Goal: Task Accomplishment & Management: Complete application form

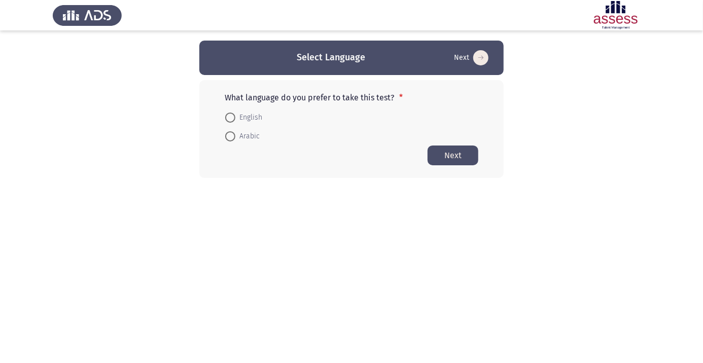
click at [230, 139] on span at bounding box center [230, 136] width 10 height 10
click at [230, 139] on input "Arabic" at bounding box center [230, 136] width 10 height 10
radio input "true"
click at [456, 158] on button "Next" at bounding box center [453, 155] width 51 height 20
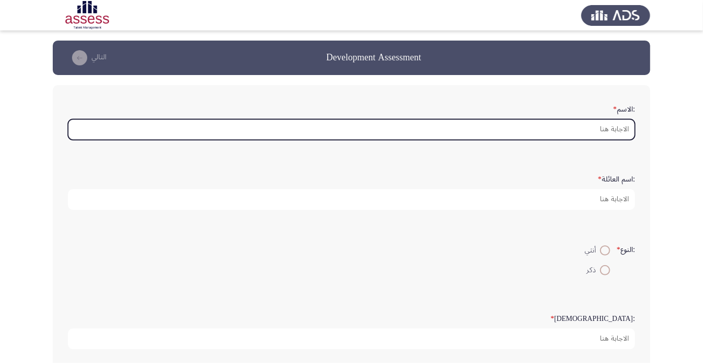
click at [611, 137] on input ":الاسم *" at bounding box center [351, 129] width 567 height 21
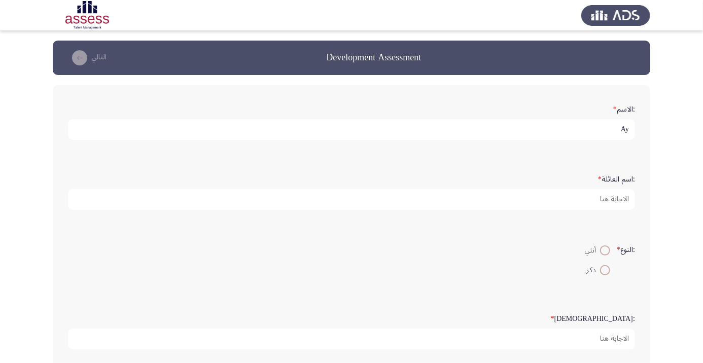
type input "Aym"
type input "ayman.abdel-razek@ibnsina-pharma.com"
click at [627, 130] on input "ayman.abdel-razek@ibnsina-pharma.com" at bounding box center [351, 129] width 567 height 21
click at [549, 131] on input "ayman.abdel-razek@ibnsina-pharma.com" at bounding box center [351, 129] width 567 height 21
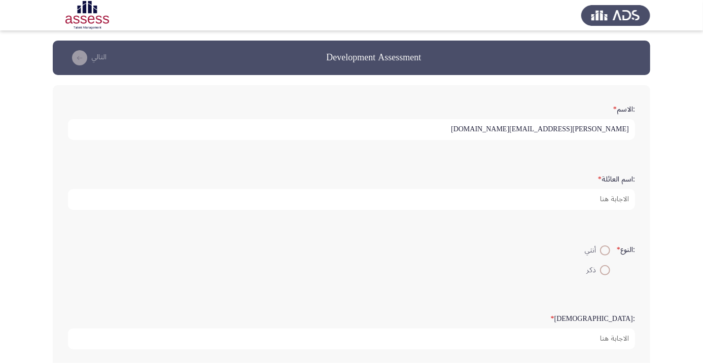
click at [501, 131] on input "ayman.abdel-razek@ibnsina-pharma.com" at bounding box center [351, 129] width 567 height 21
click at [504, 132] on input "ayman.abdel-razek@ibnsina-pharma.com" at bounding box center [351, 129] width 567 height 21
click at [503, 132] on input "ayman.abdel-razek@ibnsina-pharma.com" at bounding box center [351, 129] width 567 height 21
click at [500, 132] on input "ayman.abdel-razek@ibnsina-pharma.com" at bounding box center [351, 129] width 567 height 21
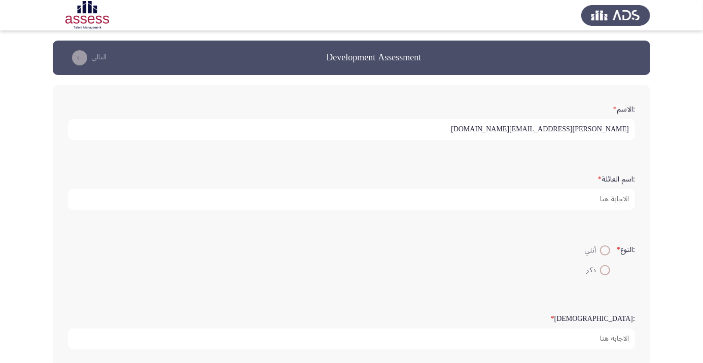
click at [578, 130] on input "ayman.abdel-razek@ibnsina-pharma.com" at bounding box center [351, 129] width 567 height 21
click at [523, 133] on input "ayman.abdel-razek@ibnsina-pharma.com" at bounding box center [351, 129] width 567 height 21
click at [518, 132] on input "ayman.abdel-razek@ibnsina-pharma.com" at bounding box center [351, 129] width 567 height 21
click at [528, 131] on input "ayman.abdel-razek@ibnsina-pharma.com" at bounding box center [351, 129] width 567 height 21
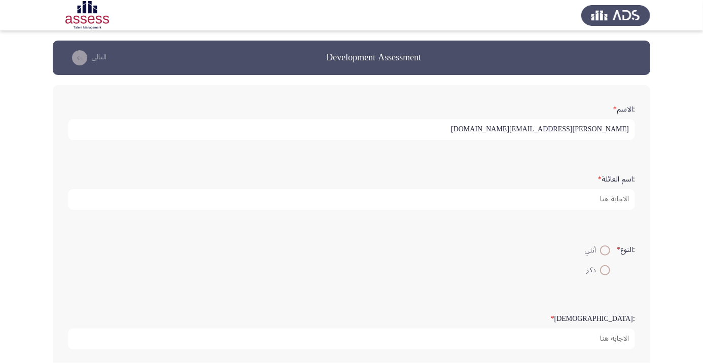
click at [525, 132] on input "ayman.abdel-razek@ibnsina-pharma.com" at bounding box center [351, 129] width 567 height 21
click at [522, 131] on input "ayman.abdel-razek@ibnsina-pharma.com" at bounding box center [351, 129] width 567 height 21
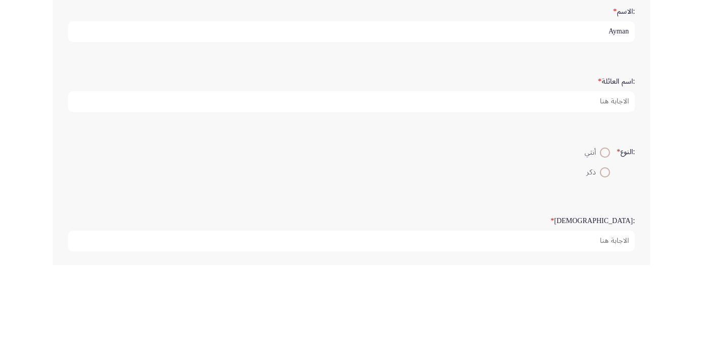
type input "Ayman"
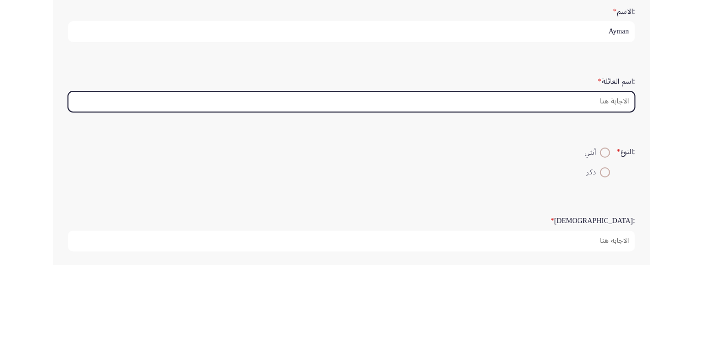
click at [608, 199] on input ":اسم العائلة *" at bounding box center [351, 199] width 567 height 21
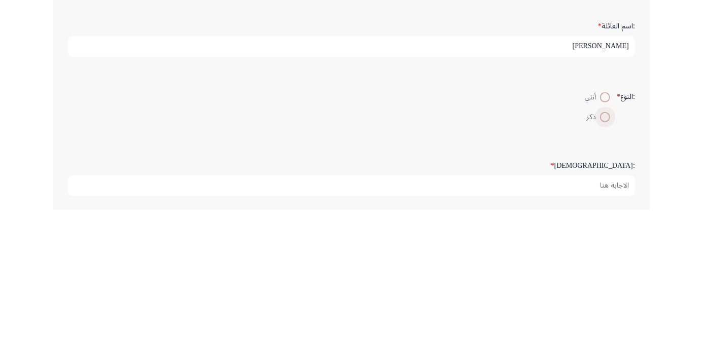
type input "Abdel razek"
click at [606, 271] on span at bounding box center [605, 270] width 10 height 10
click at [606, 271] on input "ذكر" at bounding box center [605, 270] width 10 height 10
radio input "true"
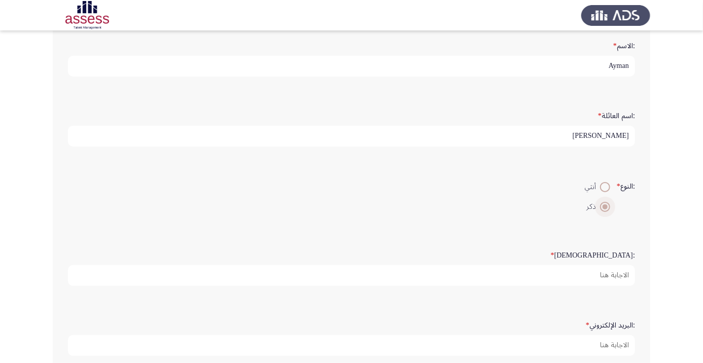
scroll to position [63, 0]
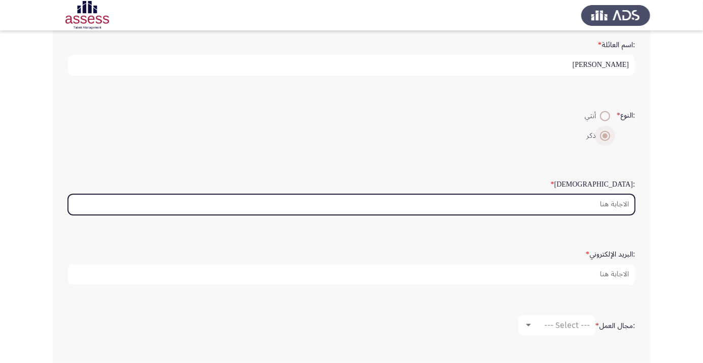
click at [613, 205] on input ":السن *" at bounding box center [351, 204] width 567 height 21
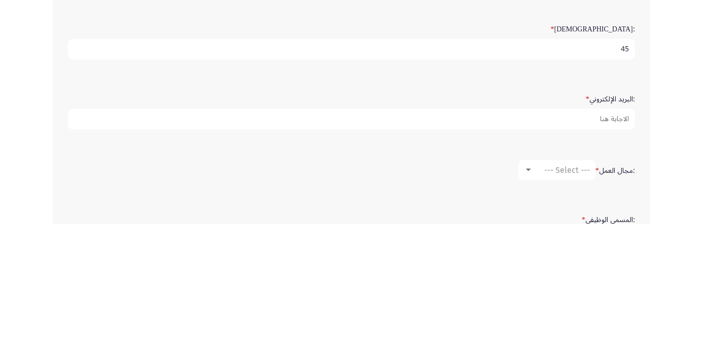
scroll to position [151, 0]
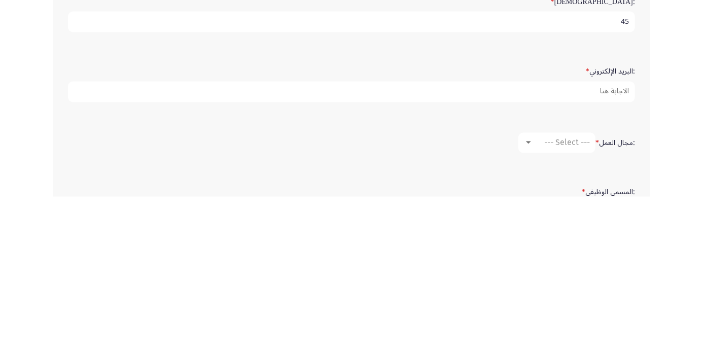
type input "45"
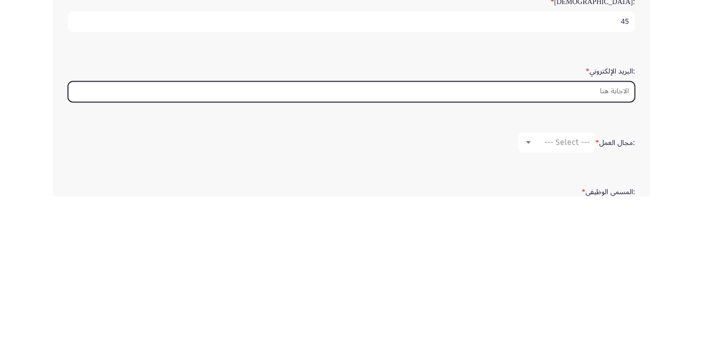
click at [598, 258] on input ":البريد الإلكتروني *" at bounding box center [351, 258] width 567 height 21
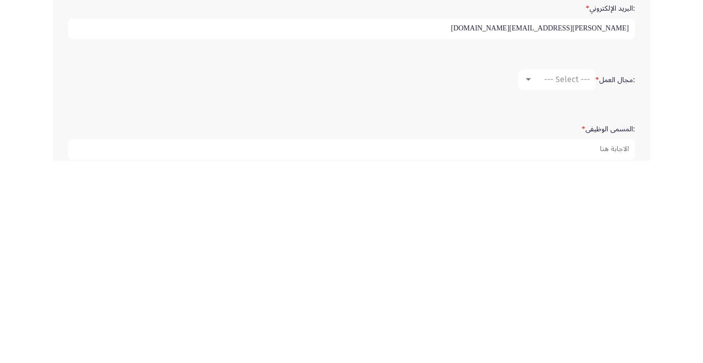
type input "Ayman.abdel-razek@ibnsina-pharma.com"
click at [531, 282] on div at bounding box center [528, 282] width 9 height 8
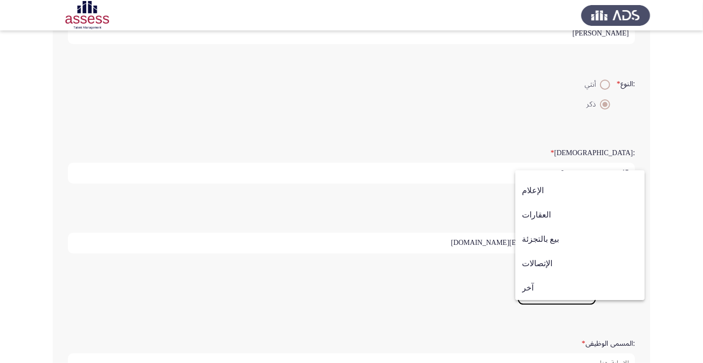
scroll to position [162, 0]
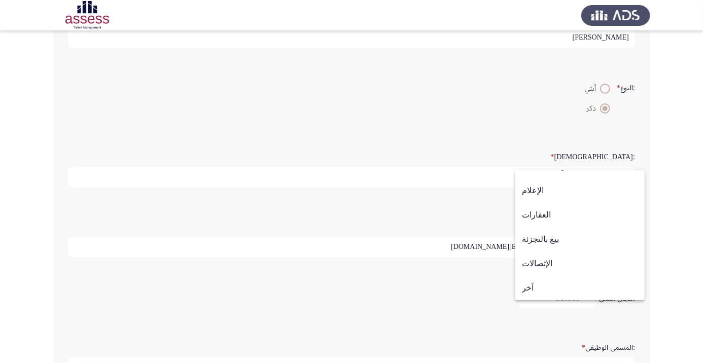
click at [551, 252] on span "بيع بالتجزئة" at bounding box center [580, 239] width 116 height 24
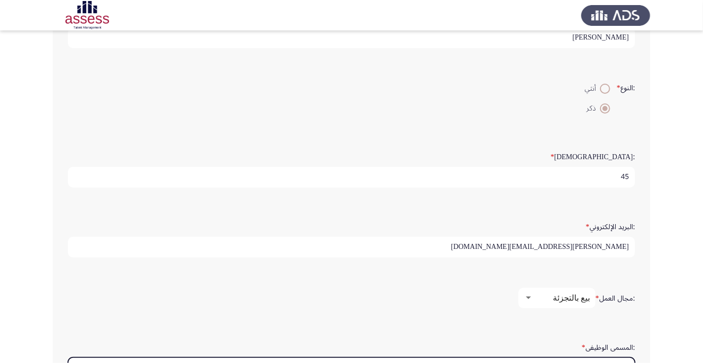
click at [581, 363] on input ":المسمى الوظيفى *" at bounding box center [351, 368] width 567 height 21
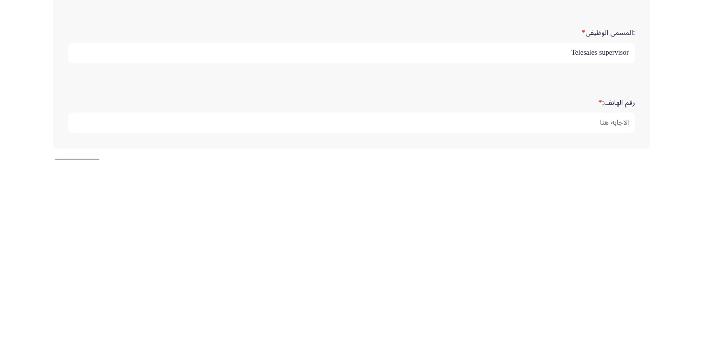
scroll to position [275, 0]
type input "Telesales supervisor"
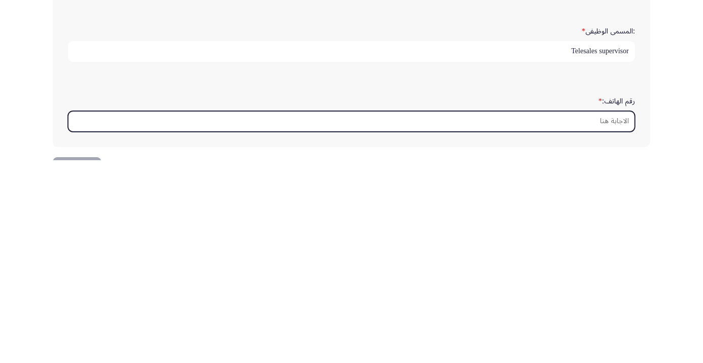
click at [592, 322] on input "رقم الهاتف: *" at bounding box center [351, 324] width 567 height 21
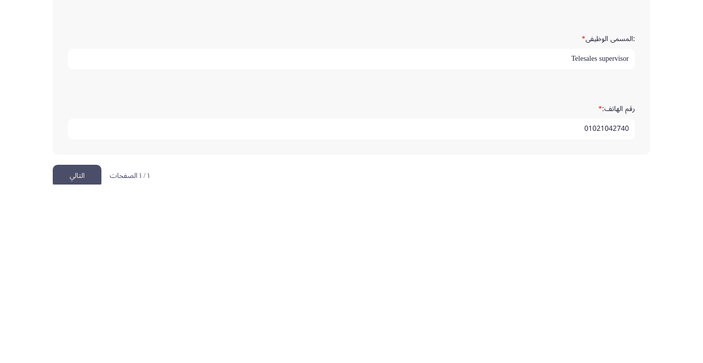
scroll to position [309, 0]
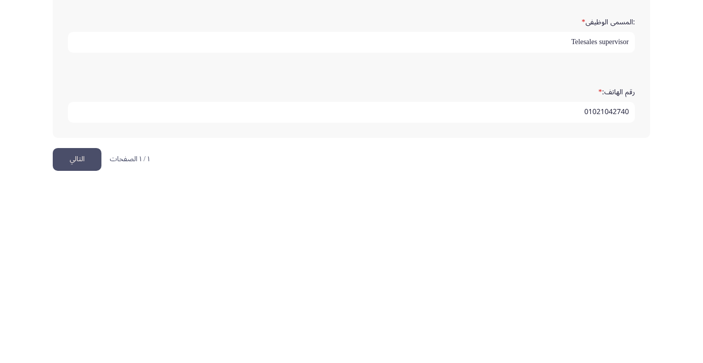
type input "01021042740"
click at [71, 338] on button "التالي" at bounding box center [77, 338] width 49 height 23
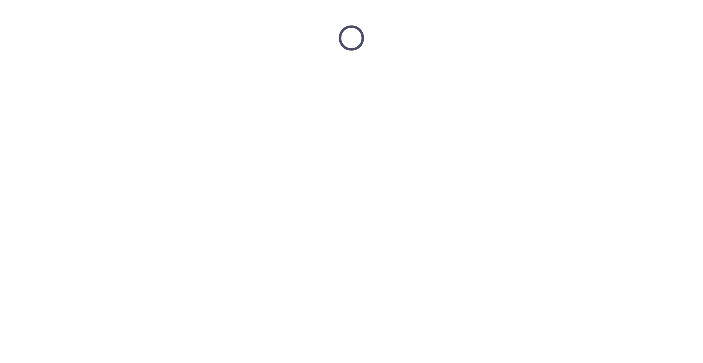
scroll to position [0, 0]
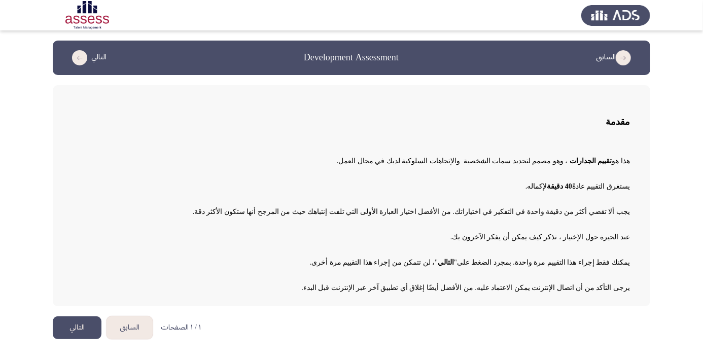
click at [71, 333] on button "التالي" at bounding box center [77, 327] width 49 height 23
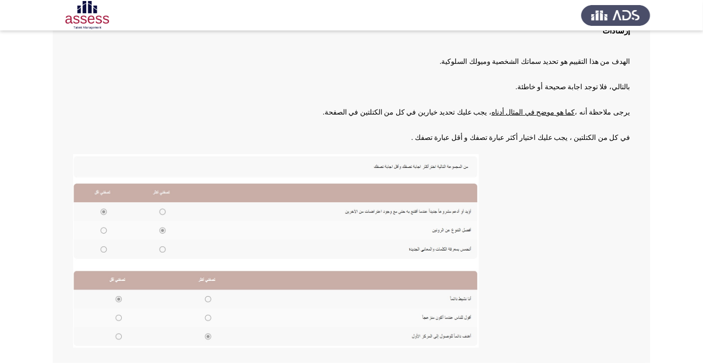
scroll to position [112, 0]
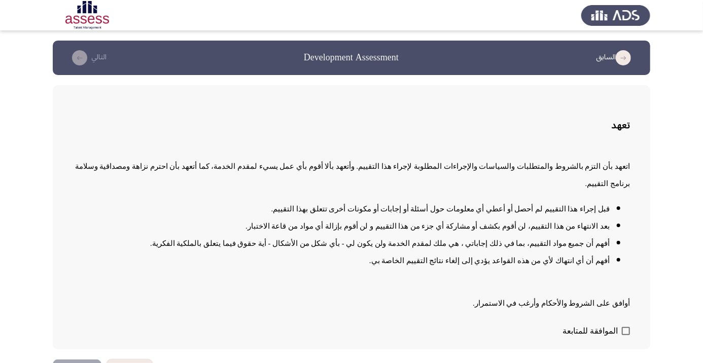
click at [627, 335] on span at bounding box center [626, 331] width 8 height 8
click at [626, 336] on input "الموافقة للمتابعة" at bounding box center [625, 335] width 1 height 1
checkbox input "true"
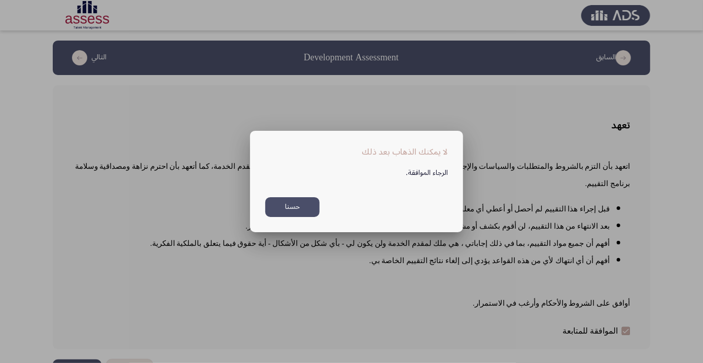
click at [298, 217] on button "حسنا" at bounding box center [292, 207] width 54 height 20
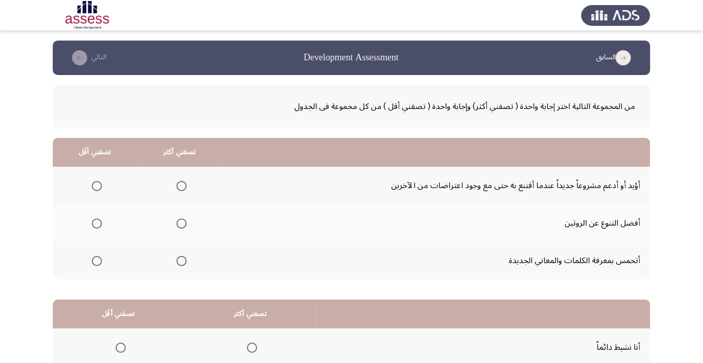
click at [182, 186] on span "Select an option" at bounding box center [182, 186] width 0 height 0
click at [183, 186] on input "Select an option" at bounding box center [181, 186] width 10 height 10
click at [98, 189] on span "Select an option" at bounding box center [97, 186] width 10 height 10
click at [98, 189] on input "Select an option" at bounding box center [97, 186] width 10 height 10
click at [187, 188] on span "Select an option" at bounding box center [181, 186] width 10 height 10
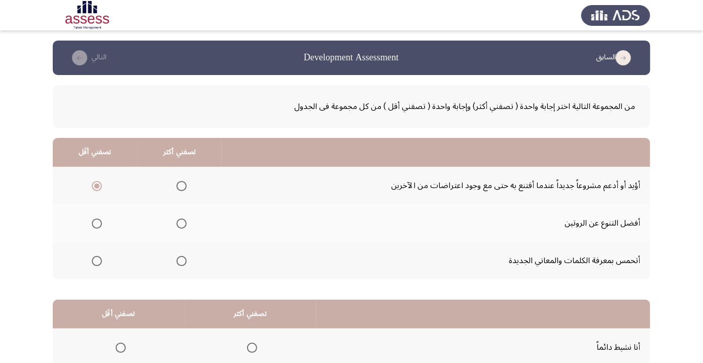
click at [187, 188] on input "Select an option" at bounding box center [181, 186] width 10 height 10
click at [97, 224] on span "Select an option" at bounding box center [97, 224] width 0 height 0
click at [97, 223] on input "Select an option" at bounding box center [97, 224] width 10 height 10
click at [182, 261] on span "Select an option" at bounding box center [182, 261] width 0 height 0
click at [183, 260] on input "Select an option" at bounding box center [181, 261] width 10 height 10
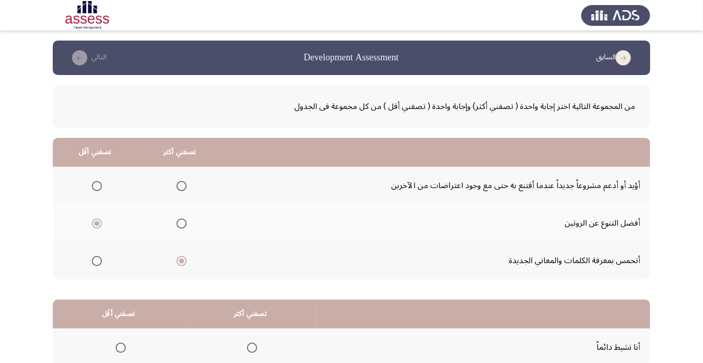
click at [187, 183] on span "Select an option" at bounding box center [181, 186] width 10 height 10
click at [187, 183] on input "Select an option" at bounding box center [181, 186] width 10 height 10
click at [186, 265] on span "Select an option" at bounding box center [181, 261] width 10 height 10
click at [186, 265] on input "Select an option" at bounding box center [181, 261] width 10 height 10
click at [182, 224] on span "Select an option" at bounding box center [182, 224] width 0 height 0
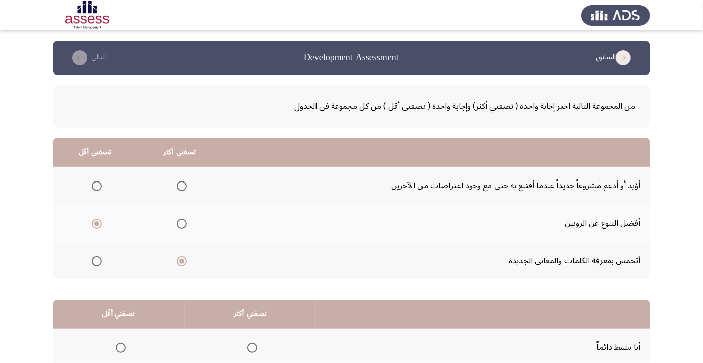
click at [183, 223] on input "Select an option" at bounding box center [181, 224] width 10 height 10
click at [186, 263] on span "Select an option" at bounding box center [181, 261] width 10 height 10
click at [186, 263] on input "Select an option" at bounding box center [181, 261] width 10 height 10
click at [186, 185] on span "Select an option" at bounding box center [181, 186] width 10 height 10
click at [186, 185] on input "Select an option" at bounding box center [181, 186] width 10 height 10
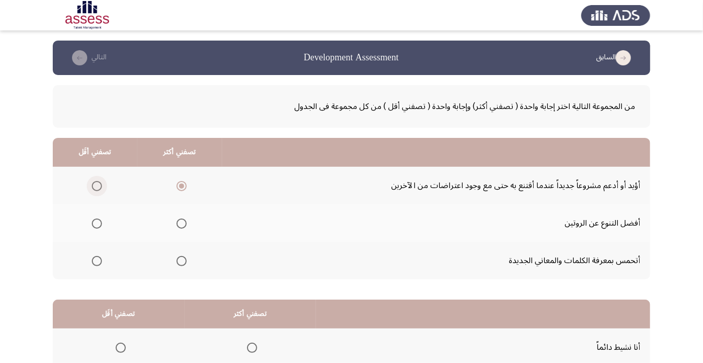
click at [93, 187] on span "Select an option" at bounding box center [97, 186] width 10 height 10
click at [93, 187] on input "Select an option" at bounding box center [97, 186] width 10 height 10
click at [198, 268] on th at bounding box center [179, 261] width 85 height 38
click at [183, 265] on span "Select an option" at bounding box center [181, 261] width 10 height 10
click at [183, 265] on input "Select an option" at bounding box center [181, 261] width 10 height 10
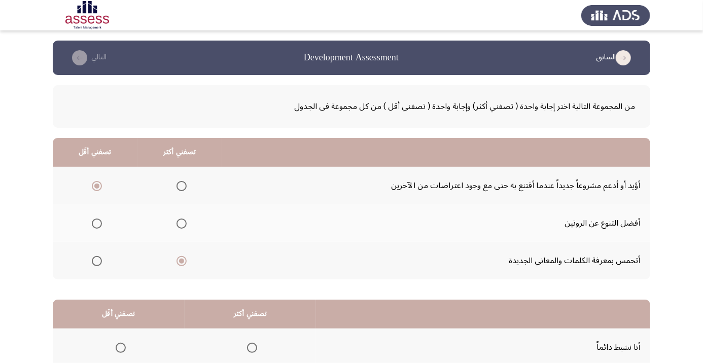
click at [182, 224] on span "Select an option" at bounding box center [182, 224] width 0 height 0
click at [183, 223] on input "Select an option" at bounding box center [181, 224] width 10 height 10
click at [186, 187] on span "Select an option" at bounding box center [181, 186] width 10 height 10
click at [186, 187] on input "Select an option" at bounding box center [181, 186] width 10 height 10
click at [182, 224] on span "Select an option" at bounding box center [182, 224] width 0 height 0
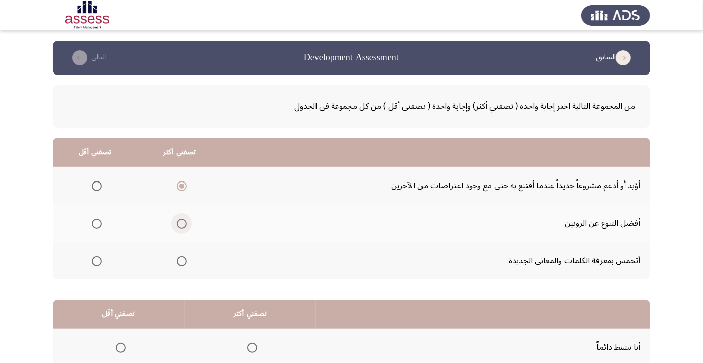
click at [183, 223] on input "Select an option" at bounding box center [181, 224] width 10 height 10
click at [182, 189] on span "Select an option" at bounding box center [181, 186] width 10 height 10
click at [182, 189] on input "Select an option" at bounding box center [181, 186] width 10 height 10
click at [182, 261] on span "Select an option" at bounding box center [182, 261] width 0 height 0
click at [183, 260] on input "Select an option" at bounding box center [181, 261] width 10 height 10
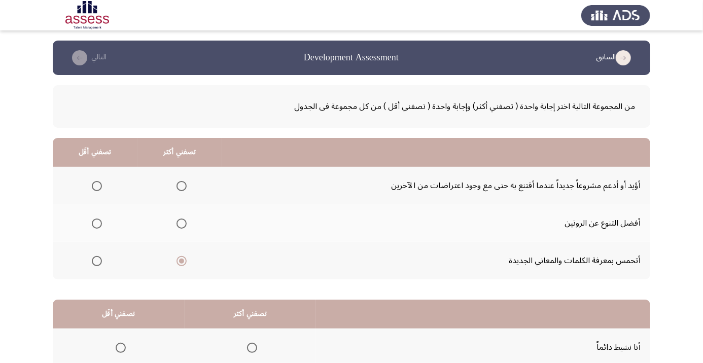
click at [97, 186] on span "Select an option" at bounding box center [97, 186] width 0 height 0
click at [97, 186] on input "Select an option" at bounding box center [97, 186] width 10 height 10
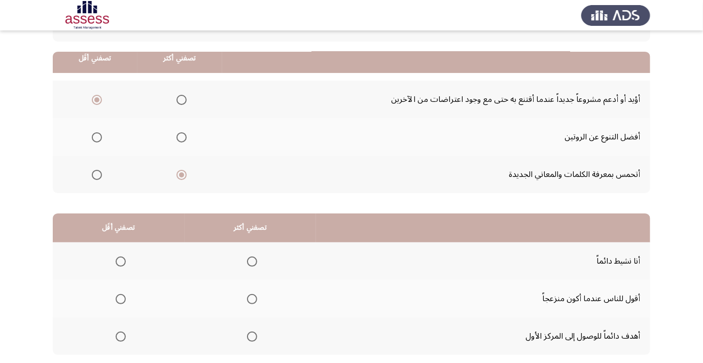
scroll to position [99, 0]
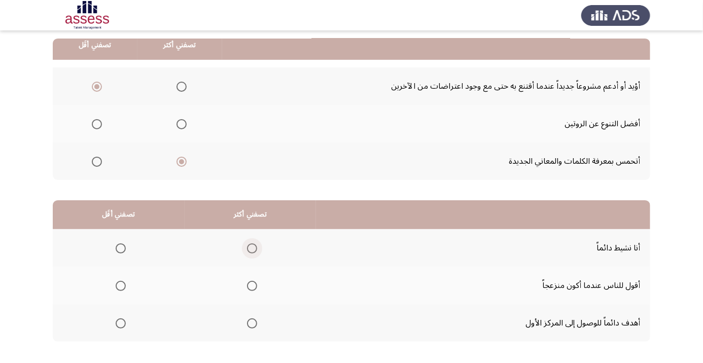
click at [256, 248] on span "Select an option" at bounding box center [252, 248] width 10 height 10
click at [256, 248] on input "Select an option" at bounding box center [252, 248] width 10 height 10
click at [120, 285] on span "Select an option" at bounding box center [121, 286] width 10 height 10
click at [120, 285] on input "Select an option" at bounding box center [121, 286] width 10 height 10
click at [252, 324] on span "Select an option" at bounding box center [252, 324] width 0 height 0
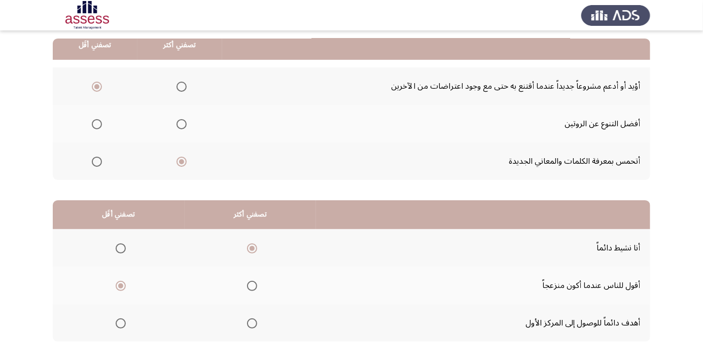
click at [253, 322] on input "Select an option" at bounding box center [252, 323] width 10 height 10
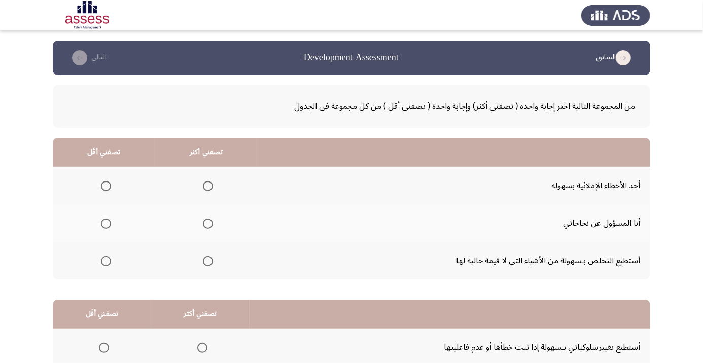
click at [211, 186] on span "Select an option" at bounding box center [208, 186] width 10 height 10
click at [211, 186] on input "Select an option" at bounding box center [208, 186] width 10 height 10
click at [106, 261] on span "Select an option" at bounding box center [106, 261] width 0 height 0
click at [105, 260] on input "Select an option" at bounding box center [106, 261] width 10 height 10
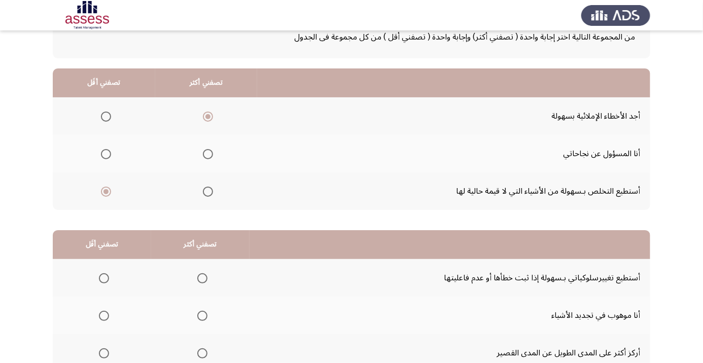
scroll to position [99, 0]
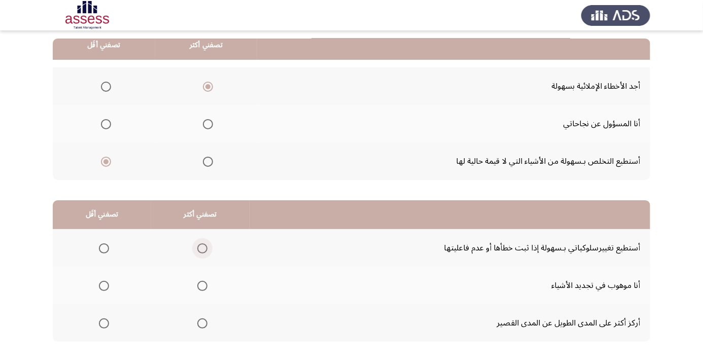
click at [202, 249] on span "Select an option" at bounding box center [202, 249] width 0 height 0
click at [202, 247] on input "Select an option" at bounding box center [202, 248] width 10 height 10
click at [205, 287] on span "Select an option" at bounding box center [202, 286] width 10 height 10
click at [205, 287] on input "Select an option" at bounding box center [202, 286] width 10 height 10
click at [104, 324] on span "Select an option" at bounding box center [104, 324] width 0 height 0
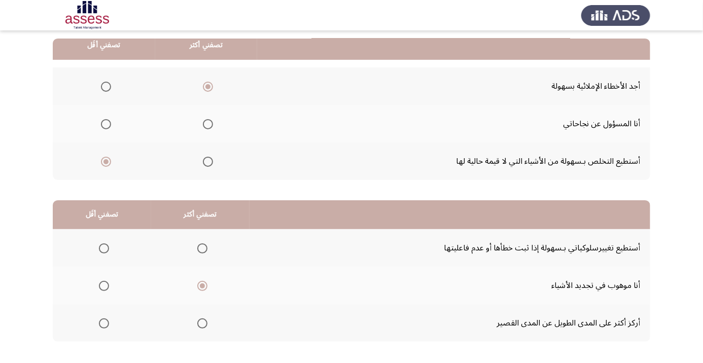
click at [103, 322] on input "Select an option" at bounding box center [104, 323] width 10 height 10
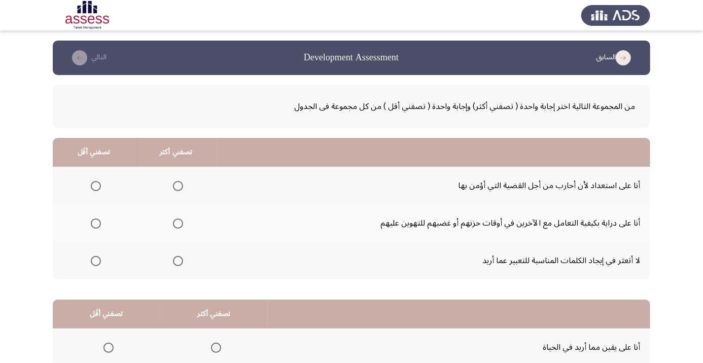
click at [182, 188] on span "Select an option" at bounding box center [178, 186] width 10 height 10
click at [182, 188] on input "Select an option" at bounding box center [178, 186] width 10 height 10
click at [183, 227] on span "Select an option" at bounding box center [178, 224] width 10 height 10
click at [183, 227] on input "Select an option" at bounding box center [178, 224] width 10 height 10
click at [182, 190] on span "Select an option" at bounding box center [178, 186] width 10 height 10
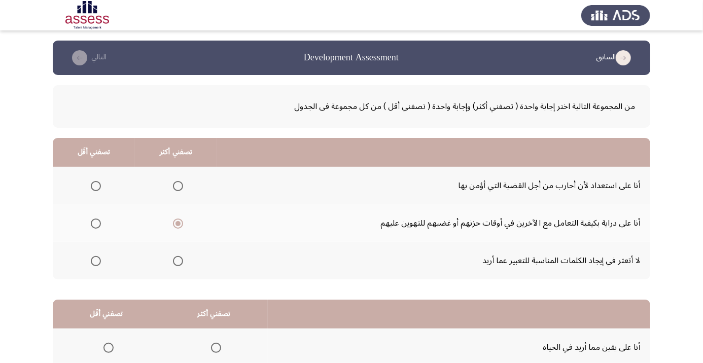
click at [182, 190] on input "Select an option" at bounding box center [178, 186] width 10 height 10
click at [109, 271] on th at bounding box center [94, 261] width 82 height 38
click at [98, 263] on span "Select an option" at bounding box center [96, 261] width 10 height 10
click at [98, 263] on input "Select an option" at bounding box center [96, 261] width 10 height 10
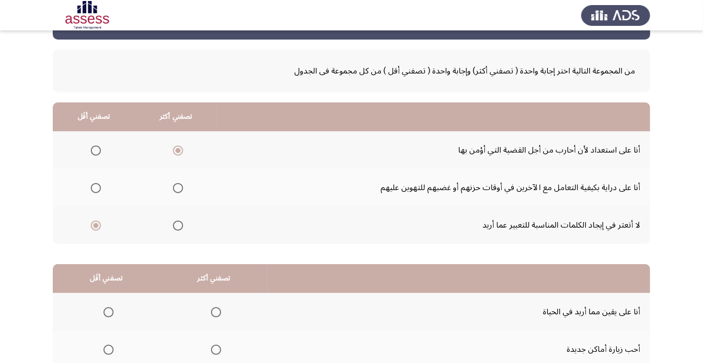
scroll to position [99, 0]
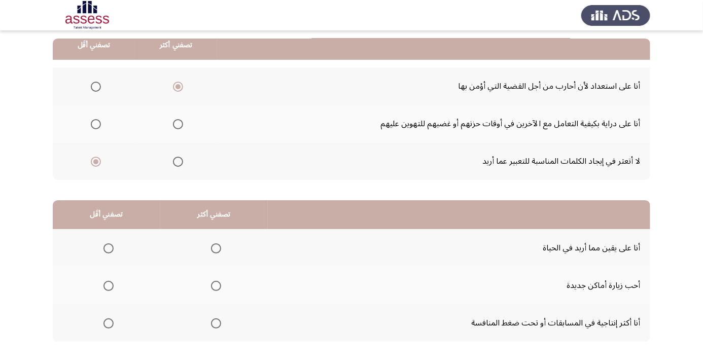
click at [219, 251] on span "Select an option" at bounding box center [216, 248] width 10 height 10
click at [219, 251] on input "Select an option" at bounding box center [216, 248] width 10 height 10
click at [219, 326] on span "Select an option" at bounding box center [216, 323] width 10 height 10
click at [219, 326] on input "Select an option" at bounding box center [216, 323] width 10 height 10
click at [109, 286] on span "Select an option" at bounding box center [109, 286] width 0 height 0
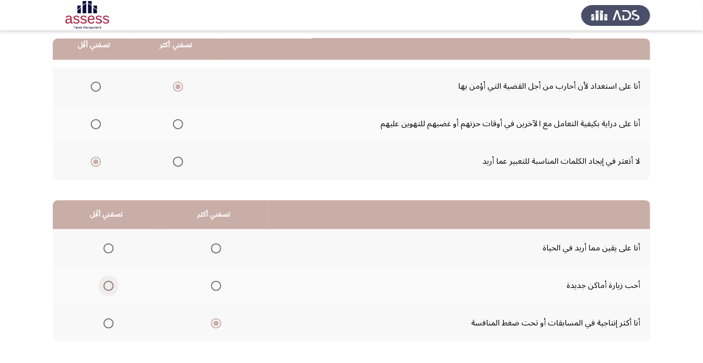
click at [108, 285] on input "Select an option" at bounding box center [108, 286] width 10 height 10
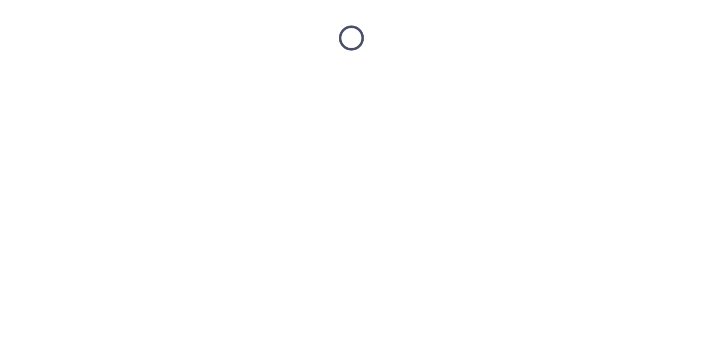
scroll to position [0, 0]
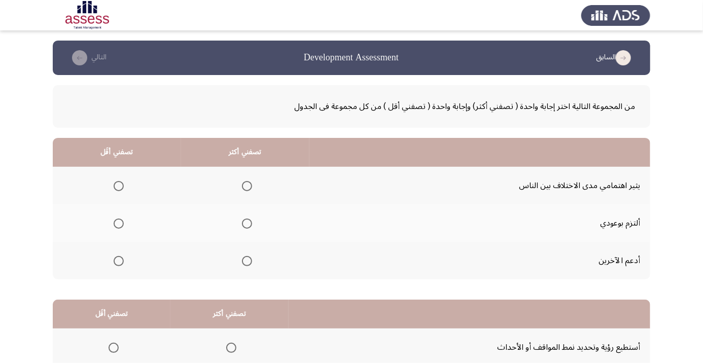
click at [249, 226] on span "Select an option" at bounding box center [247, 224] width 10 height 10
click at [249, 226] on input "Select an option" at bounding box center [247, 224] width 10 height 10
click at [250, 264] on span "Select an option" at bounding box center [247, 261] width 10 height 10
click at [250, 264] on input "Select an option" at bounding box center [247, 261] width 10 height 10
click at [116, 186] on span "Select an option" at bounding box center [119, 186] width 10 height 10
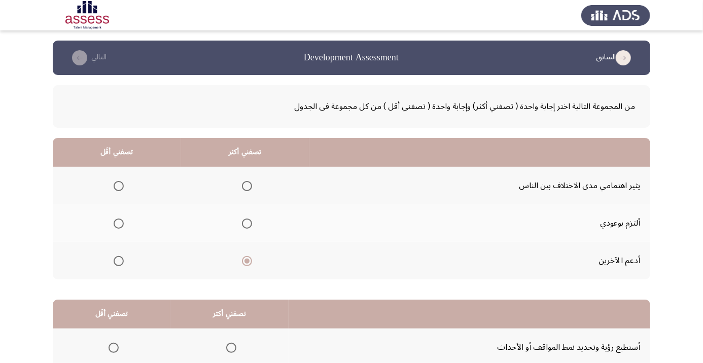
click at [116, 186] on input "Select an option" at bounding box center [119, 186] width 10 height 10
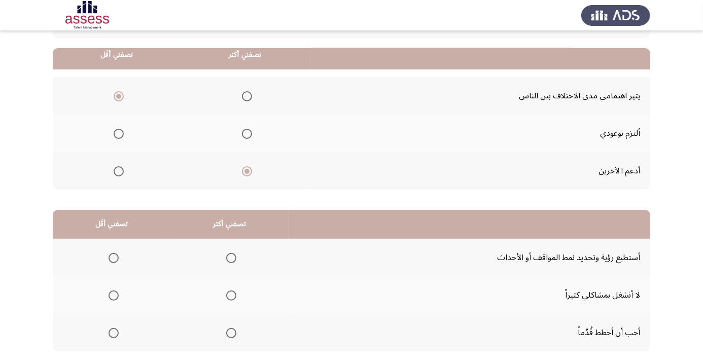
scroll to position [99, 0]
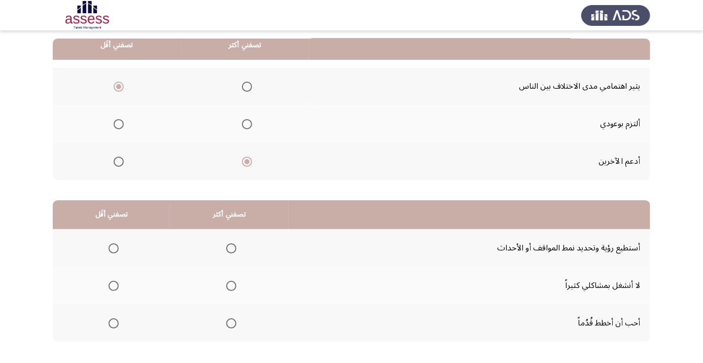
click at [232, 251] on span "Select an option" at bounding box center [231, 248] width 10 height 10
click at [232, 251] on input "Select an option" at bounding box center [231, 248] width 10 height 10
click at [111, 305] on th at bounding box center [112, 323] width 118 height 38
click at [113, 289] on span "Select an option" at bounding box center [114, 286] width 10 height 10
click at [113, 289] on input "Select an option" at bounding box center [114, 286] width 10 height 10
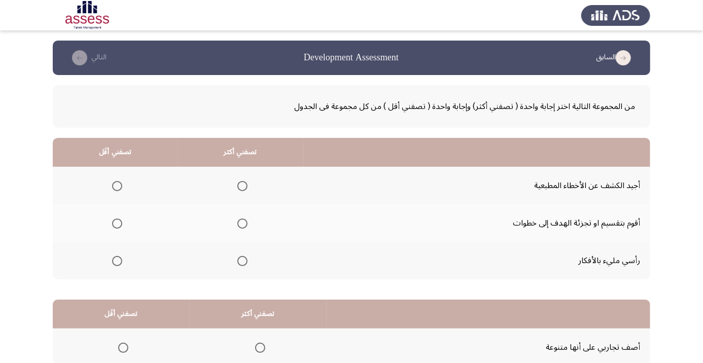
click at [245, 228] on span "Select an option" at bounding box center [242, 224] width 10 height 10
click at [245, 228] on input "Select an option" at bounding box center [242, 224] width 10 height 10
click at [117, 186] on span "Select an option" at bounding box center [117, 186] width 0 height 0
click at [117, 186] on input "Select an option" at bounding box center [117, 186] width 10 height 10
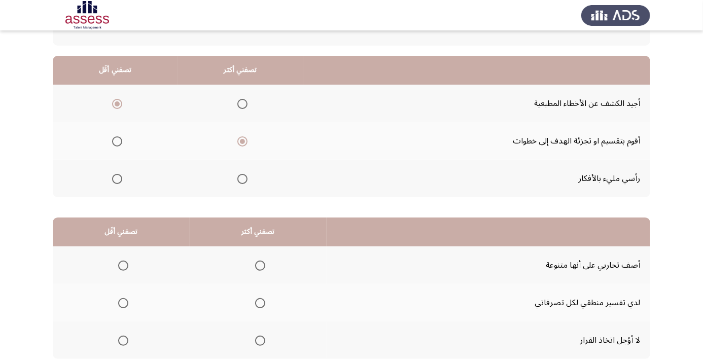
scroll to position [99, 0]
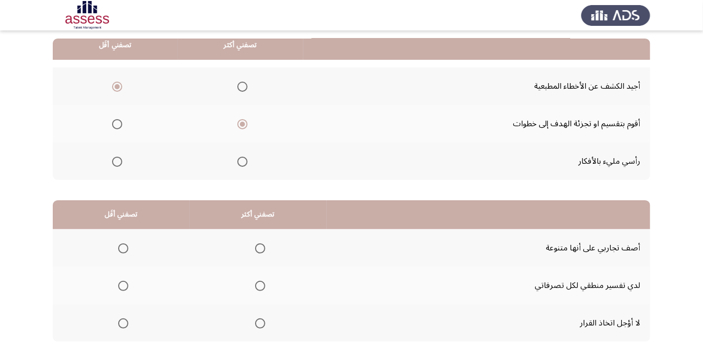
click at [262, 288] on span "Select an option" at bounding box center [260, 286] width 10 height 10
click at [262, 288] on input "Select an option" at bounding box center [260, 286] width 10 height 10
click at [123, 251] on span "Select an option" at bounding box center [123, 248] width 10 height 10
click at [123, 251] on input "Select an option" at bounding box center [123, 248] width 10 height 10
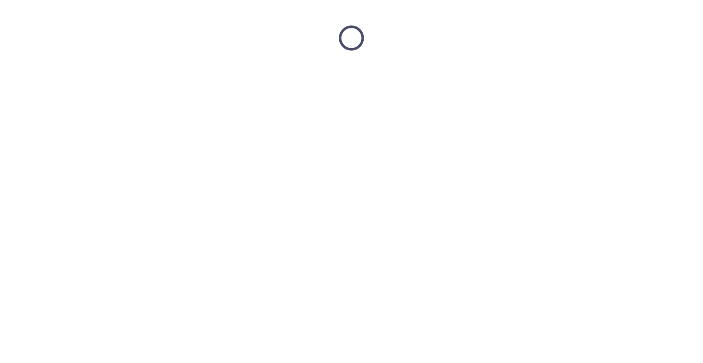
scroll to position [0, 0]
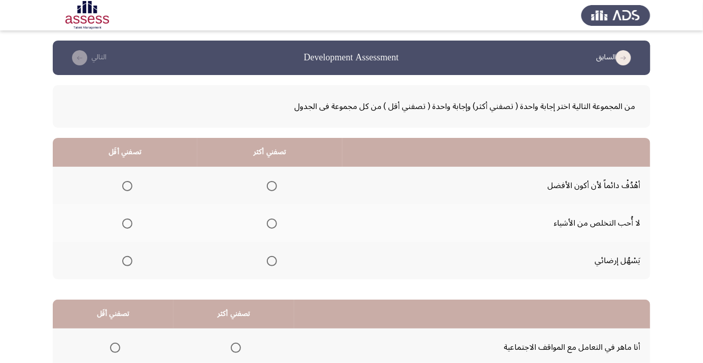
click at [272, 186] on span "Select an option" at bounding box center [272, 186] width 0 height 0
click at [273, 186] on input "Select an option" at bounding box center [272, 186] width 10 height 10
click at [131, 261] on span "Select an option" at bounding box center [127, 261] width 10 height 10
click at [131, 261] on input "Select an option" at bounding box center [127, 261] width 10 height 10
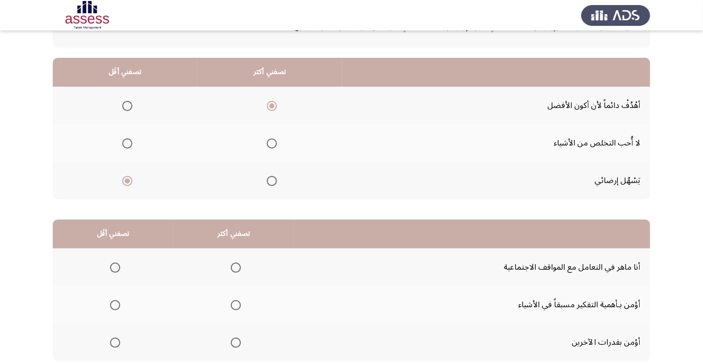
scroll to position [93, 0]
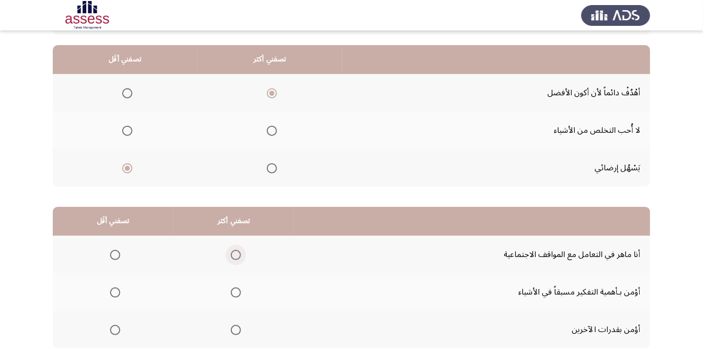
click at [238, 258] on span "Select an option" at bounding box center [236, 255] width 10 height 10
click at [238, 258] on input "Select an option" at bounding box center [236, 255] width 10 height 10
click at [115, 295] on span "Select an option" at bounding box center [115, 293] width 10 height 10
click at [115, 295] on input "Select an option" at bounding box center [115, 293] width 10 height 10
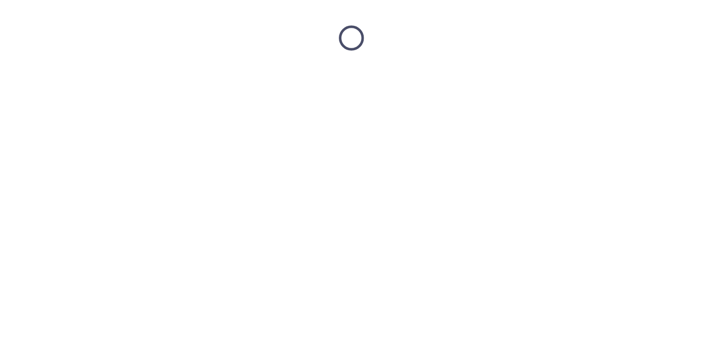
scroll to position [0, 0]
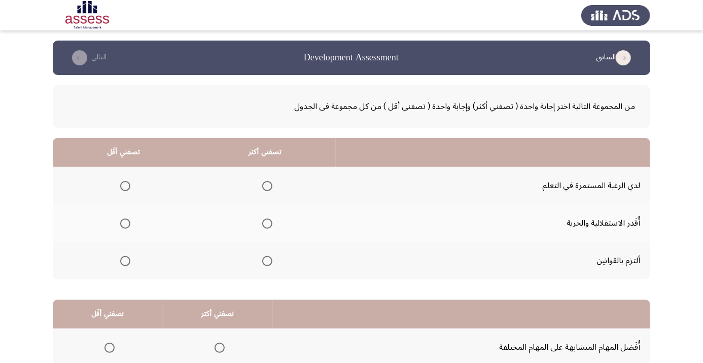
click at [271, 188] on span "Select an option" at bounding box center [267, 186] width 10 height 10
click at [271, 188] on input "Select an option" at bounding box center [267, 186] width 10 height 10
click at [125, 261] on span "Select an option" at bounding box center [125, 261] width 0 height 0
click at [126, 260] on input "Select an option" at bounding box center [125, 261] width 10 height 10
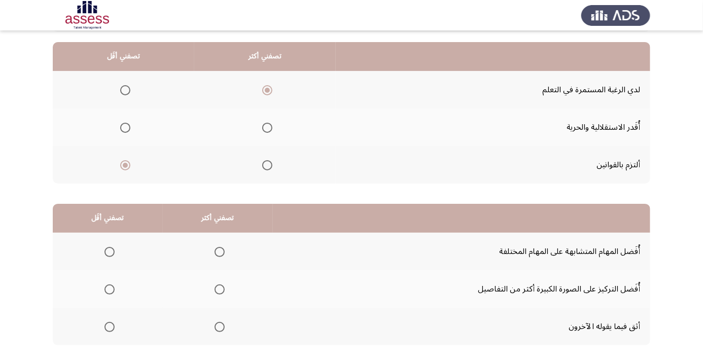
scroll to position [99, 0]
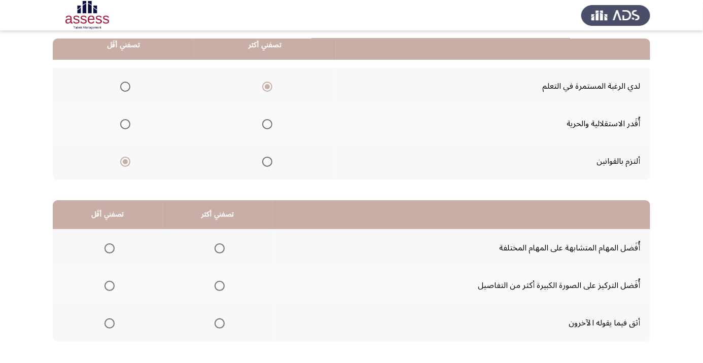
click at [112, 252] on span "Select an option" at bounding box center [109, 248] width 10 height 10
click at [112, 252] on input "Select an option" at bounding box center [109, 248] width 10 height 10
click at [223, 249] on span "Select an option" at bounding box center [220, 248] width 10 height 10
click at [223, 249] on input "Select an option" at bounding box center [220, 248] width 10 height 10
click at [120, 288] on th at bounding box center [108, 286] width 110 height 38
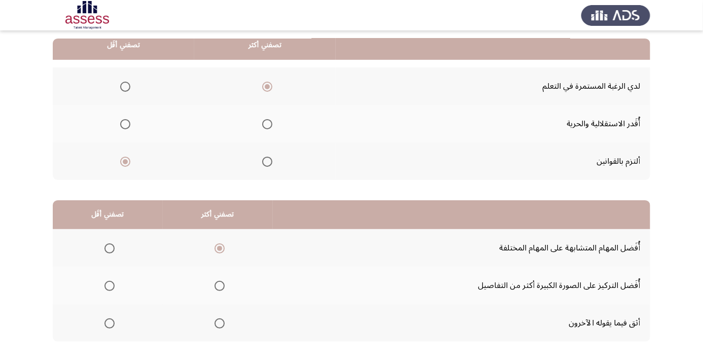
click at [111, 288] on span "Select an option" at bounding box center [109, 286] width 10 height 10
click at [111, 288] on input "Select an option" at bounding box center [109, 286] width 10 height 10
click at [128, 127] on span "Select an option" at bounding box center [125, 124] width 10 height 10
click at [128, 127] on input "Select an option" at bounding box center [125, 124] width 10 height 10
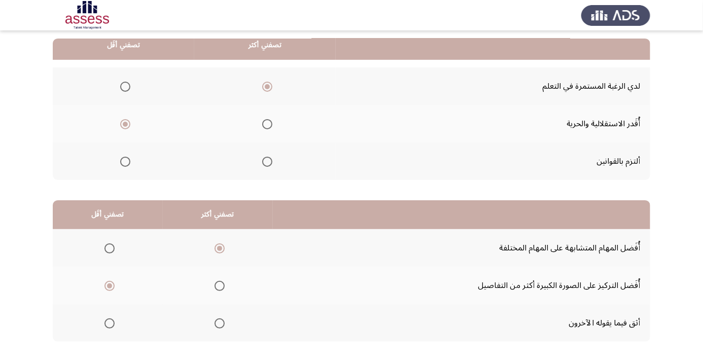
scroll to position [0, 0]
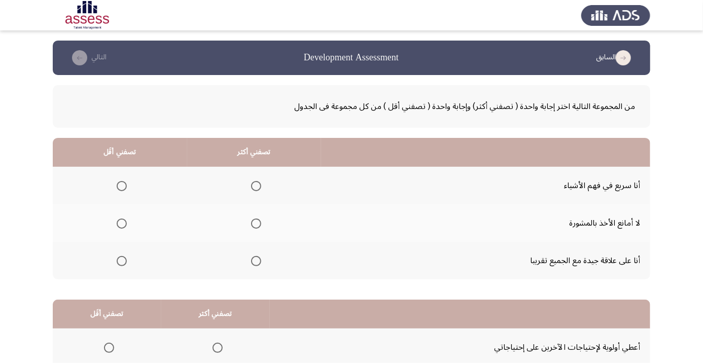
click at [259, 189] on span "Select an option" at bounding box center [256, 186] width 10 height 10
click at [259, 189] on input "Select an option" at bounding box center [256, 186] width 10 height 10
click at [255, 264] on span "Select an option" at bounding box center [256, 261] width 10 height 10
click at [255, 264] on input "Select an option" at bounding box center [256, 261] width 10 height 10
click at [121, 186] on span "Select an option" at bounding box center [122, 186] width 10 height 10
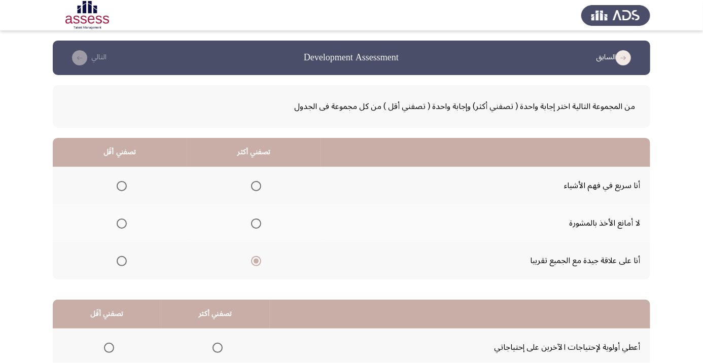
click at [121, 186] on input "Select an option" at bounding box center [122, 186] width 10 height 10
click at [121, 223] on span "Select an option" at bounding box center [122, 224] width 10 height 10
click at [121, 223] on input "Select an option" at bounding box center [122, 224] width 10 height 10
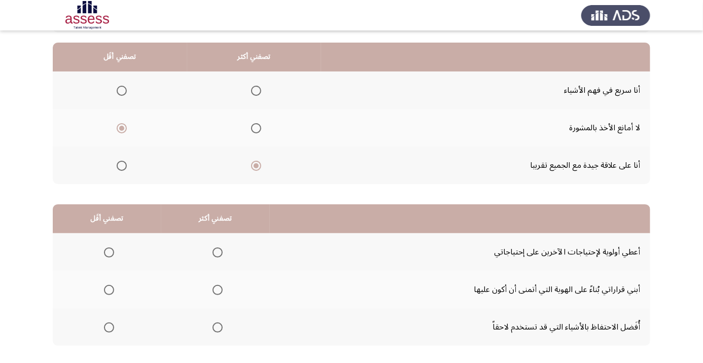
scroll to position [99, 0]
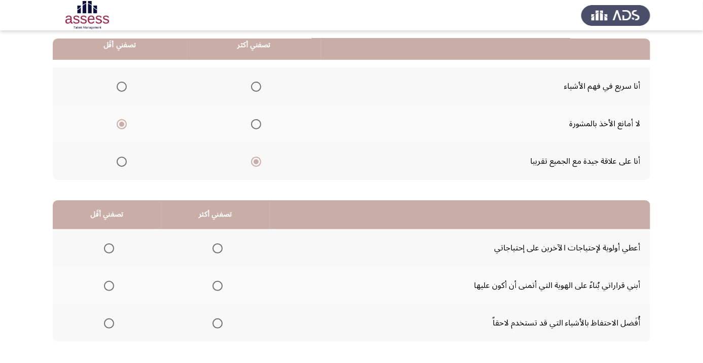
click at [220, 251] on span "Select an option" at bounding box center [217, 248] width 10 height 10
click at [220, 251] on input "Select an option" at bounding box center [217, 248] width 10 height 10
click at [109, 324] on span "Select an option" at bounding box center [109, 324] width 0 height 0
click at [109, 322] on input "Select an option" at bounding box center [109, 323] width 10 height 10
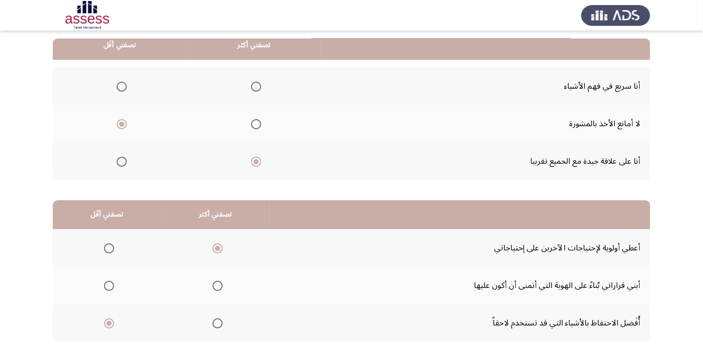
scroll to position [0, 0]
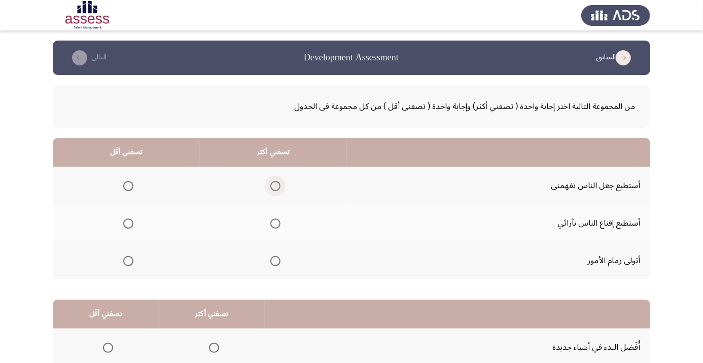
click at [276, 186] on span "Select an option" at bounding box center [275, 186] width 10 height 10
click at [276, 186] on input "Select an option" at bounding box center [275, 186] width 10 height 10
click at [276, 223] on span "Select an option" at bounding box center [275, 224] width 10 height 10
click at [276, 223] on input "Select an option" at bounding box center [275, 224] width 10 height 10
click at [128, 261] on span "Select an option" at bounding box center [128, 261] width 0 height 0
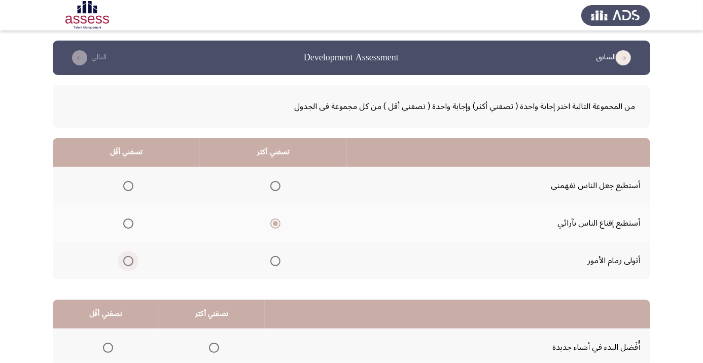
click at [128, 260] on input "Select an option" at bounding box center [128, 261] width 10 height 10
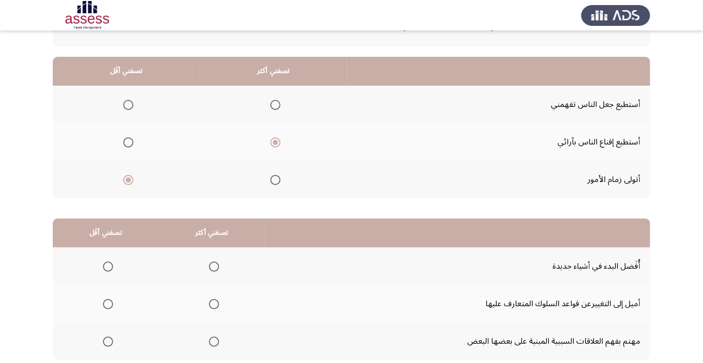
scroll to position [99, 0]
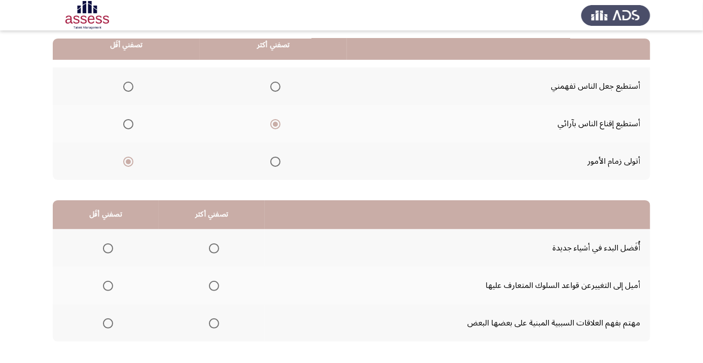
click at [108, 286] on span "Select an option" at bounding box center [108, 286] width 0 height 0
click at [108, 285] on input "Select an option" at bounding box center [108, 286] width 10 height 10
click at [217, 250] on span "Select an option" at bounding box center [214, 248] width 10 height 10
click at [217, 250] on input "Select an option" at bounding box center [214, 248] width 10 height 10
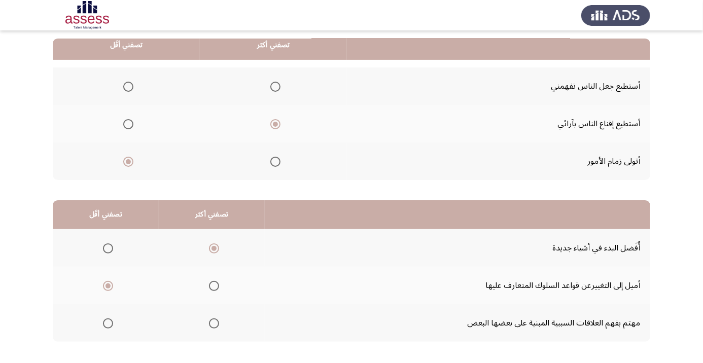
scroll to position [0, 0]
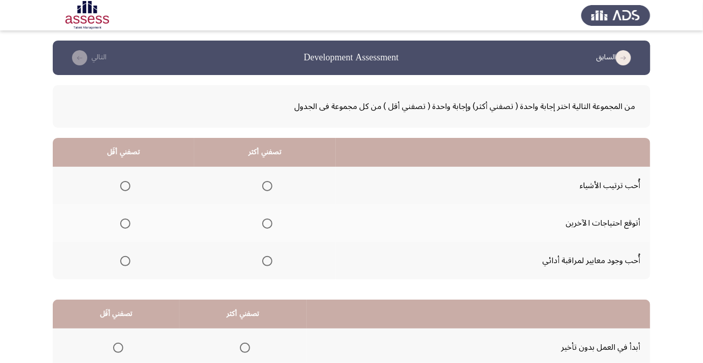
click at [270, 190] on span "Select an option" at bounding box center [267, 186] width 10 height 10
click at [270, 190] on input "Select an option" at bounding box center [267, 186] width 10 height 10
click at [270, 190] on span "Select an option" at bounding box center [267, 186] width 10 height 10
click at [270, 190] on input "Select an option" at bounding box center [267, 186] width 10 height 10
click at [125, 264] on span "Select an option" at bounding box center [125, 261] width 10 height 10
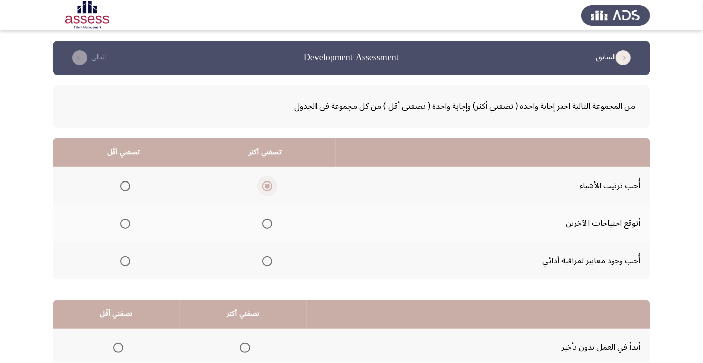
click at [125, 264] on input "Select an option" at bounding box center [125, 261] width 10 height 10
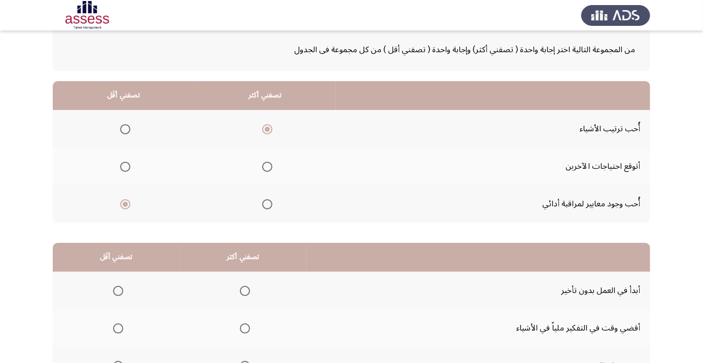
scroll to position [99, 0]
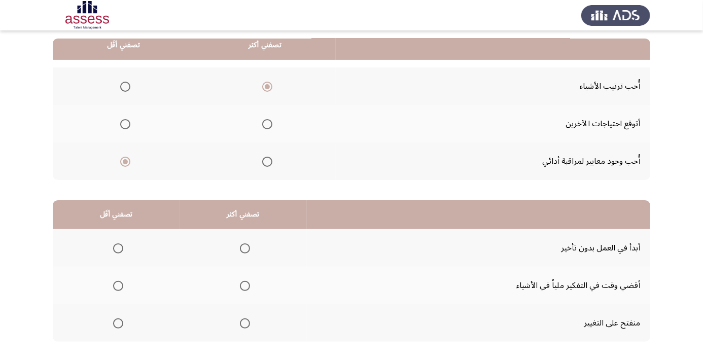
click at [113, 265] on th at bounding box center [116, 248] width 127 height 38
click at [248, 288] on span "Select an option" at bounding box center [245, 286] width 10 height 10
click at [248, 288] on input "Select an option" at bounding box center [245, 286] width 10 height 10
click at [122, 322] on span "Select an option" at bounding box center [118, 323] width 10 height 10
click at [122, 322] on input "Select an option" at bounding box center [118, 323] width 10 height 10
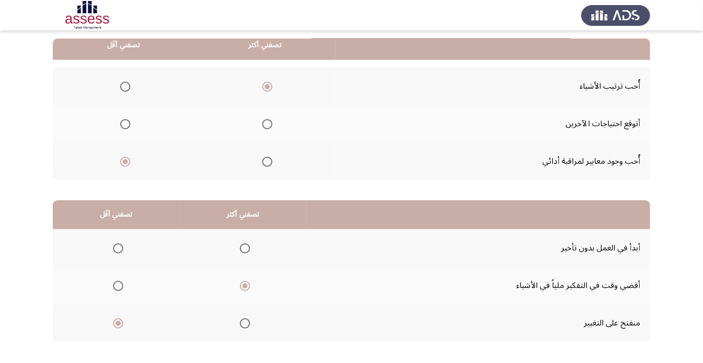
click at [245, 249] on span "Select an option" at bounding box center [245, 249] width 0 height 0
click at [246, 247] on input "Select an option" at bounding box center [245, 248] width 10 height 10
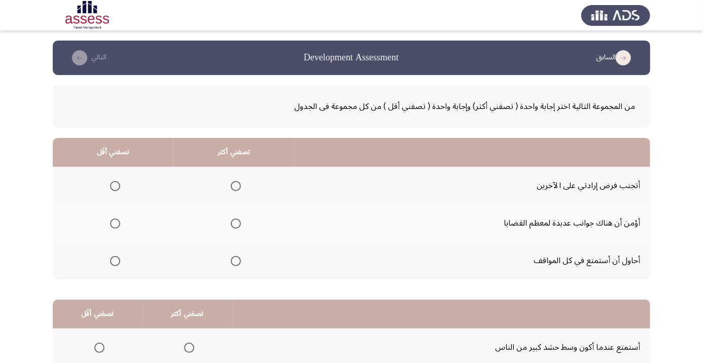
click at [236, 261] on span "Select an option" at bounding box center [236, 261] width 0 height 0
click at [235, 260] on input "Select an option" at bounding box center [236, 261] width 10 height 10
click at [115, 186] on span "Select an option" at bounding box center [115, 186] width 0 height 0
click at [115, 186] on input "Select an option" at bounding box center [115, 186] width 10 height 10
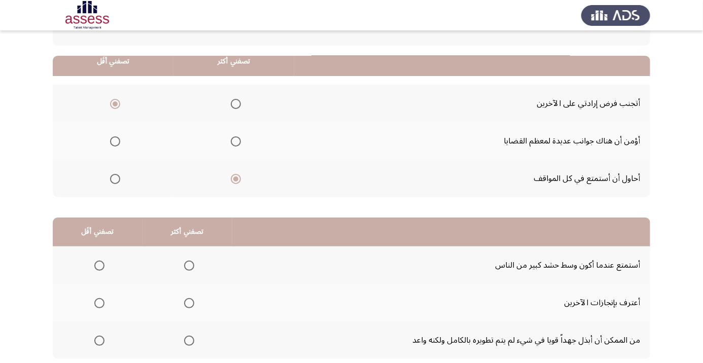
scroll to position [99, 0]
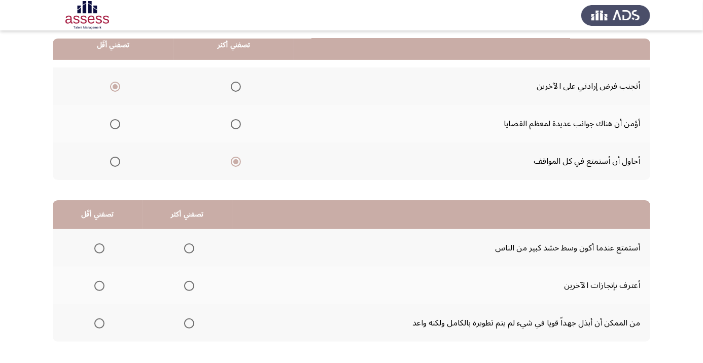
click at [192, 251] on span "Select an option" at bounding box center [189, 248] width 10 height 10
click at [192, 251] on input "Select an option" at bounding box center [189, 248] width 10 height 10
click at [193, 325] on span "Select an option" at bounding box center [189, 323] width 10 height 10
click at [193, 325] on input "Select an option" at bounding box center [189, 323] width 10 height 10
click at [103, 248] on span "Select an option" at bounding box center [99, 248] width 10 height 10
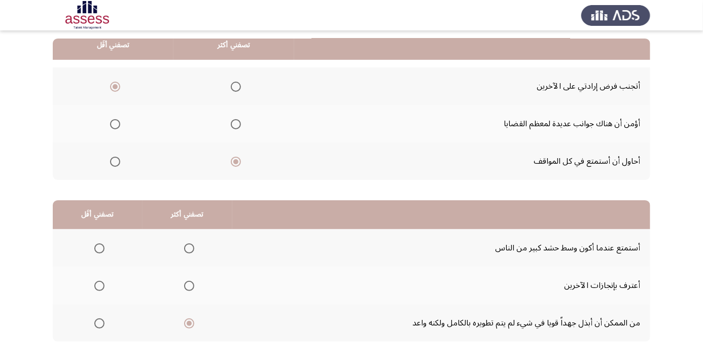
click at [103, 248] on input "Select an option" at bounding box center [99, 248] width 10 height 10
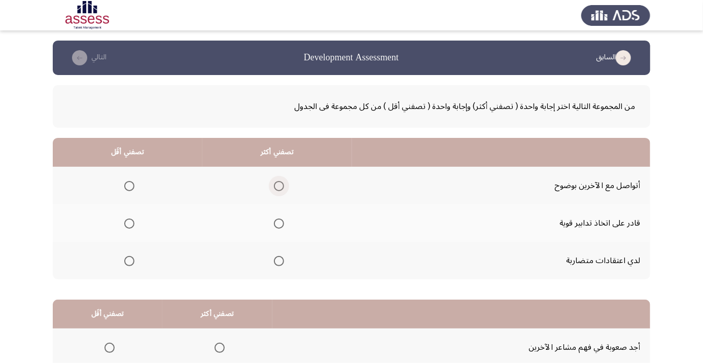
click at [278, 190] on span "Select an option" at bounding box center [279, 186] width 10 height 10
click at [278, 190] on input "Select an option" at bounding box center [279, 186] width 10 height 10
click at [280, 234] on th at bounding box center [277, 223] width 150 height 38
click at [134, 260] on span "Select an option" at bounding box center [129, 261] width 10 height 10
click at [134, 260] on input "Select an option" at bounding box center [129, 261] width 10 height 10
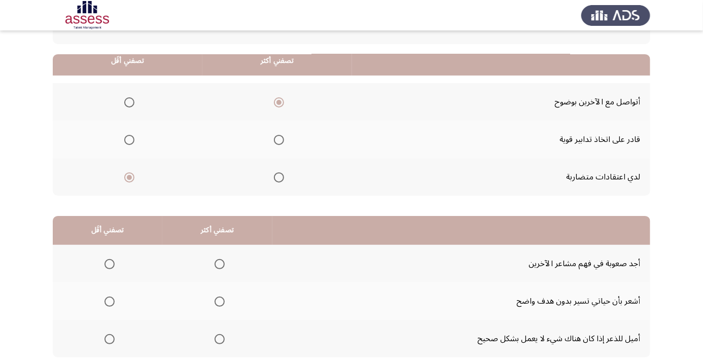
scroll to position [99, 0]
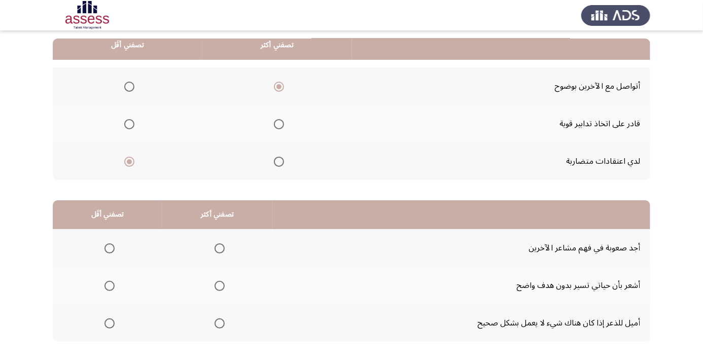
click at [220, 325] on span "Select an option" at bounding box center [220, 323] width 10 height 10
click at [220, 325] on input "Select an option" at bounding box center [220, 323] width 10 height 10
click at [110, 286] on span "Select an option" at bounding box center [110, 286] width 0 height 0
click at [109, 285] on input "Select an option" at bounding box center [109, 286] width 10 height 10
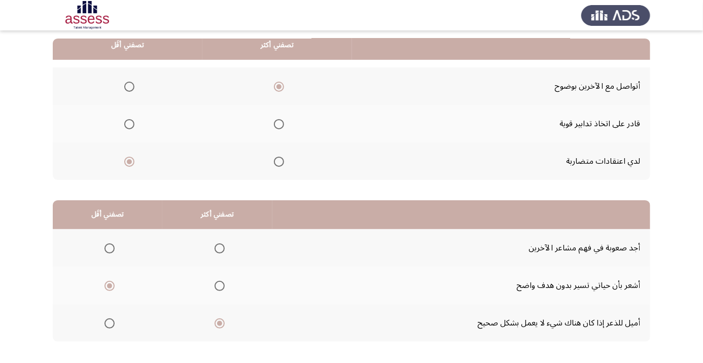
scroll to position [0, 0]
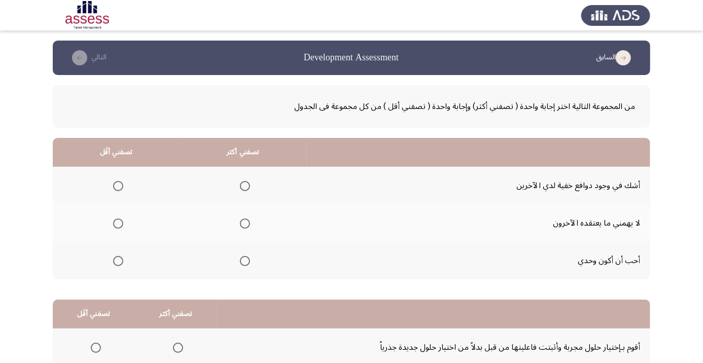
click at [115, 184] on span "Select an option" at bounding box center [118, 186] width 10 height 10
click at [115, 184] on input "Select an option" at bounding box center [118, 186] width 10 height 10
click at [245, 224] on span "Select an option" at bounding box center [245, 224] width 0 height 0
click at [245, 223] on input "Select an option" at bounding box center [245, 224] width 10 height 10
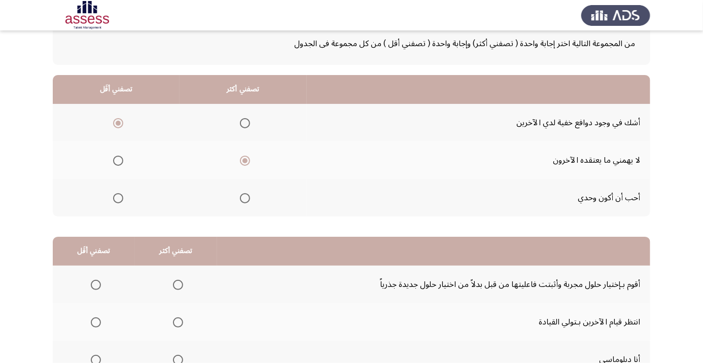
scroll to position [99, 0]
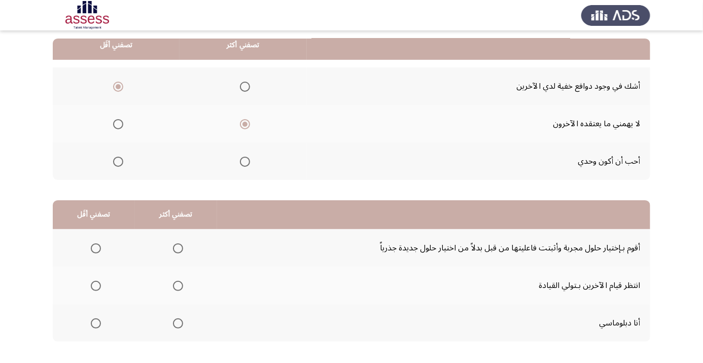
click at [181, 325] on span "Select an option" at bounding box center [178, 323] width 10 height 10
click at [181, 325] on input "Select an option" at bounding box center [178, 323] width 10 height 10
click at [95, 247] on span "Select an option" at bounding box center [96, 248] width 10 height 10
click at [95, 247] on input "Select an option" at bounding box center [96, 248] width 10 height 10
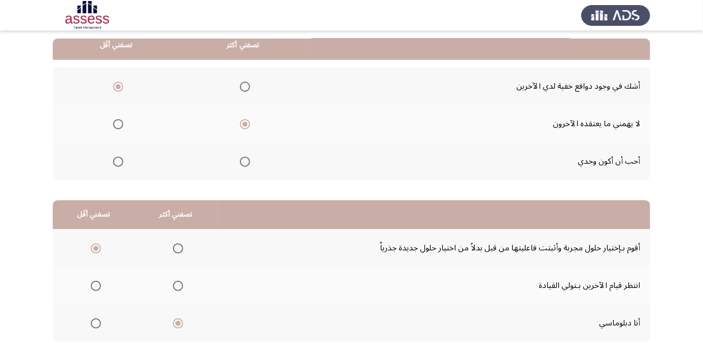
scroll to position [0, 0]
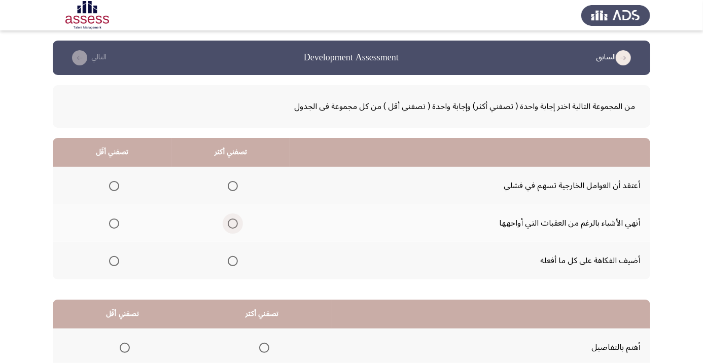
click at [238, 227] on span "Select an option" at bounding box center [233, 224] width 10 height 10
click at [238, 227] on input "Select an option" at bounding box center [233, 224] width 10 height 10
click at [114, 186] on span "Select an option" at bounding box center [114, 186] width 0 height 0
click at [114, 186] on input "Select an option" at bounding box center [114, 186] width 10 height 10
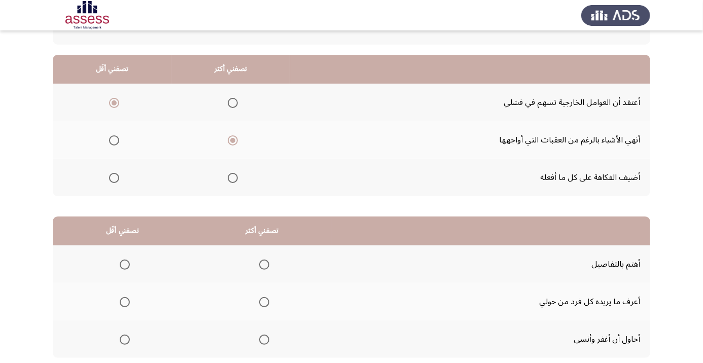
scroll to position [99, 0]
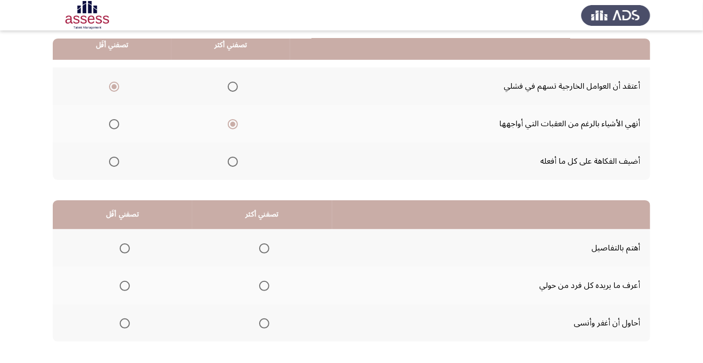
click at [264, 249] on span "Select an option" at bounding box center [264, 249] width 0 height 0
click at [266, 247] on input "Select an option" at bounding box center [264, 248] width 10 height 10
click at [267, 288] on span "Select an option" at bounding box center [264, 286] width 10 height 10
click at [267, 288] on input "Select an option" at bounding box center [264, 286] width 10 height 10
click at [125, 324] on span "Select an option" at bounding box center [125, 324] width 0 height 0
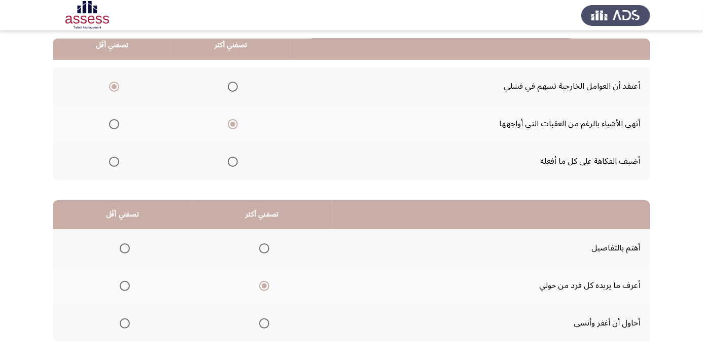
click at [125, 322] on input "Select an option" at bounding box center [125, 323] width 10 height 10
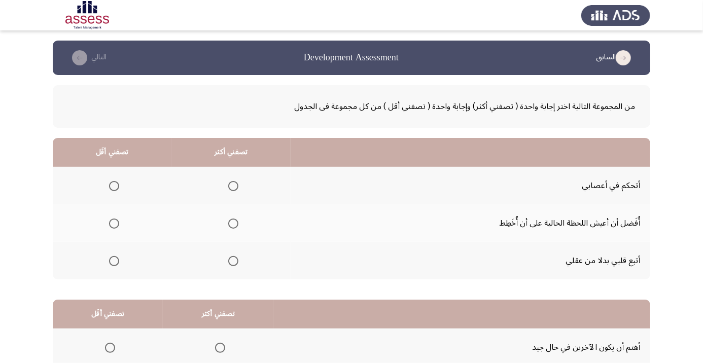
click at [237, 198] on th at bounding box center [230, 186] width 119 height 38
click at [114, 261] on span "Select an option" at bounding box center [114, 261] width 0 height 0
click at [114, 260] on input "Select an option" at bounding box center [114, 261] width 10 height 10
click at [233, 224] on span "Select an option" at bounding box center [233, 224] width 0 height 0
click at [232, 223] on input "Select an option" at bounding box center [233, 224] width 10 height 10
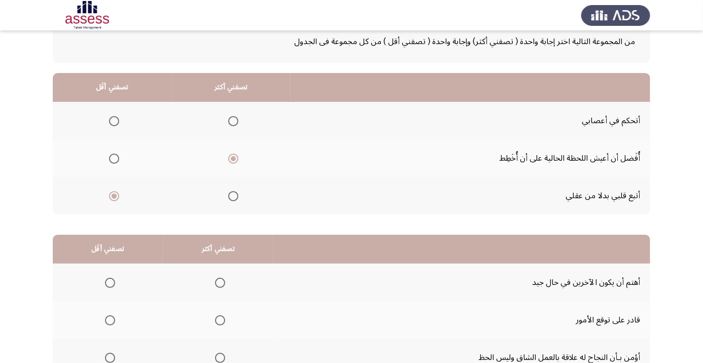
scroll to position [99, 0]
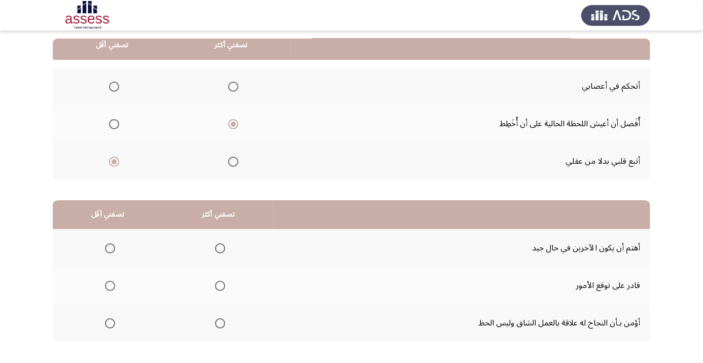
click at [221, 251] on span "Select an option" at bounding box center [220, 248] width 10 height 10
click at [221, 251] on input "Select an option" at bounding box center [220, 248] width 10 height 10
click at [112, 325] on span "Select an option" at bounding box center [110, 323] width 10 height 10
click at [112, 325] on input "Select an option" at bounding box center [110, 323] width 10 height 10
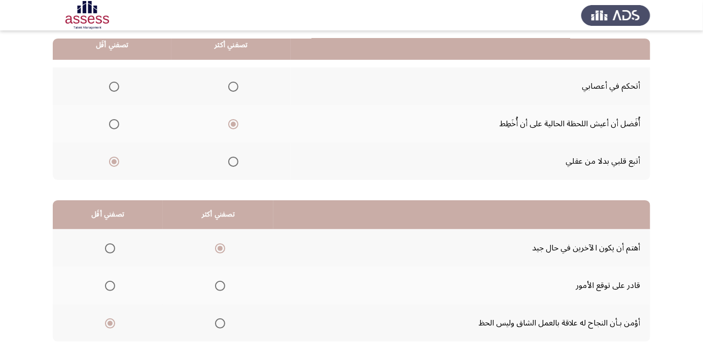
scroll to position [0, 0]
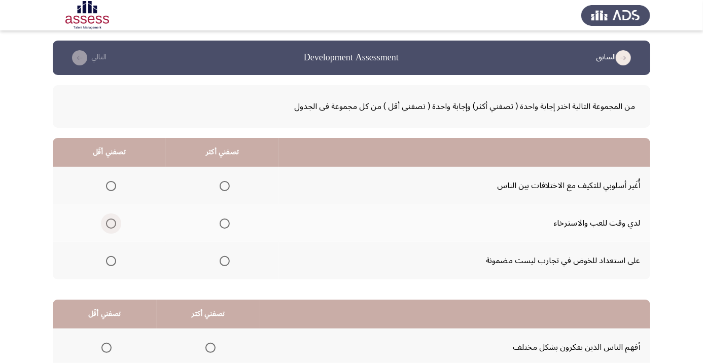
click at [111, 224] on span "Select an option" at bounding box center [111, 224] width 0 height 0
click at [111, 223] on input "Select an option" at bounding box center [111, 224] width 10 height 10
click at [225, 189] on span "Select an option" at bounding box center [225, 186] width 10 height 10
click at [225, 189] on input "Select an option" at bounding box center [225, 186] width 10 height 10
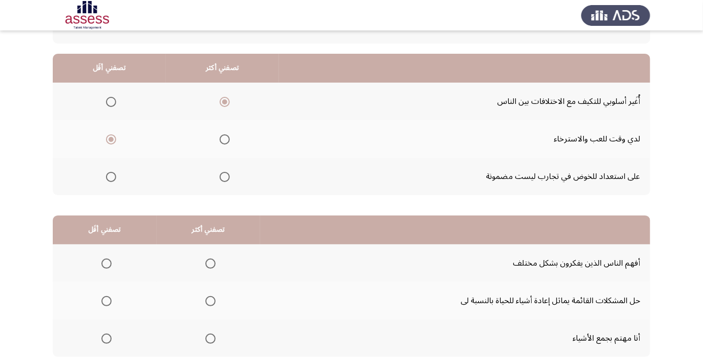
scroll to position [99, 0]
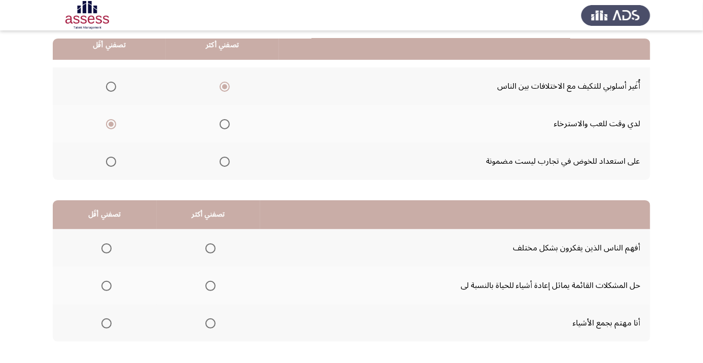
click at [211, 251] on span "Select an option" at bounding box center [210, 248] width 10 height 10
click at [211, 251] on input "Select an option" at bounding box center [210, 248] width 10 height 10
click at [107, 324] on span "Select an option" at bounding box center [107, 324] width 0 height 0
click at [106, 322] on input "Select an option" at bounding box center [106, 323] width 10 height 10
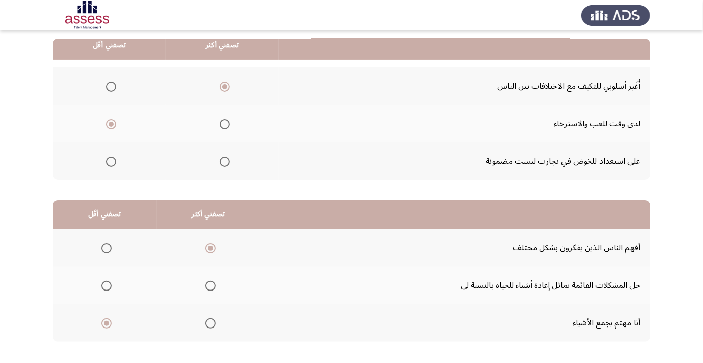
scroll to position [0, 0]
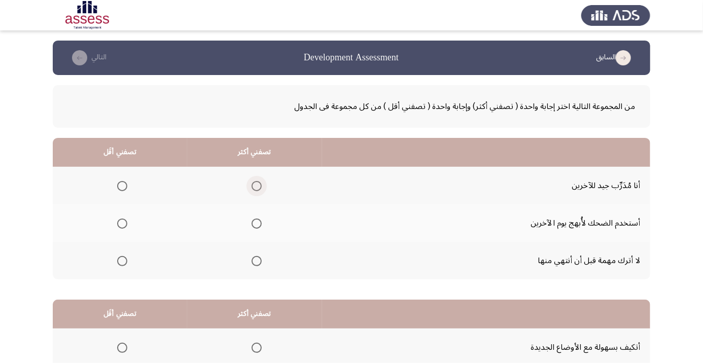
click at [257, 186] on span "Select an option" at bounding box center [257, 186] width 0 height 0
click at [258, 186] on input "Select an option" at bounding box center [257, 186] width 10 height 10
click at [122, 224] on span "Select an option" at bounding box center [122, 224] width 0 height 0
click at [122, 223] on input "Select an option" at bounding box center [122, 224] width 10 height 10
click at [122, 226] on span "Select an option" at bounding box center [122, 224] width 10 height 10
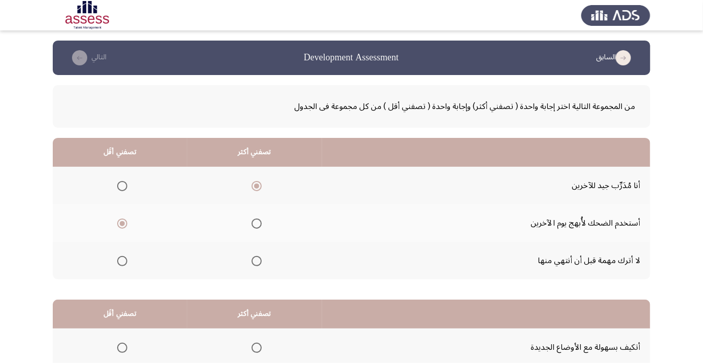
click at [122, 226] on input "Select an option" at bounding box center [122, 224] width 10 height 10
click at [257, 224] on span "Select an option" at bounding box center [257, 224] width 0 height 0
click at [258, 223] on input "Select an option" at bounding box center [257, 224] width 10 height 10
click at [380, 243] on td "لا أترك مهمة قبل أن أنتهي منها" at bounding box center [486, 261] width 328 height 38
click at [247, 198] on th at bounding box center [254, 186] width 135 height 38
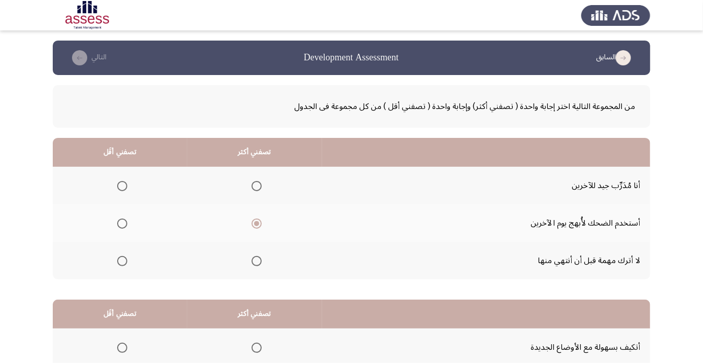
click at [261, 187] on span "Select an option" at bounding box center [257, 186] width 10 height 10
click at [261, 187] on input "Select an option" at bounding box center [257, 186] width 10 height 10
click at [118, 224] on span "Select an option" at bounding box center [122, 224] width 10 height 10
click at [118, 224] on input "Select an option" at bounding box center [122, 224] width 10 height 10
click at [122, 261] on span "Select an option" at bounding box center [122, 261] width 0 height 0
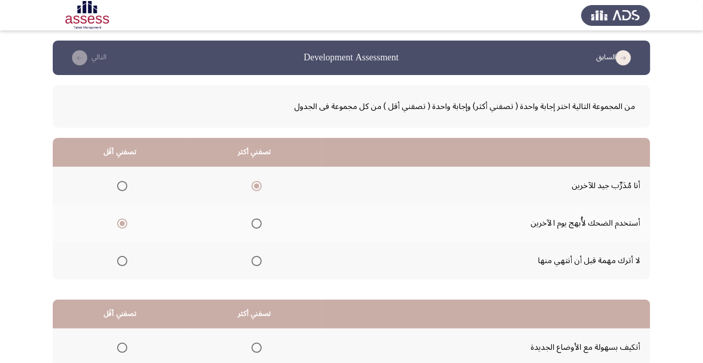
click at [122, 260] on input "Select an option" at bounding box center [122, 261] width 10 height 10
click at [119, 224] on span "Select an option" at bounding box center [122, 224] width 10 height 10
click at [119, 224] on input "Select an option" at bounding box center [122, 224] width 10 height 10
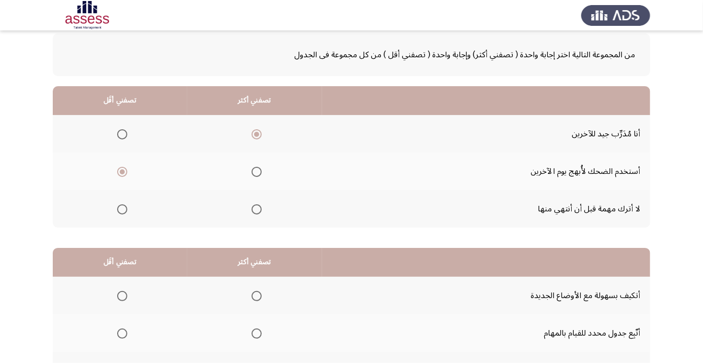
scroll to position [99, 0]
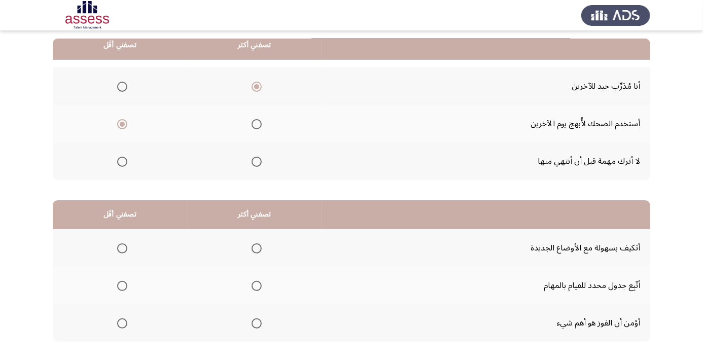
click at [262, 324] on span "Select an option" at bounding box center [257, 323] width 10 height 10
click at [262, 324] on input "Select an option" at bounding box center [257, 323] width 10 height 10
click at [119, 287] on span "Select an option" at bounding box center [122, 286] width 10 height 10
click at [119, 287] on input "Select an option" at bounding box center [122, 286] width 10 height 10
click at [122, 247] on span "Select an option" at bounding box center [122, 248] width 10 height 10
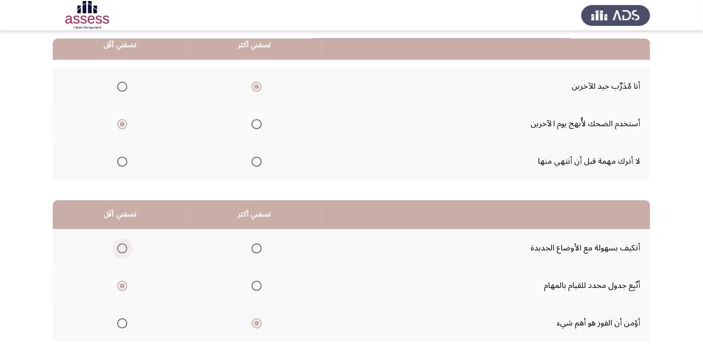
click at [122, 247] on input "Select an option" at bounding box center [122, 248] width 10 height 10
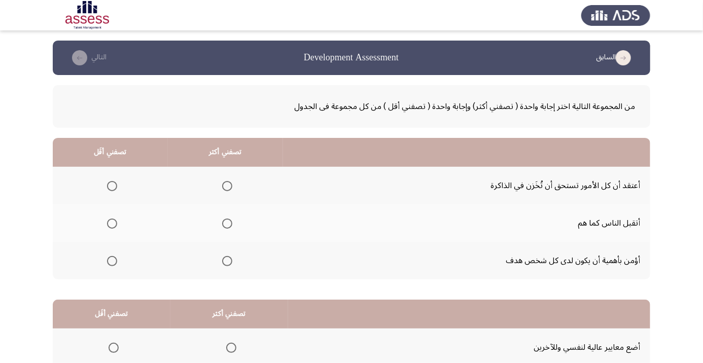
click at [232, 265] on span "Select an option" at bounding box center [227, 261] width 10 height 10
click at [232, 265] on input "Select an option" at bounding box center [227, 261] width 10 height 10
click at [112, 186] on span "Select an option" at bounding box center [112, 186] width 0 height 0
click at [113, 186] on input "Select an option" at bounding box center [112, 186] width 10 height 10
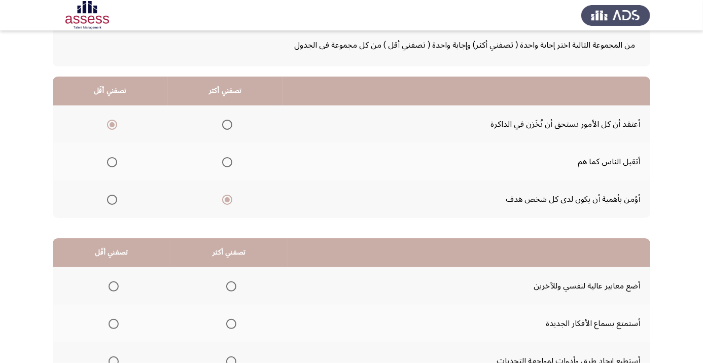
scroll to position [99, 0]
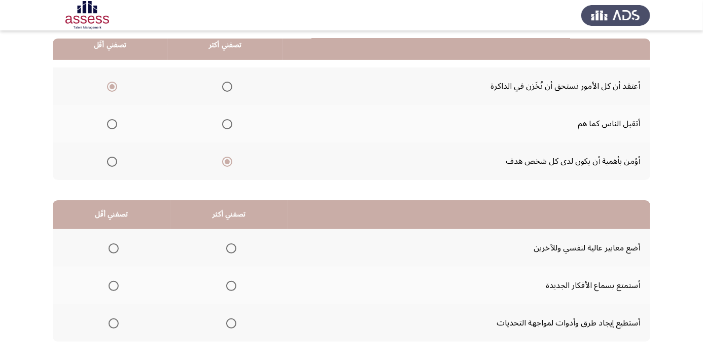
click at [109, 249] on span "Select an option" at bounding box center [114, 248] width 10 height 10
click at [109, 249] on input "Select an option" at bounding box center [114, 248] width 10 height 10
click at [231, 324] on span "Select an option" at bounding box center [231, 324] width 0 height 0
click at [231, 322] on input "Select an option" at bounding box center [231, 323] width 10 height 10
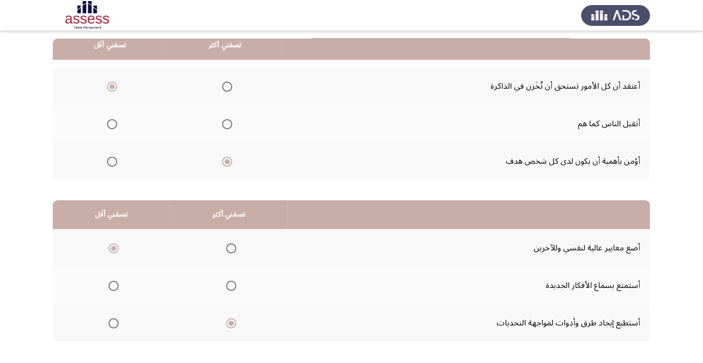
scroll to position [0, 0]
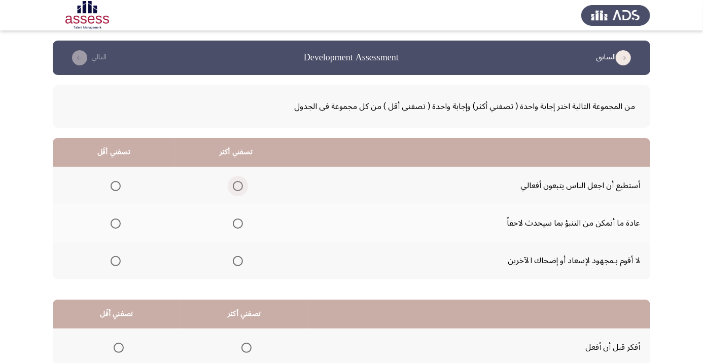
click at [238, 186] on span "Select an option" at bounding box center [238, 186] width 0 height 0
click at [238, 186] on input "Select an option" at bounding box center [238, 186] width 10 height 10
click at [116, 223] on span "Select an option" at bounding box center [116, 224] width 10 height 10
click at [116, 223] on input "Select an option" at bounding box center [116, 224] width 10 height 10
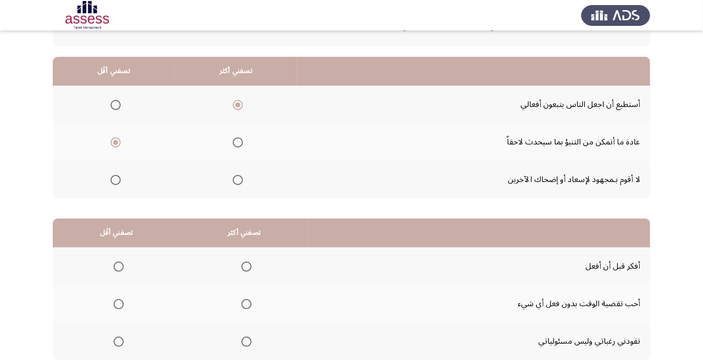
scroll to position [99, 0]
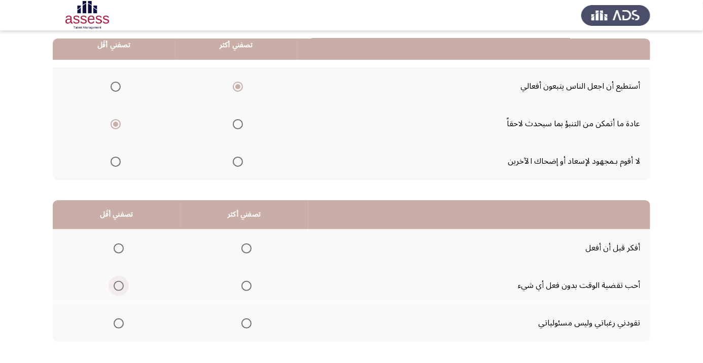
click at [119, 289] on span "Select an option" at bounding box center [119, 286] width 10 height 10
click at [119, 289] on input "Select an option" at bounding box center [119, 286] width 10 height 10
click at [246, 249] on span "Select an option" at bounding box center [246, 249] width 0 height 0
click at [245, 247] on input "Select an option" at bounding box center [246, 248] width 10 height 10
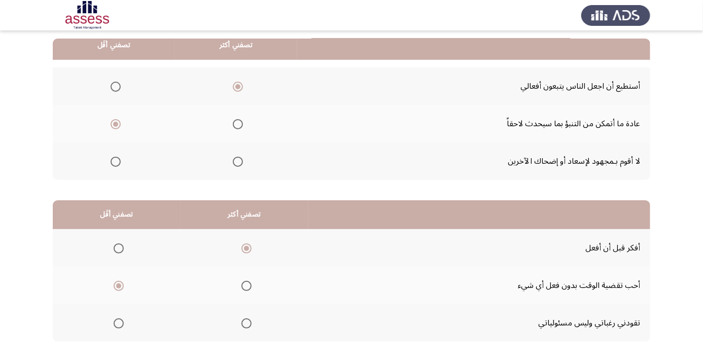
scroll to position [0, 0]
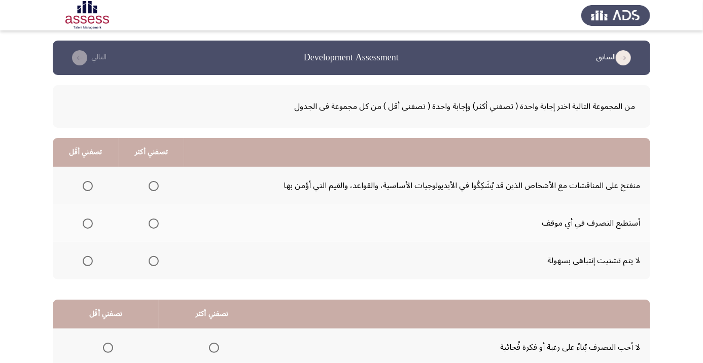
click at [153, 186] on span "Select an option" at bounding box center [153, 186] width 0 height 0
click at [153, 186] on input "Select an option" at bounding box center [154, 186] width 10 height 10
click at [88, 261] on span "Select an option" at bounding box center [88, 261] width 0 height 0
click at [87, 260] on input "Select an option" at bounding box center [88, 261] width 10 height 10
click at [88, 224] on span "Select an option" at bounding box center [88, 224] width 0 height 0
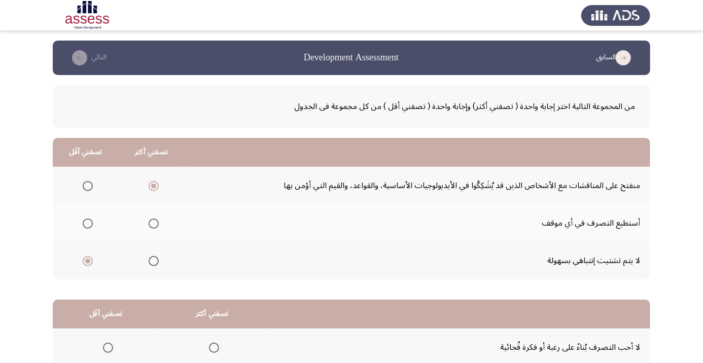
click at [87, 223] on input "Select an option" at bounding box center [88, 224] width 10 height 10
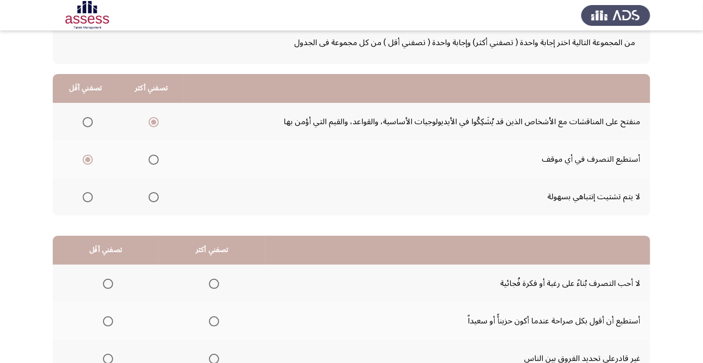
scroll to position [99, 0]
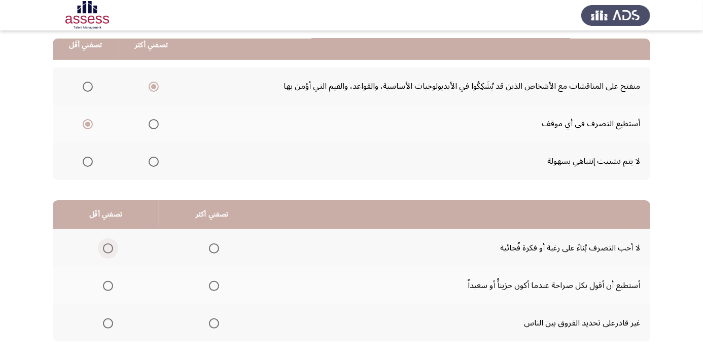
click at [108, 249] on span "Select an option" at bounding box center [108, 249] width 0 height 0
click at [108, 247] on input "Select an option" at bounding box center [108, 248] width 10 height 10
click at [109, 288] on span "Select an option" at bounding box center [108, 286] width 10 height 10
click at [109, 288] on input "Select an option" at bounding box center [108, 286] width 10 height 10
click at [214, 249] on span "Select an option" at bounding box center [214, 249] width 0 height 0
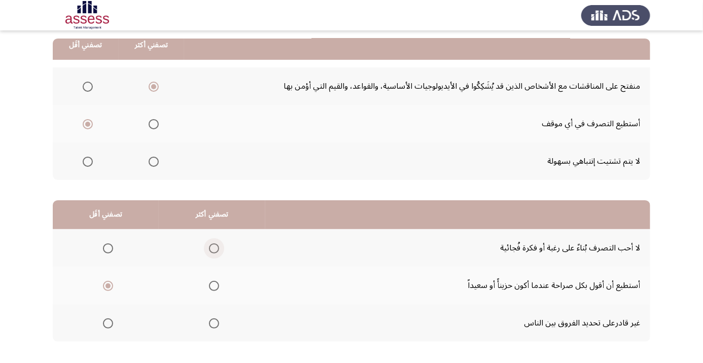
click at [214, 247] on input "Select an option" at bounding box center [214, 248] width 10 height 10
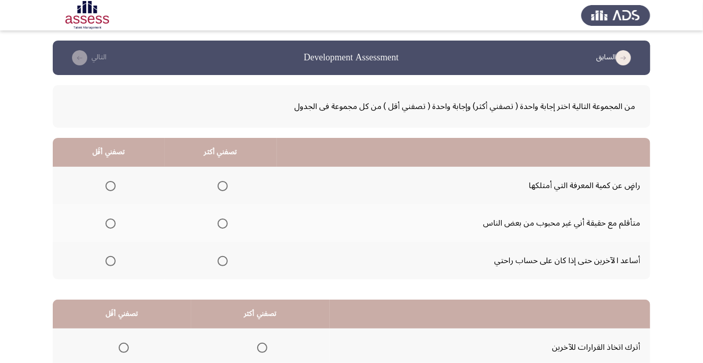
click at [220, 258] on span "Select an option" at bounding box center [223, 261] width 10 height 10
click at [220, 258] on input "Select an option" at bounding box center [223, 261] width 10 height 10
click at [111, 186] on span "Select an option" at bounding box center [111, 186] width 0 height 0
click at [111, 186] on input "Select an option" at bounding box center [110, 186] width 10 height 10
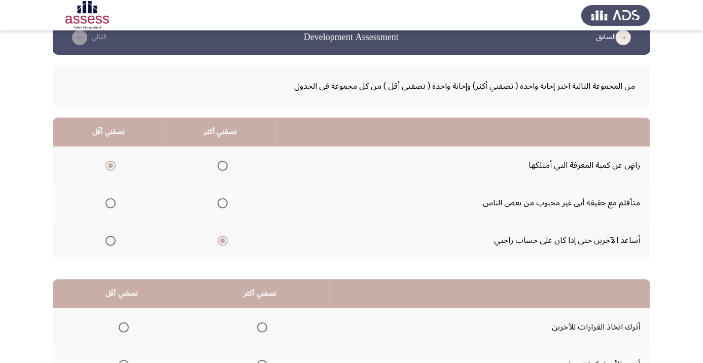
scroll to position [99, 0]
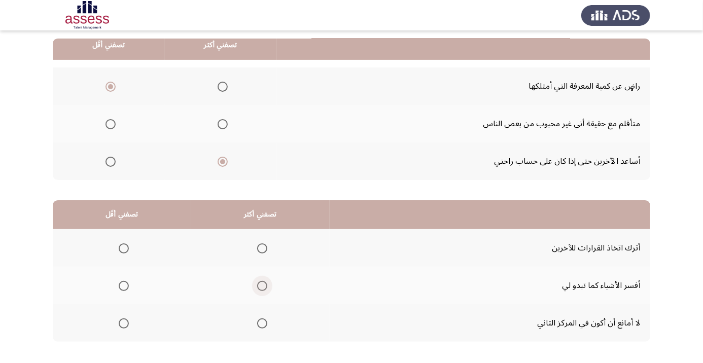
click at [262, 286] on span "Select an option" at bounding box center [262, 286] width 0 height 0
click at [264, 285] on input "Select an option" at bounding box center [262, 286] width 10 height 10
click at [124, 324] on span "Select an option" at bounding box center [124, 324] width 0 height 0
click at [124, 322] on input "Select an option" at bounding box center [124, 323] width 10 height 10
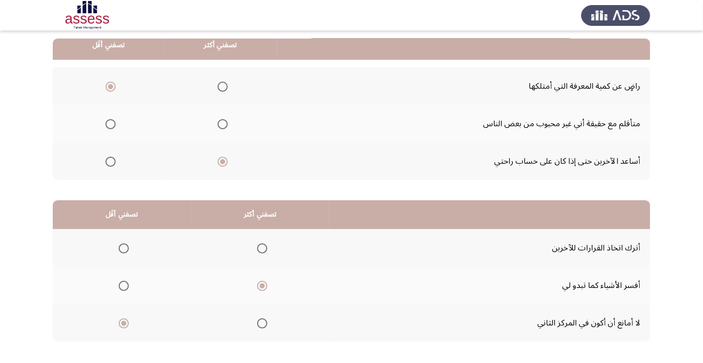
scroll to position [0, 0]
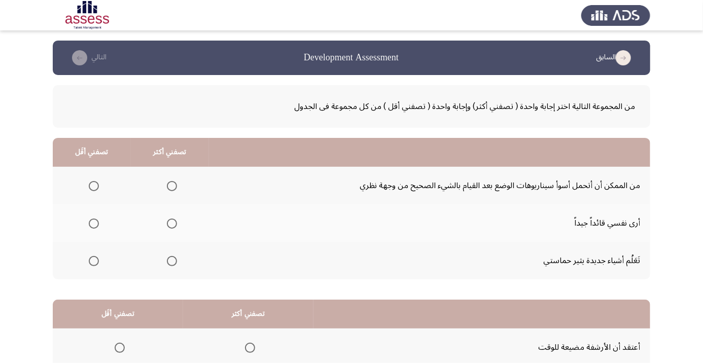
click at [172, 224] on span "Select an option" at bounding box center [172, 224] width 0 height 0
click at [171, 223] on input "Select an option" at bounding box center [172, 224] width 10 height 10
click at [94, 186] on span "Select an option" at bounding box center [94, 186] width 0 height 0
click at [93, 186] on input "Select an option" at bounding box center [94, 186] width 10 height 10
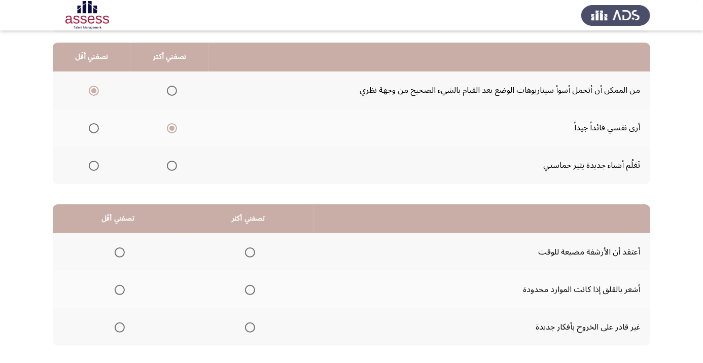
scroll to position [99, 0]
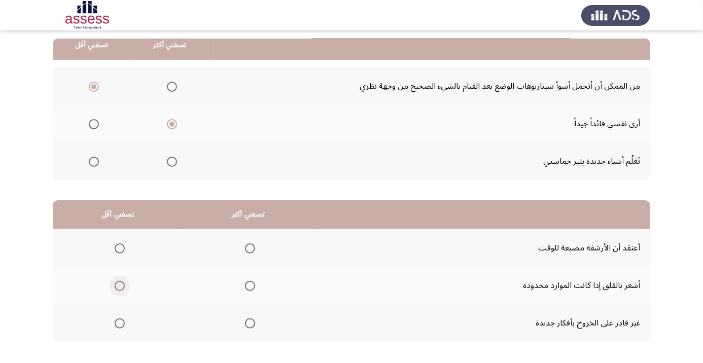
click at [120, 286] on span "Select an option" at bounding box center [120, 286] width 0 height 0
click at [120, 285] on input "Select an option" at bounding box center [120, 286] width 10 height 10
click at [250, 249] on span "Select an option" at bounding box center [250, 249] width 0 height 0
click at [251, 247] on input "Select an option" at bounding box center [250, 248] width 10 height 10
click at [0, 327] on app-assessment-container "السابق Development Assessment التالي من المجموعة التالية اختر إجابة واحدة ( تصف…" at bounding box center [351, 156] width 703 height 431
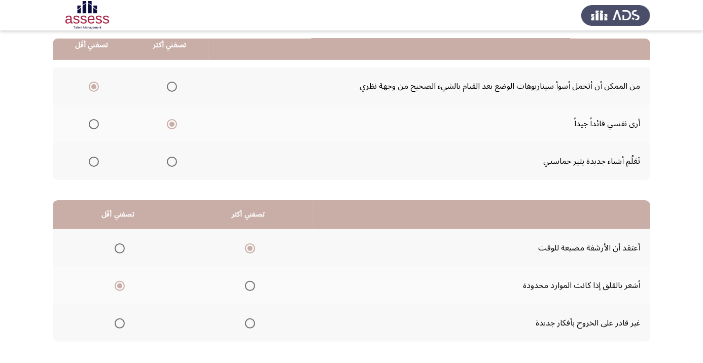
click at [119, 326] on span "Select an option" at bounding box center [120, 323] width 10 height 10
click at [119, 326] on input "Select an option" at bounding box center [120, 323] width 10 height 10
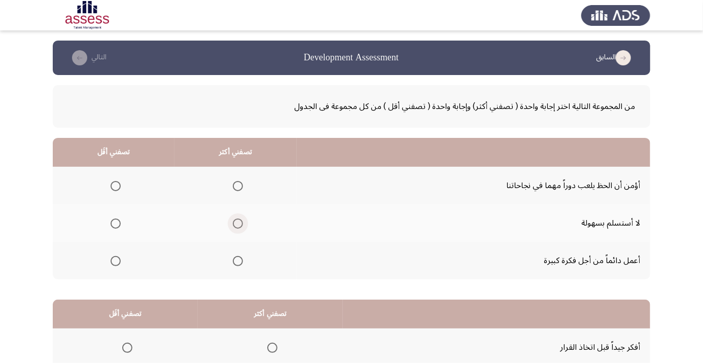
click at [238, 224] on span "Select an option" at bounding box center [238, 224] width 0 height 0
click at [237, 223] on input "Select an option" at bounding box center [238, 224] width 10 height 10
click at [115, 183] on span "Select an option" at bounding box center [116, 186] width 10 height 10
click at [115, 183] on input "Select an option" at bounding box center [116, 186] width 10 height 10
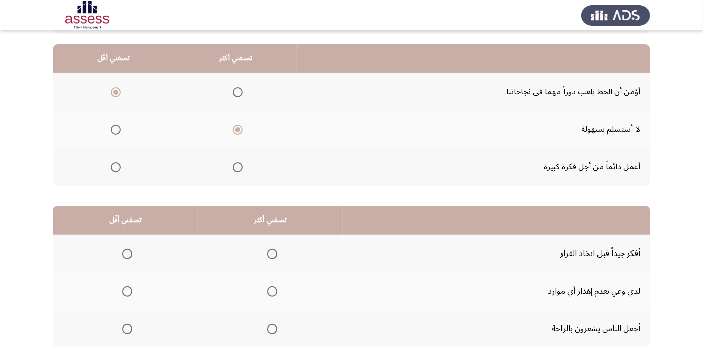
scroll to position [99, 0]
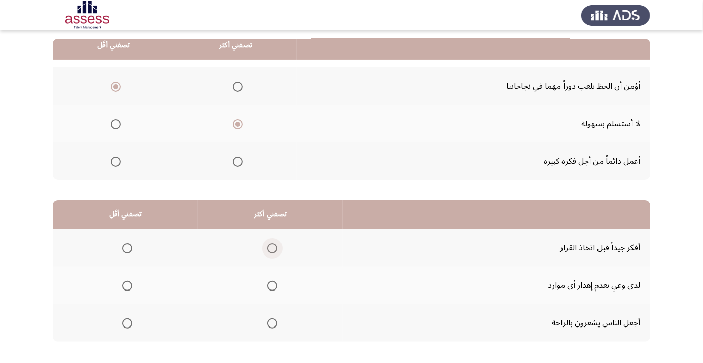
click at [268, 243] on span "Select an option" at bounding box center [272, 248] width 10 height 10
click at [268, 243] on input "Select an option" at bounding box center [272, 248] width 10 height 10
click at [275, 322] on span "Select an option" at bounding box center [272, 323] width 10 height 10
click at [275, 322] on input "Select an option" at bounding box center [272, 323] width 10 height 10
click at [123, 250] on span "Select an option" at bounding box center [127, 248] width 10 height 10
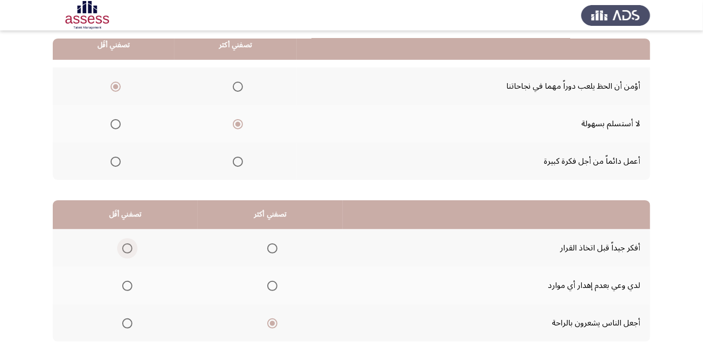
click at [123, 250] on input "Select an option" at bounding box center [127, 248] width 10 height 10
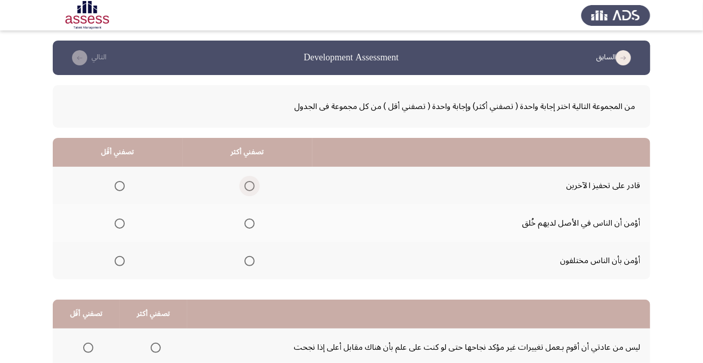
click at [251, 189] on span "Select an option" at bounding box center [249, 186] width 10 height 10
click at [251, 189] on input "Select an option" at bounding box center [249, 186] width 10 height 10
click at [120, 223] on span "Select an option" at bounding box center [120, 224] width 10 height 10
click at [120, 223] on input "Select an option" at bounding box center [120, 224] width 10 height 10
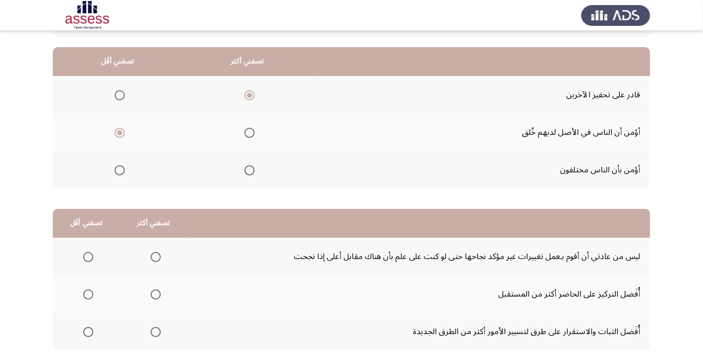
scroll to position [99, 0]
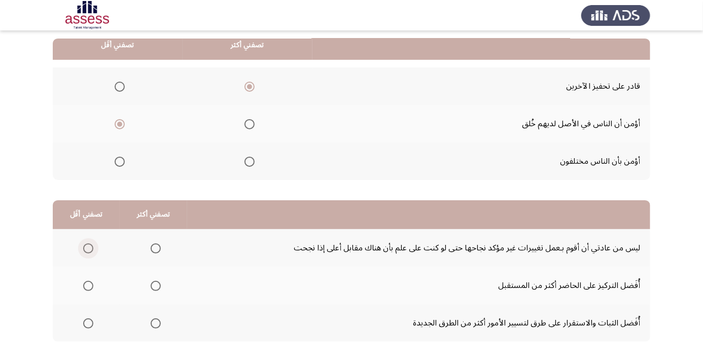
click at [88, 247] on span "Select an option" at bounding box center [88, 248] width 10 height 10
click at [88, 247] on input "Select an option" at bounding box center [88, 248] width 10 height 10
click at [98, 284] on th at bounding box center [86, 286] width 67 height 38
click at [93, 281] on span "Select an option" at bounding box center [88, 286] width 10 height 10
click at [93, 281] on input "Select an option" at bounding box center [88, 286] width 10 height 10
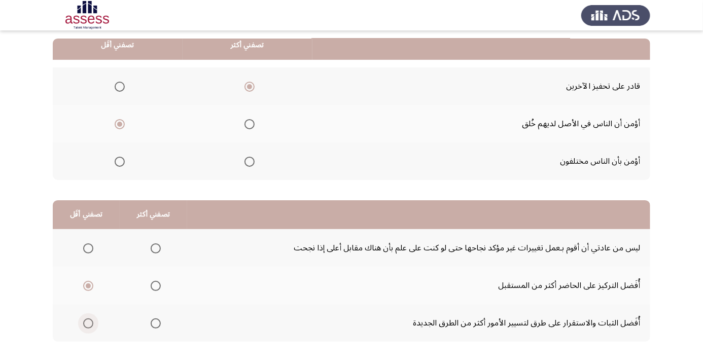
click at [90, 319] on span "Select an option" at bounding box center [88, 323] width 10 height 10
click at [90, 319] on input "Select an option" at bounding box center [88, 323] width 10 height 10
click at [156, 249] on span "Select an option" at bounding box center [156, 249] width 0 height 0
click at [155, 247] on input "Select an option" at bounding box center [156, 248] width 10 height 10
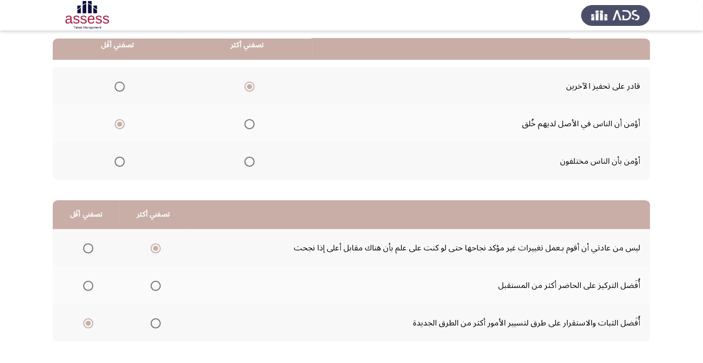
scroll to position [0, 0]
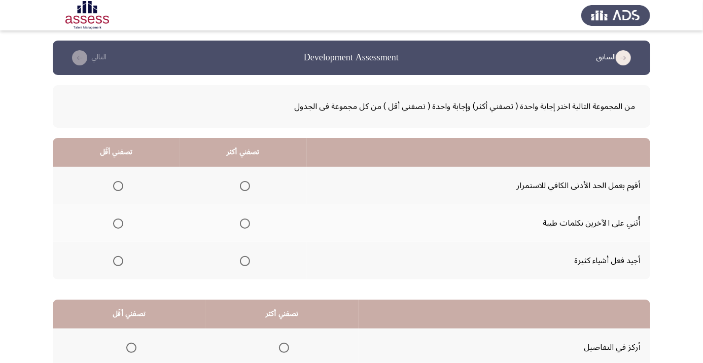
click at [245, 224] on span "Select an option" at bounding box center [245, 224] width 0 height 0
click at [246, 223] on input "Select an option" at bounding box center [245, 224] width 10 height 10
click at [118, 186] on span "Select an option" at bounding box center [118, 186] width 0 height 0
click at [118, 186] on input "Select an option" at bounding box center [118, 186] width 10 height 10
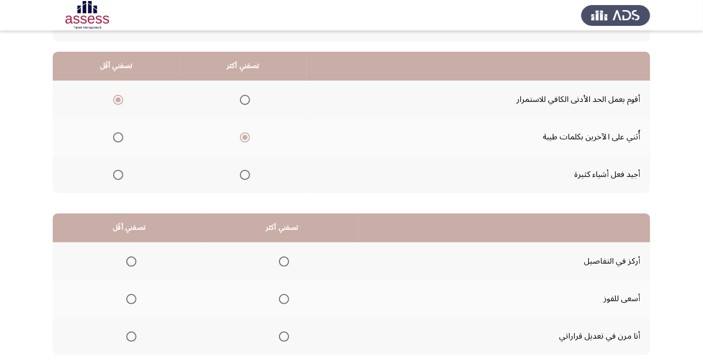
scroll to position [97, 0]
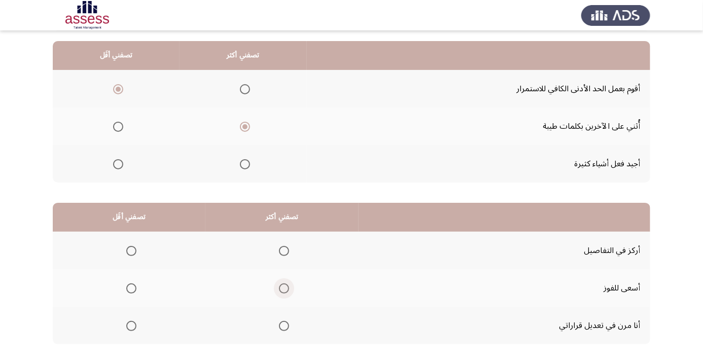
click at [284, 289] on span "Select an option" at bounding box center [284, 289] width 0 height 0
click at [284, 288] on input "Select an option" at bounding box center [284, 288] width 10 height 10
click at [131, 326] on span "Select an option" at bounding box center [131, 326] width 0 height 0
click at [131, 325] on input "Select an option" at bounding box center [131, 326] width 10 height 10
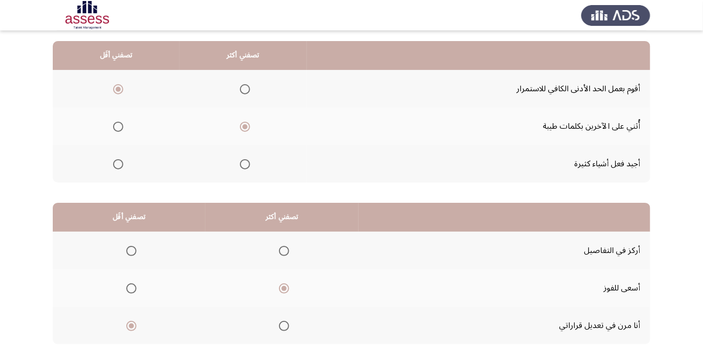
scroll to position [0, 0]
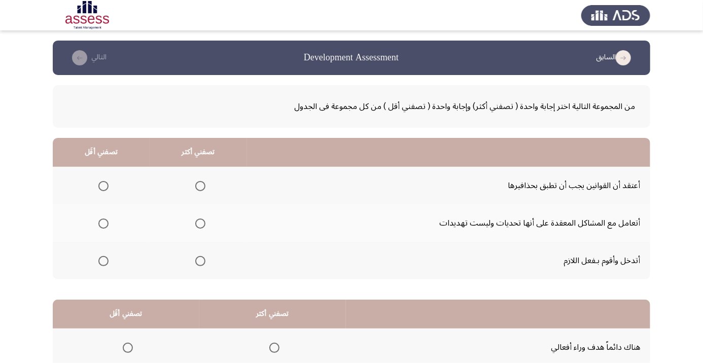
click at [103, 186] on span "Select an option" at bounding box center [103, 186] width 0 height 0
click at [103, 186] on input "Select an option" at bounding box center [103, 186] width 10 height 10
click at [199, 226] on span "Select an option" at bounding box center [200, 224] width 10 height 10
click at [199, 226] on input "Select an option" at bounding box center [200, 224] width 10 height 10
click at [105, 263] on span "Select an option" at bounding box center [103, 261] width 10 height 10
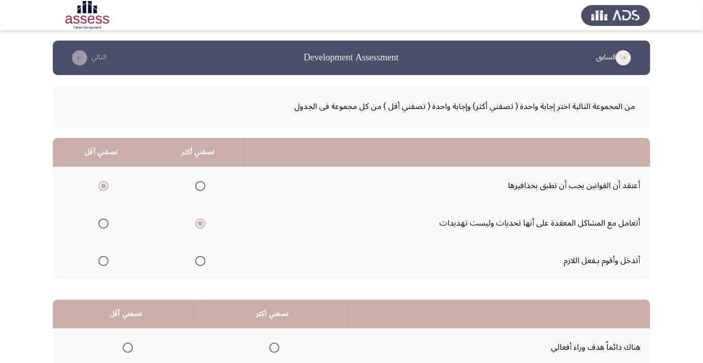
click at [105, 263] on input "Select an option" at bounding box center [103, 261] width 10 height 10
click at [103, 186] on span "Select an option" at bounding box center [103, 186] width 0 height 0
click at [103, 186] on input "Select an option" at bounding box center [103, 186] width 10 height 10
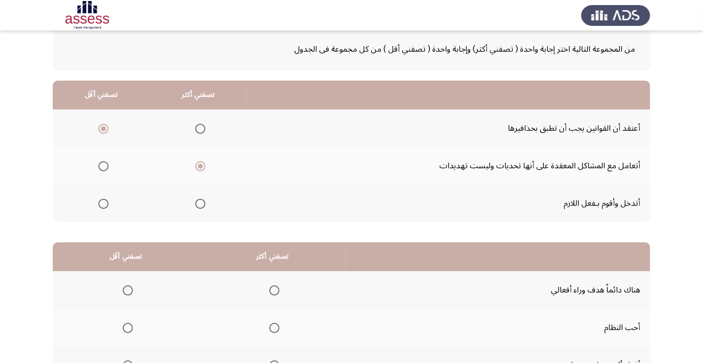
scroll to position [99, 0]
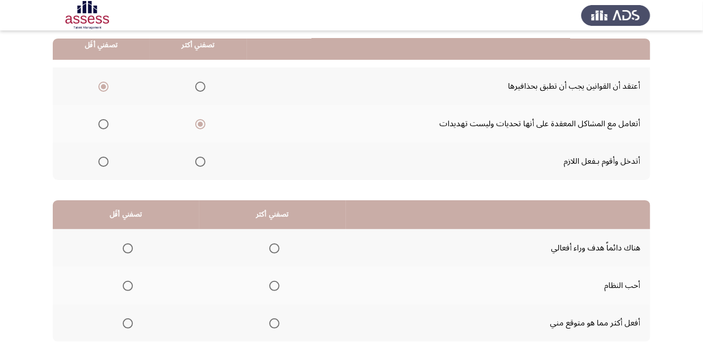
click at [272, 289] on span "Select an option" at bounding box center [274, 286] width 10 height 10
click at [272, 289] on input "Select an option" at bounding box center [274, 286] width 10 height 10
click at [128, 249] on span "Select an option" at bounding box center [128, 249] width 0 height 0
click at [128, 247] on input "Select an option" at bounding box center [128, 248] width 10 height 10
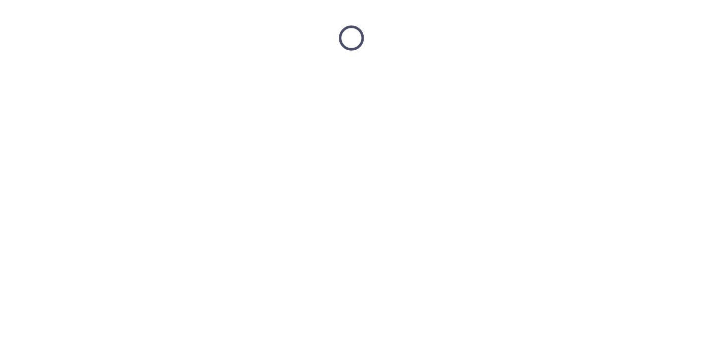
scroll to position [0, 0]
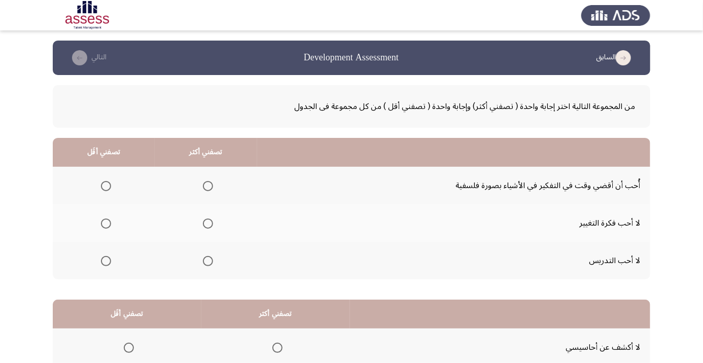
click at [211, 185] on span "Select an option" at bounding box center [208, 186] width 10 height 10
click at [211, 185] on input "Select an option" at bounding box center [208, 186] width 10 height 10
click at [105, 260] on span "Select an option" at bounding box center [106, 261] width 10 height 10
click at [105, 260] on input "Select an option" at bounding box center [106, 261] width 10 height 10
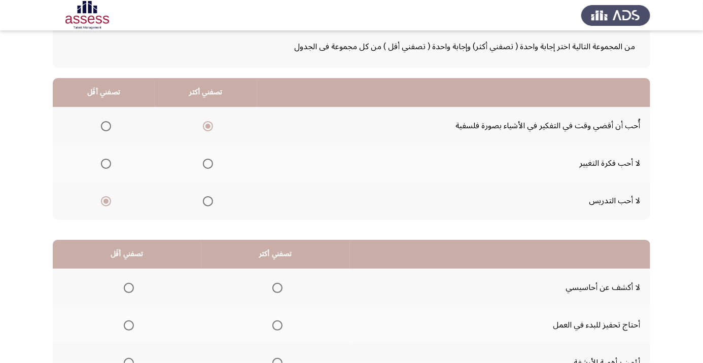
scroll to position [99, 0]
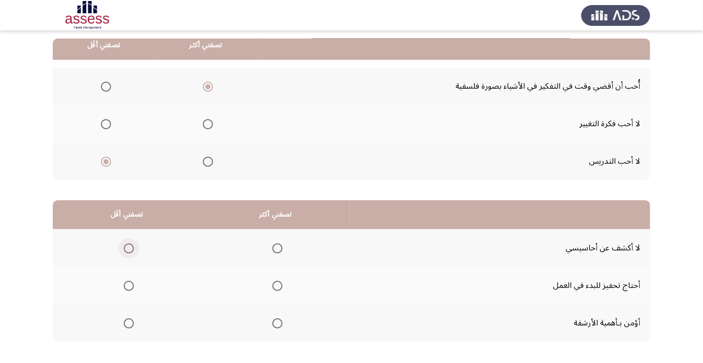
click at [129, 249] on span "Select an option" at bounding box center [129, 249] width 0 height 0
click at [129, 247] on input "Select an option" at bounding box center [129, 248] width 10 height 10
click at [131, 285] on span "Select an option" at bounding box center [129, 286] width 10 height 10
click at [131, 285] on input "Select an option" at bounding box center [129, 286] width 10 height 10
click at [282, 252] on span "Select an option" at bounding box center [277, 248] width 10 height 10
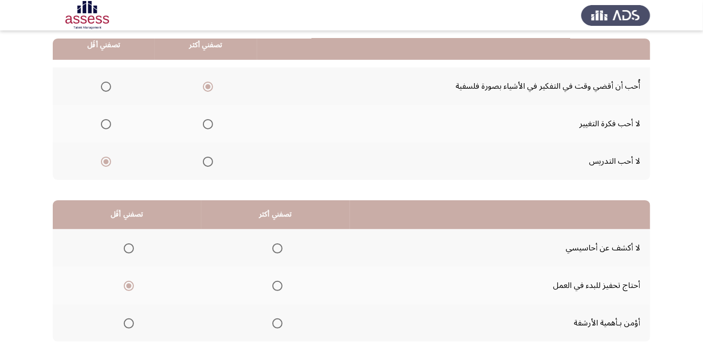
click at [282, 252] on input "Select an option" at bounding box center [277, 248] width 10 height 10
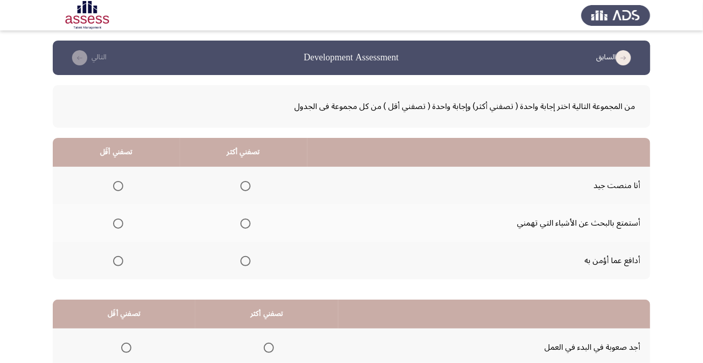
click at [245, 224] on span "Select an option" at bounding box center [245, 224] width 0 height 0
click at [246, 223] on input "Select an option" at bounding box center [245, 224] width 10 height 10
click at [118, 260] on span "Select an option" at bounding box center [118, 261] width 10 height 10
click at [118, 260] on input "Select an option" at bounding box center [118, 261] width 10 height 10
click at [245, 261] on span "Select an option" at bounding box center [245, 261] width 0 height 0
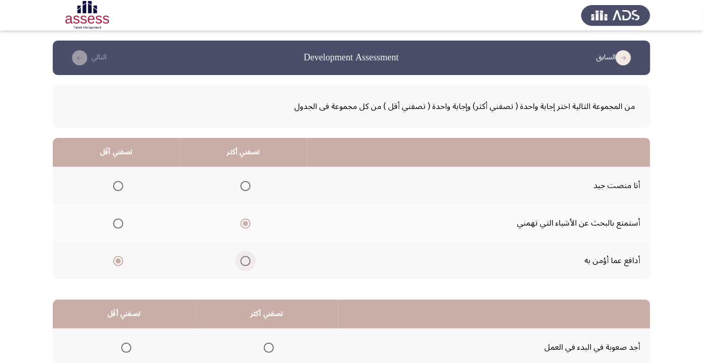
click at [246, 260] on input "Select an option" at bounding box center [245, 261] width 10 height 10
click at [118, 223] on span "Select an option" at bounding box center [118, 224] width 10 height 10
click at [118, 223] on input "Select an option" at bounding box center [118, 224] width 10 height 10
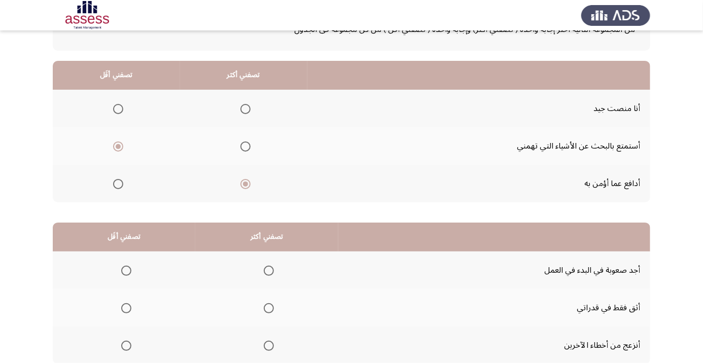
scroll to position [99, 0]
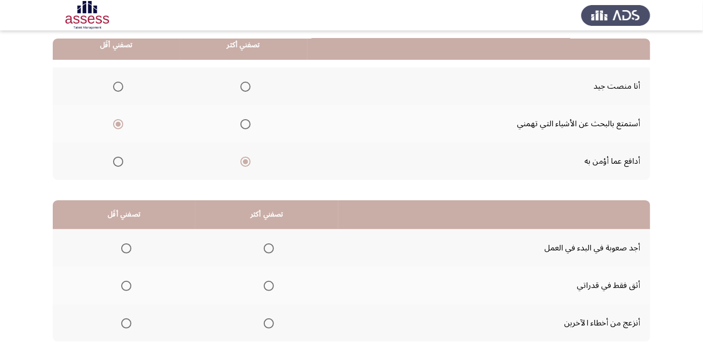
click at [130, 320] on span "Select an option" at bounding box center [126, 323] width 10 height 10
click at [130, 320] on input "Select an option" at bounding box center [126, 323] width 10 height 10
click at [269, 285] on span "Select an option" at bounding box center [269, 286] width 10 height 10
click at [269, 285] on input "Select an option" at bounding box center [269, 286] width 10 height 10
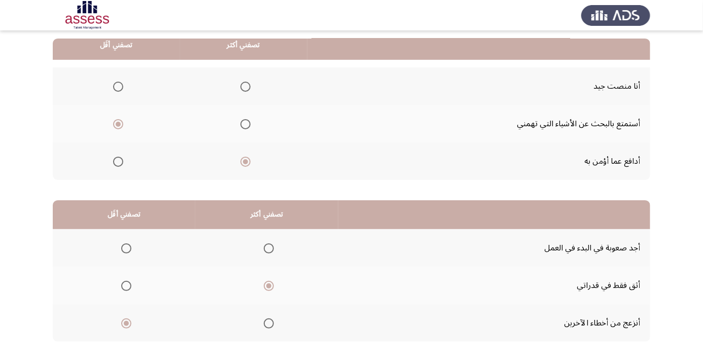
scroll to position [0, 0]
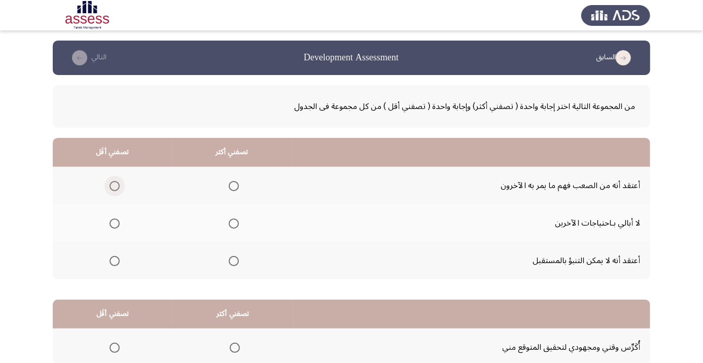
click at [110, 187] on span "Select an option" at bounding box center [115, 186] width 10 height 10
click at [110, 187] on input "Select an option" at bounding box center [115, 186] width 10 height 10
click at [118, 224] on span "Select an option" at bounding box center [115, 224] width 10 height 10
click at [118, 224] on input "Select an option" at bounding box center [115, 224] width 10 height 10
click at [234, 263] on span "Select an option" at bounding box center [234, 261] width 10 height 10
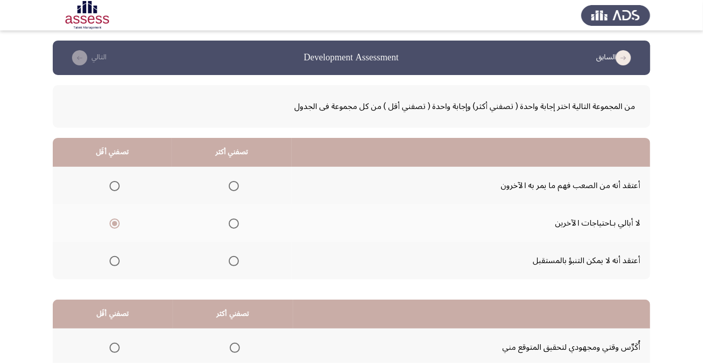
click at [234, 263] on input "Select an option" at bounding box center [234, 261] width 10 height 10
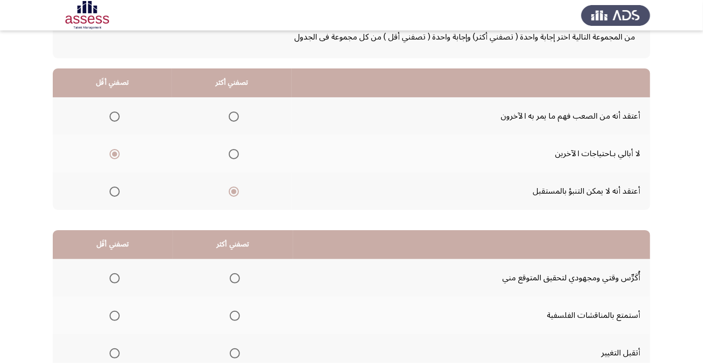
scroll to position [99, 0]
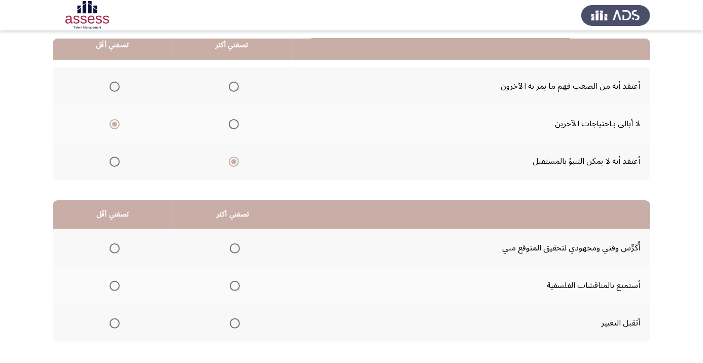
click at [234, 250] on span "Select an option" at bounding box center [235, 248] width 10 height 10
click at [234, 250] on input "Select an option" at bounding box center [235, 248] width 10 height 10
click at [115, 324] on span "Select an option" at bounding box center [115, 324] width 0 height 0
click at [115, 322] on input "Select an option" at bounding box center [115, 323] width 10 height 10
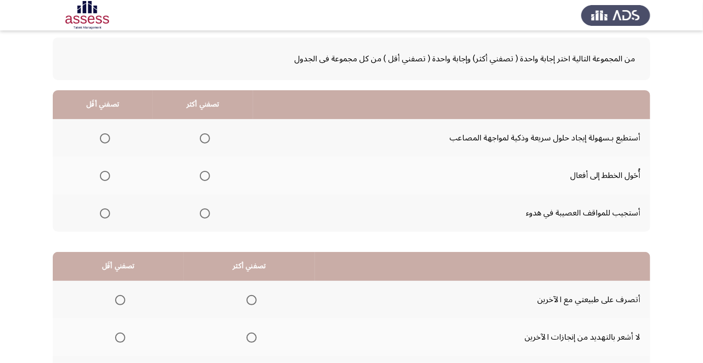
scroll to position [0, 0]
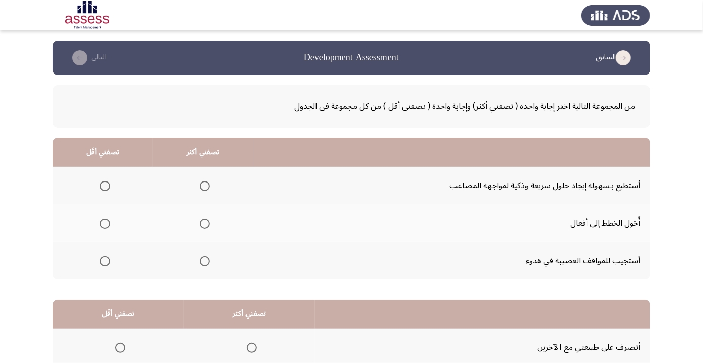
click at [205, 224] on span "Select an option" at bounding box center [205, 224] width 0 height 0
click at [204, 223] on input "Select an option" at bounding box center [205, 224] width 10 height 10
click at [100, 190] on span "Select an option" at bounding box center [105, 186] width 10 height 10
click at [100, 190] on input "Select an option" at bounding box center [105, 186] width 10 height 10
click at [105, 261] on span "Select an option" at bounding box center [105, 261] width 0 height 0
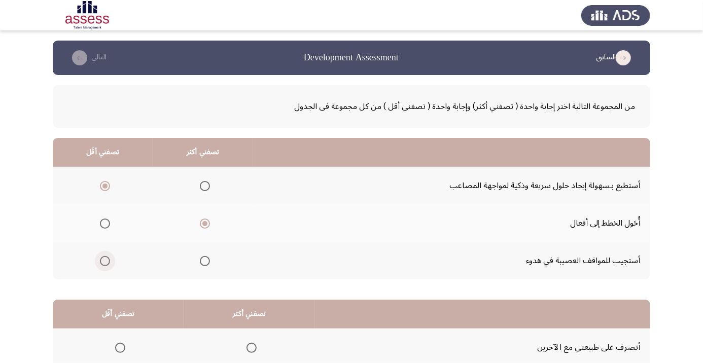
click at [104, 260] on input "Select an option" at bounding box center [105, 261] width 10 height 10
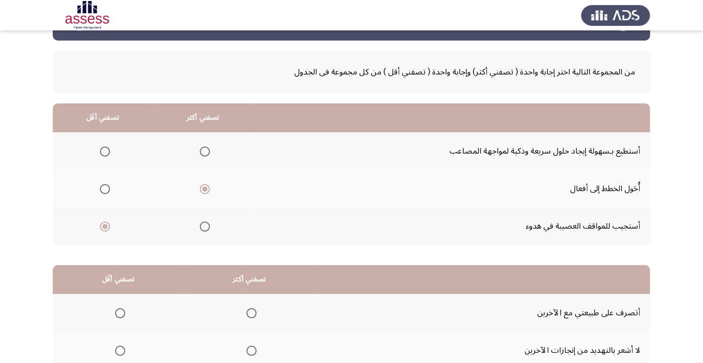
scroll to position [99, 0]
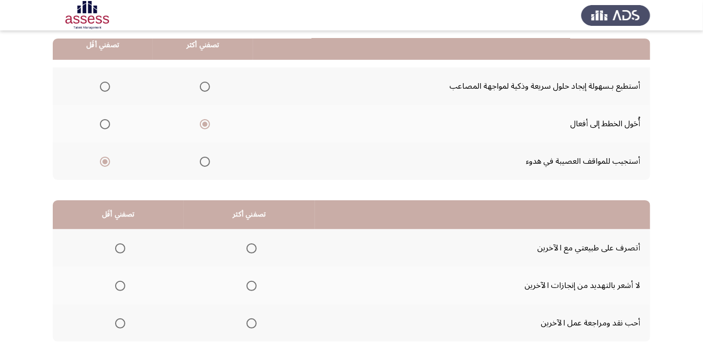
click at [251, 251] on span "Select an option" at bounding box center [251, 248] width 10 height 10
click at [251, 251] on input "Select an option" at bounding box center [251, 248] width 10 height 10
click at [120, 286] on span "Select an option" at bounding box center [120, 286] width 0 height 0
click at [120, 285] on input "Select an option" at bounding box center [120, 286] width 10 height 10
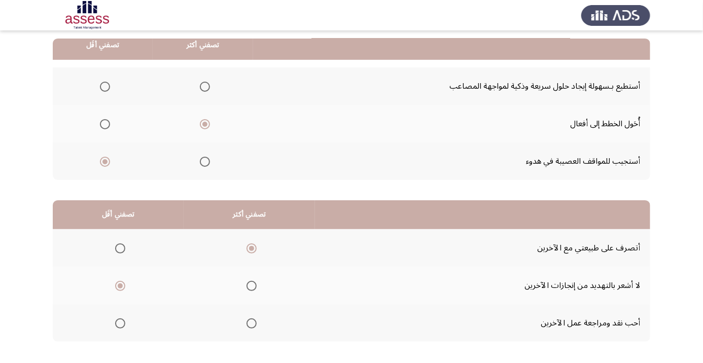
scroll to position [0, 0]
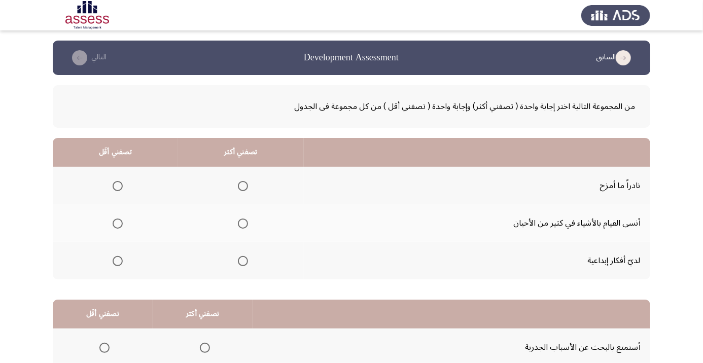
click at [118, 186] on span "Select an option" at bounding box center [118, 186] width 0 height 0
click at [117, 186] on input "Select an option" at bounding box center [118, 186] width 10 height 10
click at [241, 264] on span "Select an option" at bounding box center [243, 261] width 10 height 10
click at [241, 264] on input "Select an option" at bounding box center [243, 261] width 10 height 10
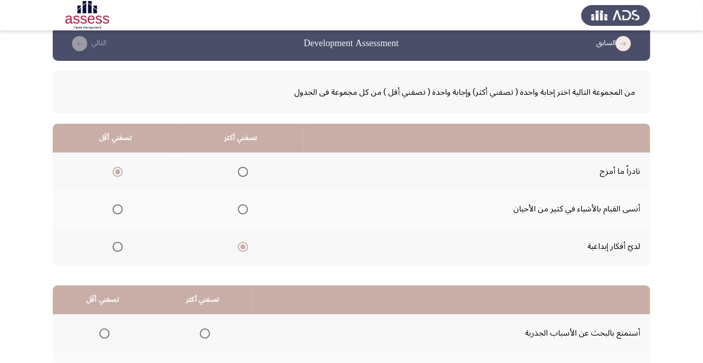
scroll to position [99, 0]
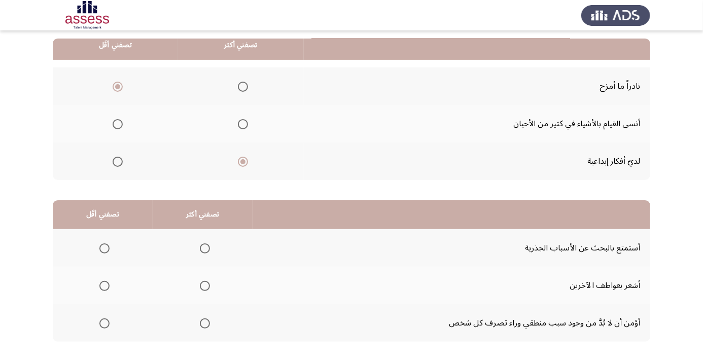
click at [205, 324] on span "Select an option" at bounding box center [205, 324] width 0 height 0
click at [205, 322] on input "Select an option" at bounding box center [205, 323] width 10 height 10
click at [101, 248] on span "Select an option" at bounding box center [104, 248] width 10 height 10
click at [101, 248] on input "Select an option" at bounding box center [104, 248] width 10 height 10
click at [27, 221] on app-assessment-container "السابق Development Assessment التالي من المجموعة التالية اختر إجابة واحدة ( تصف…" at bounding box center [351, 156] width 703 height 431
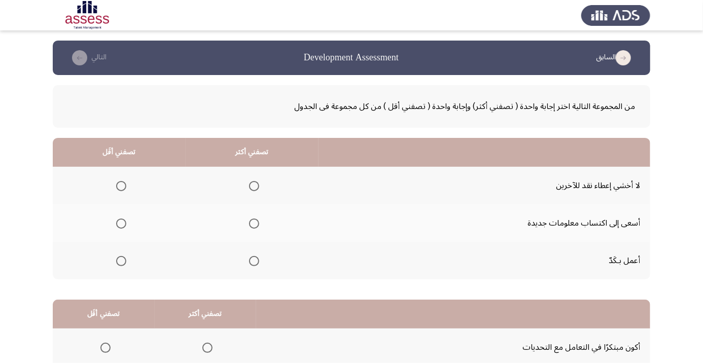
click at [120, 190] on span "Select an option" at bounding box center [121, 186] width 10 height 10
click at [120, 190] on input "Select an option" at bounding box center [121, 186] width 10 height 10
click at [258, 227] on span "Select an option" at bounding box center [254, 224] width 10 height 10
click at [258, 227] on input "Select an option" at bounding box center [254, 224] width 10 height 10
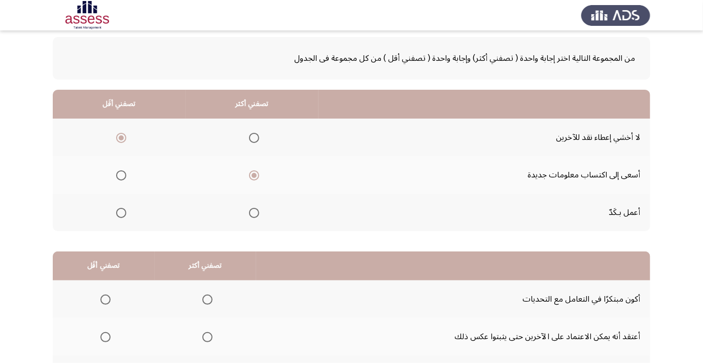
scroll to position [99, 0]
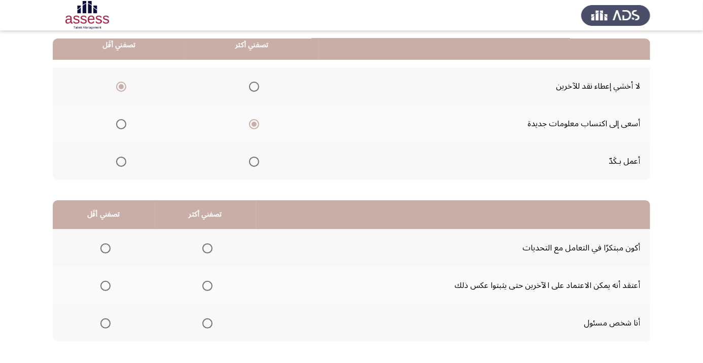
click at [207, 249] on span "Select an option" at bounding box center [207, 249] width 0 height 0
click at [207, 247] on input "Select an option" at bounding box center [207, 248] width 10 height 10
click at [210, 323] on span "Select an option" at bounding box center [207, 323] width 10 height 10
click at [210, 323] on input "Select an option" at bounding box center [207, 323] width 10 height 10
click at [105, 286] on span "Select an option" at bounding box center [105, 286] width 0 height 0
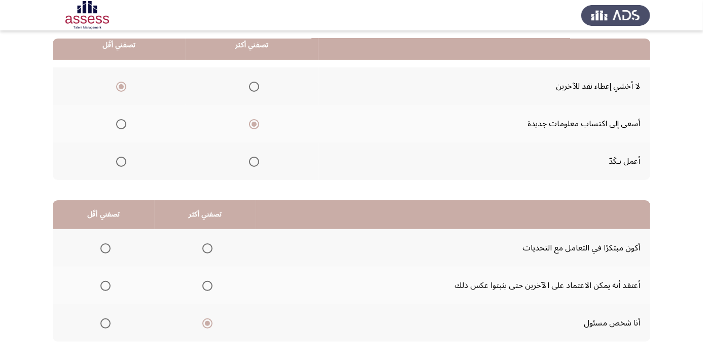
click at [105, 285] on input "Select an option" at bounding box center [105, 286] width 10 height 10
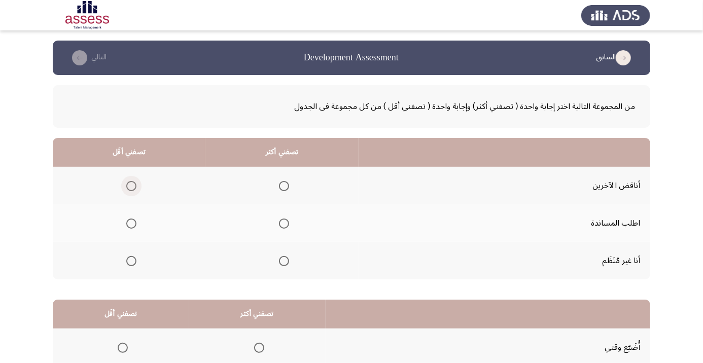
click at [131, 186] on span "Select an option" at bounding box center [131, 186] width 0 height 0
click at [131, 186] on input "Select an option" at bounding box center [131, 186] width 10 height 10
click at [130, 265] on span "Select an option" at bounding box center [131, 261] width 10 height 10
click at [130, 265] on input "Select an option" at bounding box center [131, 261] width 10 height 10
click at [282, 227] on span "Select an option" at bounding box center [284, 224] width 10 height 10
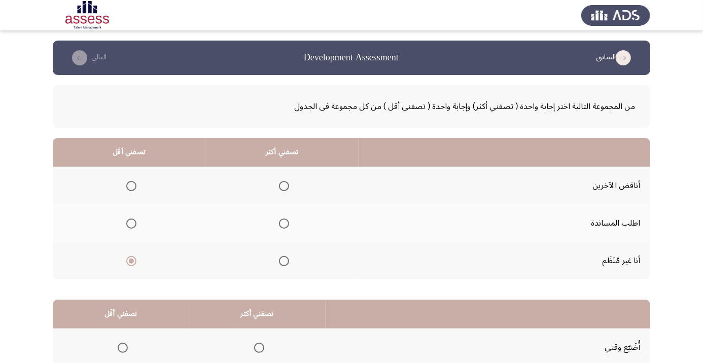
click at [282, 227] on input "Select an option" at bounding box center [284, 224] width 10 height 10
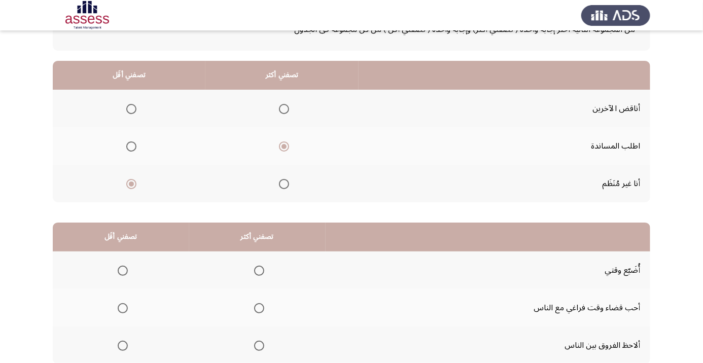
scroll to position [99, 0]
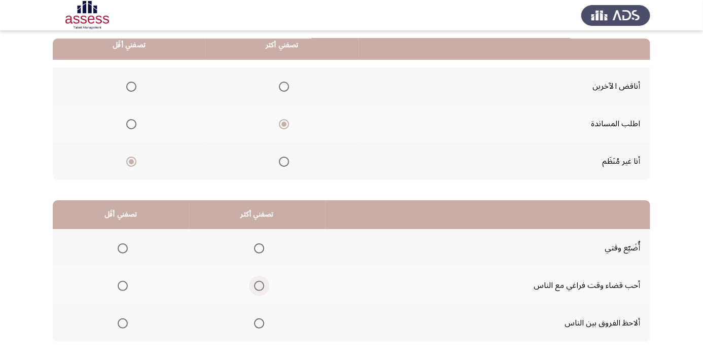
click at [259, 286] on span "Select an option" at bounding box center [259, 286] width 0 height 0
click at [260, 285] on input "Select an option" at bounding box center [259, 286] width 10 height 10
click at [118, 326] on span "Select an option" at bounding box center [123, 323] width 10 height 10
click at [118, 326] on input "Select an option" at bounding box center [123, 323] width 10 height 10
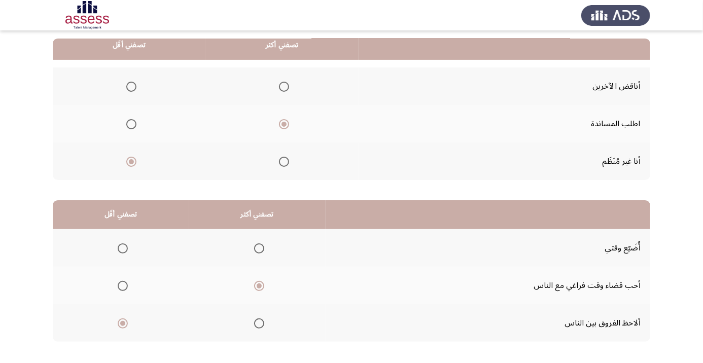
scroll to position [0, 0]
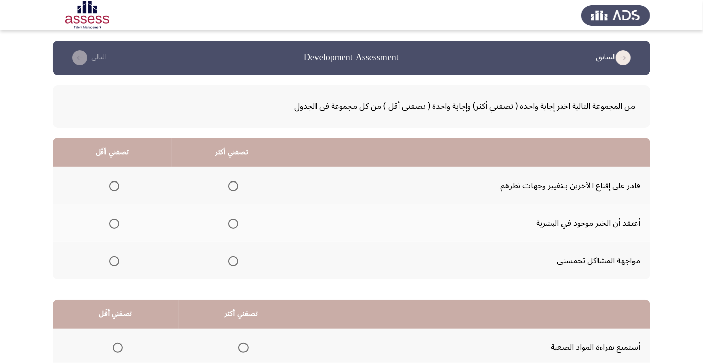
click at [235, 189] on span "Select an option" at bounding box center [233, 186] width 10 height 10
click at [235, 189] on input "Select an option" at bounding box center [233, 186] width 10 height 10
click at [233, 226] on span "Select an option" at bounding box center [233, 224] width 10 height 10
click at [233, 226] on input "Select an option" at bounding box center [233, 224] width 10 height 10
click at [114, 261] on span "Select an option" at bounding box center [114, 261] width 0 height 0
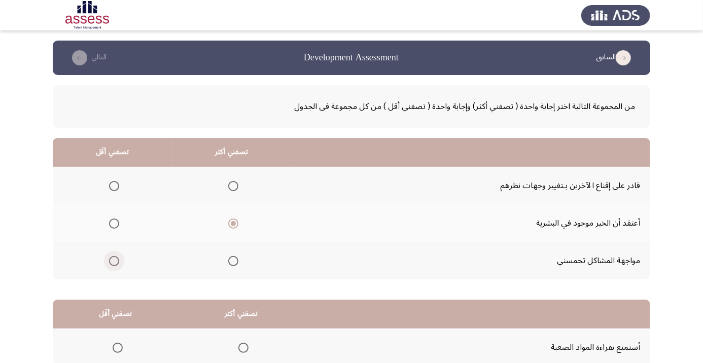
click at [114, 260] on input "Select an option" at bounding box center [114, 261] width 10 height 10
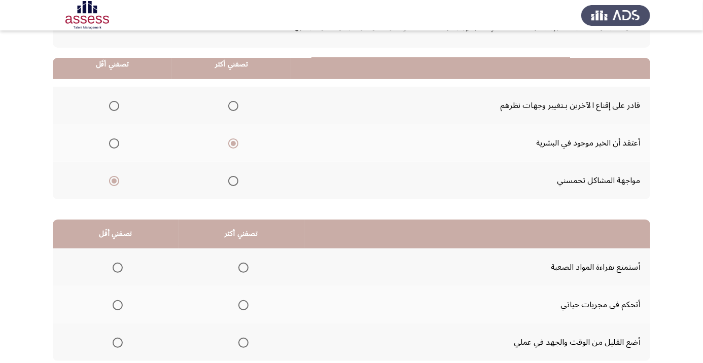
scroll to position [99, 0]
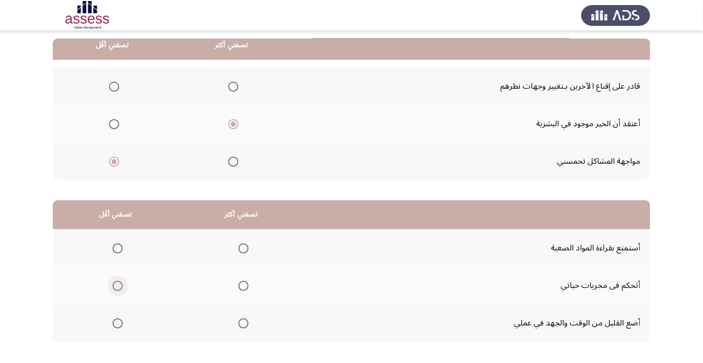
click at [118, 286] on span "Select an option" at bounding box center [118, 286] width 0 height 0
click at [118, 285] on input "Select an option" at bounding box center [118, 286] width 10 height 10
click at [243, 249] on span "Select an option" at bounding box center [243, 249] width 0 height 0
click at [244, 247] on input "Select an option" at bounding box center [243, 248] width 10 height 10
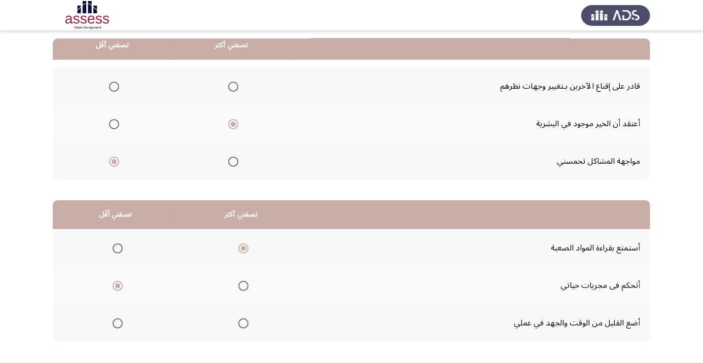
scroll to position [0, 0]
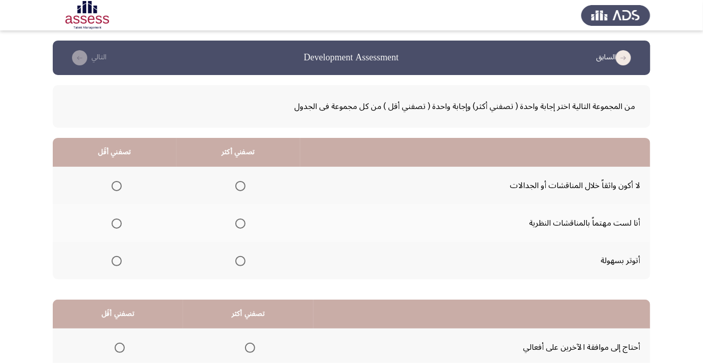
click at [243, 263] on span "Select an option" at bounding box center [240, 261] width 10 height 10
click at [243, 263] on input "Select an option" at bounding box center [240, 261] width 10 height 10
click at [117, 186] on span "Select an option" at bounding box center [117, 186] width 0 height 0
click at [116, 186] on input "Select an option" at bounding box center [117, 186] width 10 height 10
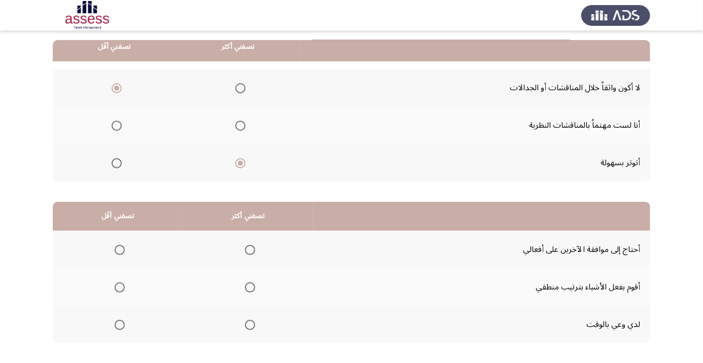
scroll to position [99, 0]
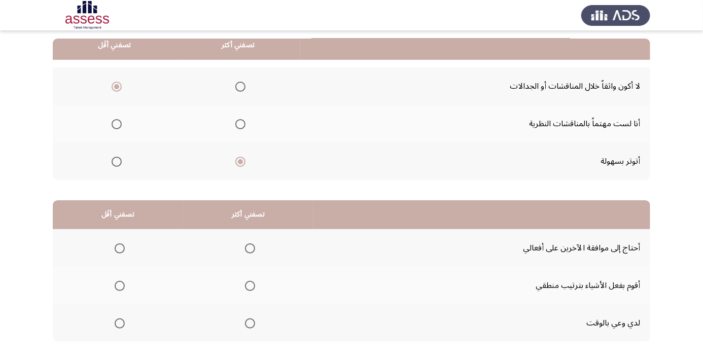
click at [250, 286] on span "Select an option" at bounding box center [250, 286] width 0 height 0
click at [251, 285] on input "Select an option" at bounding box center [250, 286] width 10 height 10
click at [117, 247] on span "Select an option" at bounding box center [120, 248] width 10 height 10
click at [117, 247] on input "Select an option" at bounding box center [120, 248] width 10 height 10
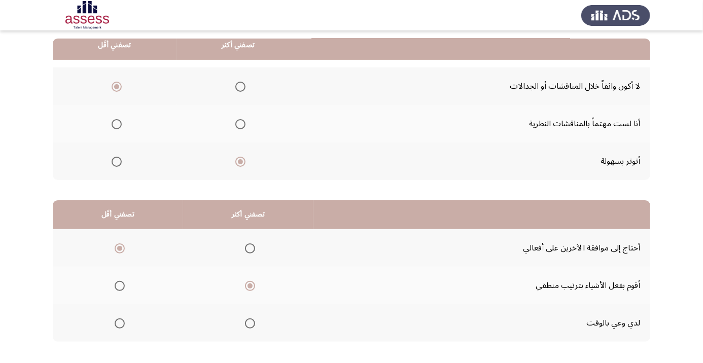
scroll to position [0, 0]
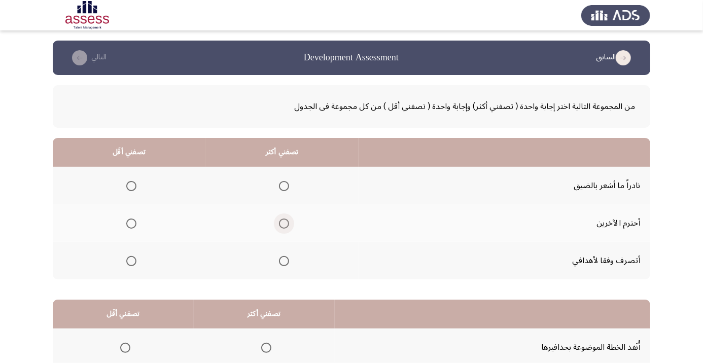
click at [286, 226] on span "Select an option" at bounding box center [284, 224] width 10 height 10
click at [286, 226] on input "Select an option" at bounding box center [284, 224] width 10 height 10
click at [128, 190] on span "Select an option" at bounding box center [131, 186] width 10 height 10
click at [128, 190] on input "Select an option" at bounding box center [131, 186] width 10 height 10
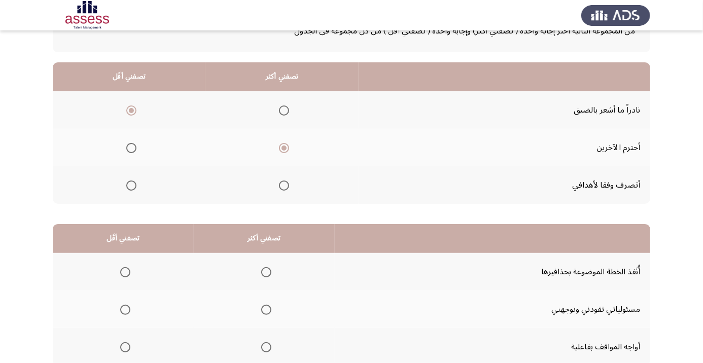
scroll to position [84, 0]
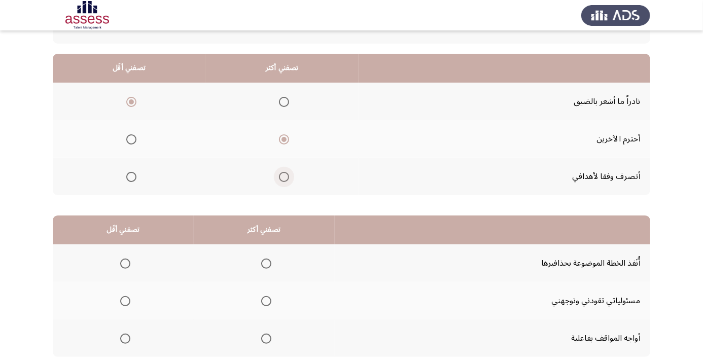
click at [288, 174] on span "Select an option" at bounding box center [284, 177] width 10 height 10
click at [288, 174] on input "Select an option" at bounding box center [284, 177] width 10 height 10
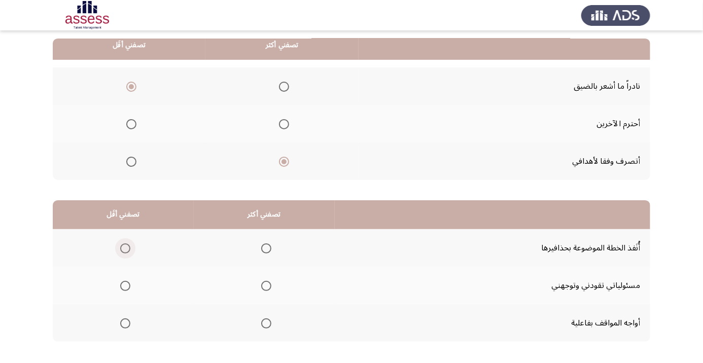
click at [120, 247] on span "Select an option" at bounding box center [125, 248] width 10 height 10
click at [120, 247] on input "Select an option" at bounding box center [125, 248] width 10 height 10
click at [125, 286] on span "Select an option" at bounding box center [125, 286] width 0 height 0
click at [125, 285] on input "Select an option" at bounding box center [125, 286] width 10 height 10
click at [125, 249] on span "Select an option" at bounding box center [125, 249] width 0 height 0
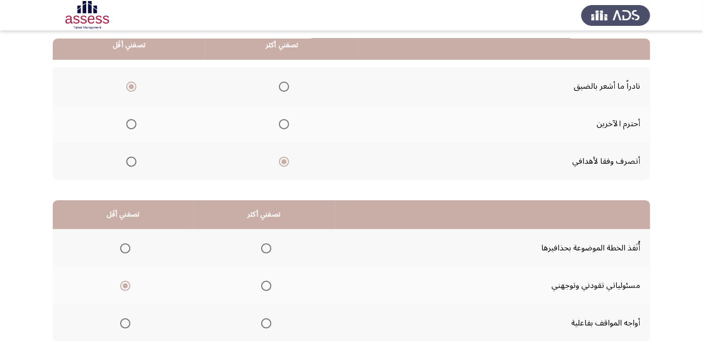
click at [125, 247] on input "Select an option" at bounding box center [125, 248] width 10 height 10
click at [265, 285] on span "Select an option" at bounding box center [266, 286] width 10 height 10
click at [265, 285] on input "Select an option" at bounding box center [266, 286] width 10 height 10
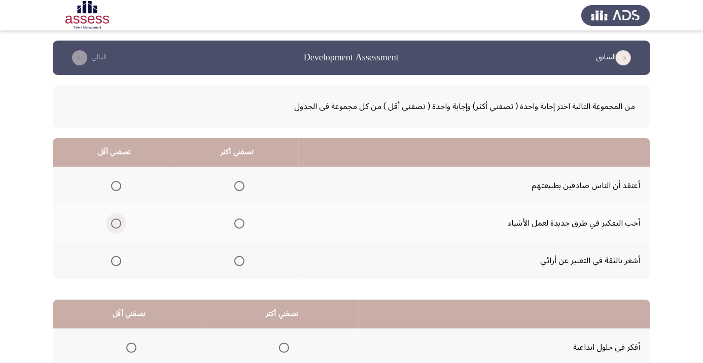
click at [116, 224] on span "Select an option" at bounding box center [116, 224] width 0 height 0
click at [116, 223] on input "Select an option" at bounding box center [116, 224] width 10 height 10
click at [239, 261] on span "Select an option" at bounding box center [239, 261] width 0 height 0
click at [239, 260] on input "Select an option" at bounding box center [239, 261] width 10 height 10
click at [239, 186] on span "Select an option" at bounding box center [239, 186] width 0 height 0
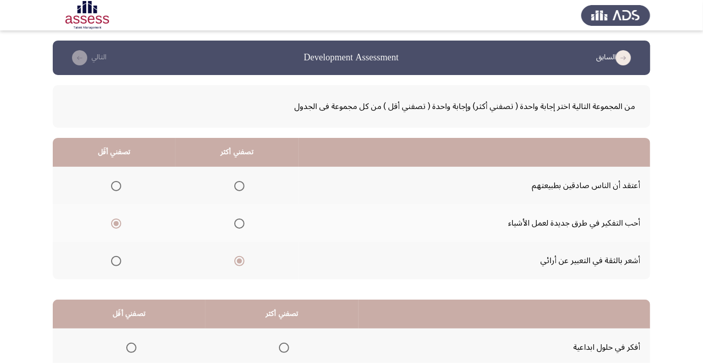
click at [239, 186] on input "Select an option" at bounding box center [239, 186] width 10 height 10
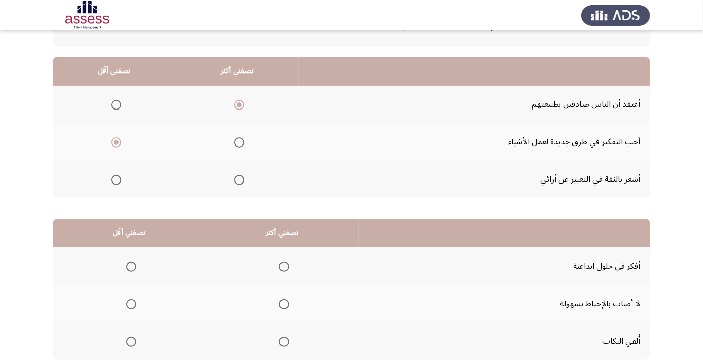
scroll to position [99, 0]
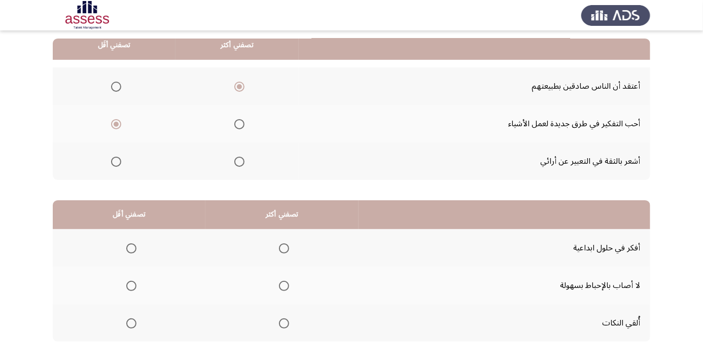
click at [285, 288] on span "Select an option" at bounding box center [284, 286] width 10 height 10
click at [285, 288] on input "Select an option" at bounding box center [284, 286] width 10 height 10
click at [131, 324] on span "Select an option" at bounding box center [131, 324] width 0 height 0
click at [131, 322] on input "Select an option" at bounding box center [131, 323] width 10 height 10
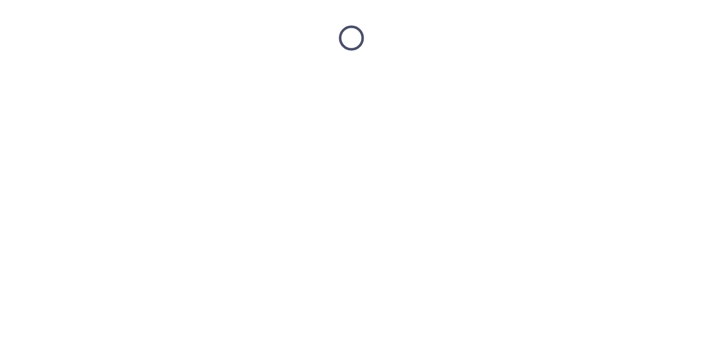
scroll to position [0, 0]
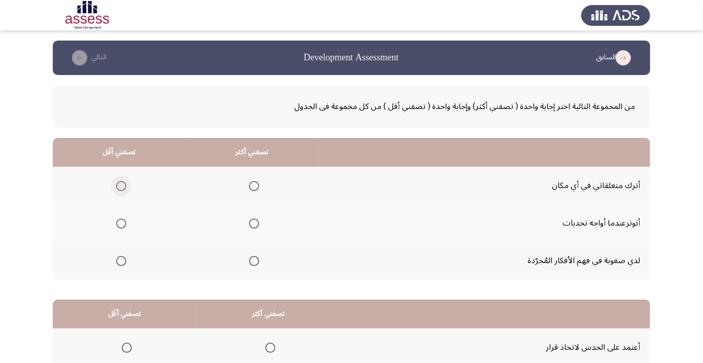
click at [122, 190] on span "Select an option" at bounding box center [121, 186] width 10 height 10
click at [122, 190] on input "Select an option" at bounding box center [121, 186] width 10 height 10
click at [254, 186] on span "Select an option" at bounding box center [254, 186] width 0 height 0
click at [256, 186] on input "Select an option" at bounding box center [254, 186] width 10 height 10
click at [121, 260] on span "Select an option" at bounding box center [121, 261] width 10 height 10
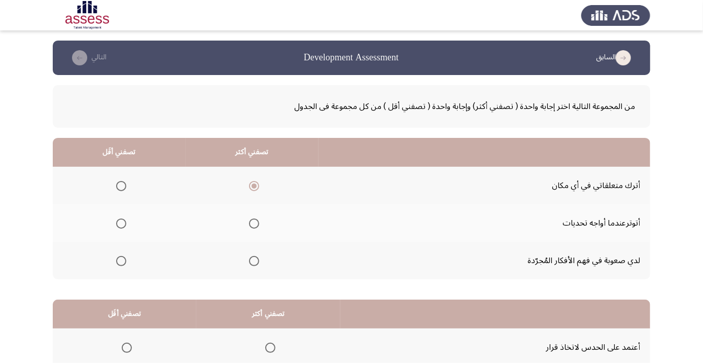
click at [121, 260] on input "Select an option" at bounding box center [121, 261] width 10 height 10
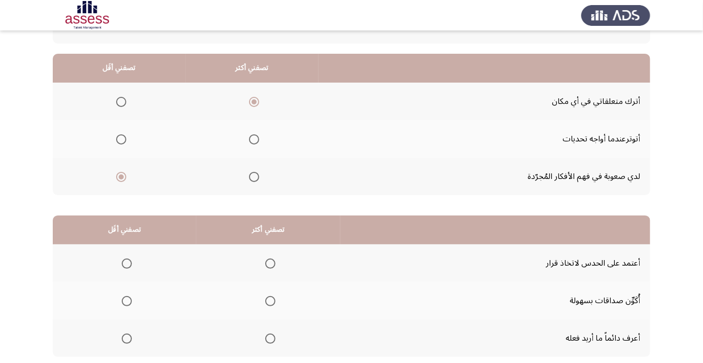
scroll to position [99, 0]
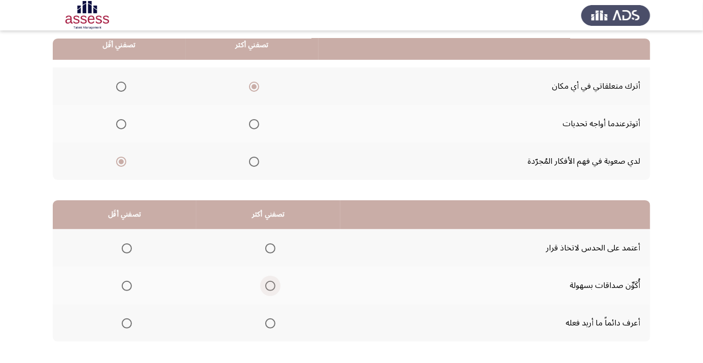
click at [270, 286] on span "Select an option" at bounding box center [270, 286] width 0 height 0
click at [272, 285] on input "Select an option" at bounding box center [270, 286] width 10 height 10
click at [127, 247] on span "Select an option" at bounding box center [127, 248] width 10 height 10
click at [127, 247] on input "Select an option" at bounding box center [127, 248] width 10 height 10
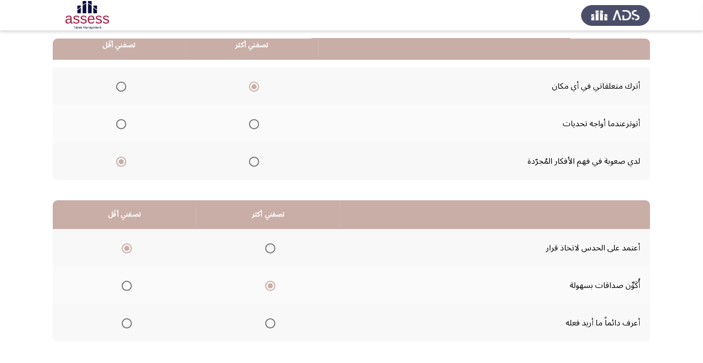
scroll to position [0, 0]
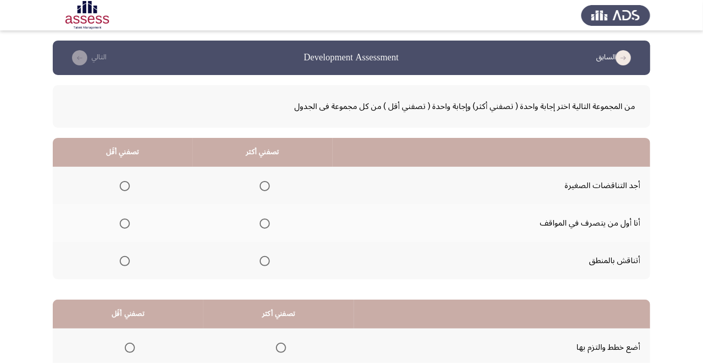
click at [263, 221] on span "Select an option" at bounding box center [265, 224] width 10 height 10
click at [263, 221] on input "Select an option" at bounding box center [265, 224] width 10 height 10
click at [124, 188] on span "Select an option" at bounding box center [125, 186] width 10 height 10
click at [124, 188] on input "Select an option" at bounding box center [125, 186] width 10 height 10
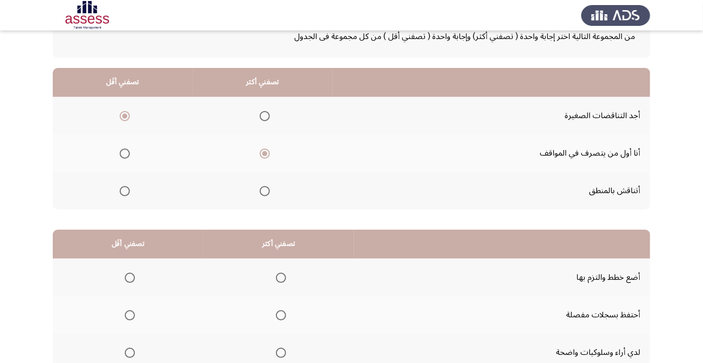
scroll to position [99, 0]
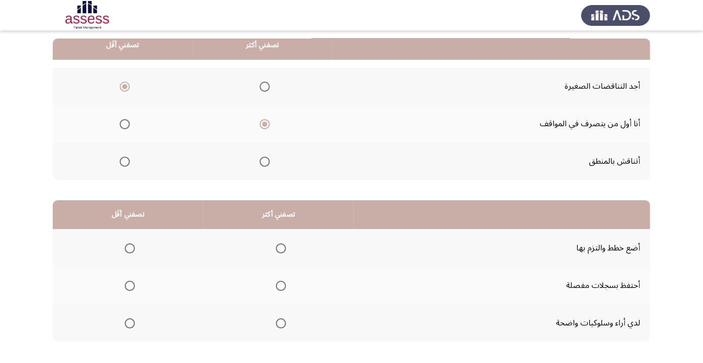
click at [280, 322] on span "Select an option" at bounding box center [281, 323] width 10 height 10
click at [280, 322] on input "Select an option" at bounding box center [281, 323] width 10 height 10
click at [130, 249] on span "Select an option" at bounding box center [130, 249] width 0 height 0
click at [130, 247] on input "Select an option" at bounding box center [130, 248] width 10 height 10
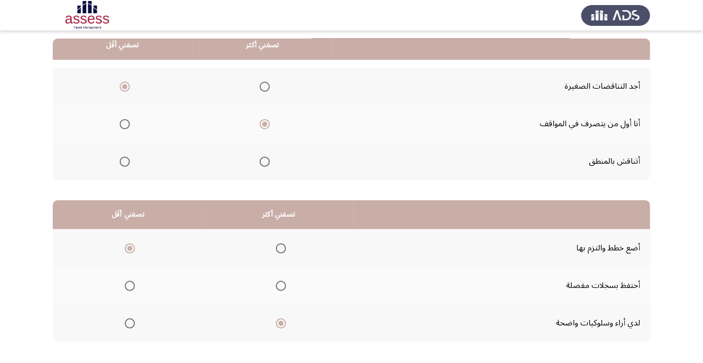
scroll to position [0, 0]
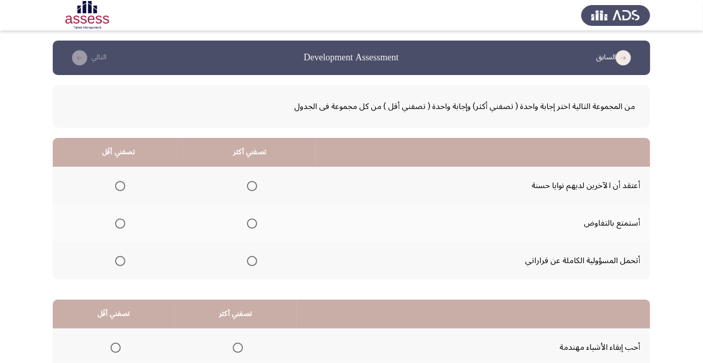
click at [252, 224] on span "Select an option" at bounding box center [252, 224] width 0 height 0
click at [253, 223] on input "Select an option" at bounding box center [252, 224] width 10 height 10
click at [251, 223] on span "Select an option" at bounding box center [252, 223] width 5 height 5
click at [251, 223] on input "Select an option" at bounding box center [252, 224] width 10 height 10
click at [84, 247] on th at bounding box center [118, 261] width 131 height 38
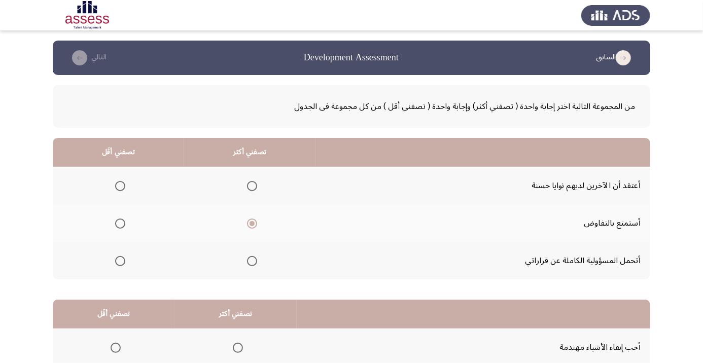
click at [120, 185] on span "Select an option" at bounding box center [120, 186] width 10 height 10
click at [120, 185] on input "Select an option" at bounding box center [120, 186] width 10 height 10
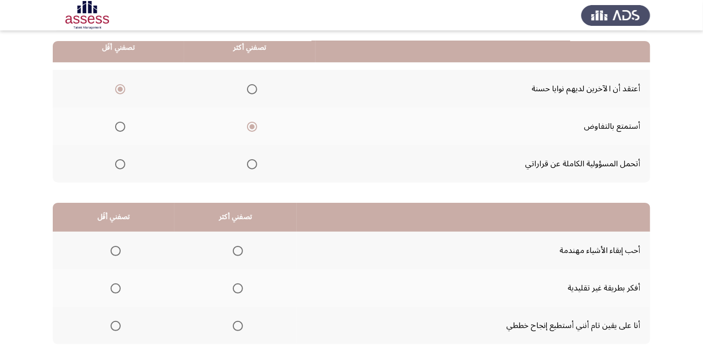
scroll to position [99, 0]
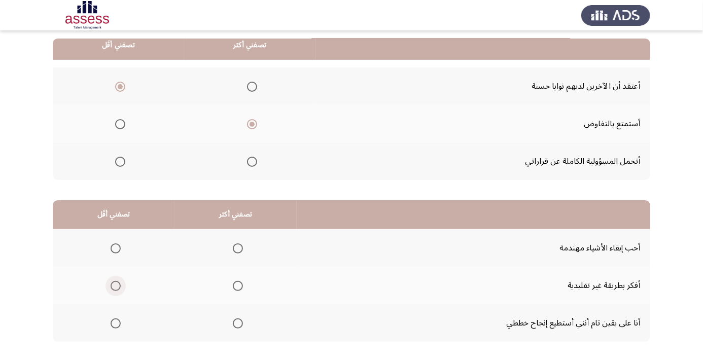
click at [116, 286] on span "Select an option" at bounding box center [116, 286] width 0 height 0
click at [115, 285] on input "Select an option" at bounding box center [116, 286] width 10 height 10
click at [240, 324] on span "Select an option" at bounding box center [238, 323] width 10 height 10
click at [240, 324] on input "Select an option" at bounding box center [238, 323] width 10 height 10
click at [239, 252] on span "Select an option" at bounding box center [238, 248] width 10 height 10
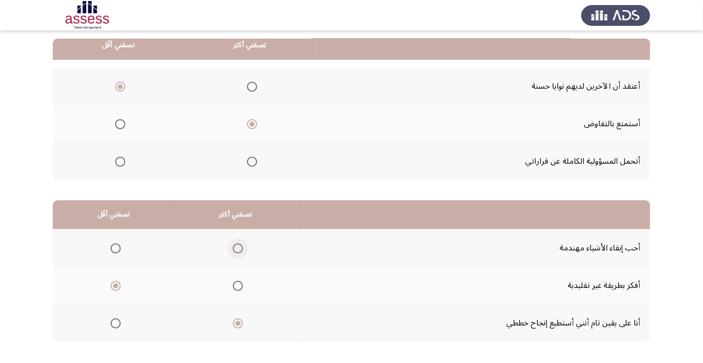
click at [239, 252] on input "Select an option" at bounding box center [238, 248] width 10 height 10
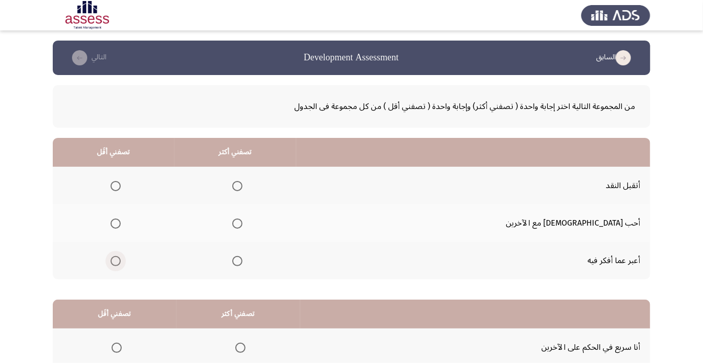
click at [121, 263] on span "Select an option" at bounding box center [116, 261] width 10 height 10
click at [121, 263] on input "Select an option" at bounding box center [116, 261] width 10 height 10
click at [242, 220] on span "Select an option" at bounding box center [237, 224] width 10 height 10
click at [242, 220] on input "Select an option" at bounding box center [237, 224] width 10 height 10
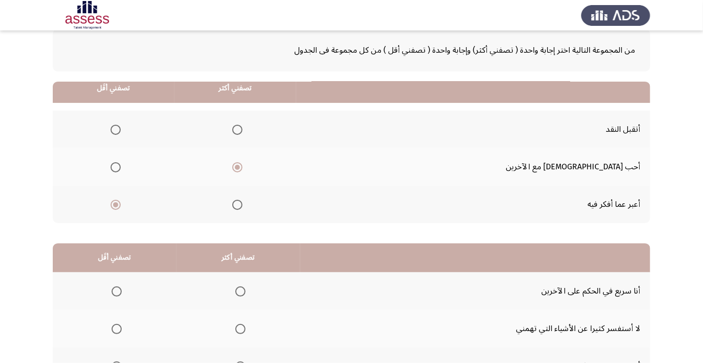
scroll to position [99, 0]
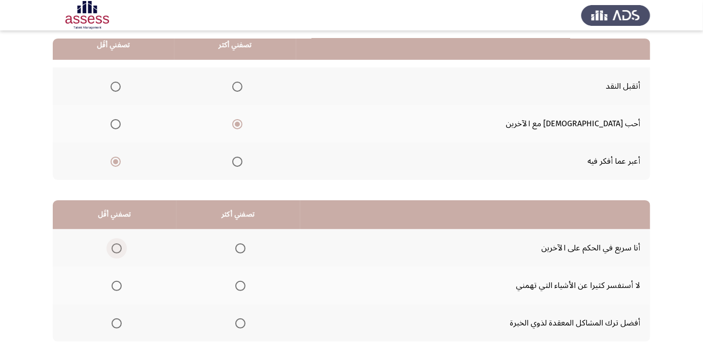
click at [117, 249] on span "Select an option" at bounding box center [117, 249] width 0 height 0
click at [117, 247] on input "Select an option" at bounding box center [117, 248] width 10 height 10
click at [241, 288] on span "Select an option" at bounding box center [240, 286] width 10 height 10
click at [241, 288] on input "Select an option" at bounding box center [240, 286] width 10 height 10
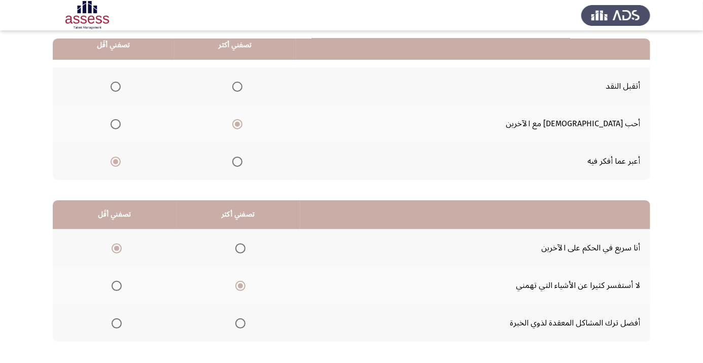
scroll to position [0, 0]
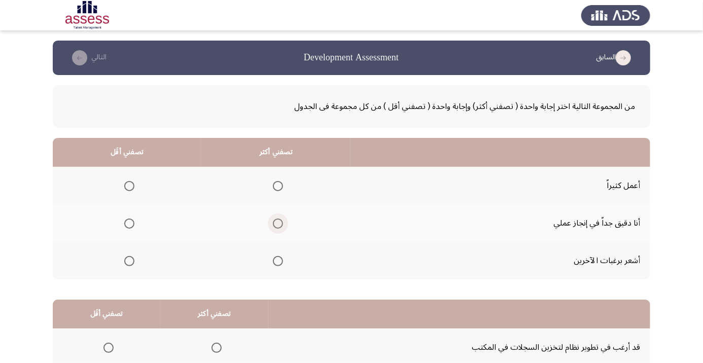
click at [277, 227] on span "Select an option" at bounding box center [278, 224] width 10 height 10
click at [277, 227] on input "Select an option" at bounding box center [278, 224] width 10 height 10
click at [129, 186] on span "Select an option" at bounding box center [129, 186] width 0 height 0
click at [129, 186] on input "Select an option" at bounding box center [129, 186] width 10 height 10
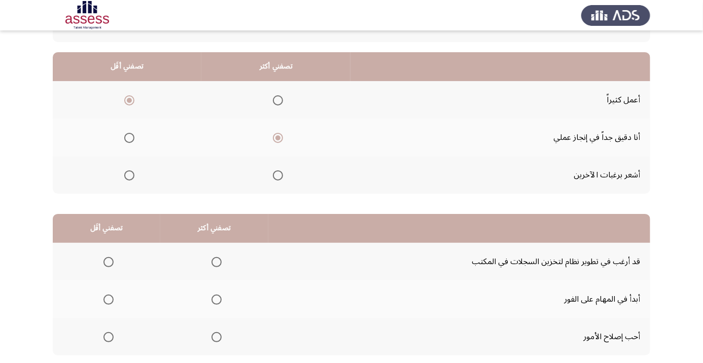
scroll to position [99, 0]
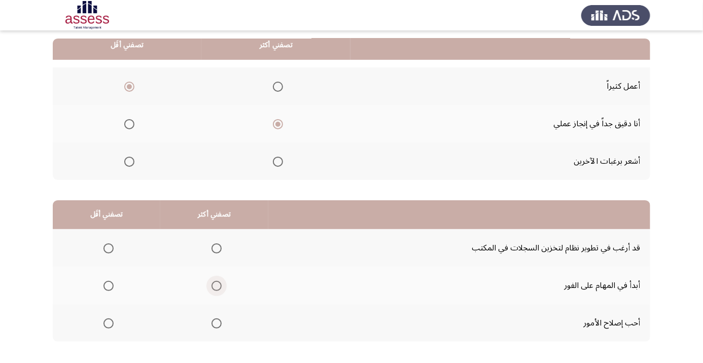
click at [215, 285] on span "Select an option" at bounding box center [216, 286] width 10 height 10
click at [215, 285] on input "Select an option" at bounding box center [216, 286] width 10 height 10
click at [109, 249] on span "Select an option" at bounding box center [109, 249] width 0 height 0
click at [108, 247] on input "Select an option" at bounding box center [108, 248] width 10 height 10
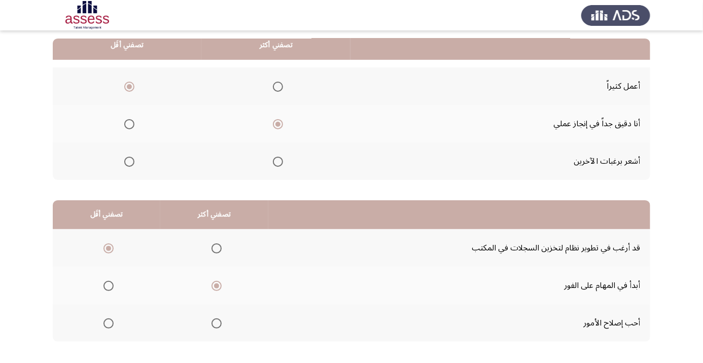
scroll to position [0, 0]
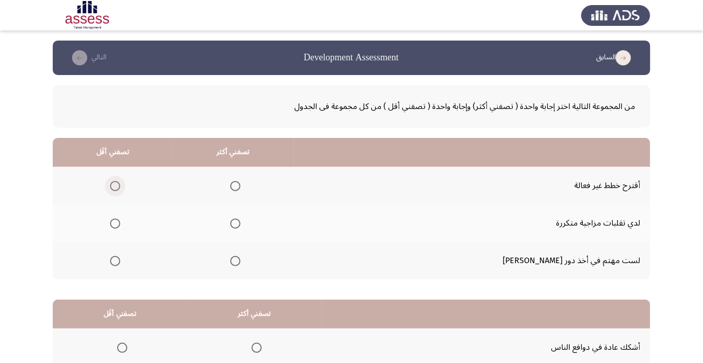
click at [115, 186] on span "Select an option" at bounding box center [115, 186] width 0 height 0
click at [120, 186] on input "Select an option" at bounding box center [115, 186] width 10 height 10
click at [120, 260] on span "Select an option" at bounding box center [115, 261] width 10 height 10
click at [120, 260] on input "Select an option" at bounding box center [115, 261] width 10 height 10
click at [240, 223] on span "Select an option" at bounding box center [235, 224] width 10 height 10
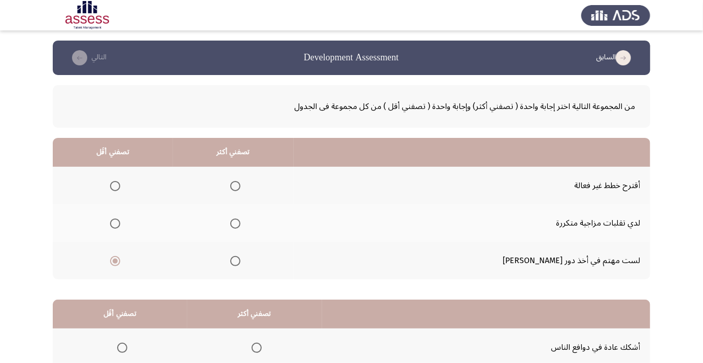
click at [240, 223] on input "Select an option" at bounding box center [235, 224] width 10 height 10
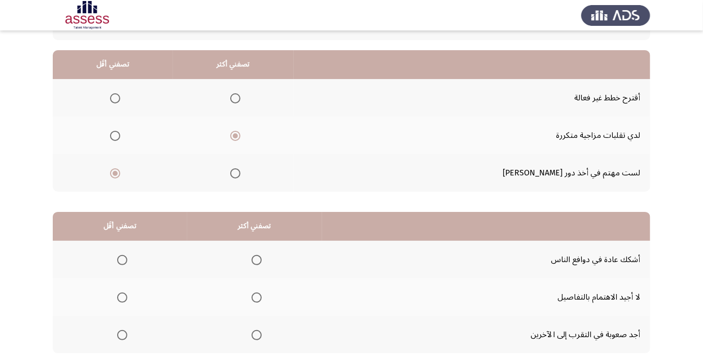
scroll to position [95, 0]
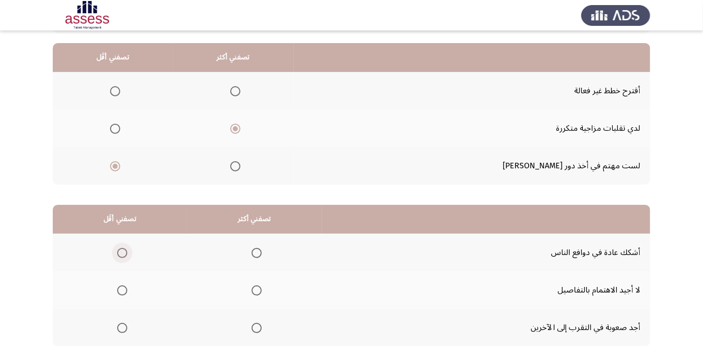
click at [122, 252] on span "Select an option" at bounding box center [122, 253] width 10 height 10
click at [122, 252] on input "Select an option" at bounding box center [122, 253] width 10 height 10
click at [259, 292] on span "Select an option" at bounding box center [257, 291] width 10 height 10
click at [259, 292] on input "Select an option" at bounding box center [257, 291] width 10 height 10
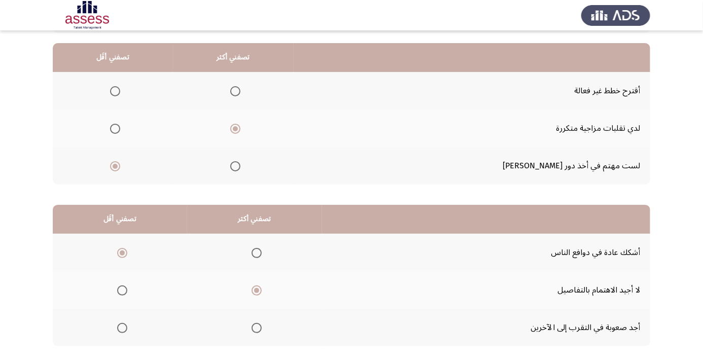
scroll to position [0, 0]
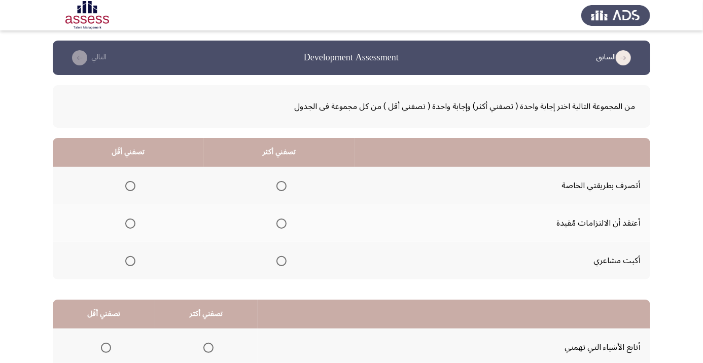
click at [285, 182] on span "Select an option" at bounding box center [281, 186] width 10 height 10
click at [285, 182] on input "Select an option" at bounding box center [281, 186] width 10 height 10
click at [130, 261] on span "Select an option" at bounding box center [130, 261] width 0 height 0
click at [130, 260] on input "Select an option" at bounding box center [130, 261] width 10 height 10
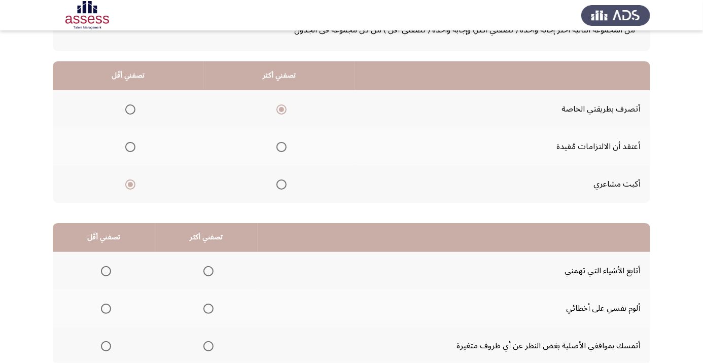
scroll to position [99, 0]
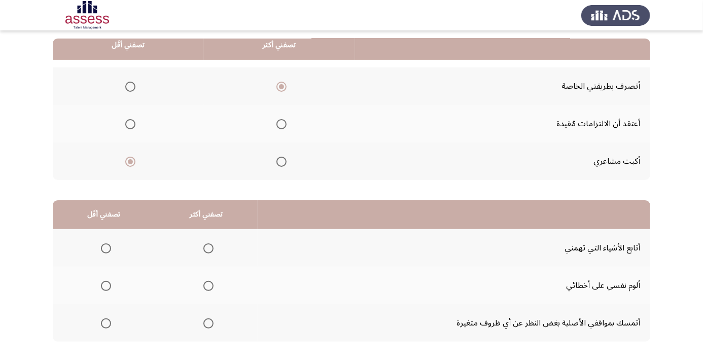
click at [212, 287] on span "Select an option" at bounding box center [208, 286] width 10 height 10
click at [212, 287] on input "Select an option" at bounding box center [208, 286] width 10 height 10
click at [108, 318] on span "Select an option" at bounding box center [106, 323] width 10 height 10
click at [108, 318] on input "Select an option" at bounding box center [106, 323] width 10 height 10
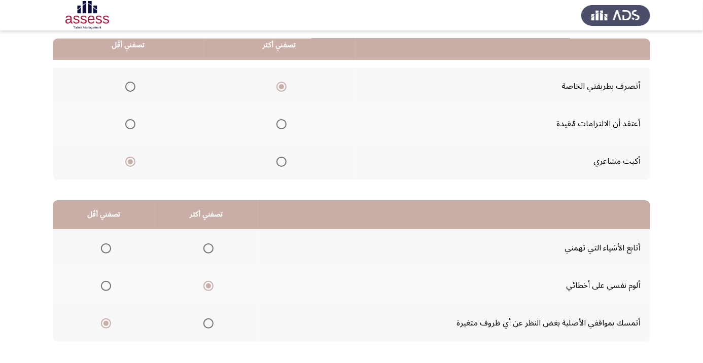
scroll to position [0, 0]
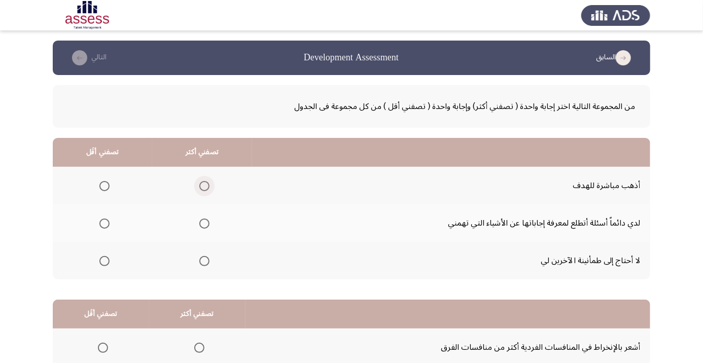
click at [208, 188] on span "Select an option" at bounding box center [204, 186] width 10 height 10
click at [208, 188] on input "Select an option" at bounding box center [204, 186] width 10 height 10
click at [104, 261] on span "Select an option" at bounding box center [104, 261] width 0 height 0
click at [104, 260] on input "Select an option" at bounding box center [104, 261] width 10 height 10
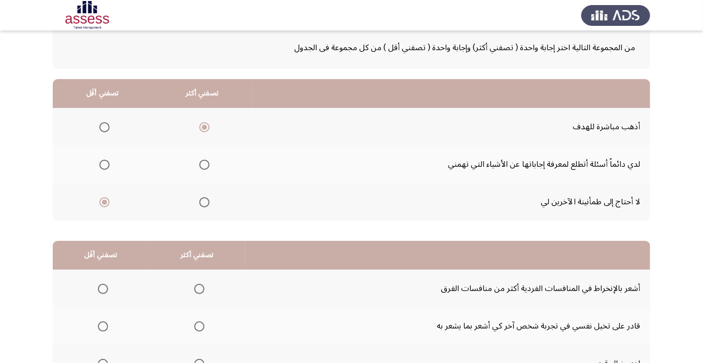
scroll to position [99, 0]
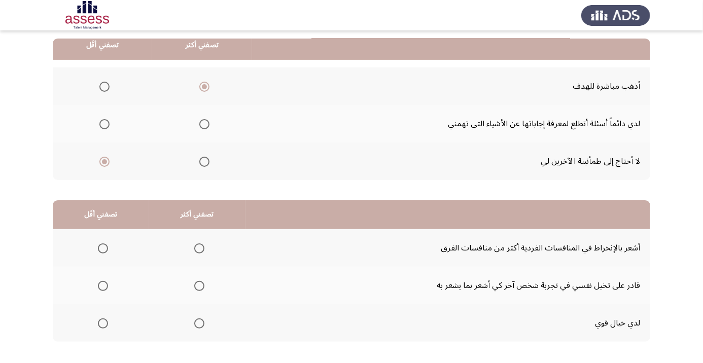
click at [203, 286] on span "Select an option" at bounding box center [199, 286] width 10 height 10
click at [203, 286] on input "Select an option" at bounding box center [199, 286] width 10 height 10
click at [103, 249] on span "Select an option" at bounding box center [103, 249] width 0 height 0
click at [102, 247] on input "Select an option" at bounding box center [103, 248] width 10 height 10
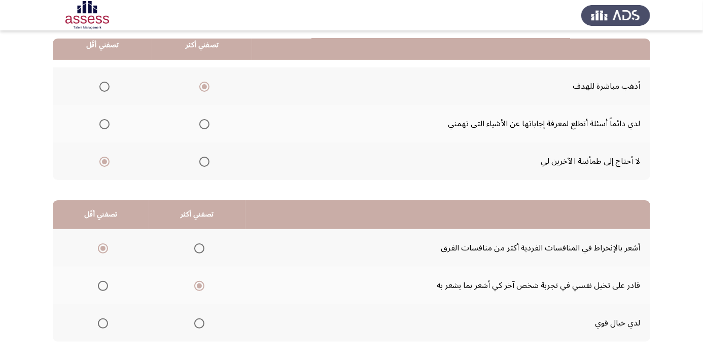
scroll to position [0, 0]
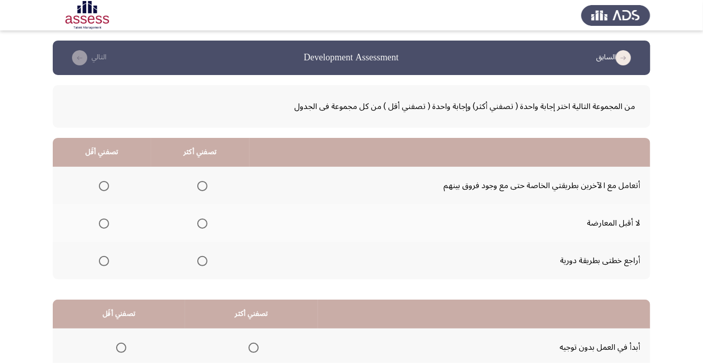
click at [207, 191] on span "Select an option" at bounding box center [202, 186] width 10 height 10
click at [207, 191] on input "Select an option" at bounding box center [202, 186] width 10 height 10
click at [104, 224] on span "Select an option" at bounding box center [104, 224] width 0 height 0
click at [104, 223] on input "Select an option" at bounding box center [104, 224] width 10 height 10
click at [104, 263] on span "Select an option" at bounding box center [104, 261] width 10 height 10
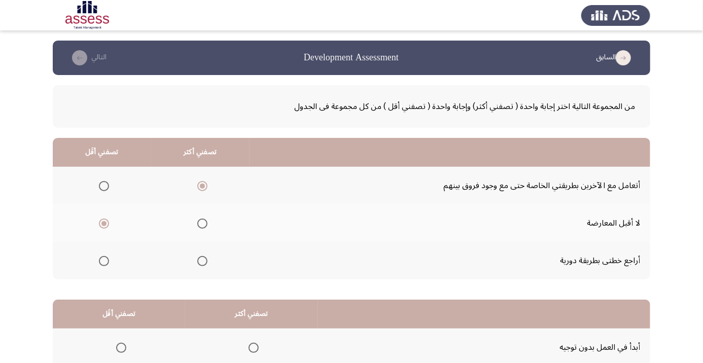
click at [104, 263] on input "Select an option" at bounding box center [104, 261] width 10 height 10
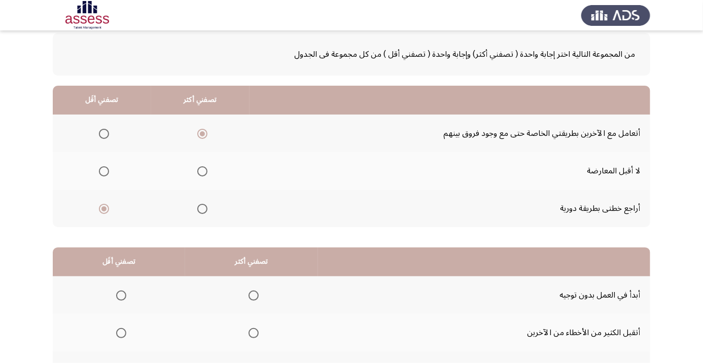
scroll to position [99, 0]
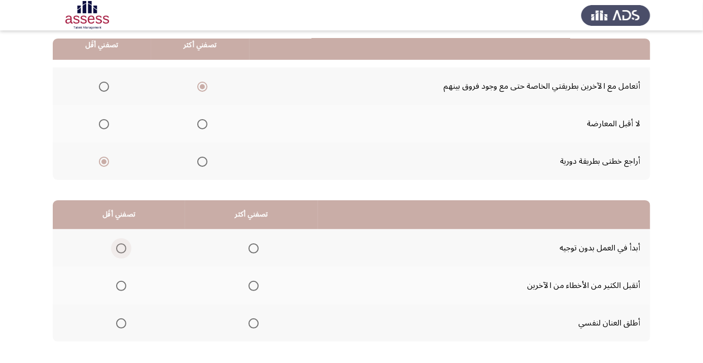
click at [121, 249] on span "Select an option" at bounding box center [121, 249] width 0 height 0
click at [121, 247] on input "Select an option" at bounding box center [121, 248] width 10 height 10
click at [254, 322] on span "Select an option" at bounding box center [254, 323] width 10 height 10
click at [254, 322] on input "Select an option" at bounding box center [254, 323] width 10 height 10
click at [254, 285] on span "Select an option" at bounding box center [254, 286] width 10 height 10
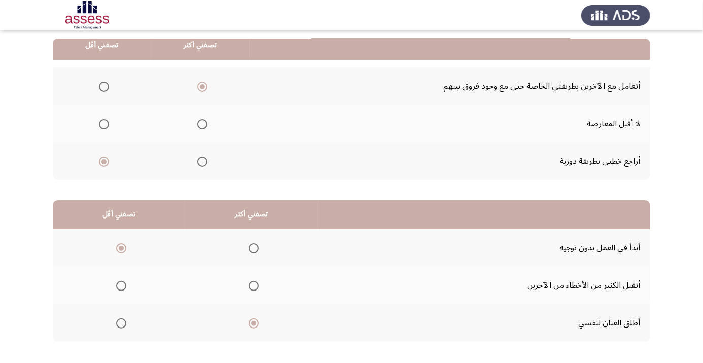
click at [254, 285] on input "Select an option" at bounding box center [254, 286] width 10 height 10
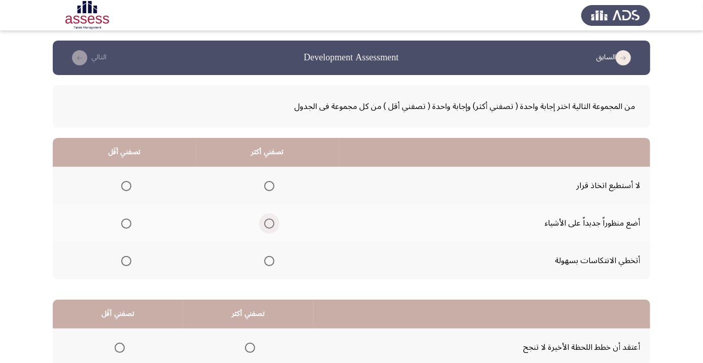
click at [269, 226] on span "Select an option" at bounding box center [269, 224] width 10 height 10
click at [269, 226] on input "Select an option" at bounding box center [269, 224] width 10 height 10
click at [126, 264] on span "Select an option" at bounding box center [126, 261] width 10 height 10
click at [126, 264] on input "Select an option" at bounding box center [126, 261] width 10 height 10
click at [126, 186] on span "Select an option" at bounding box center [126, 186] width 10 height 10
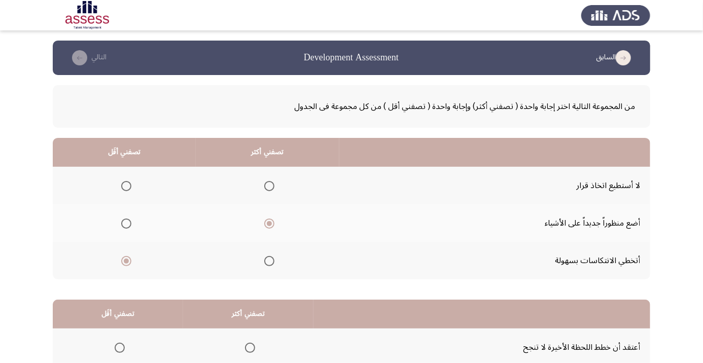
click at [126, 186] on input "Select an option" at bounding box center [126, 186] width 10 height 10
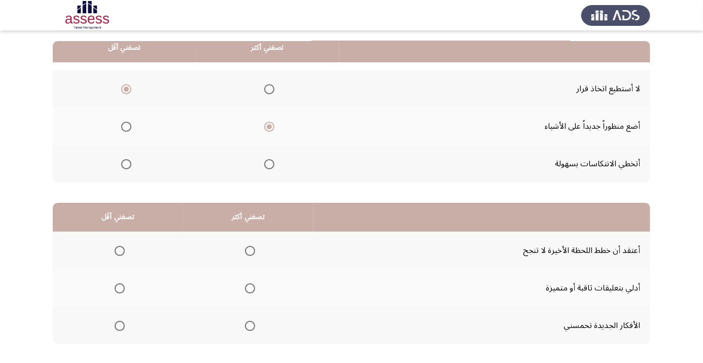
scroll to position [99, 0]
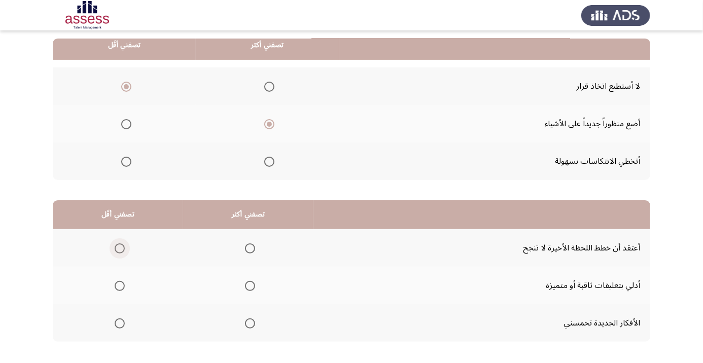
click at [119, 247] on span "Select an option" at bounding box center [120, 248] width 10 height 10
click at [119, 247] on input "Select an option" at bounding box center [120, 248] width 10 height 10
click at [250, 286] on span "Select an option" at bounding box center [250, 286] width 0 height 0
click at [250, 285] on input "Select an option" at bounding box center [250, 286] width 10 height 10
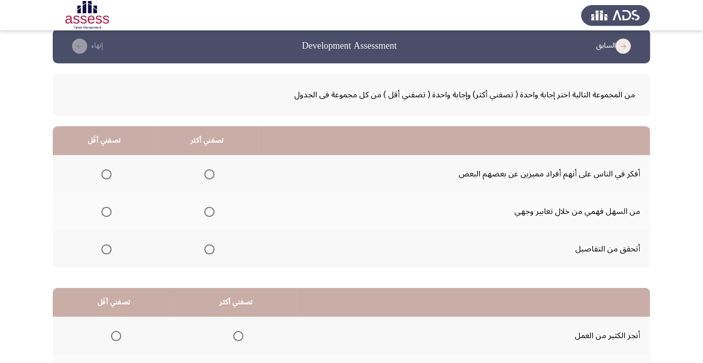
scroll to position [14, 0]
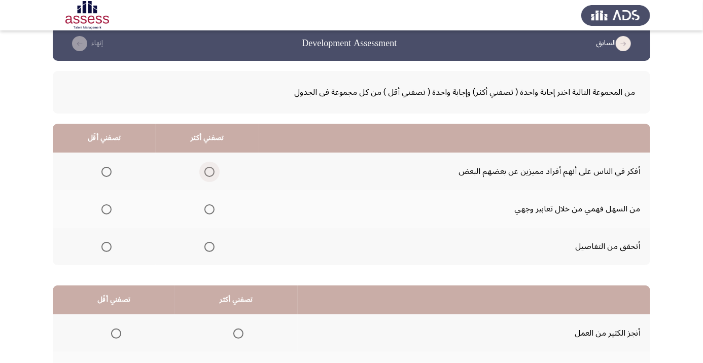
click at [207, 170] on span "Select an option" at bounding box center [209, 172] width 10 height 10
click at [207, 170] on input "Select an option" at bounding box center [209, 172] width 10 height 10
click at [107, 209] on span "Select an option" at bounding box center [107, 209] width 0 height 0
click at [107, 208] on input "Select an option" at bounding box center [106, 209] width 10 height 10
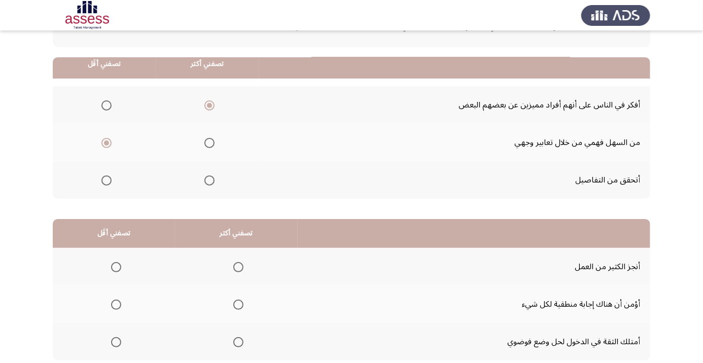
scroll to position [99, 0]
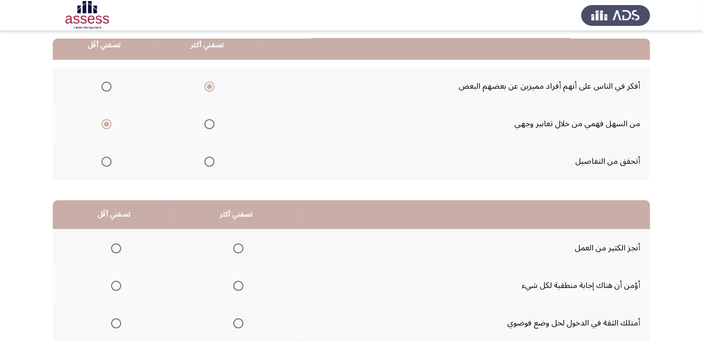
click at [238, 286] on span "Select an option" at bounding box center [238, 286] width 0 height 0
click at [238, 285] on input "Select an option" at bounding box center [238, 286] width 10 height 10
click at [243, 322] on span "Select an option" at bounding box center [238, 323] width 10 height 10
click at [243, 322] on input "Select an option" at bounding box center [238, 323] width 10 height 10
click at [116, 286] on span "Select an option" at bounding box center [116, 286] width 0 height 0
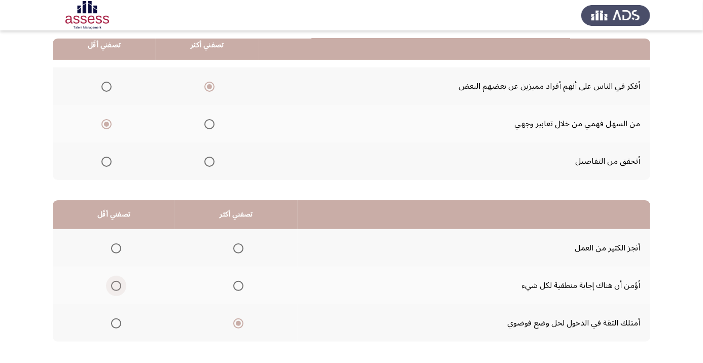
click at [116, 285] on input "Select an option" at bounding box center [116, 286] width 10 height 10
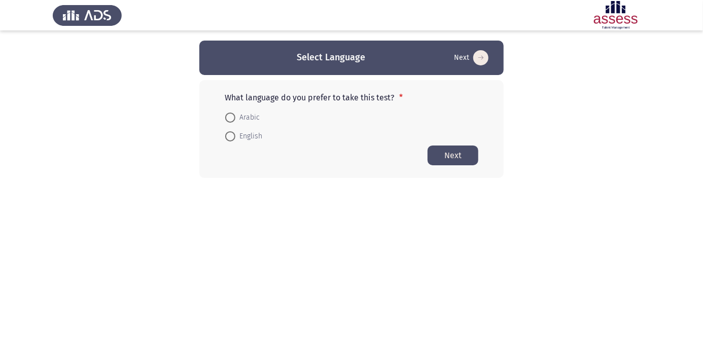
click at [650, 184] on html "Select Language Next What language do you prefer to take this test? * Arabic En…" at bounding box center [351, 109] width 703 height 219
click at [230, 118] on span at bounding box center [230, 118] width 0 height 0
click at [230, 117] on input "Arabic" at bounding box center [230, 118] width 10 height 10
radio input "true"
click at [459, 156] on button "Next" at bounding box center [453, 155] width 51 height 20
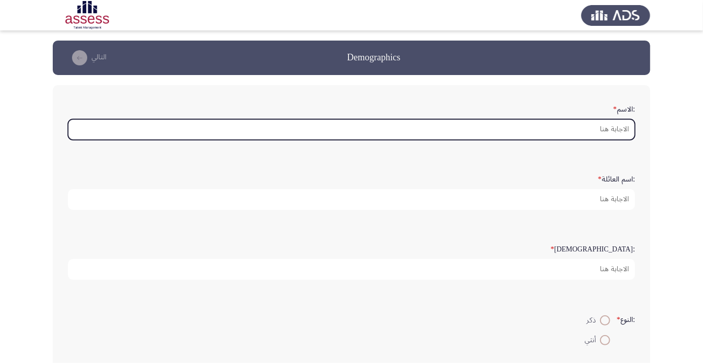
click at [619, 130] on input ":الاسم *" at bounding box center [351, 129] width 567 height 21
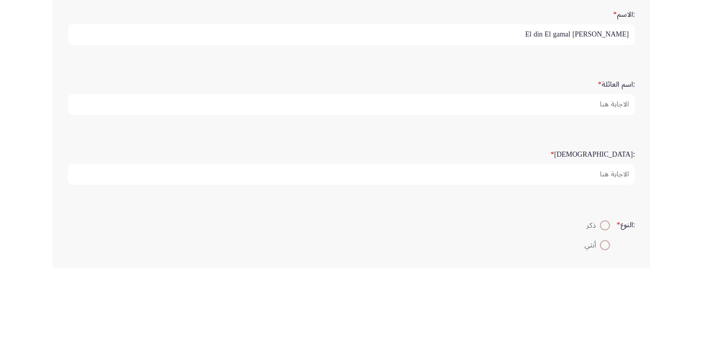
type input "[PERSON_NAME] El din El gamal"
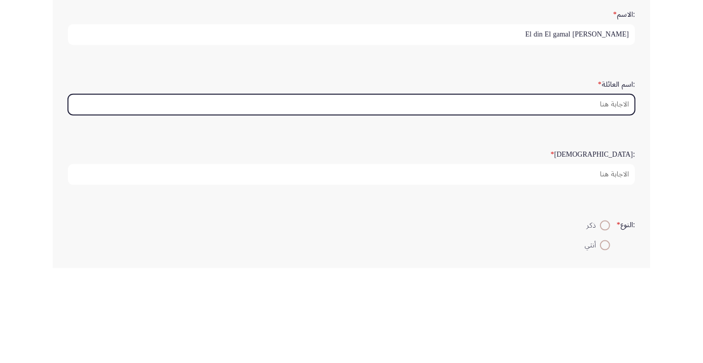
click at [622, 199] on input ":اسم العائلة *" at bounding box center [351, 199] width 567 height 21
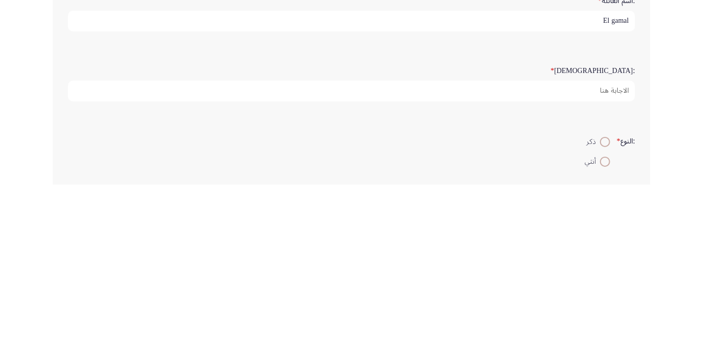
type input "El gamal"
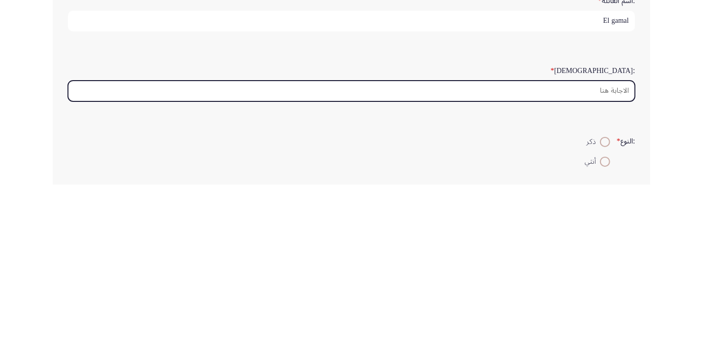
click at [625, 269] on input ":السن *" at bounding box center [351, 269] width 567 height 21
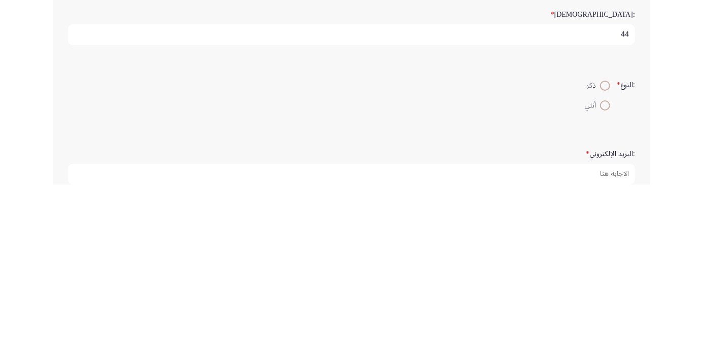
scroll to position [60, 0]
type input "44"
click at [608, 260] on span at bounding box center [605, 261] width 10 height 10
click at [608, 260] on input "ذكر" at bounding box center [605, 261] width 10 height 10
radio input "true"
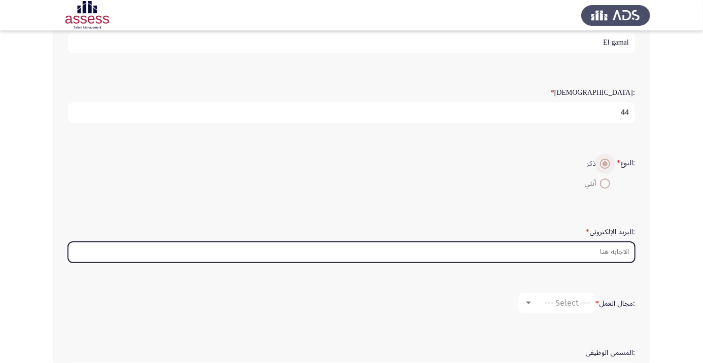
click at [613, 253] on input ":البريد الإلكتروني *" at bounding box center [351, 252] width 567 height 21
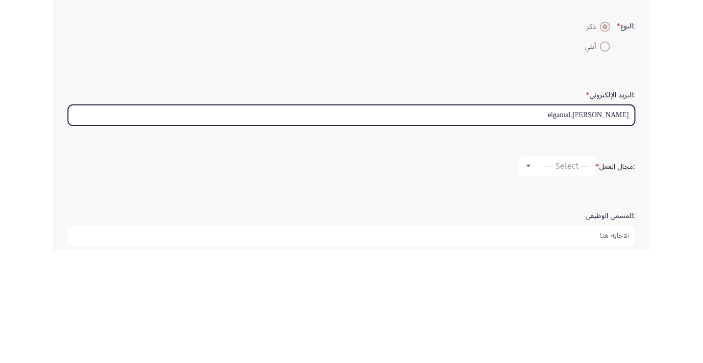
scroll to position [181, 0]
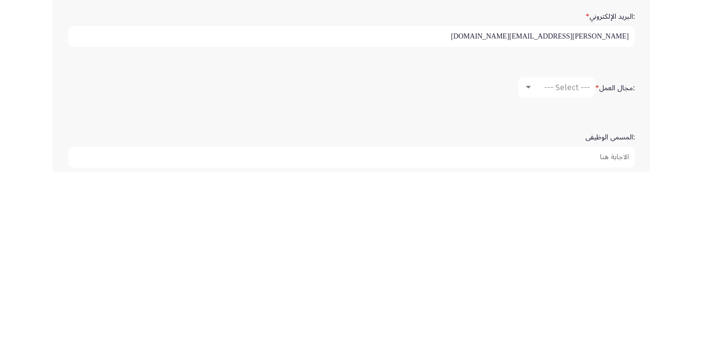
type input "[PERSON_NAME][EMAIL_ADDRESS][DOMAIN_NAME]"
click at [527, 277] on div at bounding box center [528, 278] width 5 height 3
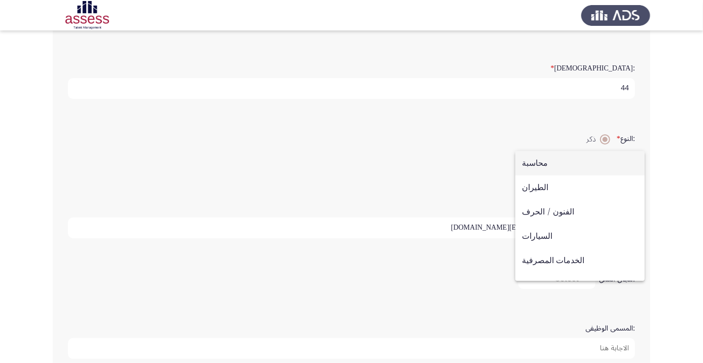
click at [664, 210] on div at bounding box center [351, 181] width 703 height 363
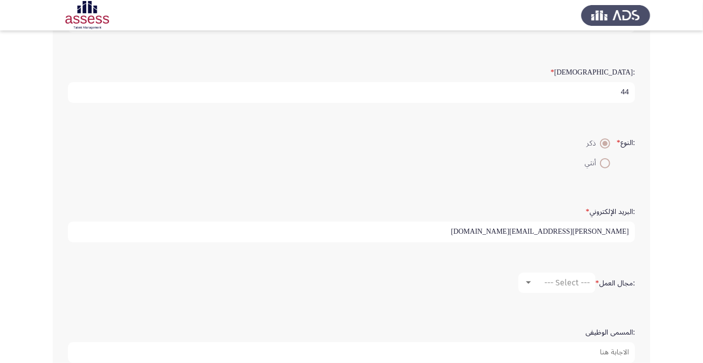
scroll to position [176, 0]
click at [533, 279] on div "--- Select ---" at bounding box center [561, 284] width 57 height 10
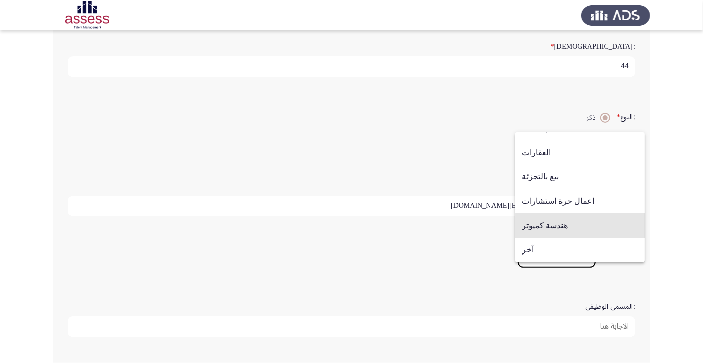
scroll to position [205, 0]
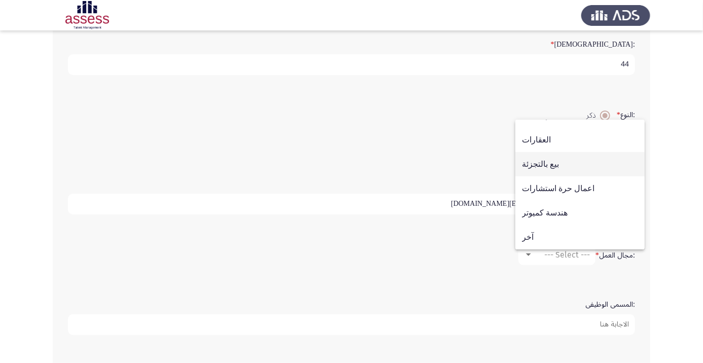
click at [548, 176] on span "بيع بالتجزئة" at bounding box center [580, 164] width 116 height 24
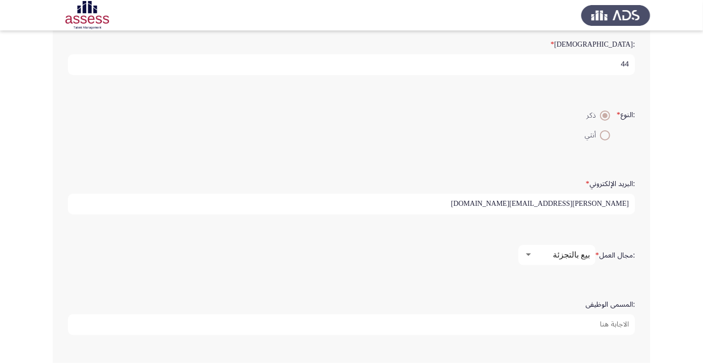
click at [623, 320] on input ":المسمى الوظيفى" at bounding box center [351, 324] width 567 height 21
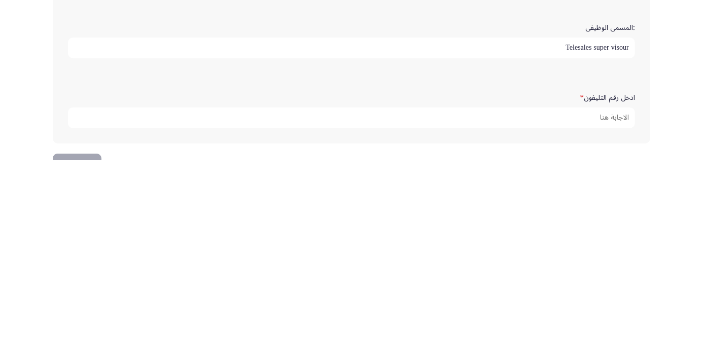
scroll to position [280, 0]
type input "Telesales super visour"
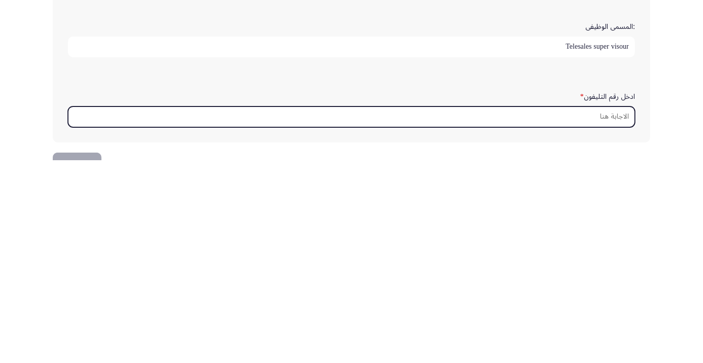
click at [617, 318] on input "ادخل رقم التليفون *" at bounding box center [351, 319] width 567 height 21
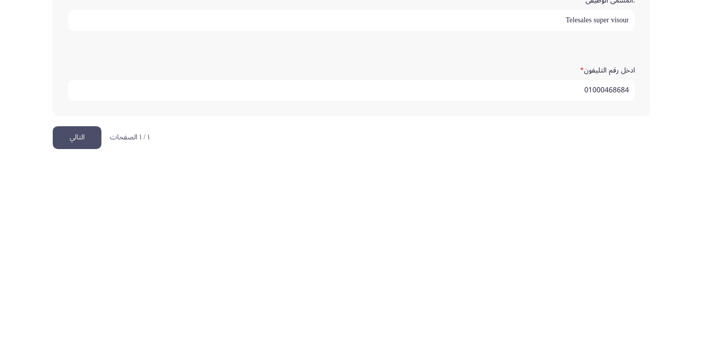
scroll to position [309, 0]
type input "01000468684"
click at [81, 339] on button "التالي" at bounding box center [77, 338] width 49 height 23
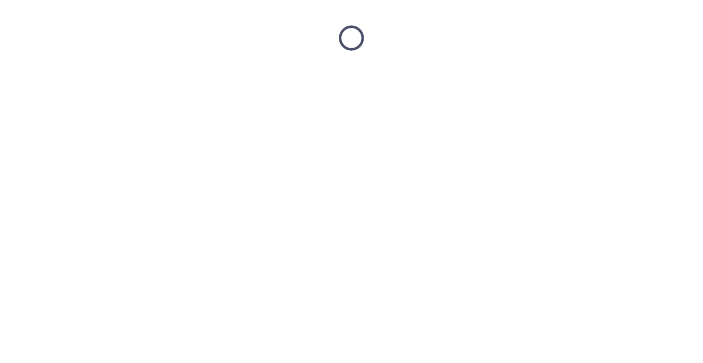
scroll to position [0, 0]
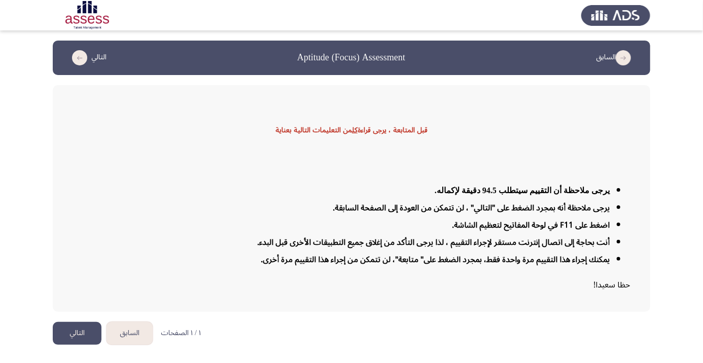
click at [673, 183] on app-assessment-container "السابق Aptitude (Focus) Assessment التالي قبل المتابعة ، يرجى قراءة كل من التعل…" at bounding box center [351, 176] width 703 height 271
click at [84, 345] on button "التالي" at bounding box center [77, 333] width 49 height 23
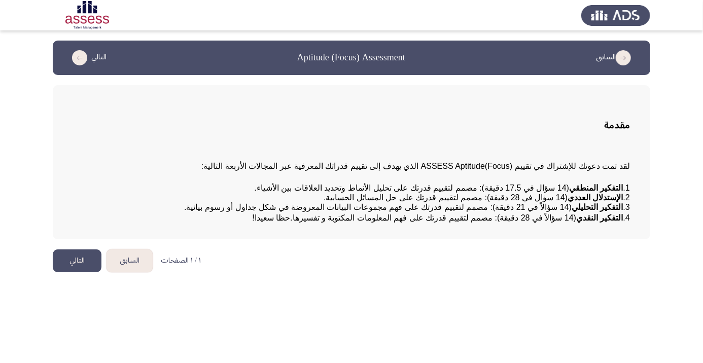
click at [595, 282] on html "السابق Aptitude (Focus) Assessment التالي مقدمة لقد تمت دعوتك للإشتراك في تقييم…" at bounding box center [351, 141] width 703 height 282
click at [70, 272] on button "التالي" at bounding box center [77, 261] width 49 height 23
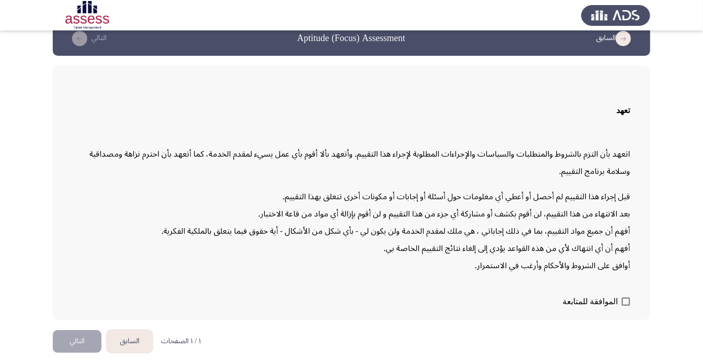
scroll to position [28, 0]
click at [79, 353] on button "التالي" at bounding box center [77, 341] width 49 height 23
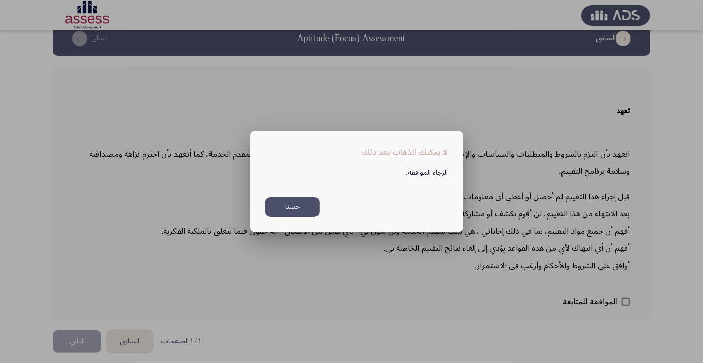
click at [288, 217] on button "حسنا" at bounding box center [292, 207] width 54 height 20
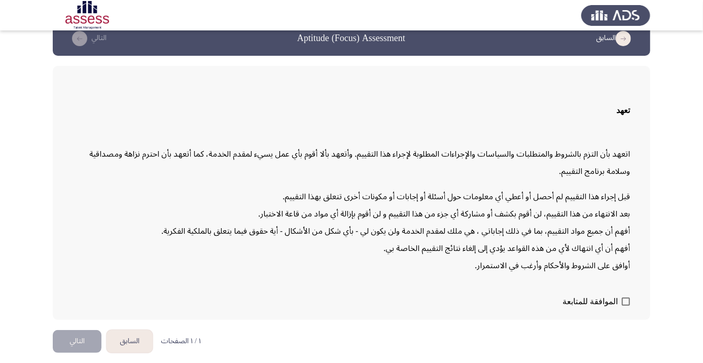
click at [626, 306] on span at bounding box center [626, 302] width 8 height 8
click at [626, 306] on input "الموافقة للمتابعة" at bounding box center [625, 306] width 1 height 1
checkbox input "true"
click at [84, 353] on button "التالي" at bounding box center [77, 341] width 49 height 23
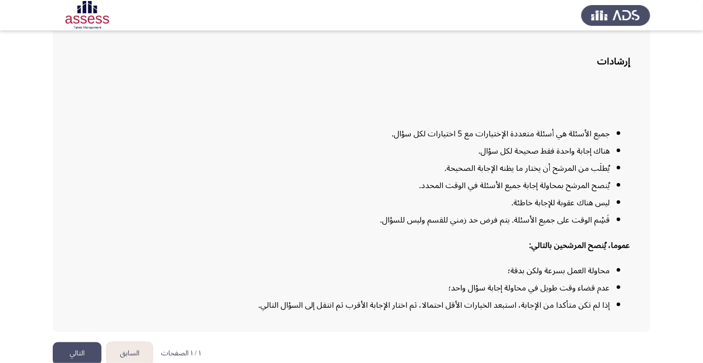
scroll to position [82, 0]
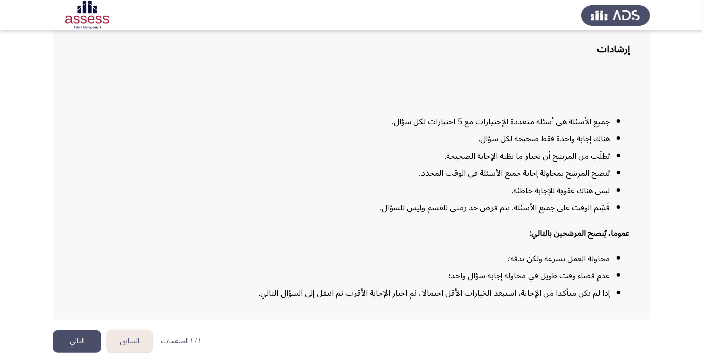
click at [83, 353] on button "التالي" at bounding box center [77, 341] width 49 height 23
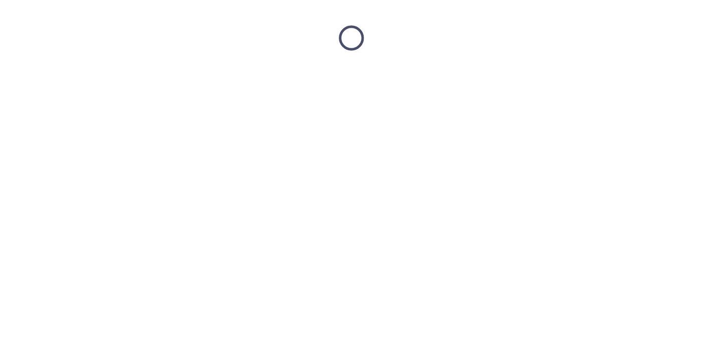
scroll to position [0, 0]
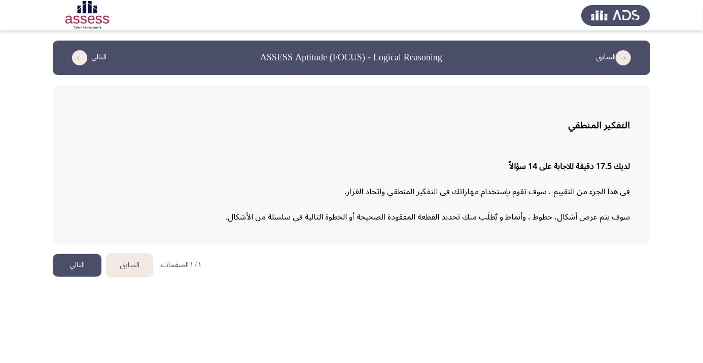
click at [69, 264] on button "التالي" at bounding box center [77, 265] width 49 height 23
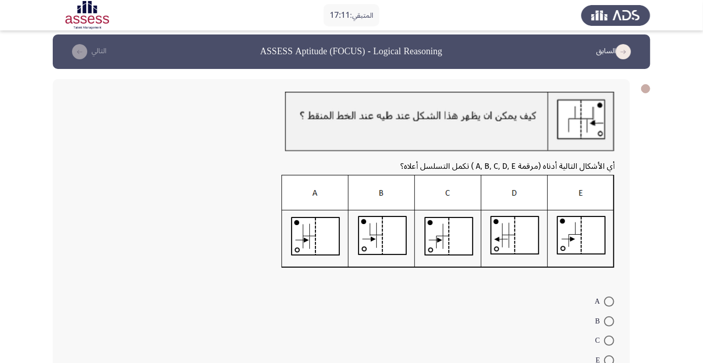
scroll to position [8, 0]
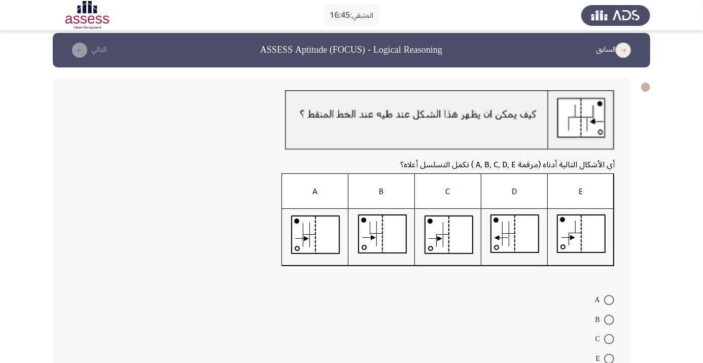
click at [675, 255] on app-assessment-container "المتبقي: 16:45 السابق ASSESS Aptitude (FOCUS) - Logical Reasoning التالي أي الأ…" at bounding box center [351, 221] width 703 height 377
click at [609, 300] on span at bounding box center [609, 300] width 10 height 10
click at [609, 300] on input "A" at bounding box center [609, 300] width 10 height 10
radio input "true"
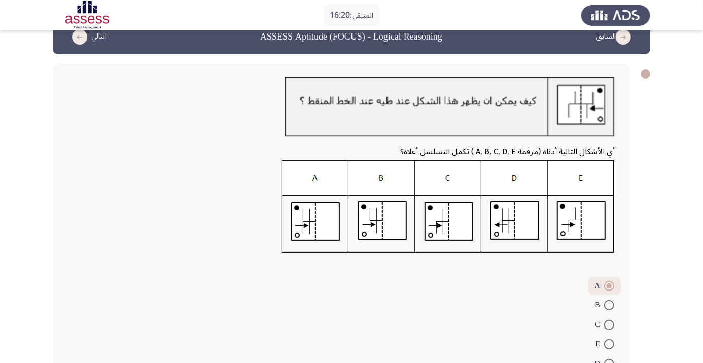
scroll to position [45, 0]
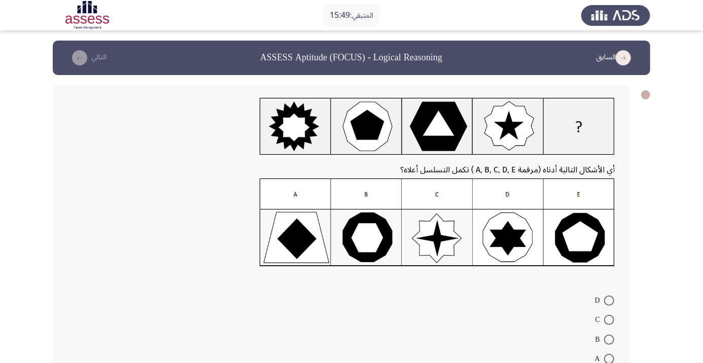
click at [671, 270] on app-assessment-container "المتبقي: 15:49 السابق ASSESS Aptitude (FOCUS) - Logical Reasoning التالي أي الأ…" at bounding box center [351, 226] width 703 height 370
radio input "true"
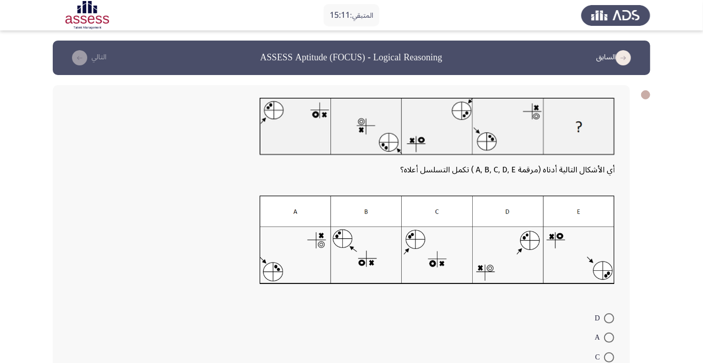
click at [667, 266] on app-assessment-container "المتبقي: 15:11 السابق ASSESS Aptitude (FOCUS) - Logical Reasoning التالي أي الأ…" at bounding box center [351, 235] width 703 height 388
radio input "true"
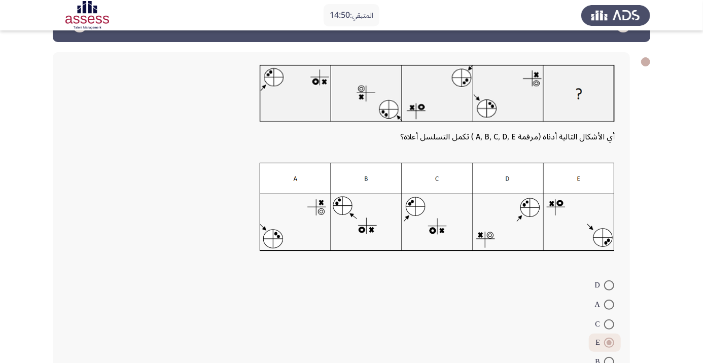
scroll to position [56, 0]
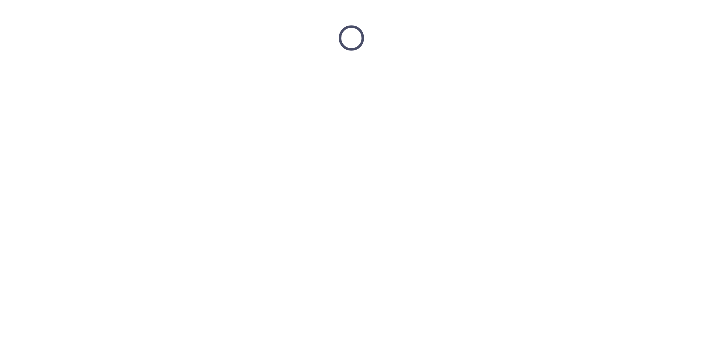
scroll to position [0, 0]
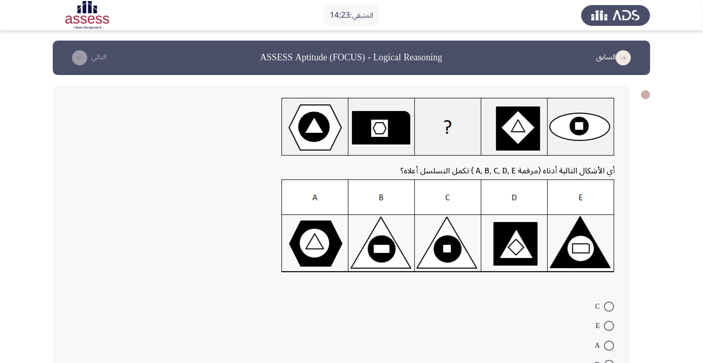
click at [671, 247] on app-assessment-container "المتبقي: 14:23 السابق ASSESS Aptitude (FOCUS) - Logical Reasoning التالي أي الأ…" at bounding box center [351, 229] width 703 height 376
radio input "true"
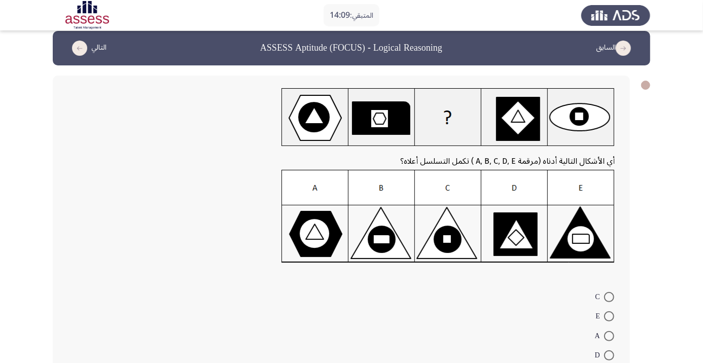
scroll to position [44, 0]
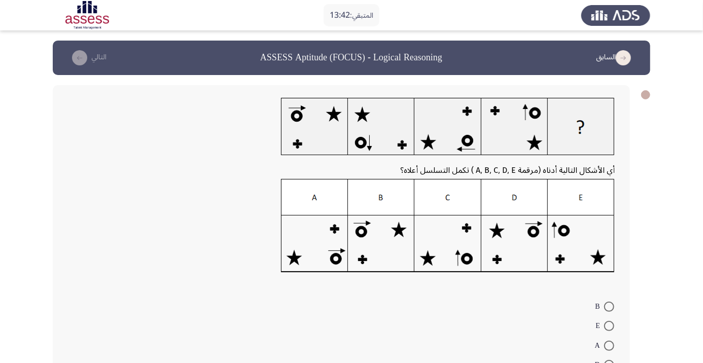
click at [670, 251] on app-assessment-container "المتبقي: 13:42 السابق ASSESS Aptitude (FOCUS) - Logical Reasoning التالي أي الأ…" at bounding box center [351, 229] width 703 height 376
click at [609, 326] on span at bounding box center [609, 326] width 10 height 10
click at [609, 326] on input "E" at bounding box center [609, 326] width 10 height 10
radio input "true"
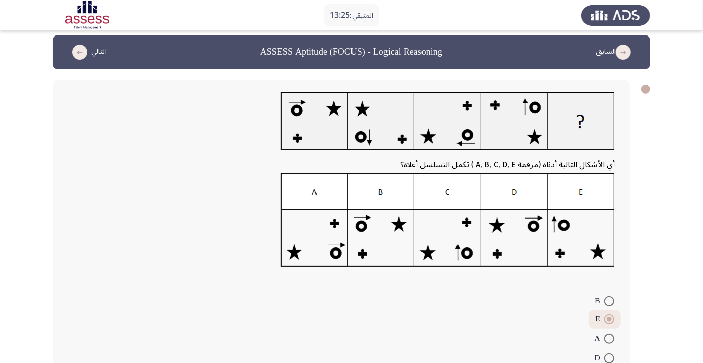
scroll to position [44, 0]
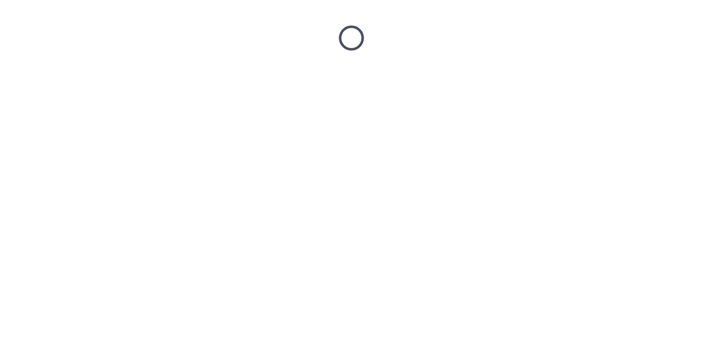
scroll to position [0, 0]
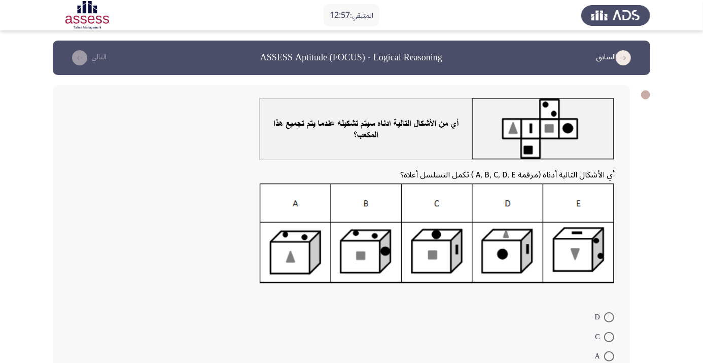
click at [661, 269] on app-assessment-container "المتبقي: 12:57 السابق ASSESS Aptitude (FOCUS) - Logical Reasoning التالي أي الأ…" at bounding box center [351, 234] width 703 height 387
click at [609, 337] on span at bounding box center [609, 337] width 10 height 10
click at [609, 337] on input "C" at bounding box center [609, 337] width 10 height 10
radio input "true"
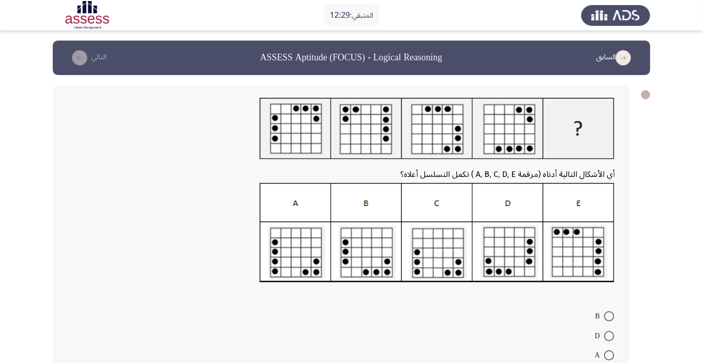
click at [655, 228] on app-assessment-container "المتبقي: 12:29 السابق ASSESS Aptitude (FOCUS) - Logical Reasoning التالي أي الأ…" at bounding box center [351, 234] width 703 height 386
click at [609, 356] on span at bounding box center [609, 355] width 10 height 10
click at [609, 356] on input "A" at bounding box center [609, 355] width 10 height 10
radio input "true"
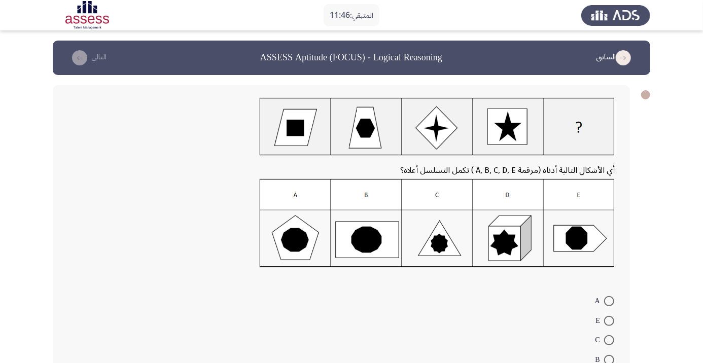
click at [658, 240] on app-assessment-container "المتبقي: 11:46 السابق ASSESS Aptitude (FOCUS) - Logical Reasoning التالي أي الأ…" at bounding box center [351, 226] width 703 height 371
click at [611, 362] on span at bounding box center [609, 360] width 10 height 10
click at [611, 362] on input "B" at bounding box center [609, 360] width 10 height 10
radio input "true"
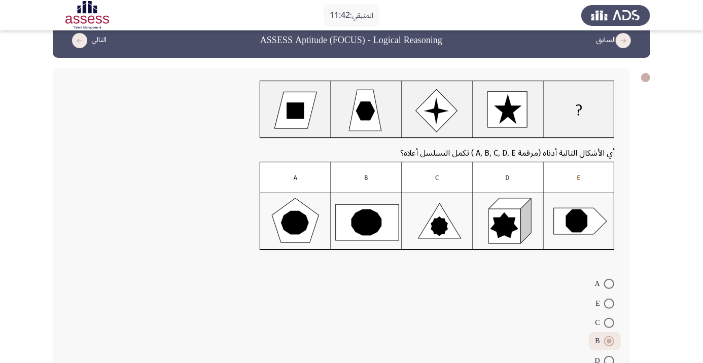
scroll to position [39, 0]
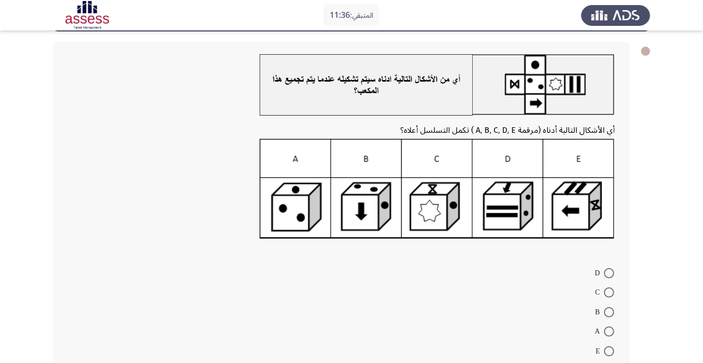
scroll to position [42, 0]
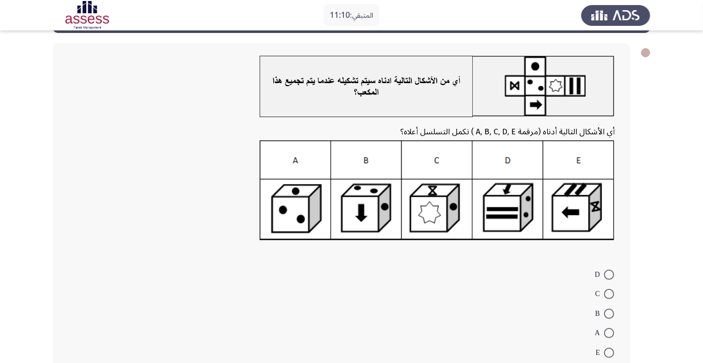
click at [670, 197] on app-assessment-container "المتبقي: 11:10 السابق ASSESS Aptitude (FOCUS) - Logical Reasoning التالي أي الأ…" at bounding box center [351, 191] width 703 height 386
click at [609, 297] on span at bounding box center [609, 294] width 10 height 10
click at [609, 297] on input "C" at bounding box center [609, 294] width 10 height 10
radio input "true"
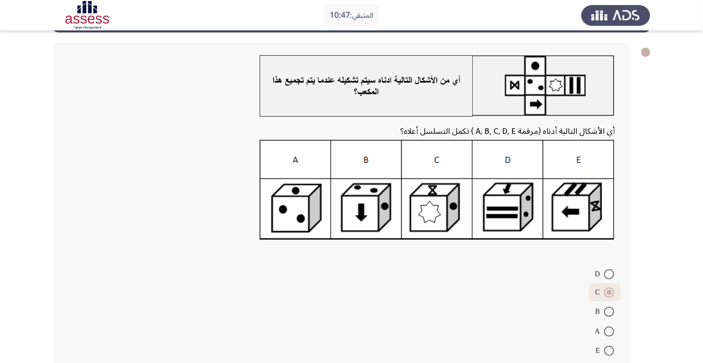
scroll to position [54, 0]
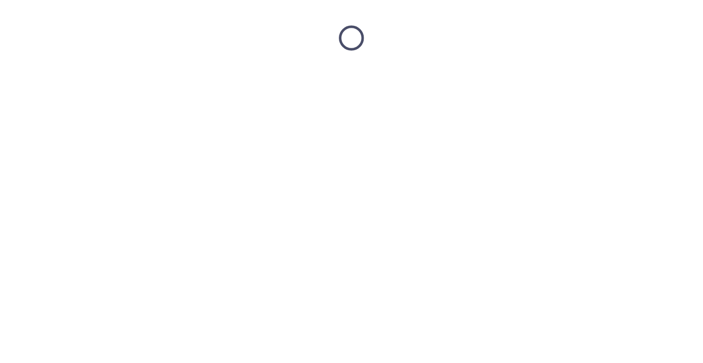
scroll to position [0, 0]
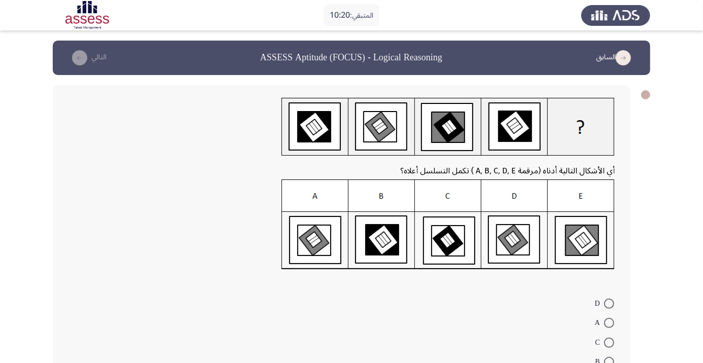
click at [673, 255] on app-assessment-container "المتبقي: 10:20 السابق ASSESS Aptitude (FOCUS) - Logical Reasoning التالي أي الأ…" at bounding box center [351, 227] width 703 height 373
click at [609, 342] on span at bounding box center [609, 343] width 10 height 10
click at [609, 342] on input "C" at bounding box center [609, 343] width 10 height 10
radio input "true"
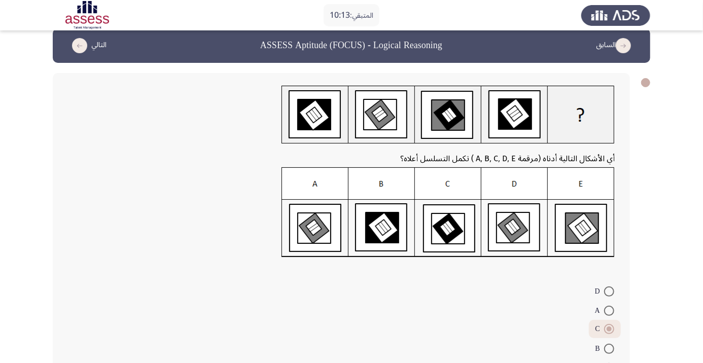
scroll to position [41, 0]
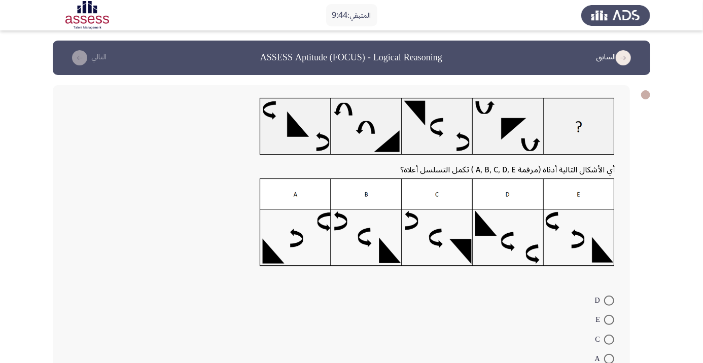
click at [678, 263] on app-assessment-container "المتبقي: 9:44 السابق ASSESS Aptitude (FOCUS) - Logical Reasoning التالي أي الأش…" at bounding box center [351, 226] width 703 height 370
click at [657, 237] on app-assessment-container "المتبقي: 9:19 السابق ASSESS Aptitude (FOCUS) - Logical Reasoning التالي أي الأش…" at bounding box center [351, 226] width 703 height 370
click at [609, 300] on span at bounding box center [609, 301] width 10 height 10
click at [609, 300] on input "D" at bounding box center [609, 301] width 10 height 10
radio input "true"
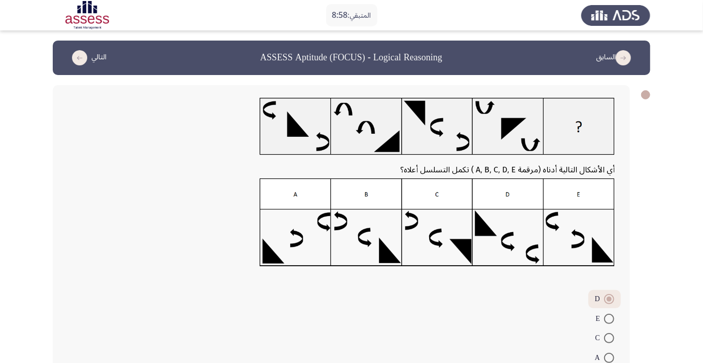
scroll to position [38, 0]
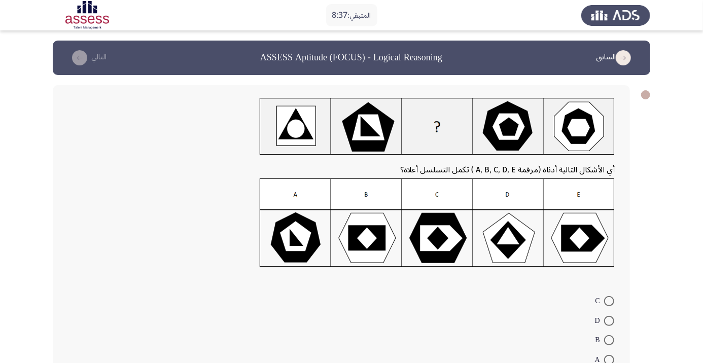
click at [609, 321] on span at bounding box center [609, 321] width 10 height 10
click at [609, 321] on input "D" at bounding box center [609, 321] width 10 height 10
radio input "true"
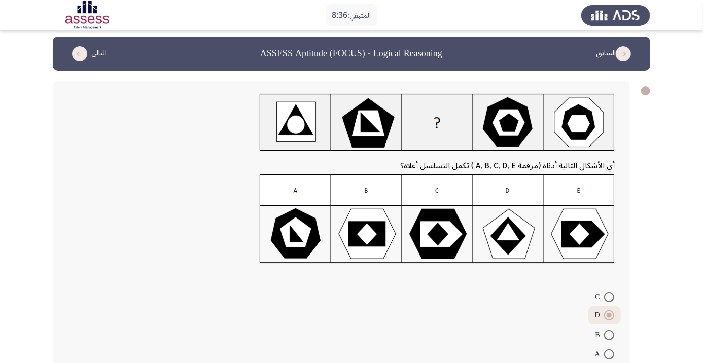
scroll to position [39, 0]
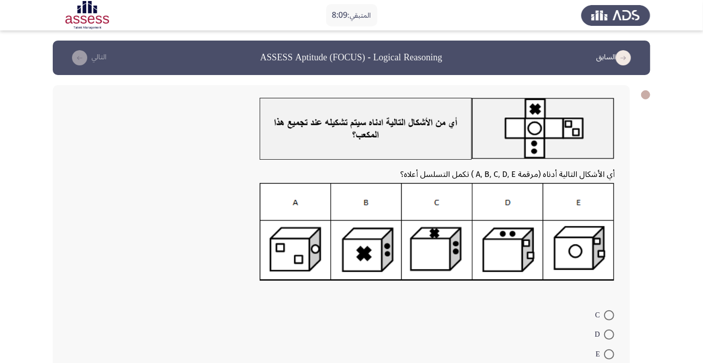
click at [670, 247] on app-assessment-container "المتبقي: 8:09 السابق ASSESS Aptitude (FOCUS) - Logical Reasoning التالي أي الأش…" at bounding box center [351, 233] width 703 height 385
click at [673, 243] on app-assessment-container "المتبقي: 7:43 السابق ASSESS Aptitude (FOCUS) - Logical Reasoning التالي أي الأش…" at bounding box center [351, 233] width 703 height 385
click at [661, 220] on app-assessment-container "المتبقي: 7:18 السابق ASSESS Aptitude (FOCUS) - Logical Reasoning التالي أي الأش…" at bounding box center [351, 233] width 703 height 385
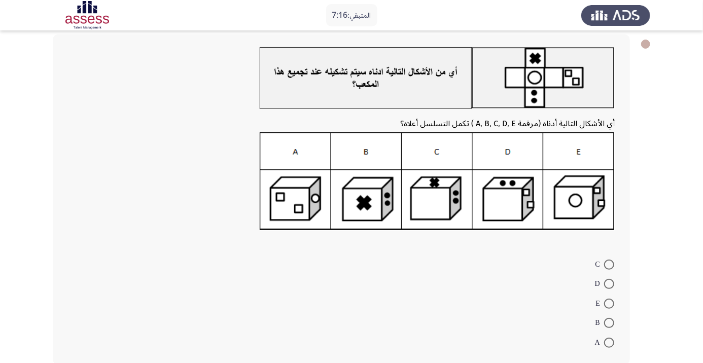
scroll to position [54, 0]
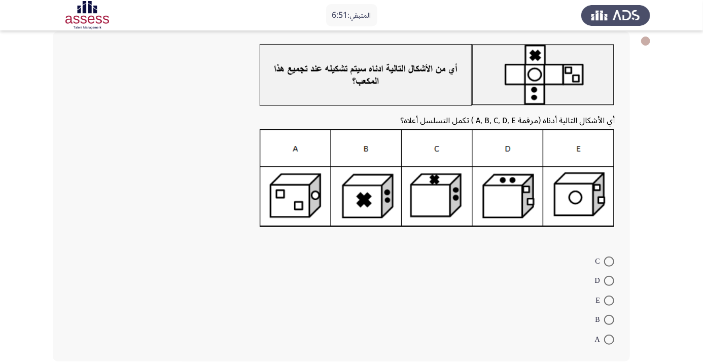
click at [661, 227] on app-assessment-container "المتبقي: 6:51 السابق ASSESS Aptitude (FOCUS) - Logical Reasoning التالي أي الأش…" at bounding box center [351, 179] width 703 height 385
click at [609, 320] on span at bounding box center [609, 320] width 10 height 10
click at [609, 320] on input "B" at bounding box center [609, 320] width 10 height 10
radio input "true"
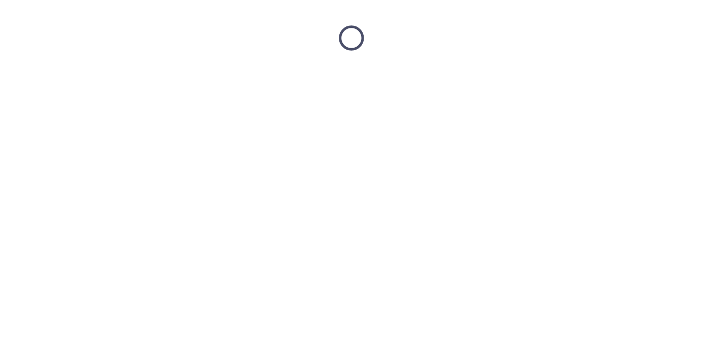
scroll to position [0, 0]
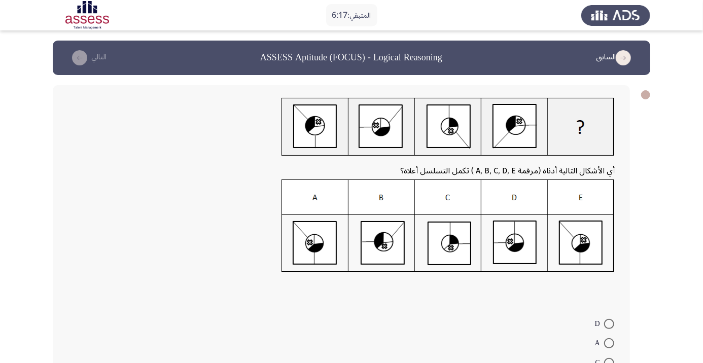
click at [664, 239] on app-assessment-container "المتبقي: 6:17 السابق ASSESS Aptitude (FOCUS) - Logical Reasoning التالي أي الأش…" at bounding box center [351, 238] width 703 height 394
click at [664, 272] on app-assessment-container "المتبقي: 5:52 السابق ASSESS Aptitude (FOCUS) - Logical Reasoning التالي أي الأش…" at bounding box center [351, 238] width 703 height 394
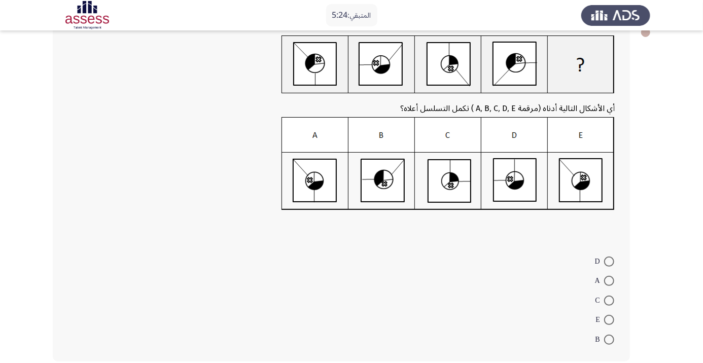
click at [31, 189] on app-assessment-container "المتبقي: 5:24 السابق ASSESS Aptitude (FOCUS) - Logical Reasoning التالي أي الأش…" at bounding box center [351, 175] width 703 height 394
click at [609, 320] on span at bounding box center [609, 320] width 10 height 10
click at [609, 320] on input "E" at bounding box center [609, 320] width 10 height 10
radio input "true"
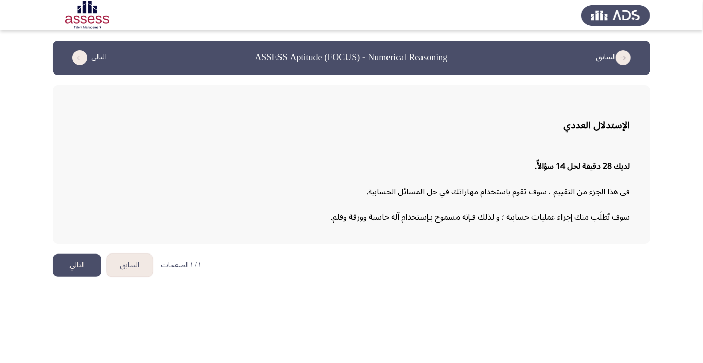
click at [479, 287] on html "السابق ASSESS Aptitude (FOCUS) - Numerical Reasoning التالي الإستدلال العددي لد…" at bounding box center [351, 143] width 703 height 287
click at [81, 261] on button "التالي" at bounding box center [77, 265] width 49 height 23
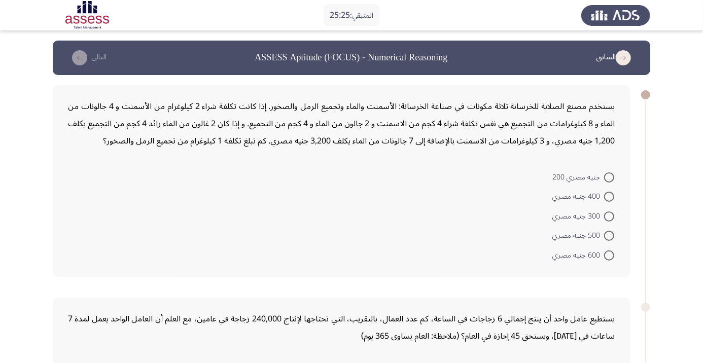
click at [609, 216] on span at bounding box center [609, 216] width 10 height 10
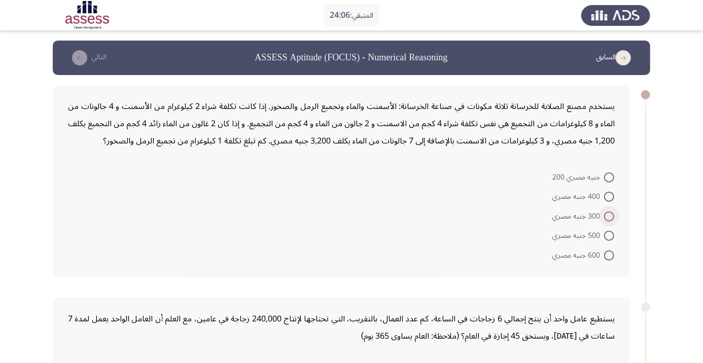
click at [609, 216] on input "300 جنيه مصري" at bounding box center [609, 216] width 10 height 10
radio input "true"
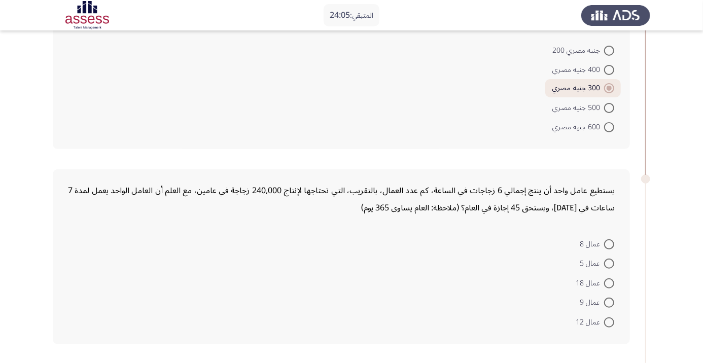
scroll to position [127, 0]
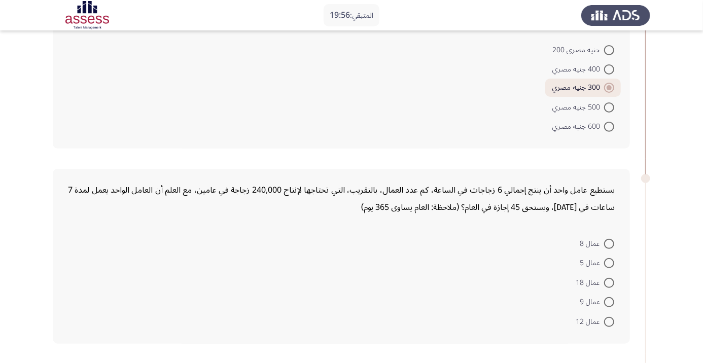
click at [609, 282] on span at bounding box center [609, 283] width 10 height 10
click at [609, 282] on input "عمال 18" at bounding box center [609, 283] width 10 height 10
radio input "true"
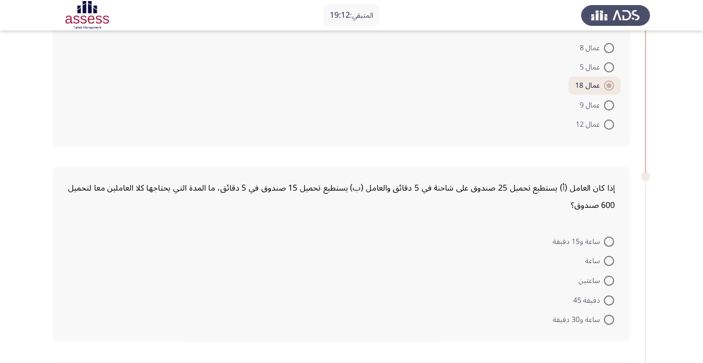
scroll to position [325, 0]
click at [677, 215] on app-assessment-container "المتبقي: 18:46 السابق ASSESS Aptitude (FOCUS) - Numerical Reasoning التالي يستخ…" at bounding box center [351, 228] width 703 height 1025
click at [679, 227] on app-assessment-container "المتبقي: 18:20 السابق ASSESS Aptitude (FOCUS) - Numerical Reasoning التالي يستخ…" at bounding box center [351, 228] width 703 height 1025
click at [685, 197] on app-assessment-container "المتبقي: 17:54 السابق ASSESS Aptitude (FOCUS) - Numerical Reasoning التالي يستخ…" at bounding box center [351, 228] width 703 height 1025
click at [677, 238] on app-assessment-container "المتبقي: 17:27 السابق ASSESS Aptitude (FOCUS) - Numerical Reasoning التالي يستخ…" at bounding box center [351, 228] width 703 height 1025
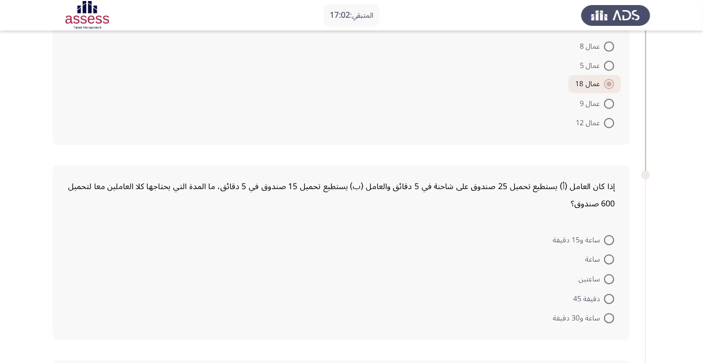
click at [658, 219] on app-assessment-container "المتبقي: 17:02 السابق ASSESS Aptitude (FOCUS) - Numerical Reasoning التالي يستخ…" at bounding box center [351, 228] width 703 height 1025
click at [669, 233] on app-assessment-container "المتبقي: 16:36 السابق ASSESS Aptitude (FOCUS) - Numerical Reasoning التالي يستخ…" at bounding box center [351, 228] width 703 height 1025
click at [676, 234] on app-assessment-container "المتبقي: 16:10 السابق ASSESS Aptitude (FOCUS) - Numerical Reasoning التالي يستخ…" at bounding box center [351, 228] width 703 height 1025
click at [606, 239] on span at bounding box center [609, 240] width 10 height 10
click at [606, 239] on input "ساعة و15 دقيقة" at bounding box center [609, 240] width 10 height 10
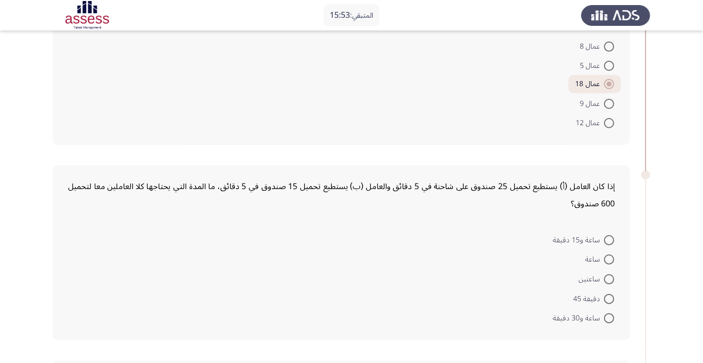
radio input "true"
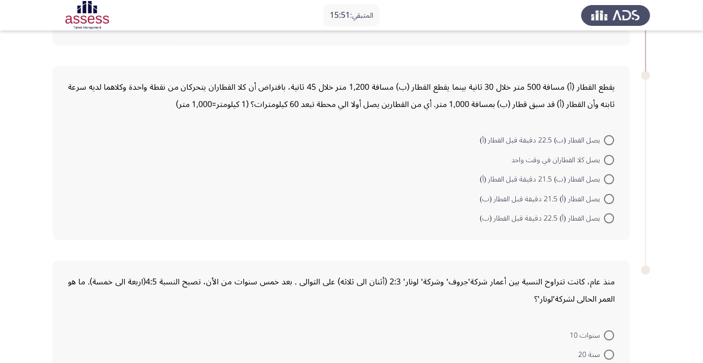
scroll to position [615, 0]
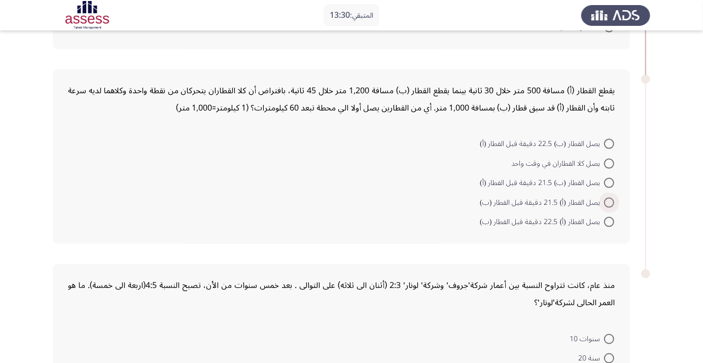
click at [609, 201] on span at bounding box center [609, 203] width 10 height 10
click at [609, 201] on input "يصل القطار (أ) 21.5 دقيقة قبل القطار (ب)" at bounding box center [609, 203] width 10 height 10
radio input "true"
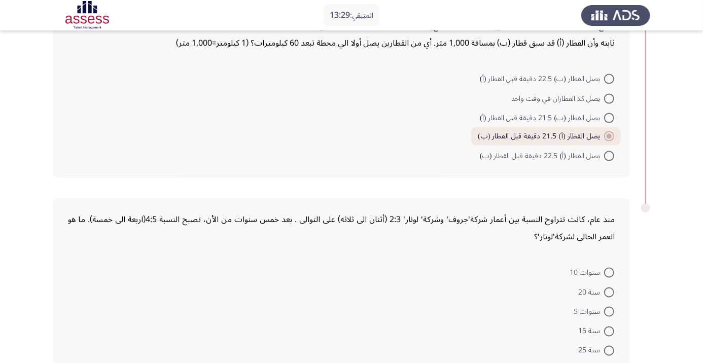
scroll to position [690, 0]
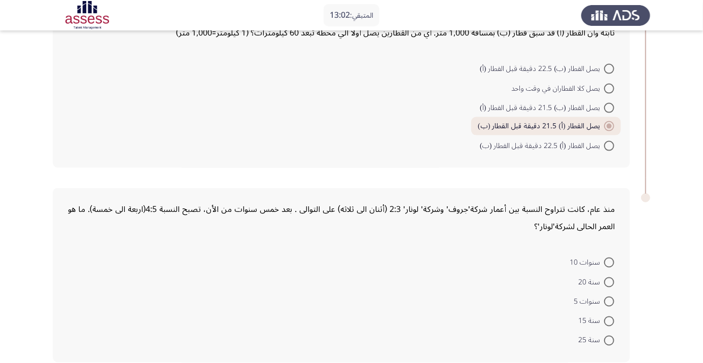
click at [610, 323] on span at bounding box center [609, 321] width 10 height 10
click at [610, 323] on input "سنة 15" at bounding box center [609, 321] width 10 height 10
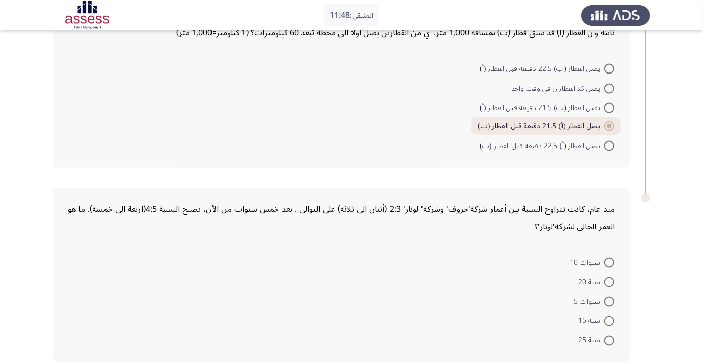
radio input "true"
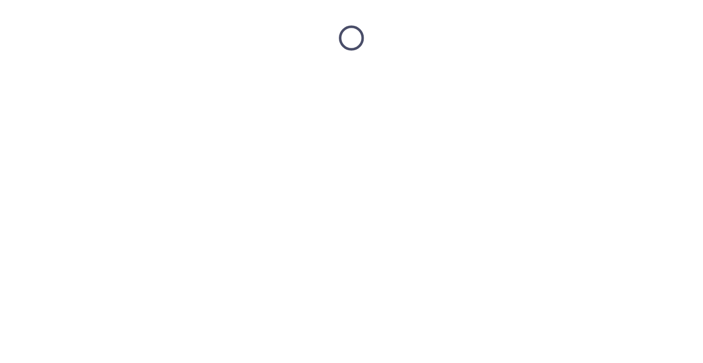
scroll to position [0, 0]
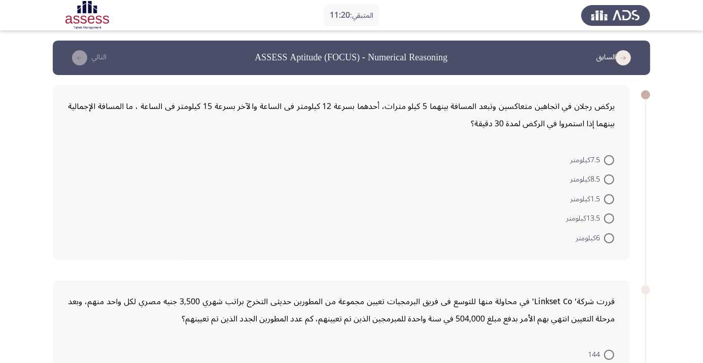
click at [609, 159] on span at bounding box center [609, 160] width 10 height 10
click at [609, 159] on input "7.5كيلومتر" at bounding box center [609, 160] width 10 height 10
radio input "true"
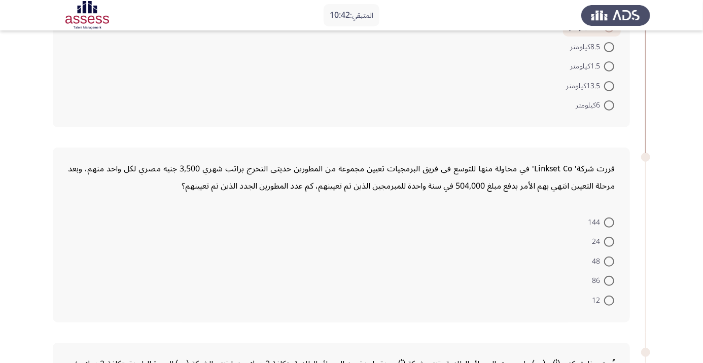
scroll to position [141, 0]
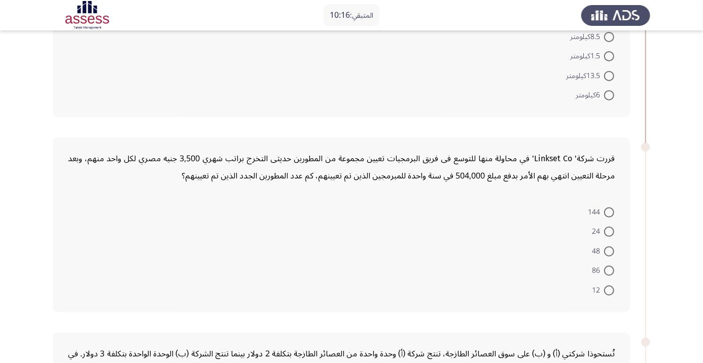
click at [604, 214] on span at bounding box center [609, 212] width 10 height 10
click at [604, 214] on input "144" at bounding box center [609, 212] width 10 height 10
radio input "true"
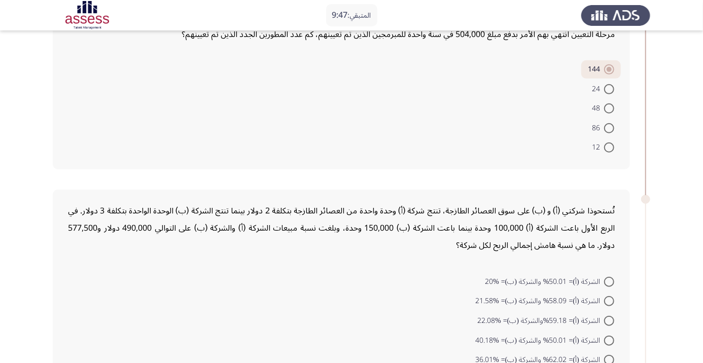
scroll to position [285, 0]
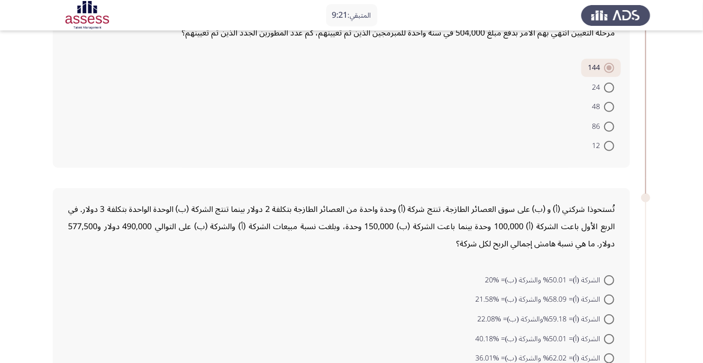
click at [5, 75] on app-assessment-container "المتبقي: 9:21 السابق ASSESS Aptitude (FOCUS) - Numerical Reasoning التالي يركض …" at bounding box center [351, 268] width 703 height 1025
click at [17, 83] on app-assessment-container "المتبقي: 9:21 السابق ASSESS Aptitude (FOCUS) - Numerical Reasoning التالي يركض …" at bounding box center [351, 268] width 703 height 1025
click at [18, 101] on app-assessment-container "المتبقي: 8:55 السابق ASSESS Aptitude (FOCUS) - Numerical Reasoning التالي يركض …" at bounding box center [351, 268] width 703 height 1025
click at [19, 112] on app-assessment-container "المتبقي: 8:30 السابق ASSESS Aptitude (FOCUS) - Numerical Reasoning التالي يركض …" at bounding box center [351, 268] width 703 height 1025
click at [679, 168] on app-assessment-container "المتبقي: 8:04 السابق ASSESS Aptitude (FOCUS) - Numerical Reasoning التالي يركض …" at bounding box center [351, 268] width 703 height 1025
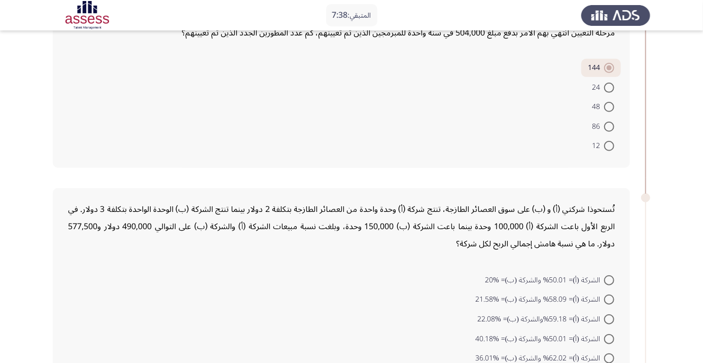
click at [19, 83] on app-assessment-container "المتبقي: 7:38 السابق ASSESS Aptitude (FOCUS) - Numerical Reasoning التالي يركض …" at bounding box center [351, 268] width 703 height 1025
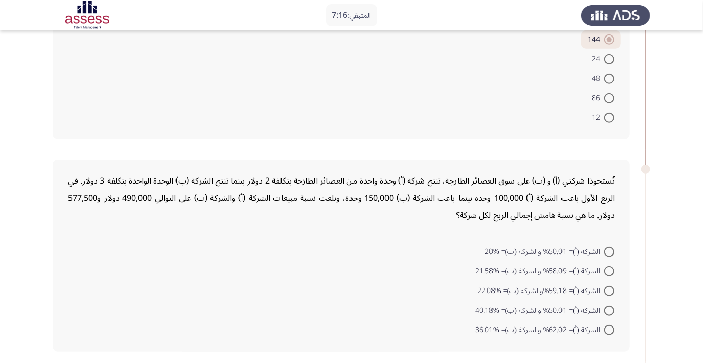
scroll to position [313, 0]
click at [38, 108] on app-assessment-container "المتبقي: 6:51 السابق ASSESS Aptitude (FOCUS) - Numerical Reasoning التالي يركض …" at bounding box center [351, 239] width 703 height 1025
click at [609, 250] on span at bounding box center [609, 251] width 10 height 10
click at [609, 250] on input "الشركة (أ)= 50.01% والشركة (ب)= %20" at bounding box center [609, 251] width 10 height 10
radio input "true"
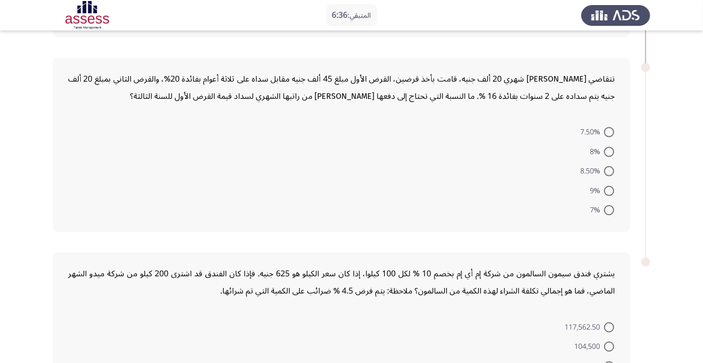
scroll to position [621, 0]
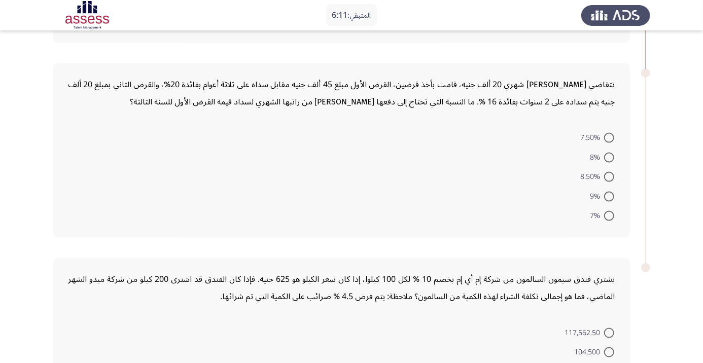
click at [609, 195] on span at bounding box center [609, 197] width 10 height 10
click at [609, 195] on input "9%" at bounding box center [609, 197] width 10 height 10
radio input "true"
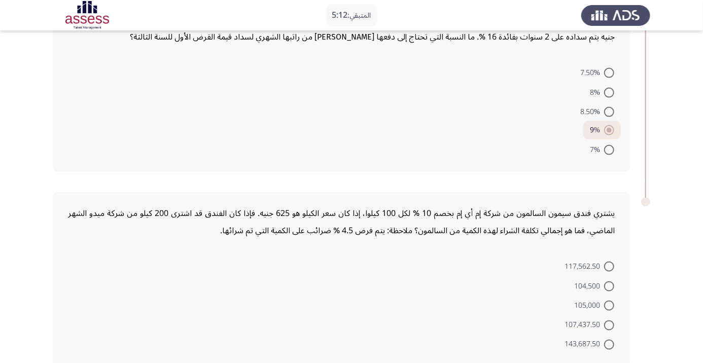
scroll to position [690, 0]
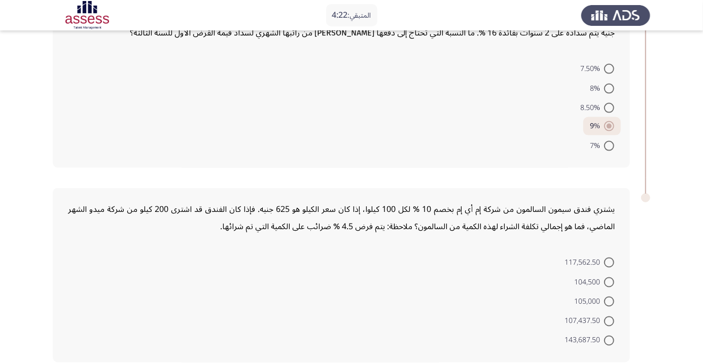
click at [609, 339] on span at bounding box center [609, 341] width 10 height 10
click at [609, 339] on input "143,687.50" at bounding box center [609, 341] width 10 height 10
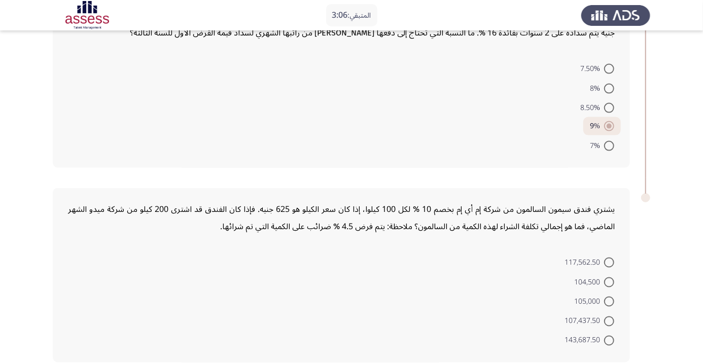
radio input "true"
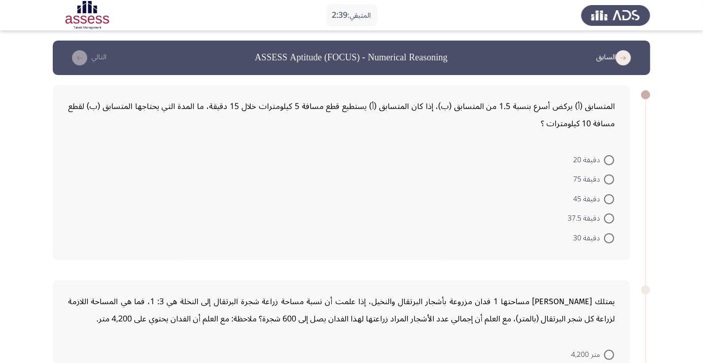
click at [609, 199] on span at bounding box center [609, 199] width 10 height 10
click at [609, 199] on input "دقيقة 45" at bounding box center [609, 199] width 10 height 10
radio input "true"
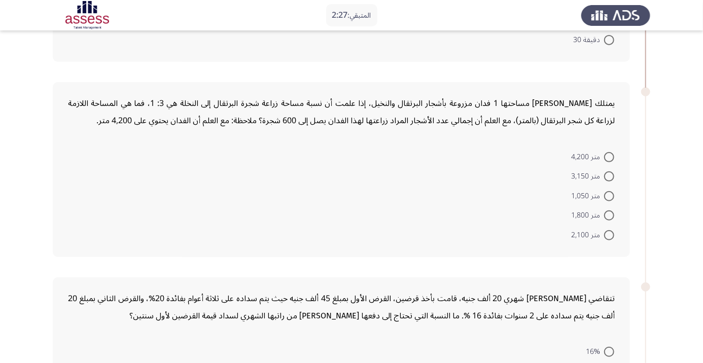
scroll to position [198, 0]
click at [17, 121] on app-assessment-container "المتبقي: 2:07 السابق ASSESS Aptitude (FOCUS) - Numerical Reasoning التالي المتس…" at bounding box center [351, 241] width 703 height 796
click at [609, 214] on span at bounding box center [609, 214] width 10 height 10
click at [609, 214] on input "متر 1,800" at bounding box center [609, 214] width 10 height 10
radio input "true"
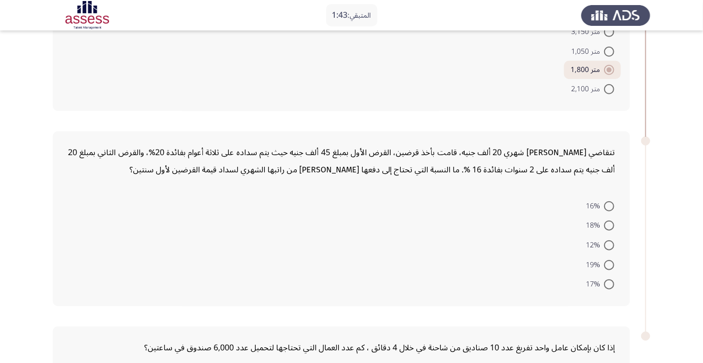
scroll to position [346, 0]
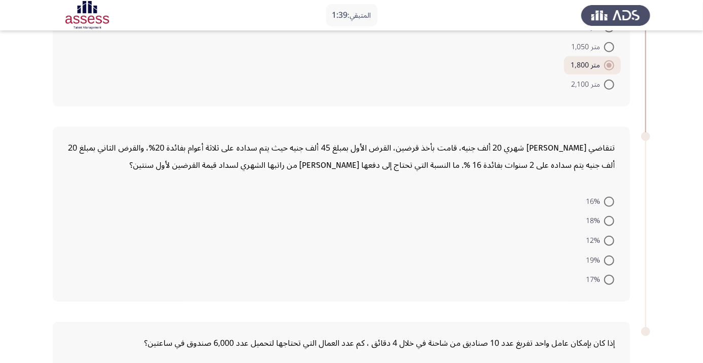
click at [609, 259] on span at bounding box center [609, 261] width 10 height 10
click at [609, 259] on input "19%" at bounding box center [609, 261] width 10 height 10
radio input "true"
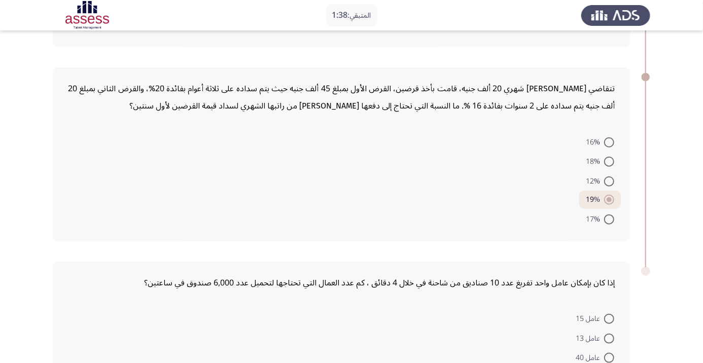
scroll to position [462, 0]
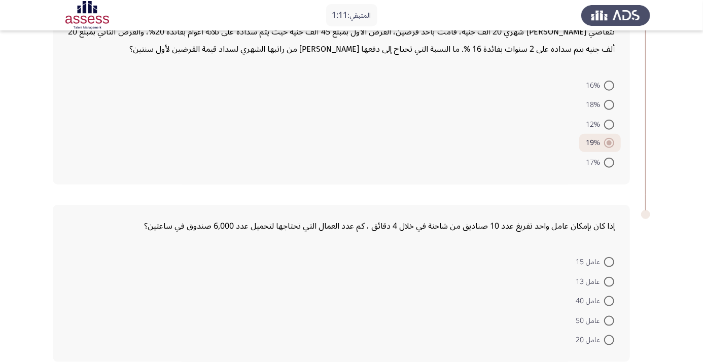
click at [609, 300] on span at bounding box center [609, 301] width 10 height 10
click at [609, 300] on input "عامل 40" at bounding box center [609, 301] width 10 height 10
radio input "true"
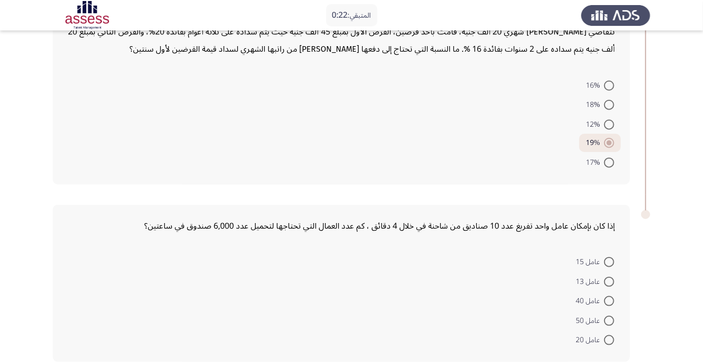
scroll to position [460, 0]
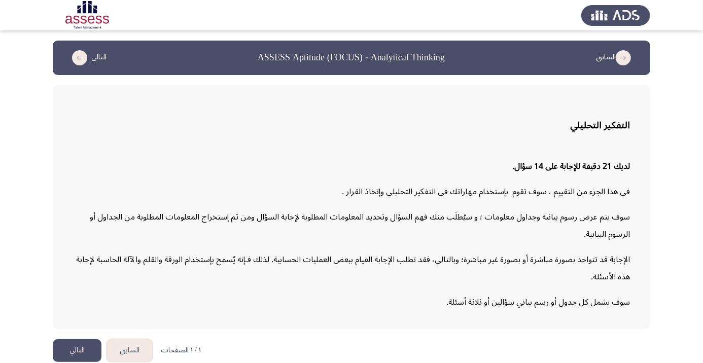
click at [77, 362] on button "التالي" at bounding box center [77, 350] width 49 height 23
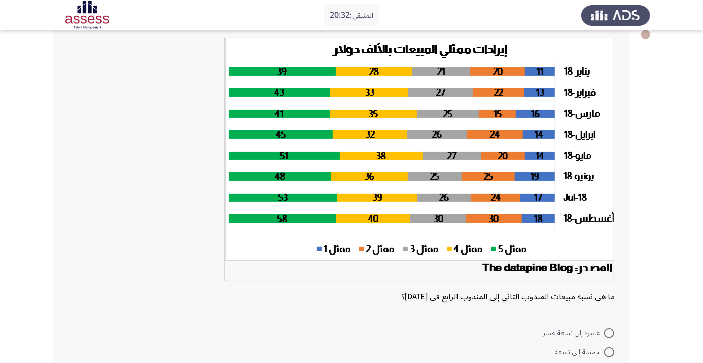
scroll to position [53, 0]
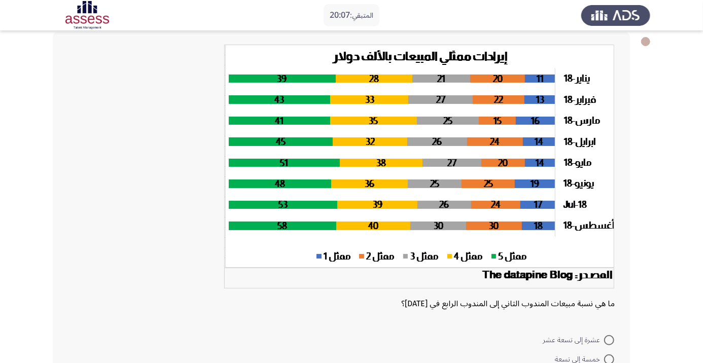
click at [669, 228] on app-assessment-container "المتبقي: 20:07 السابق ASSESS Aptitude (FOCUS) - Analytical Thinking التالي ما ه…" at bounding box center [351, 218] width 703 height 463
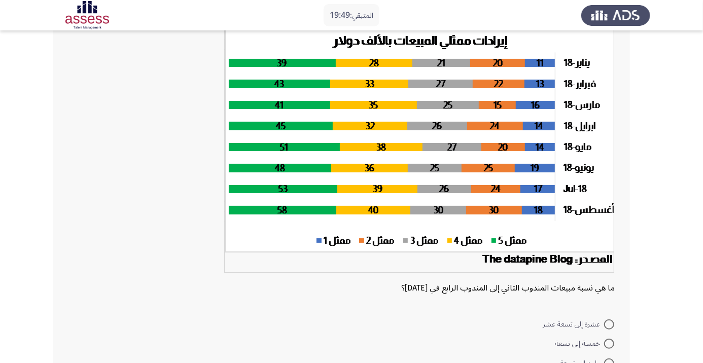
scroll to position [69, 0]
click at [62, 109] on div "ما هي نسبة مبيعات المندوب الثاني إلى المندوب الرابع في مايو 2018؟ عشرة إلى تسعة…" at bounding box center [341, 220] width 577 height 408
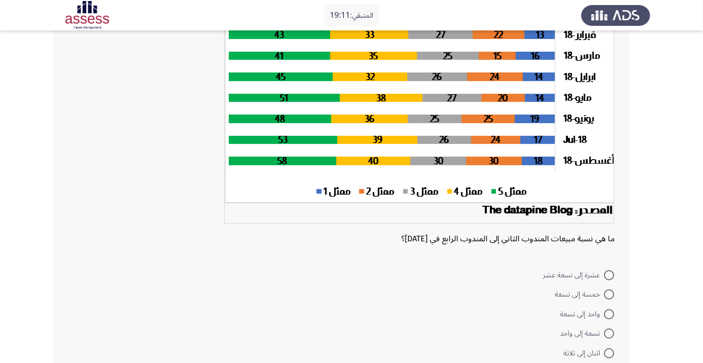
scroll to position [121, 0]
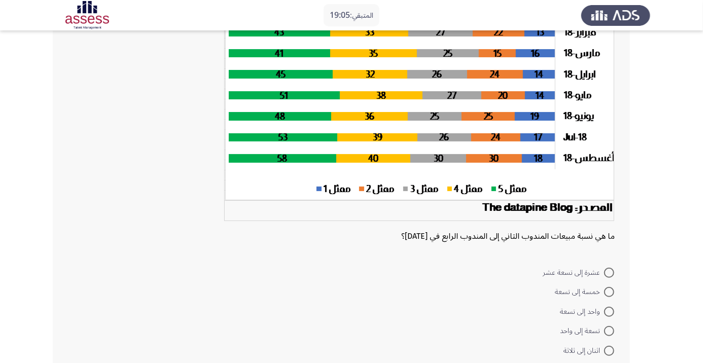
click at [612, 353] on span at bounding box center [609, 351] width 10 height 10
click at [612, 353] on input "اثنان إلى ثلاثة" at bounding box center [609, 351] width 10 height 10
radio input "true"
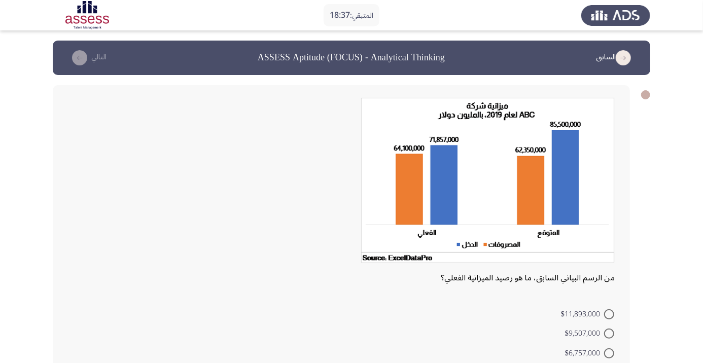
click at [661, 229] on app-assessment-container "المتبقي: 18:37 السابق ASSESS Aptitude (FOCUS) - Analytical Thinking التالي من ا…" at bounding box center [351, 233] width 703 height 384
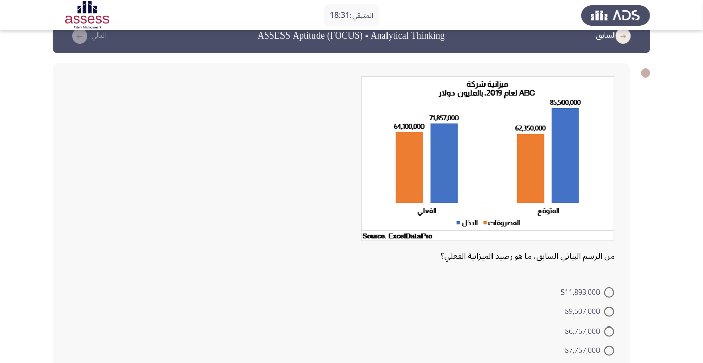
scroll to position [26, 0]
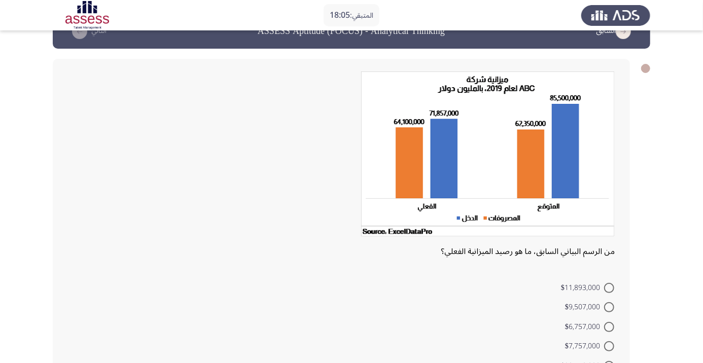
click at [31, 149] on app-assessment-container "المتبقي: 18:05 السابق ASSESS Aptitude (FOCUS) - Analytical Thinking التالي من ا…" at bounding box center [351, 206] width 703 height 384
click at [609, 345] on span at bounding box center [609, 346] width 10 height 10
click at [609, 345] on input "$7,757,000" at bounding box center [609, 346] width 10 height 10
radio input "true"
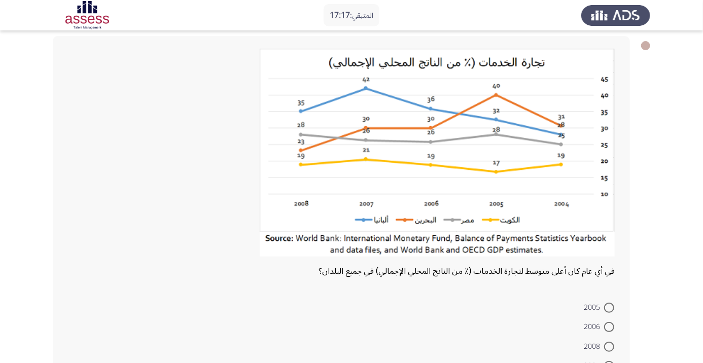
scroll to position [52, 0]
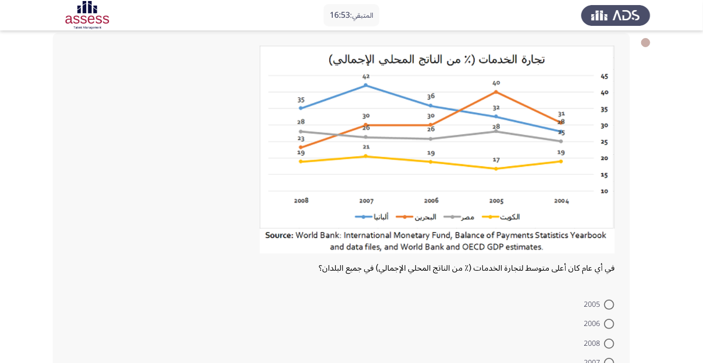
click at [0, 363] on app-assessment-container "المتبقي: 16:53 السابق ASSESS Aptitude (FOCUS) - Analytical Thinking التالي في أ…" at bounding box center [351, 201] width 703 height 427
click at [609, 363] on span at bounding box center [609, 363] width 10 height 10
click at [609, 363] on input "2007" at bounding box center [609, 363] width 10 height 10
radio input "true"
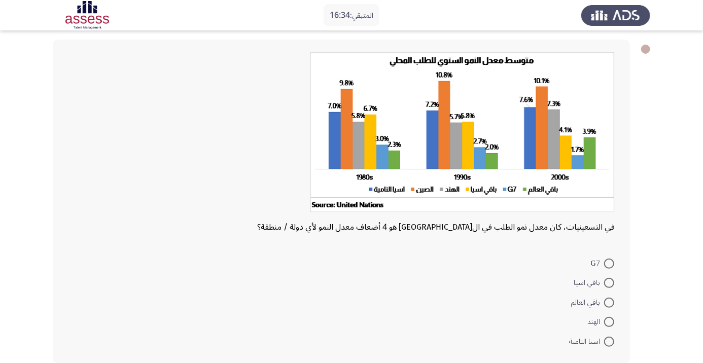
scroll to position [48, 0]
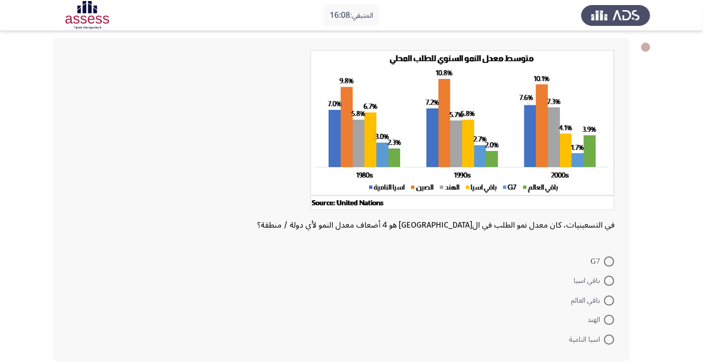
click at [65, 159] on div "في التسعينيات، كان معدل نمو الطلب في الصين هو 4 أضعاف معدل النمو لأي دولة / منط…" at bounding box center [341, 200] width 577 height 324
click at [86, 150] on div at bounding box center [341, 133] width 547 height 166
click at [82, 160] on div at bounding box center [341, 133] width 547 height 166
click at [609, 261] on span at bounding box center [609, 262] width 10 height 10
click at [609, 261] on input "G7" at bounding box center [609, 262] width 10 height 10
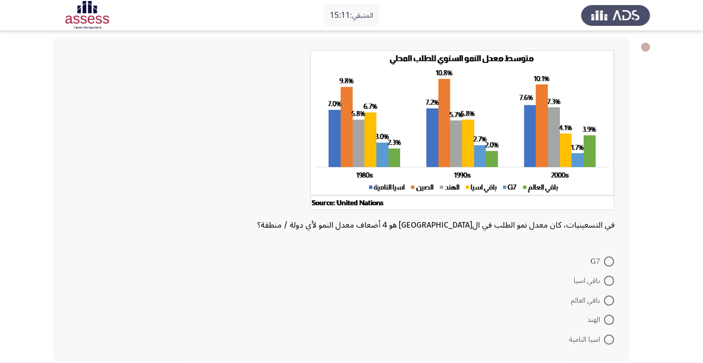
radio input "true"
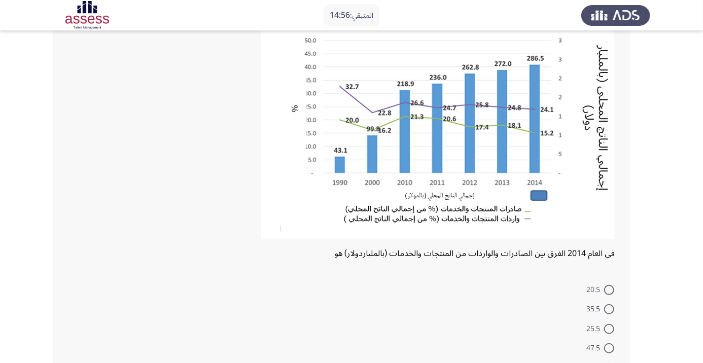
scroll to position [96, 0]
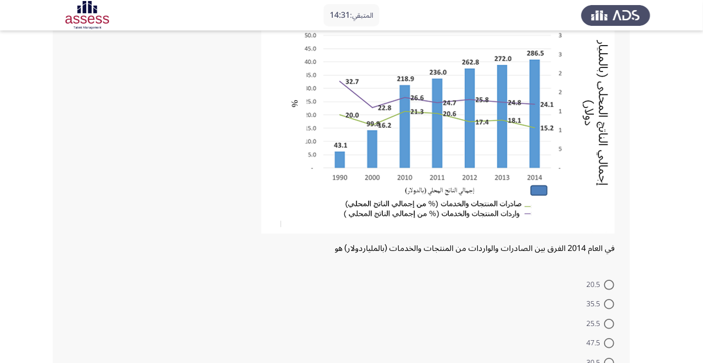
click at [60, 133] on div "في العام 2014 الفرق بين الصادرات والواردات من المنتجات والخدمات (بالملياردولار)…" at bounding box center [341, 187] width 577 height 396
click at [609, 324] on span at bounding box center [609, 324] width 10 height 10
click at [609, 324] on input "25.5" at bounding box center [609, 324] width 10 height 10
radio input "true"
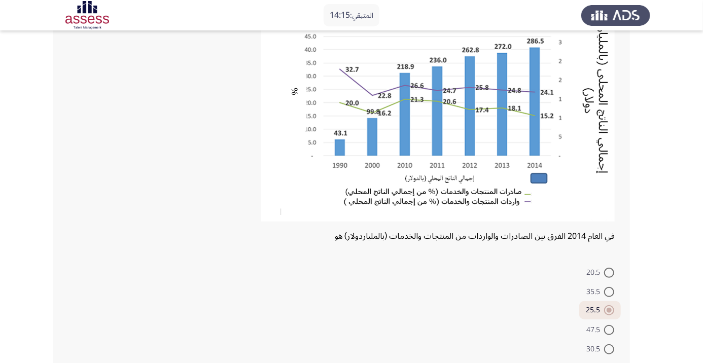
scroll to position [118, 0]
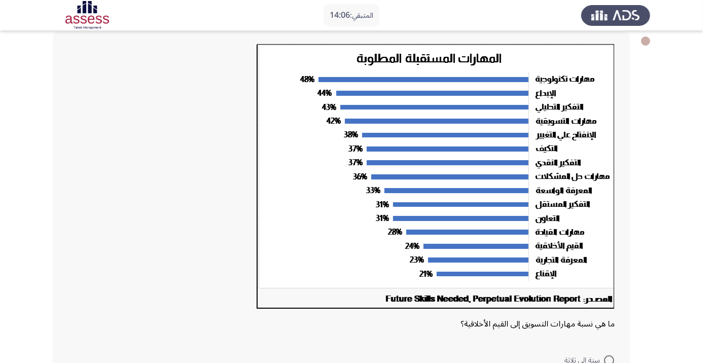
scroll to position [55, 0]
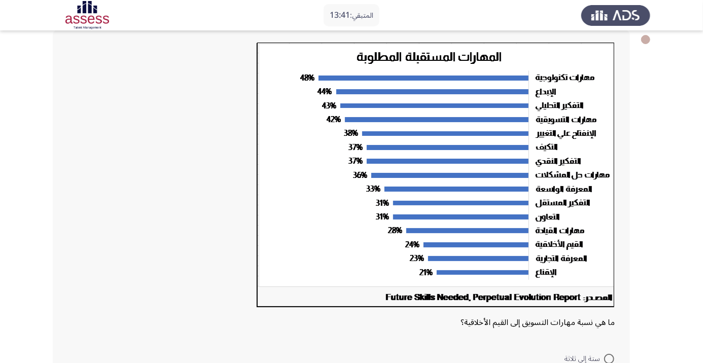
click at [665, 297] on app-assessment-container "المتبقي: 13:41 السابق ASSESS Aptitude (FOCUS) - Analytical Thinking التالي ما ه…" at bounding box center [351, 227] width 703 height 484
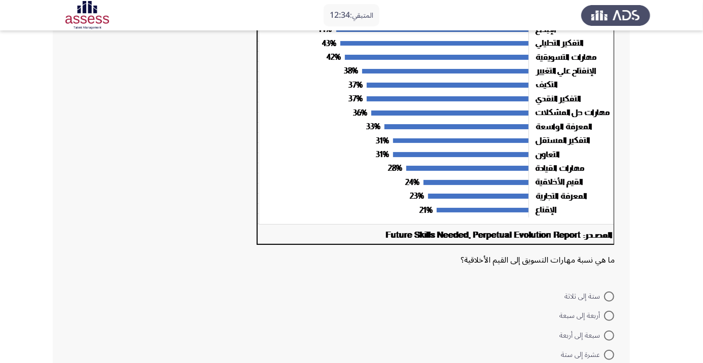
scroll to position [118, 0]
click at [613, 316] on span at bounding box center [609, 315] width 10 height 10
click at [613, 316] on input "أربعة إلى سبعة" at bounding box center [609, 315] width 10 height 10
radio input "true"
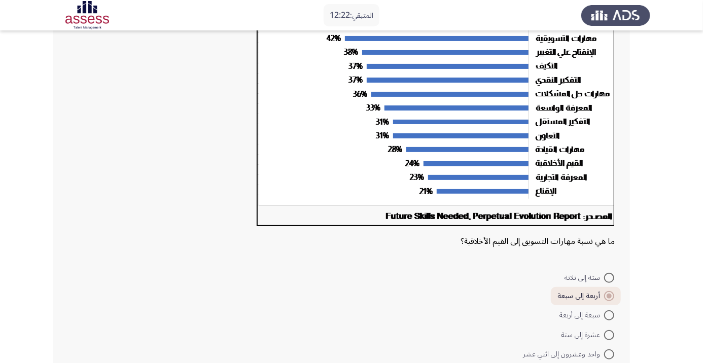
scroll to position [151, 0]
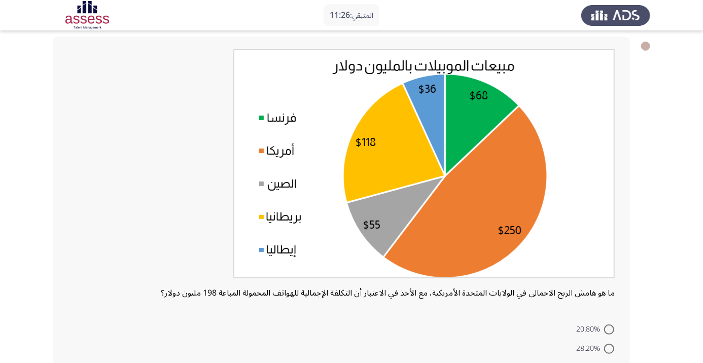
scroll to position [49, 0]
click at [668, 252] on app-assessment-container "المتبقي: 11:00 السابق ASSESS Aptitude (FOCUS) - Analytical Thinking التالي ما ه…" at bounding box center [351, 215] width 703 height 448
click at [62, 84] on div "ما هو هامش الربح الاجمالى في الولايات المتحدة الأمريكية، مع الأخذ في الاعتبار أ…" at bounding box center [341, 232] width 577 height 393
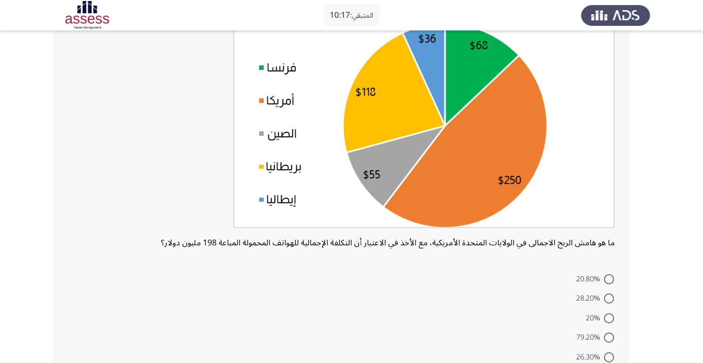
scroll to position [103, 0]
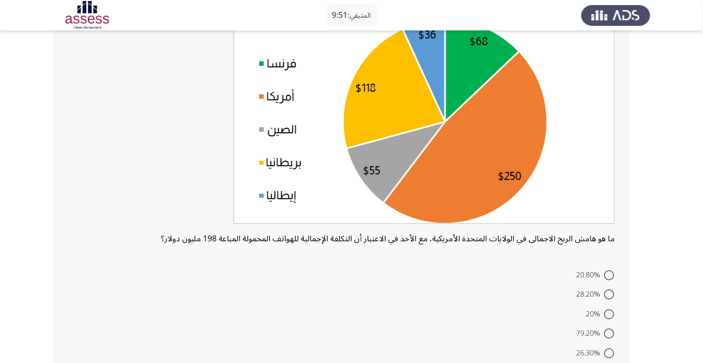
click at [25, 179] on app-assessment-container "المتبقي: 9:51 السابق ASSESS Aptitude (FOCUS) - Analytical Thinking التالي ما هو…" at bounding box center [351, 162] width 703 height 448
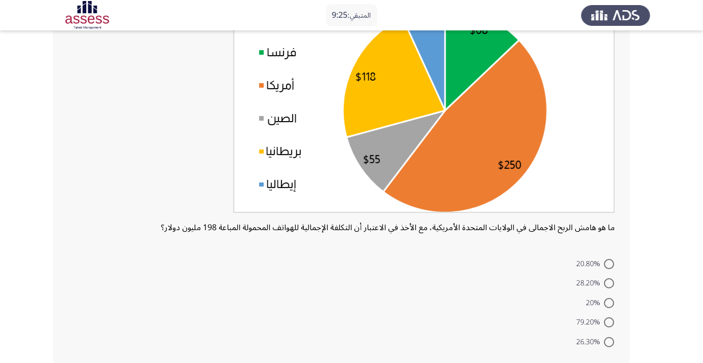
scroll to position [117, 0]
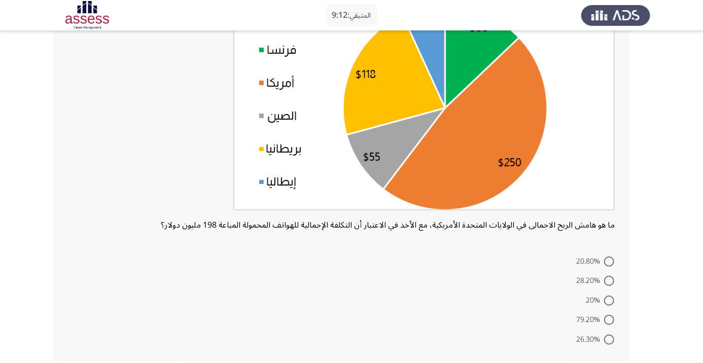
click at [609, 261] on span at bounding box center [609, 262] width 10 height 10
click at [609, 261] on input "20.80%" at bounding box center [609, 262] width 10 height 10
radio input "true"
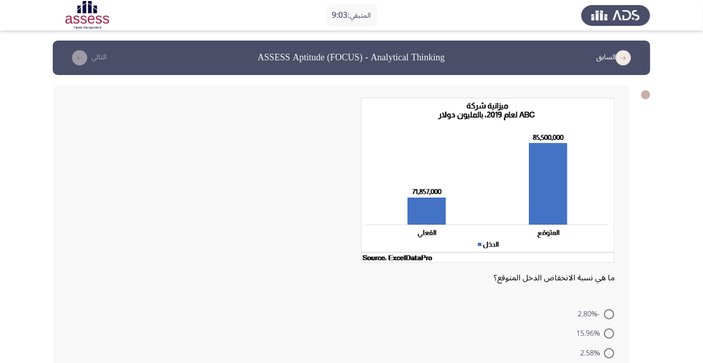
click at [702, 363] on app-assessment-container "المتبقي: 9:03 السابق ASSESS Aptitude (FOCUS) - Analytical Thinking التالي ما هي…" at bounding box center [351, 233] width 703 height 384
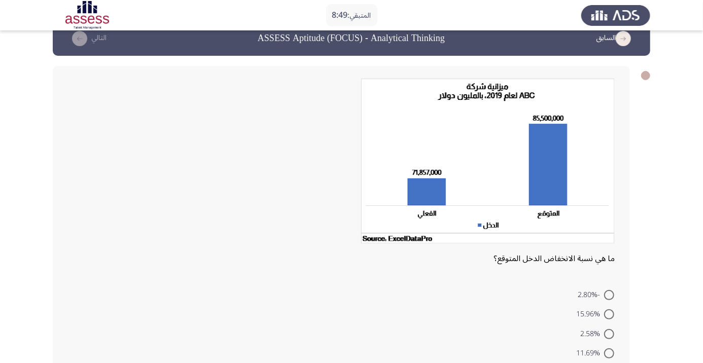
scroll to position [36, 0]
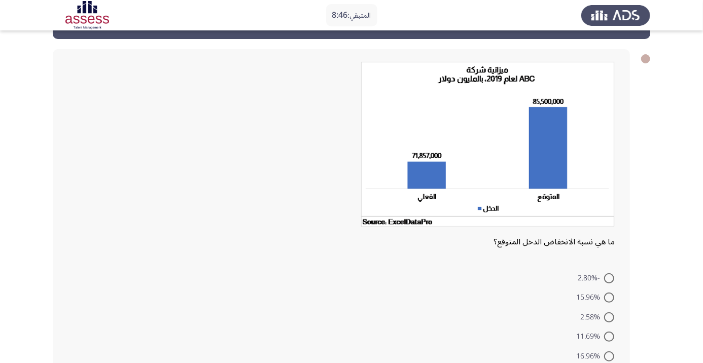
click at [610, 320] on span at bounding box center [609, 317] width 10 height 10
click at [610, 320] on input "2.58%" at bounding box center [609, 317] width 10 height 10
radio input "true"
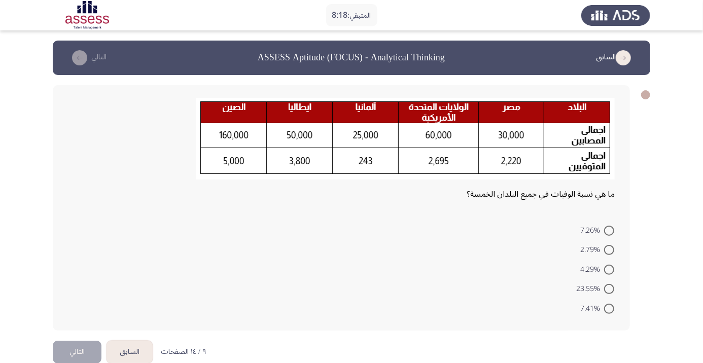
click at [658, 234] on app-assessment-container "المتبقي: 8:18 السابق ASSESS Aptitude (FOCUS) - Analytical Thinking التالي ما هي…" at bounding box center [351, 191] width 703 height 300
click at [667, 246] on app-assessment-container "المتبقي: 7:53 السابق ASSESS Aptitude (FOCUS) - Analytical Thinking التالي ما هي…" at bounding box center [351, 191] width 703 height 300
click at [658, 216] on app-assessment-container "المتبقي: 7:27 السابق ASSESS Aptitude (FOCUS) - Analytical Thinking التالي ما هي…" at bounding box center [351, 191] width 703 height 300
click at [673, 209] on app-assessment-container "المتبقي: 7:01 السابق ASSESS Aptitude (FOCUS) - Analytical Thinking التالي ما هي…" at bounding box center [351, 191] width 703 height 300
click at [664, 237] on app-assessment-container "المتبقي: 6:35 السابق ASSESS Aptitude (FOCUS) - Analytical Thinking التالي ما هي…" at bounding box center [351, 191] width 703 height 300
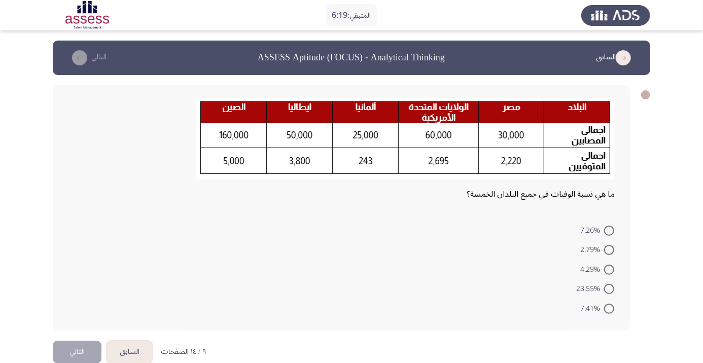
click at [609, 269] on span at bounding box center [609, 270] width 10 height 10
click at [609, 269] on input "4.29%" at bounding box center [609, 270] width 10 height 10
radio input "true"
click at [77, 348] on button "التالي" at bounding box center [77, 350] width 49 height 23
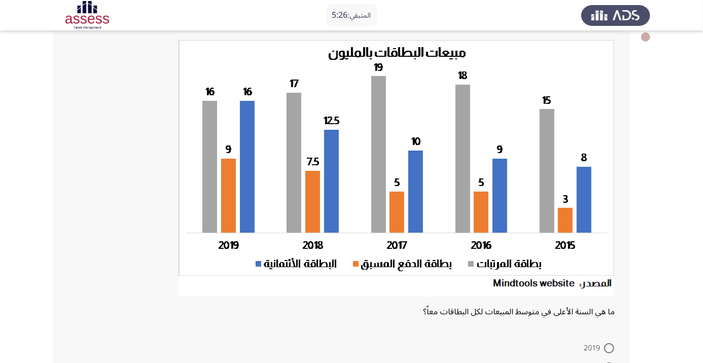
scroll to position [48, 0]
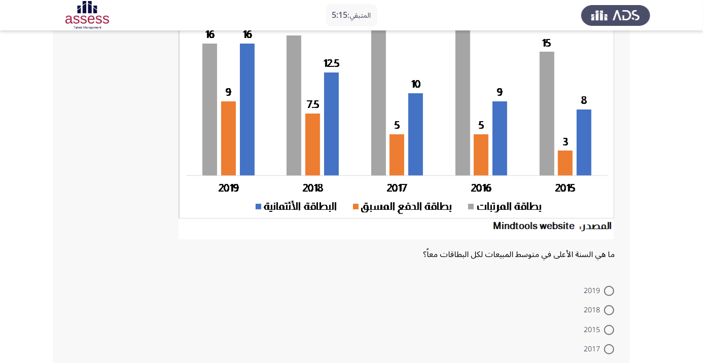
click at [609, 309] on span at bounding box center [609, 310] width 10 height 10
click at [609, 309] on input "2018" at bounding box center [609, 310] width 10 height 10
radio input "true"
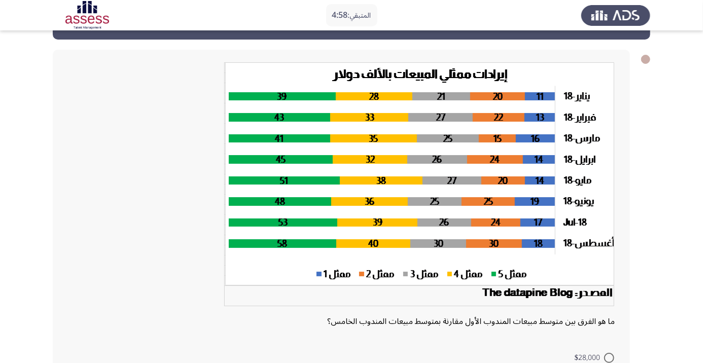
scroll to position [25, 0]
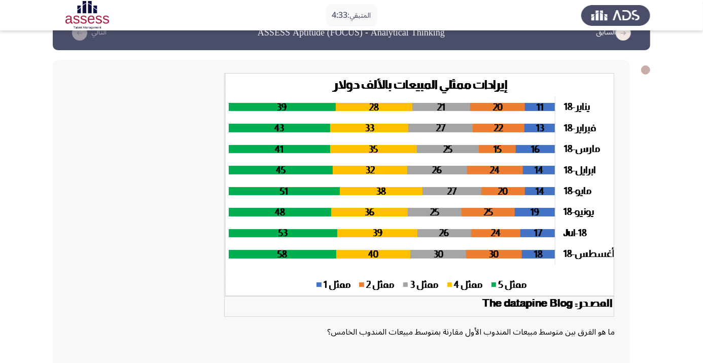
click at [673, 224] on app-assessment-container "المتبقي: 4:33 السابق ASSESS Aptitude (FOCUS) - Analytical Thinking التالي ما هو…" at bounding box center [351, 247] width 703 height 463
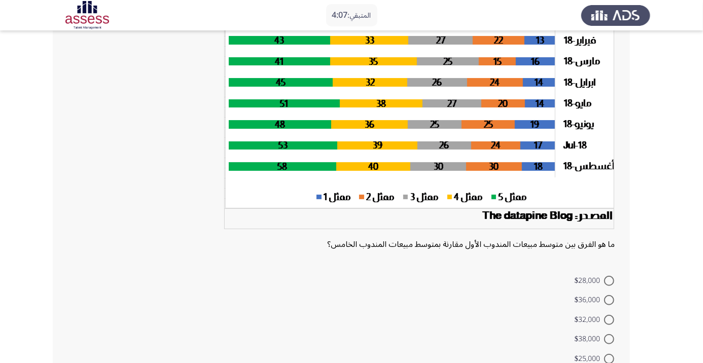
scroll to position [115, 0]
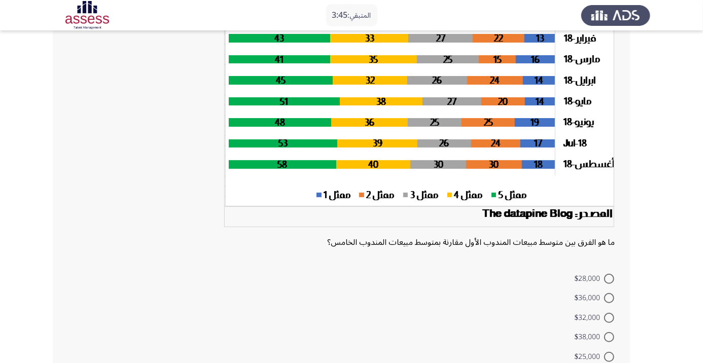
click at [614, 358] on span at bounding box center [609, 357] width 10 height 10
click at [614, 358] on input "$25,000" at bounding box center [609, 357] width 10 height 10
radio input "true"
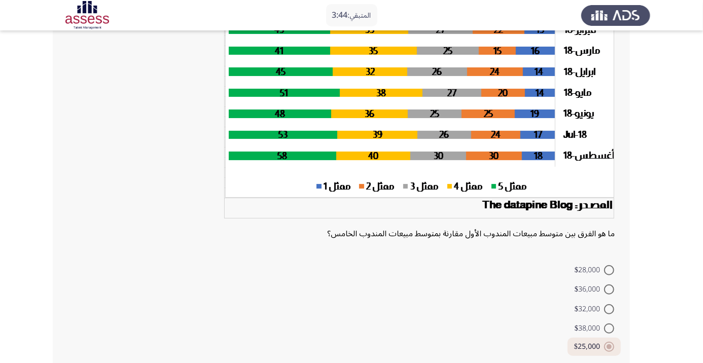
scroll to position [130, 0]
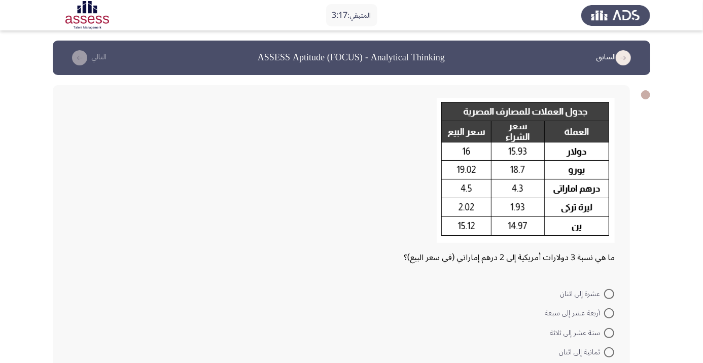
click at [675, 211] on app-assessment-container "المتبقي: 3:17 السابق ASSESS Aptitude (FOCUS) - Analytical Thinking التالي ما هي…" at bounding box center [351, 223] width 703 height 364
click at [660, 234] on app-assessment-container "المتبقي: 2:52 السابق ASSESS Aptitude (FOCUS) - Analytical Thinking التالي ما هي…" at bounding box center [351, 223] width 703 height 364
click at [609, 333] on span at bounding box center [609, 333] width 10 height 10
click at [609, 333] on input "ستة عشر إلى ثلاثة" at bounding box center [609, 333] width 10 height 10
radio input "true"
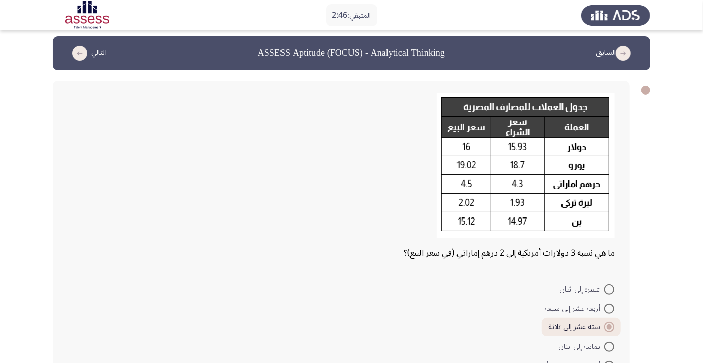
scroll to position [31, 0]
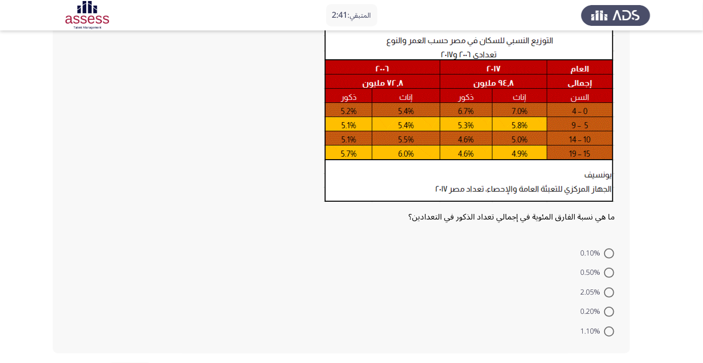
scroll to position [91, 0]
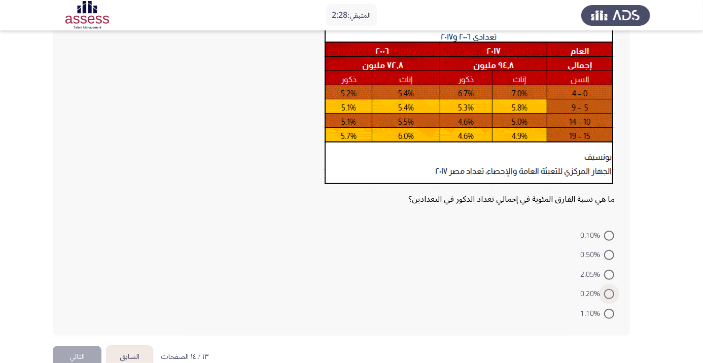
click at [609, 294] on span at bounding box center [609, 294] width 10 height 10
click at [609, 294] on input "0.20%" at bounding box center [609, 294] width 10 height 10
radio input "true"
click at [206, 221] on div "ما هي نسبة الفارق المئوية في إجمالي تعداد الذكور في التعدادين؟ 0.10% 0.50% 2.05…" at bounding box center [341, 164] width 577 height 340
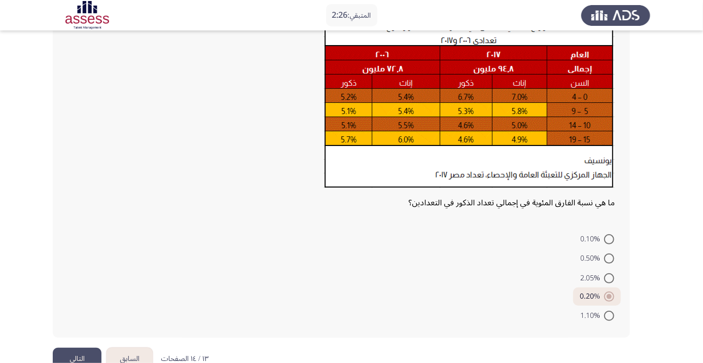
scroll to position [63, 0]
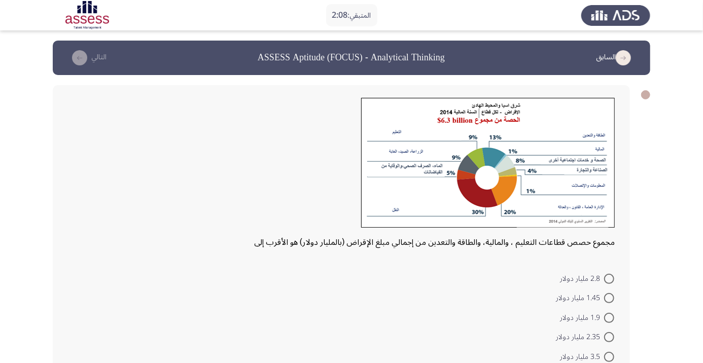
scroll to position [17, 0]
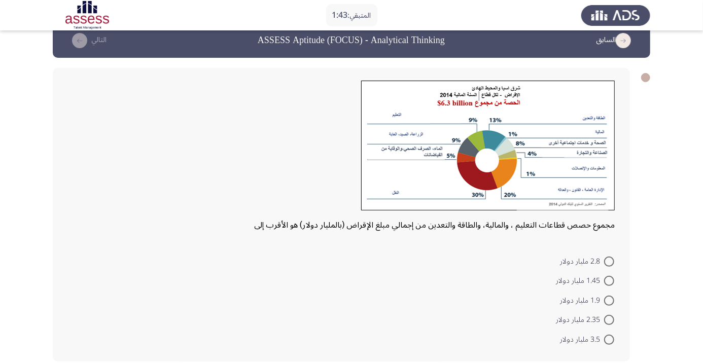
click at [668, 231] on app-assessment-container "المتبقي: 1:43 السابق ASSESS Aptitude (FOCUS) - Analytical Thinking التالي مجموع…" at bounding box center [351, 197] width 703 height 348
click at [609, 300] on span at bounding box center [609, 301] width 10 height 10
click at [609, 300] on input "1.9 مليار دولار" at bounding box center [609, 301] width 10 height 10
radio input "true"
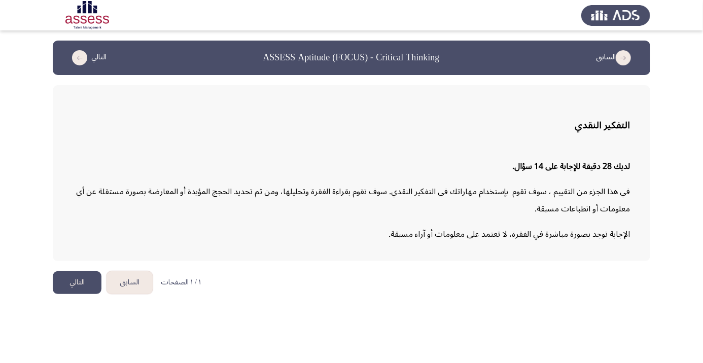
click at [436, 304] on html "السابق ASSESS Aptitude (FOCUS) - Critical Thinking التالي التفكير النقدي لديك 2…" at bounding box center [351, 152] width 703 height 304
click at [82, 285] on button "التالي" at bounding box center [77, 282] width 49 height 23
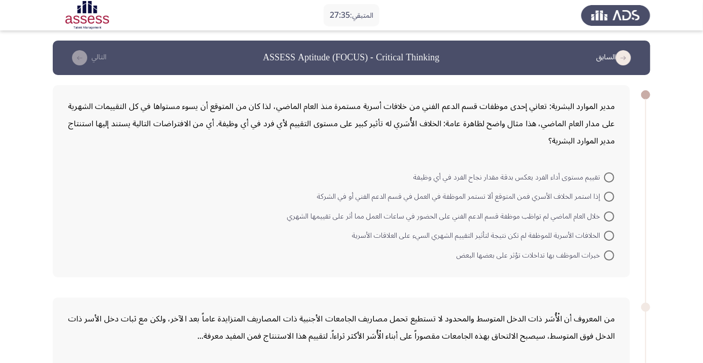
click at [646, 99] on div at bounding box center [645, 94] width 9 height 9
click at [238, 208] on form "تقييم مستوى أداء الفرد يعكس بدقة مقدار نجاح الفرد في أي وظيفة إذا استمر الخلاف …" at bounding box center [341, 216] width 547 height 98
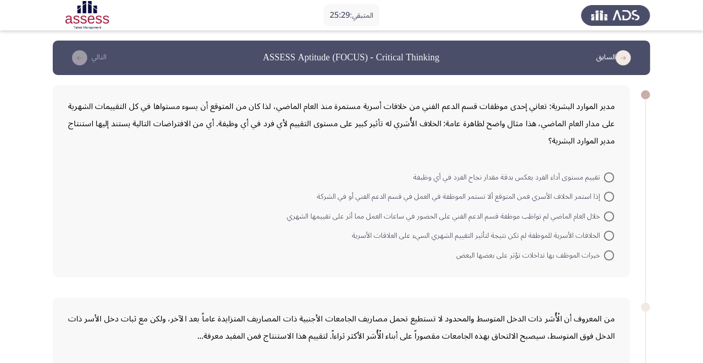
click at [609, 176] on span at bounding box center [609, 177] width 10 height 10
click at [609, 176] on input "تقييم مستوى أداء الفرد يعكس بدقة مقدار نجاح الفرد في أي وظيفة" at bounding box center [609, 177] width 10 height 10
radio input "true"
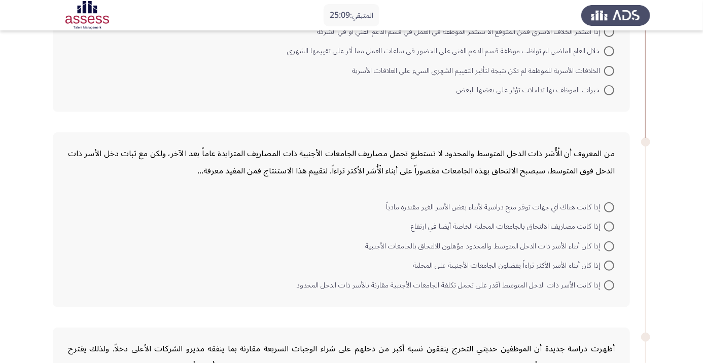
scroll to position [167, 0]
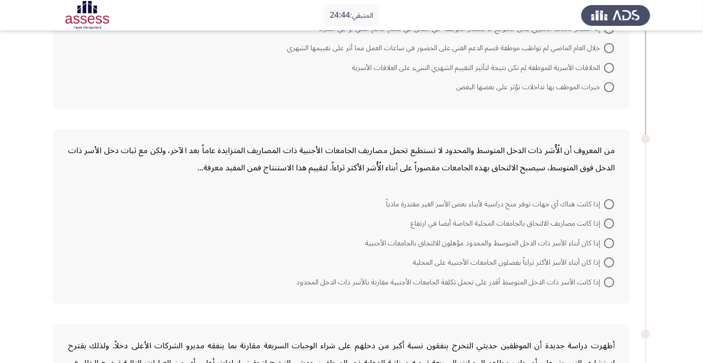
click at [609, 262] on span at bounding box center [609, 263] width 10 height 10
click at [609, 262] on input "إذا كان أبناء الأسر الأكثر ثراءاً يفضلون الجامعات الأجنبية على المحلية" at bounding box center [609, 263] width 10 height 10
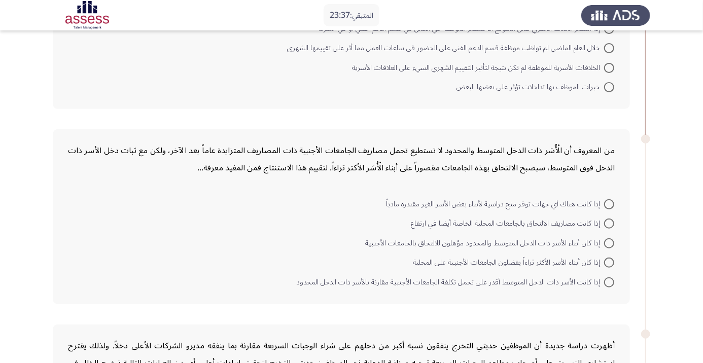
radio input "true"
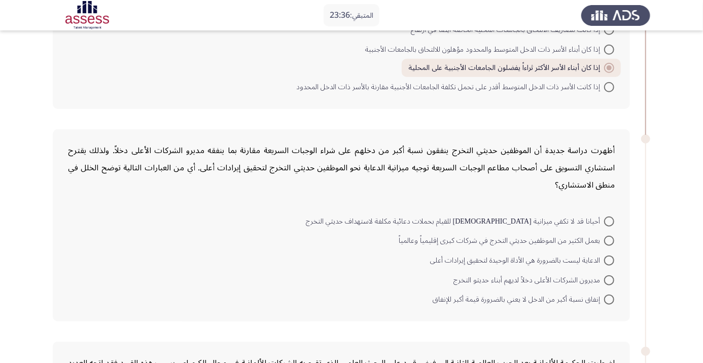
scroll to position [364, 0]
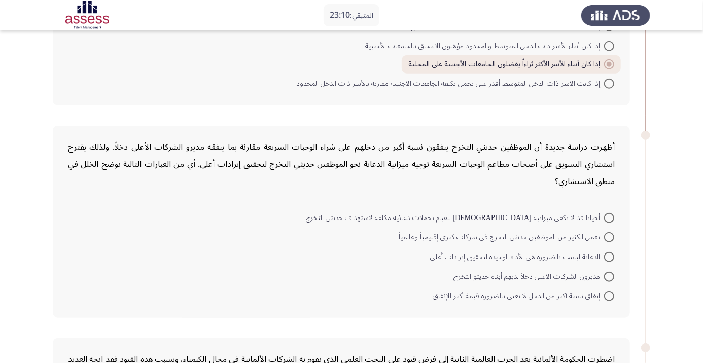
click at [687, 237] on app-assessment-container "المتبقي: 23:10 السابق ASSESS Aptitude (FOCUS) - Critical Thinking التالي مدير ا…" at bounding box center [351, 214] width 703 height 1077
click at [612, 296] on span at bounding box center [609, 296] width 10 height 10
click at [612, 296] on input "إنفاق نسبة أكبر من الدخل لا يعني بالضرورة قيمة أكبر للإنفاق" at bounding box center [609, 296] width 10 height 10
radio input "true"
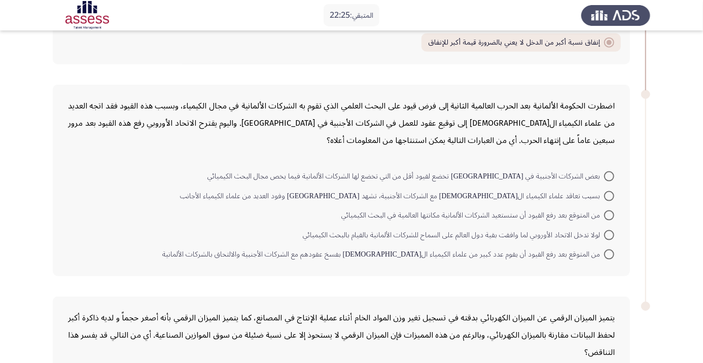
scroll to position [617, 0]
click at [609, 233] on span at bounding box center [609, 235] width 10 height 10
click at [609, 233] on input "لولا تدخل الاتحاد الأوروبي لما وافقت بقية دول العالم على السماح للشركات الألمان…" at bounding box center [609, 235] width 10 height 10
radio input "true"
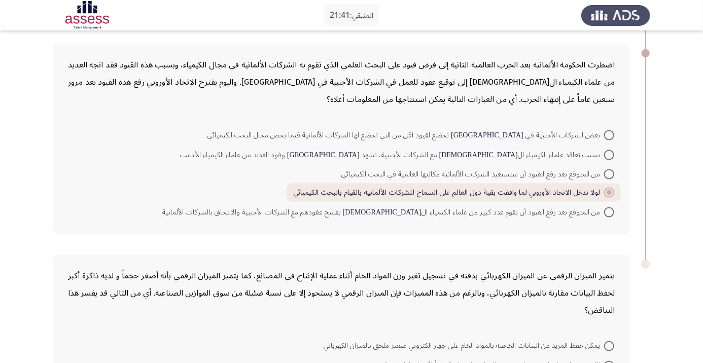
scroll to position [662, 0]
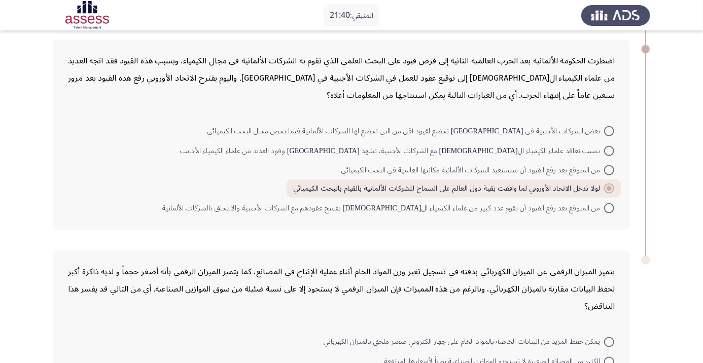
click at [609, 129] on span at bounding box center [609, 131] width 10 height 10
click at [609, 129] on input "بعض الشركات الأجنبية في ألمانيا تخضع لقيود أقل من التي تخضع لها الشركات الألمان…" at bounding box center [609, 131] width 10 height 10
radio input "true"
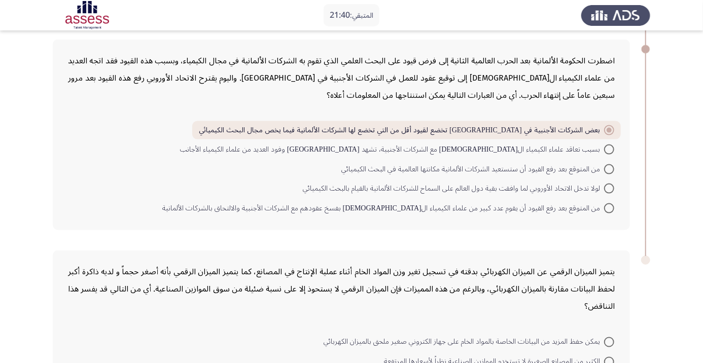
click at [609, 187] on span at bounding box center [609, 189] width 10 height 10
click at [609, 187] on input "لولا تدخل الاتحاد الأوروبي لما وافقت بقية دول العالم على السماح للشركات الألمان…" at bounding box center [609, 189] width 10 height 10
radio input "true"
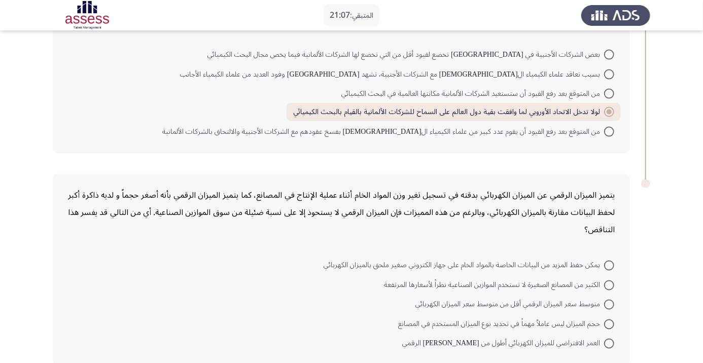
scroll to position [741, 0]
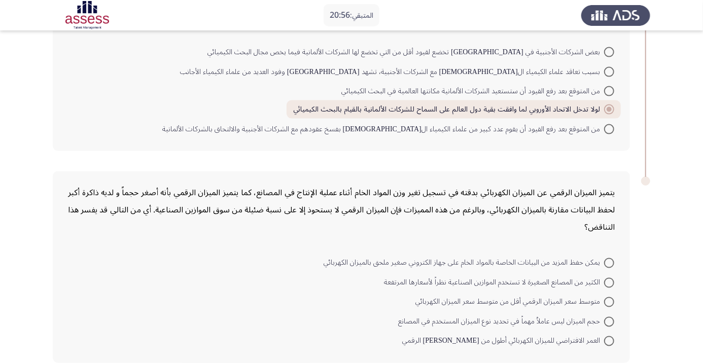
click at [609, 339] on span at bounding box center [609, 341] width 10 height 10
click at [609, 339] on input "العمر الافتراضي للميزان الكهربائي أطول من عمر نظيره الرقمي" at bounding box center [609, 341] width 10 height 10
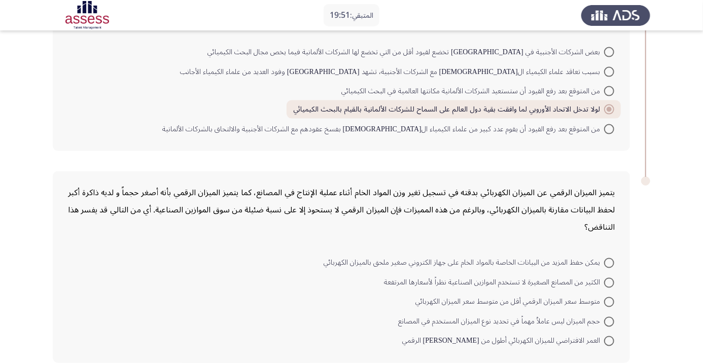
radio input "true"
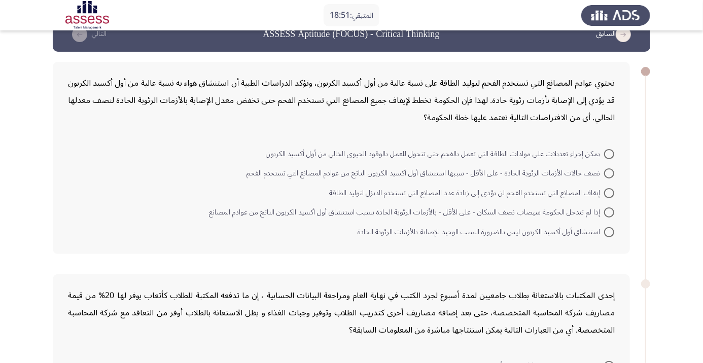
scroll to position [22, 0]
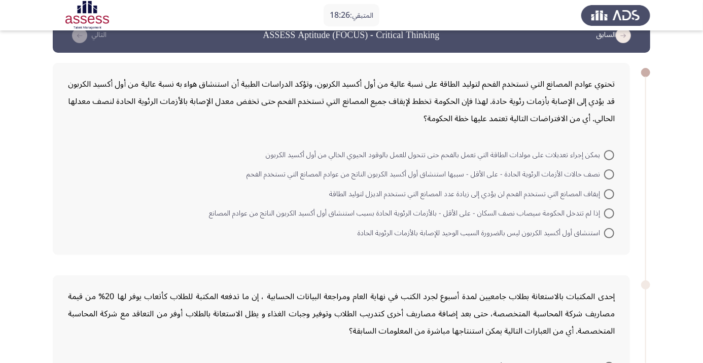
click at [609, 174] on span at bounding box center [609, 174] width 10 height 10
click at [609, 174] on input "نصف حالات الأزمات الرئوية الحادة - على الأقل - سببها استنشاق أول أكسيد الكربون …" at bounding box center [609, 174] width 10 height 10
radio input "true"
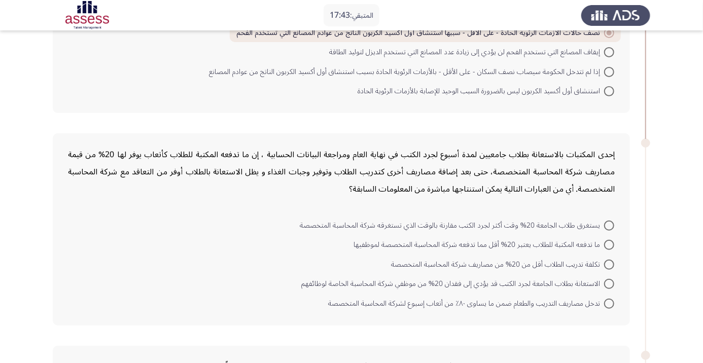
scroll to position [164, 0]
click at [609, 263] on span at bounding box center [609, 264] width 10 height 10
click at [609, 263] on input "تكلفة تدريب الطلاب أقل من 20% من مصاريف شركة المحاسبة المتخصصة" at bounding box center [609, 264] width 10 height 10
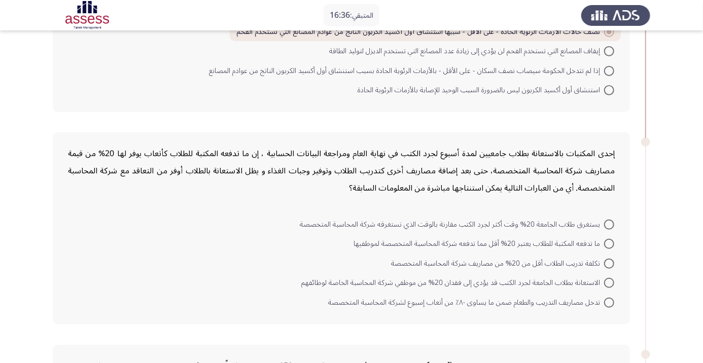
radio input "true"
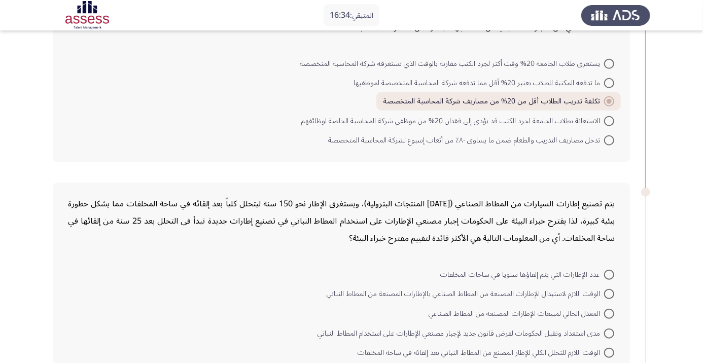
scroll to position [327, 0]
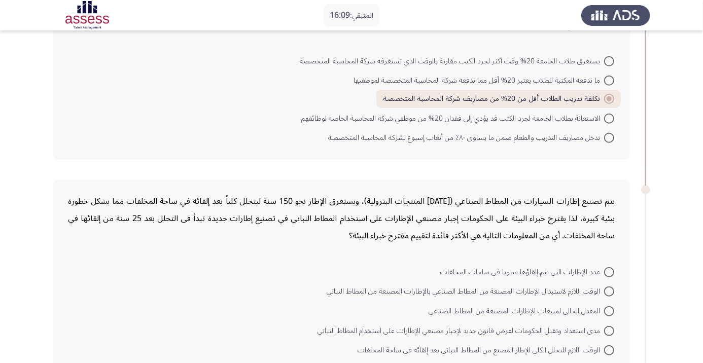
click at [680, 259] on app-assessment-container "المتبقي: 16:09 السابق ASSESS Aptitude (FOCUS) - Critical Thinking التالي تحتوي …" at bounding box center [351, 242] width 703 height 1059
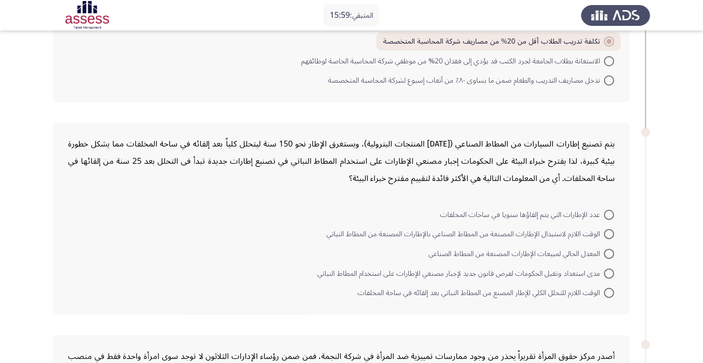
scroll to position [389, 0]
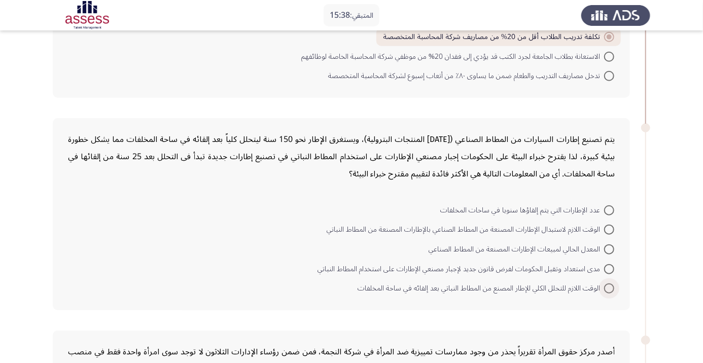
click at [609, 287] on span at bounding box center [609, 288] width 10 height 10
click at [609, 287] on input "الوقت اللازم للتحلل الكلي للإطار المصنع من المطاط النباتي بعد إلقائه في ساحة ال…" at bounding box center [609, 288] width 10 height 10
radio input "true"
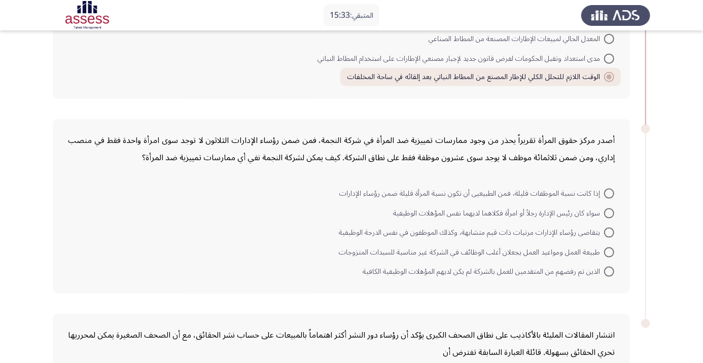
scroll to position [597, 0]
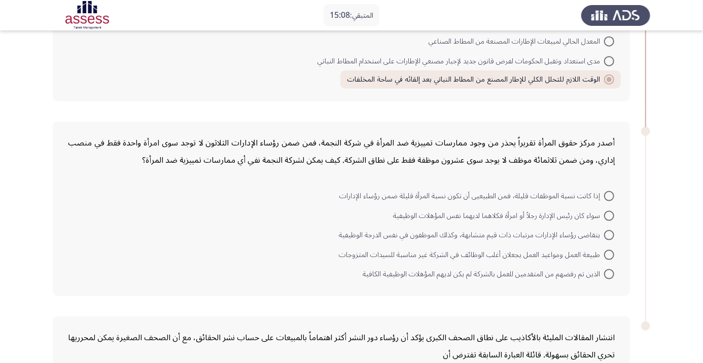
click at [606, 192] on span at bounding box center [609, 196] width 10 height 10
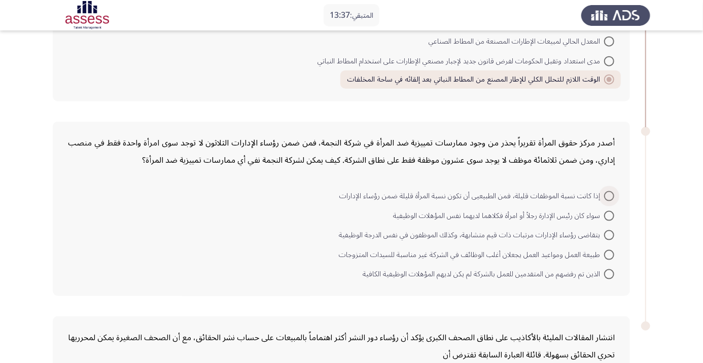
click at [606, 192] on input "إذا كانت نسبة الموظفات قليلة، فمن الطبيعيى أن تكون نسبة المرأة قليلة ضمن رؤساء …" at bounding box center [609, 196] width 10 height 10
radio input "true"
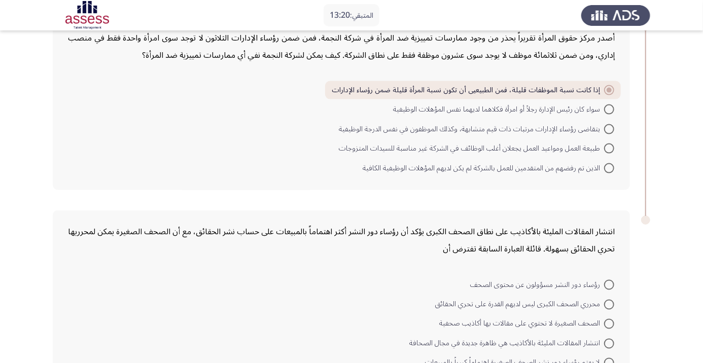
scroll to position [724, 0]
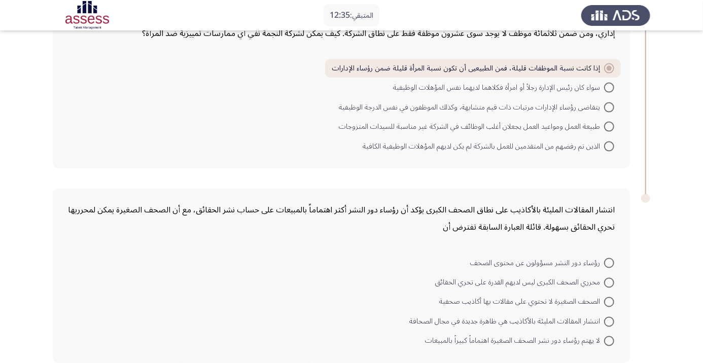
click at [614, 265] on span at bounding box center [609, 263] width 10 height 10
click at [614, 265] on input "رؤساء دور النشر مسؤولون عن محتوى الصحف" at bounding box center [609, 263] width 10 height 10
radio input "true"
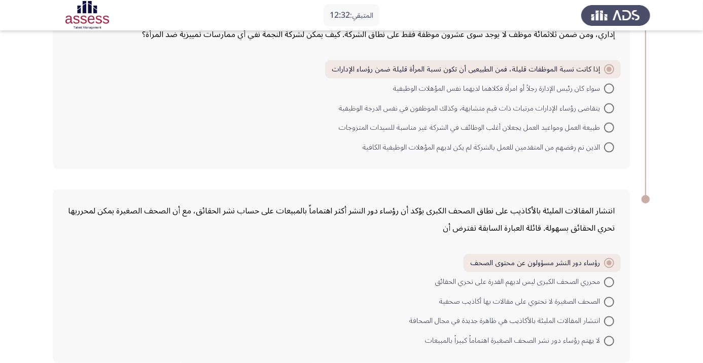
scroll to position [0, 0]
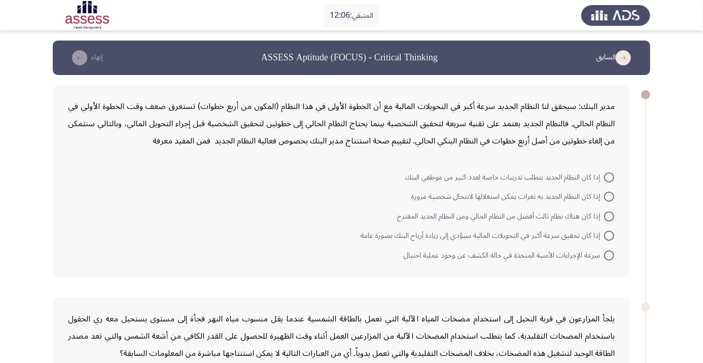
click at [609, 235] on span at bounding box center [609, 236] width 10 height 10
click at [609, 235] on input "إذا كان تحقيق سرعة أكبر في التحويلات المالية سيؤدي إلى زيادة أرباح البنك بصورة …" at bounding box center [609, 236] width 10 height 10
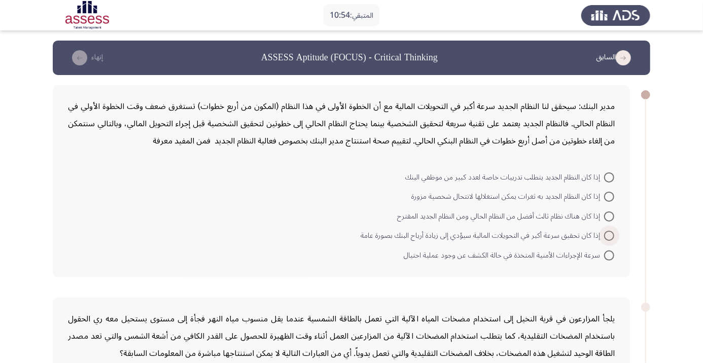
radio input "true"
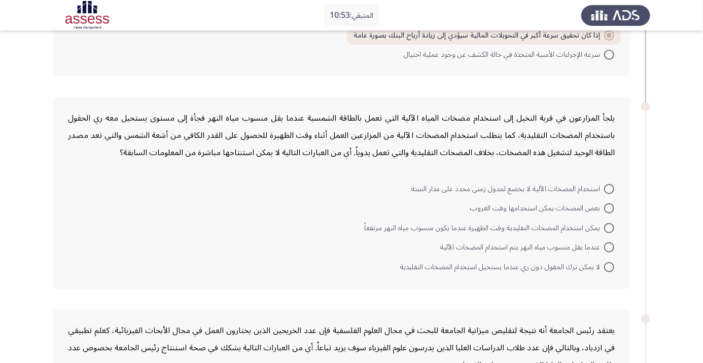
scroll to position [204, 0]
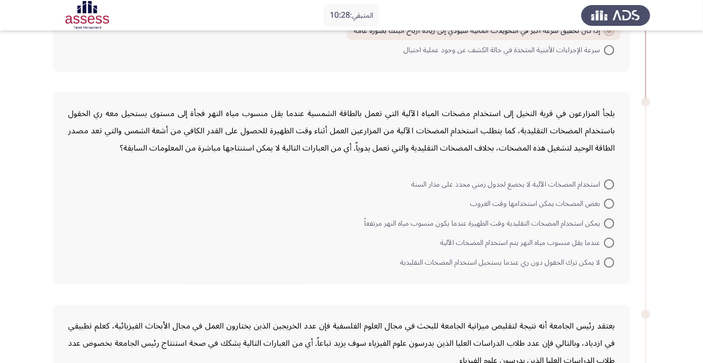
click at [9, 174] on app-assessment-container "المتبقي: 10:28 السابق ASSESS Aptitude (FOCUS) - Critical Thinking إنهاء مدير ال…" at bounding box center [351, 278] width 703 height 882
click at [676, 227] on app-assessment-container "المتبقي: 10:03 السابق ASSESS Aptitude (FOCUS) - Critical Thinking إنهاء مدير ال…" at bounding box center [351, 278] width 703 height 882
click at [604, 205] on span at bounding box center [609, 204] width 10 height 10
click at [604, 205] on input "بعض المضخات يمكن استخدامها وقت الغروب" at bounding box center [609, 204] width 10 height 10
radio input "true"
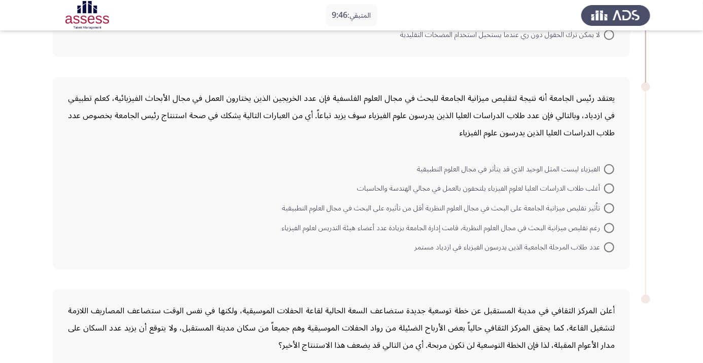
scroll to position [426, 0]
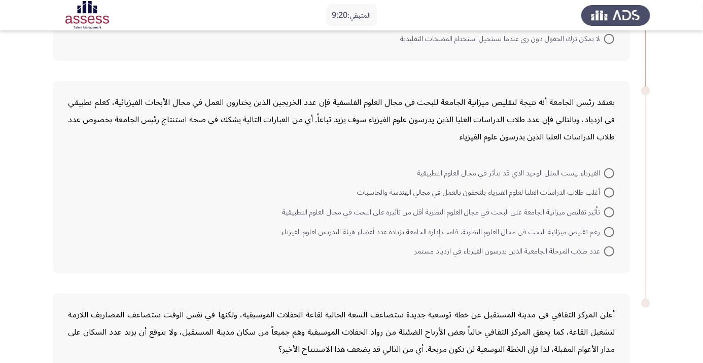
click at [681, 184] on app-assessment-container "المتبقي: 9:20 السابق ASSESS Aptitude (FOCUS) - Critical Thinking إنهاء مدير الب…" at bounding box center [351, 55] width 703 height 881
click at [659, 198] on app-assessment-container "المتبقي: 9:06 السابق ASSESS Aptitude (FOCUS) - Critical Thinking إنهاء مدير الب…" at bounding box center [351, 55] width 703 height 881
click at [11, 112] on app-assessment-container "المتبقي: 8:40 السابق ASSESS Aptitude (FOCUS) - Critical Thinking إنهاء مدير الب…" at bounding box center [351, 55] width 703 height 881
click at [609, 191] on span at bounding box center [609, 193] width 10 height 10
click at [609, 191] on input "أغلب طلاب الدراسات العليا لعلوم الفيزياء يلتحقون بالعمل في مجالي الهندسة والحاس…" at bounding box center [609, 193] width 10 height 10
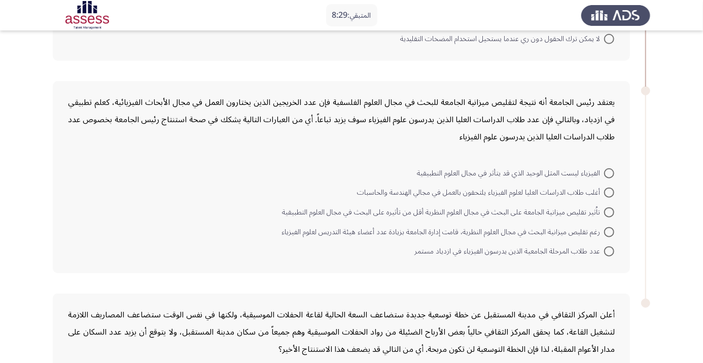
radio input "true"
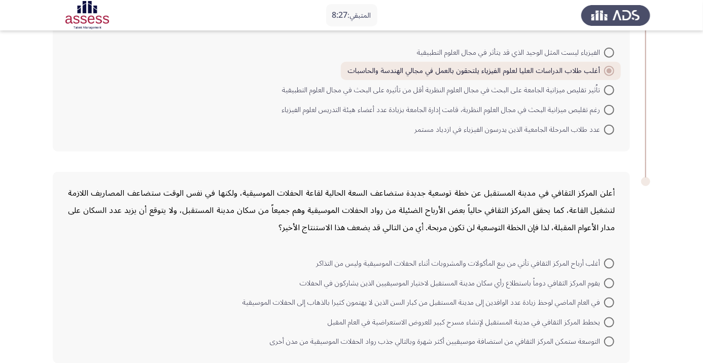
scroll to position [548, 0]
click at [609, 300] on span at bounding box center [609, 302] width 10 height 10
click at [609, 300] on input "في العام الماضي لوحظ زيادة عدد الوافدين إلى مدينة المستقبل من كبار السن الذين ل…" at bounding box center [609, 302] width 10 height 10
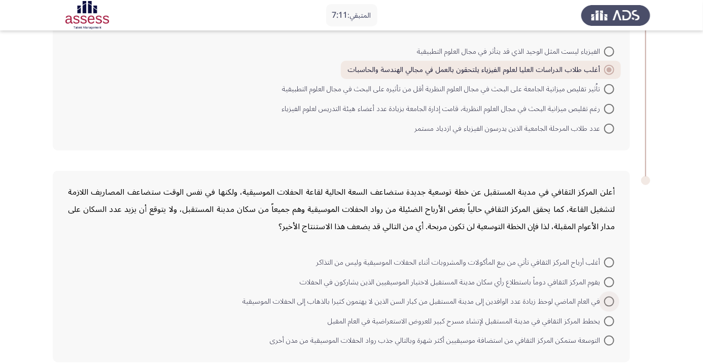
radio input "true"
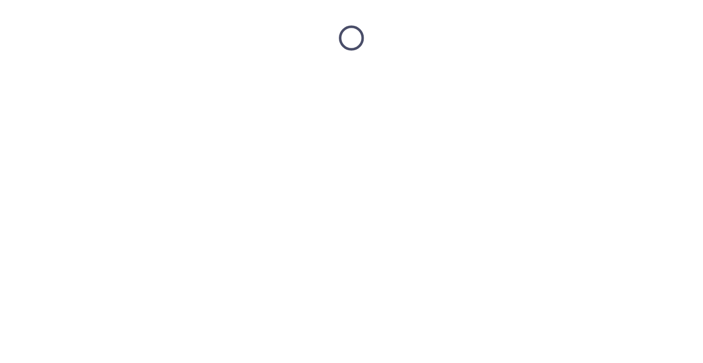
scroll to position [0, 0]
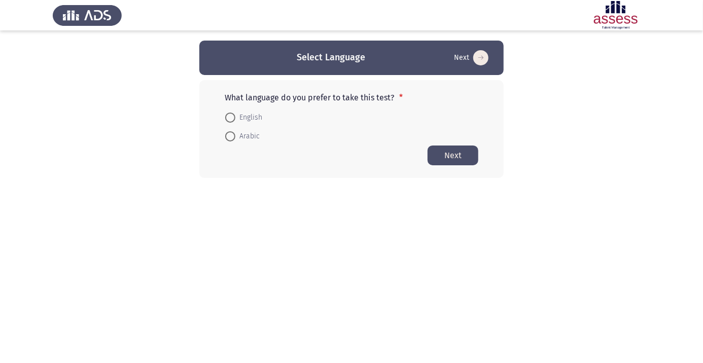
click at [247, 141] on span "Arabic" at bounding box center [247, 136] width 24 height 12
click at [235, 141] on input "Arabic" at bounding box center [230, 136] width 10 height 10
radio input "true"
click at [449, 162] on button "Next" at bounding box center [453, 155] width 51 height 20
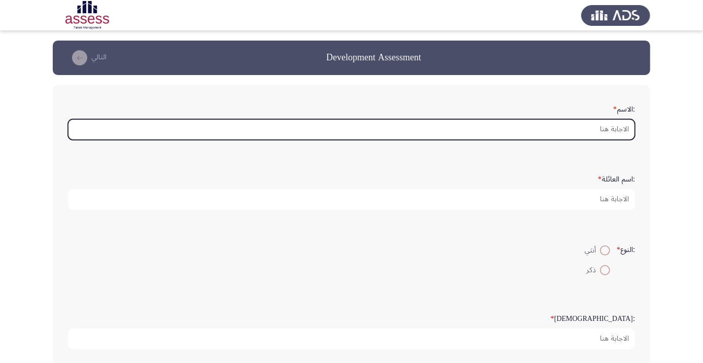
click at [622, 132] on input ":الاسم *" at bounding box center [351, 129] width 567 height 21
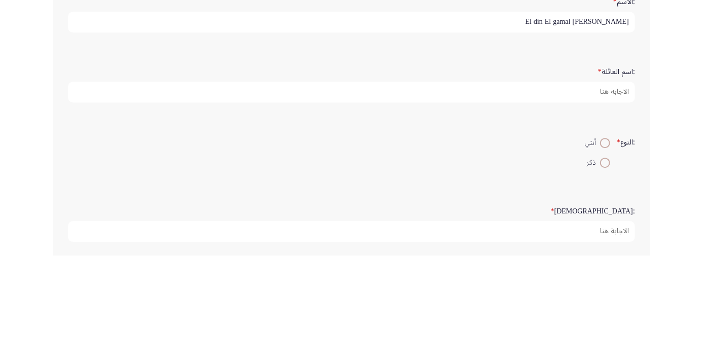
type input "[PERSON_NAME] El din El gamal"
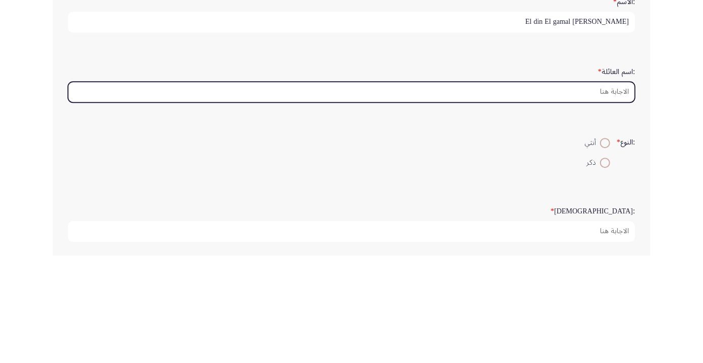
click at [622, 201] on input ":اسم العائلة *" at bounding box center [351, 199] width 567 height 21
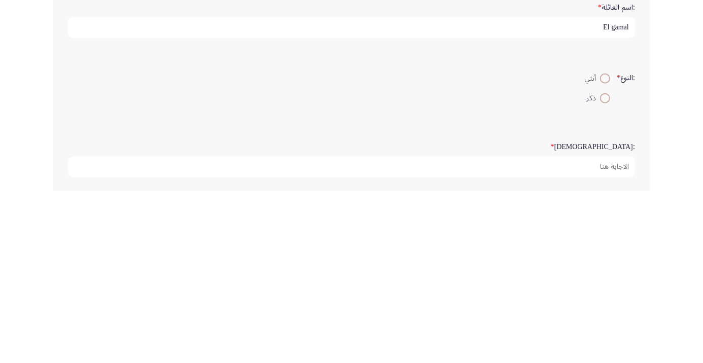
type input "El gamal"
click at [605, 270] on span at bounding box center [605, 270] width 0 height 0
click at [604, 269] on input "ذكر" at bounding box center [605, 270] width 10 height 10
radio input "true"
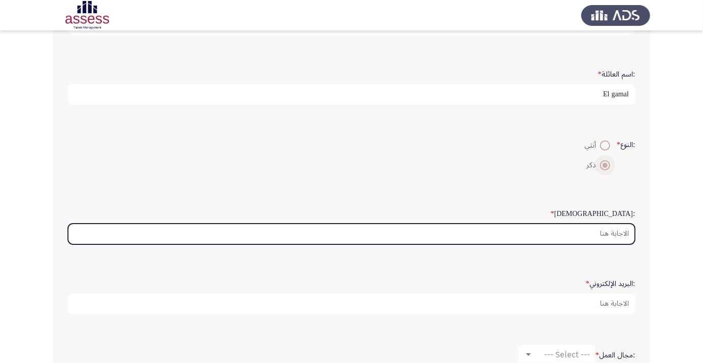
click at [619, 234] on input ":السن *" at bounding box center [351, 234] width 567 height 21
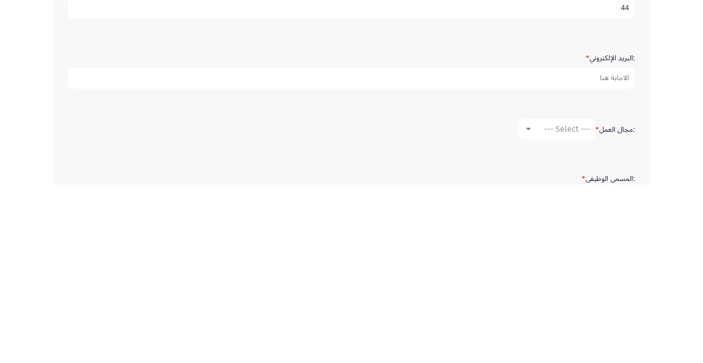
scroll to position [169, 0]
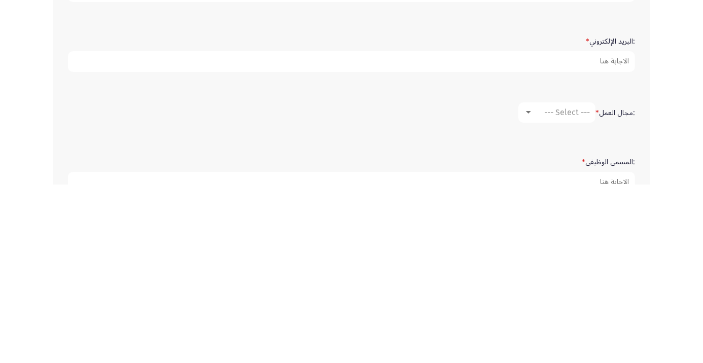
type input "44"
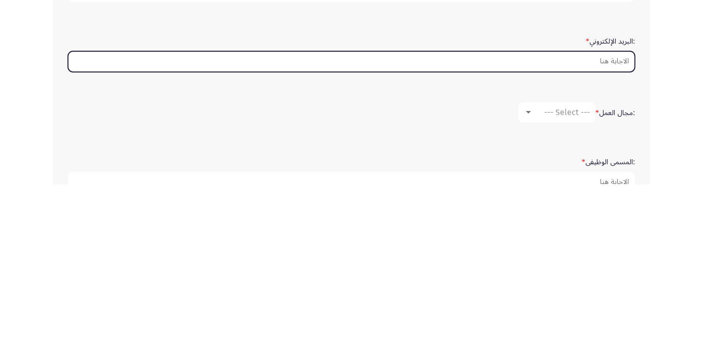
click at [622, 240] on input ":البريد الإلكتروني *" at bounding box center [351, 240] width 567 height 21
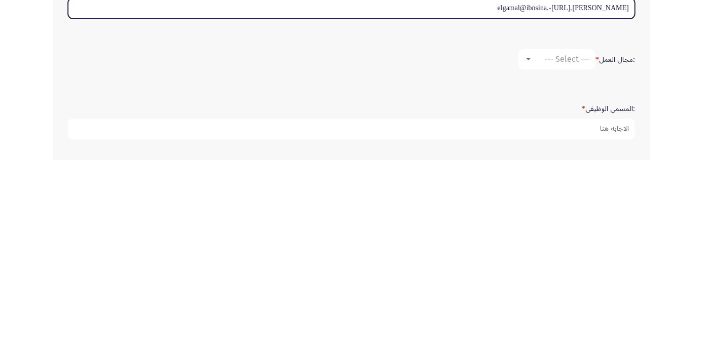
scroll to position [198, 0]
type input "[PERSON_NAME].elgamal@ibnsina.-[URL]"
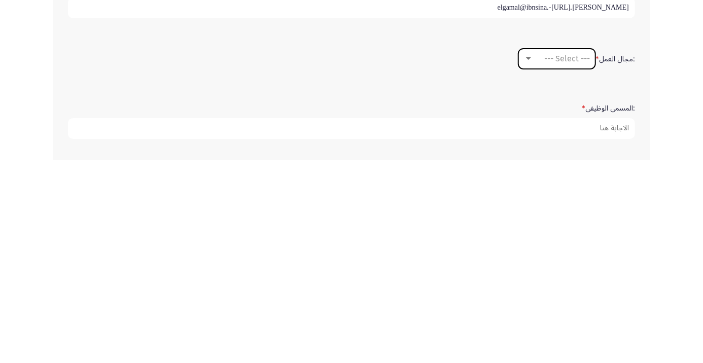
click at [533, 263] on div "--- Select ---" at bounding box center [561, 262] width 57 height 10
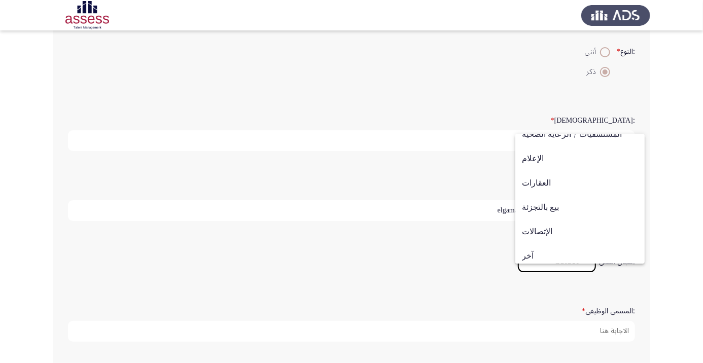
scroll to position [333, 0]
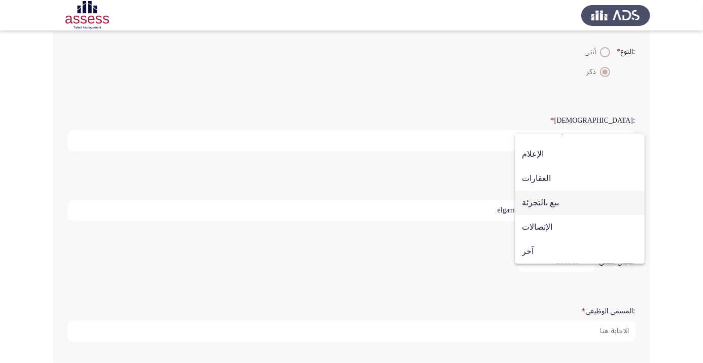
click at [555, 209] on span "بيع بالتجزئة" at bounding box center [580, 203] width 116 height 24
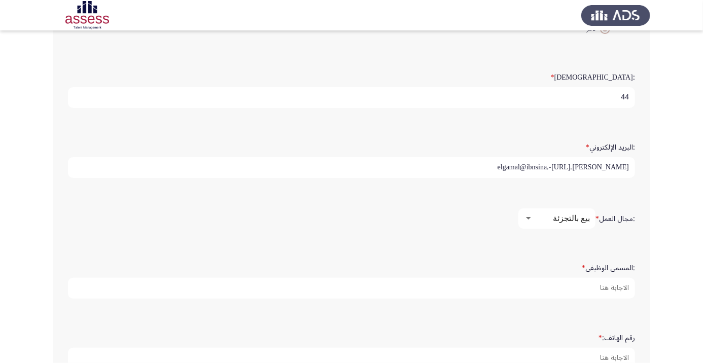
scroll to position [260, 0]
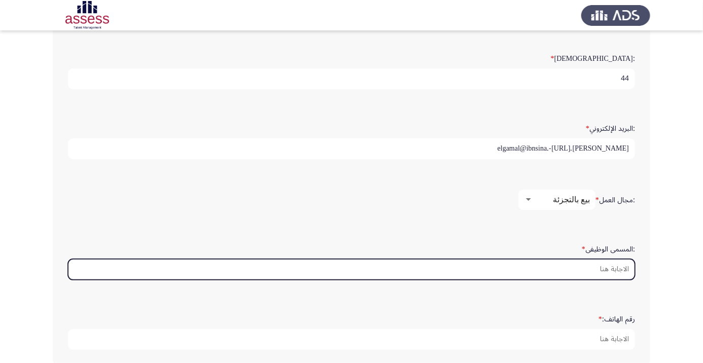
click at [618, 268] on input ":المسمى الوظيفى *" at bounding box center [351, 269] width 567 height 21
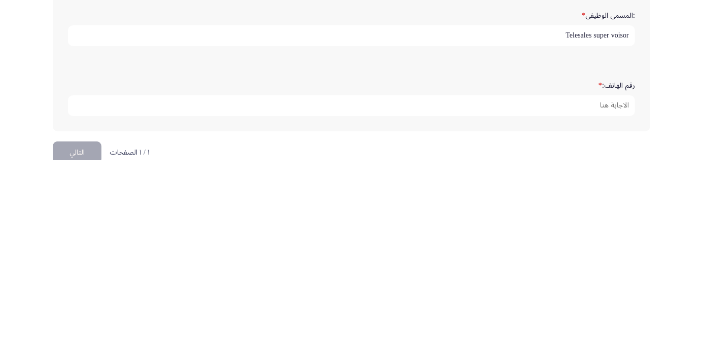
scroll to position [292, 0]
type input "Telesales super voisor"
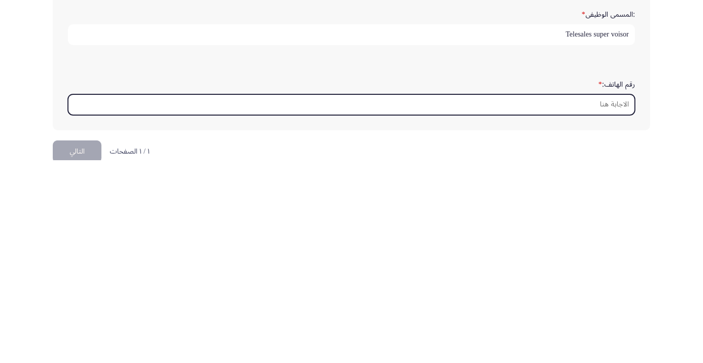
click at [623, 305] on input "رقم الهاتف: *" at bounding box center [351, 307] width 567 height 21
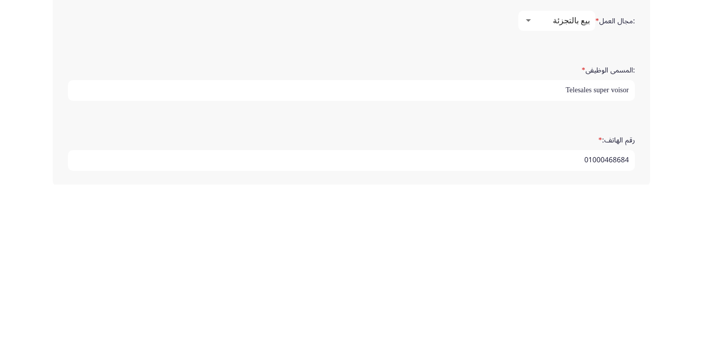
scroll to position [309, 0]
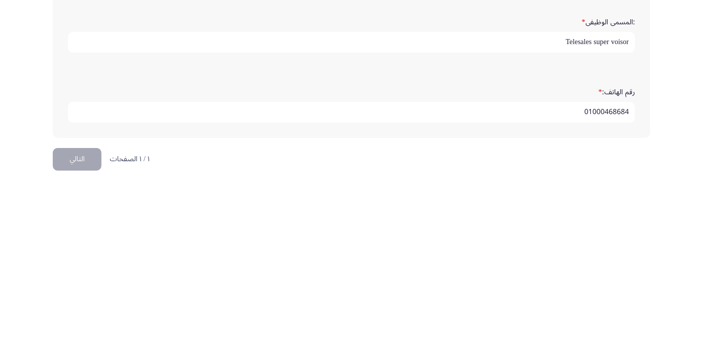
type input "01000468684"
click at [79, 334] on button "التالي" at bounding box center [77, 338] width 49 height 23
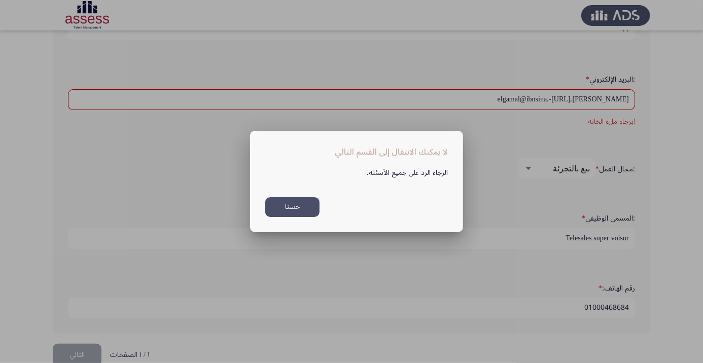
click at [296, 202] on button "حسنا" at bounding box center [292, 207] width 54 height 20
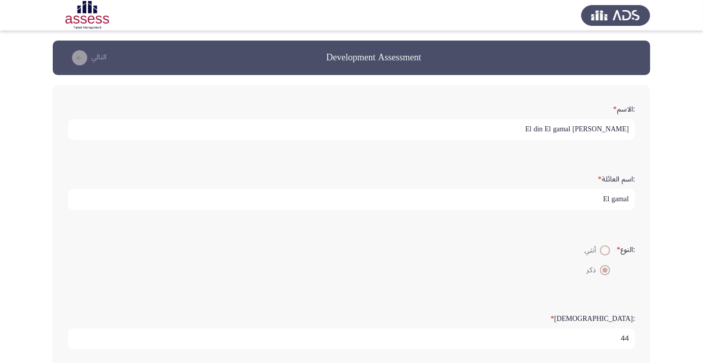
scroll to position [309, 0]
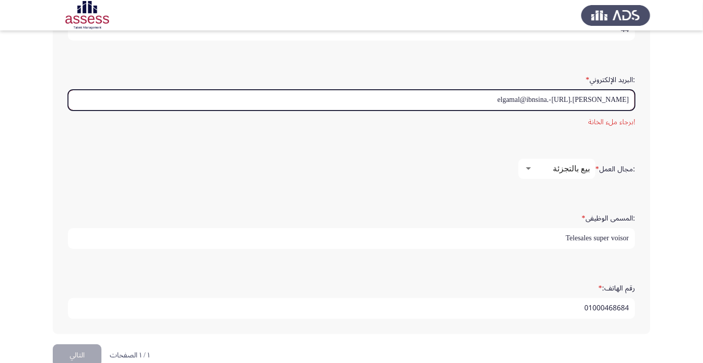
click at [585, 97] on input "[PERSON_NAME].elgamal@ibnsina.-[URL]" at bounding box center [351, 100] width 567 height 21
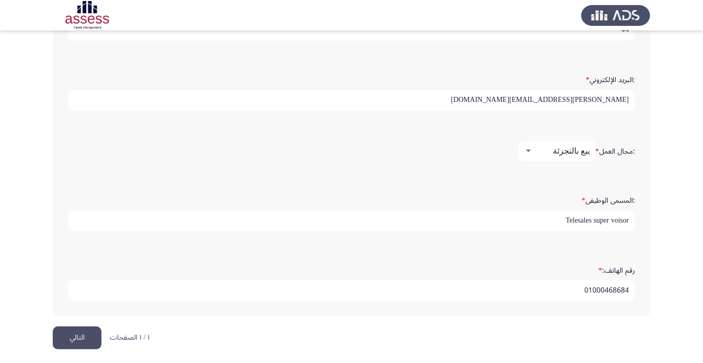
type input "[PERSON_NAME][EMAIL_ADDRESS][DOMAIN_NAME]"
click at [677, 112] on app-assessment-container "Development Assessment التالي :الاسم * [PERSON_NAME] din El gamal :اسم العائلة …" at bounding box center [351, 29] width 703 height 595
click at [82, 333] on button "التالي" at bounding box center [77, 338] width 49 height 23
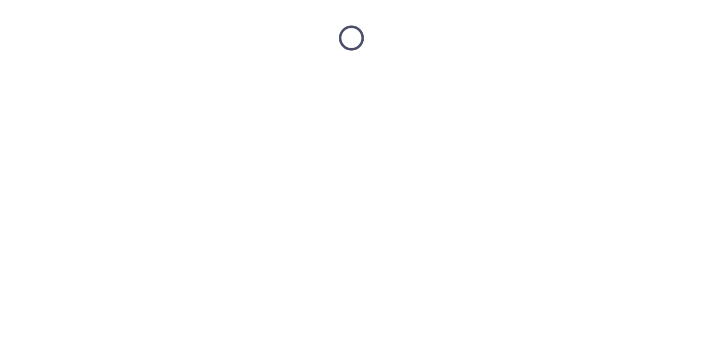
scroll to position [0, 0]
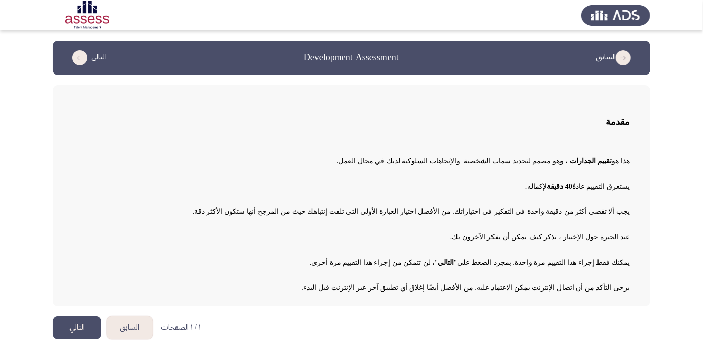
click at [75, 328] on button "التالي" at bounding box center [77, 327] width 49 height 23
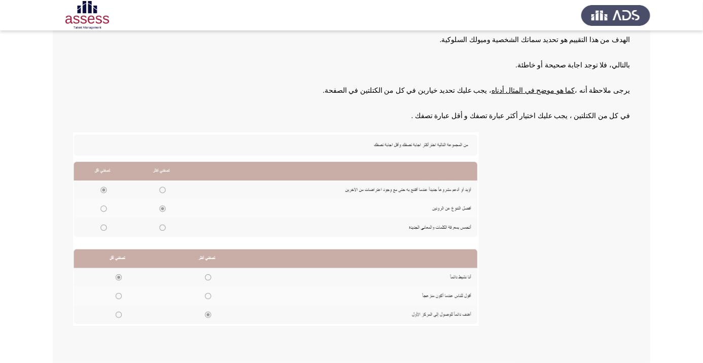
scroll to position [112, 0]
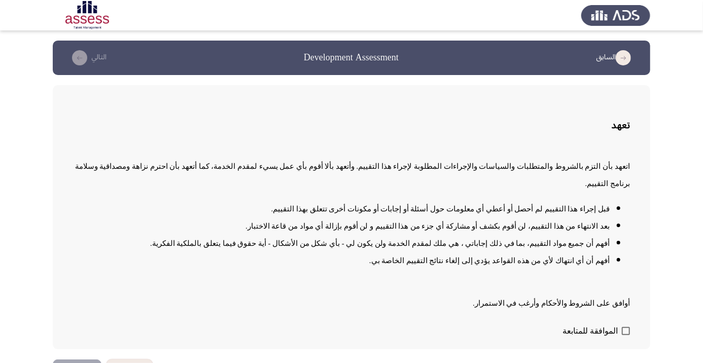
scroll to position [1, 0]
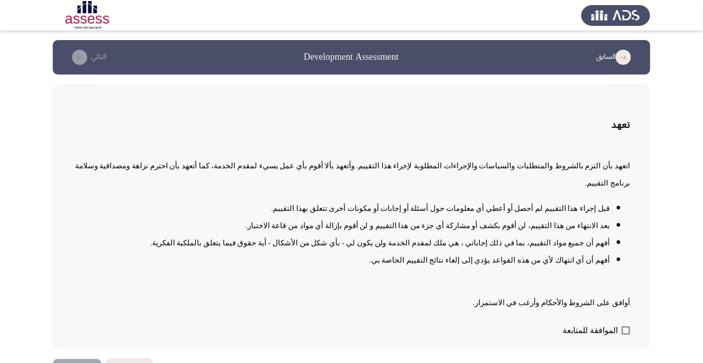
click at [627, 335] on span at bounding box center [626, 331] width 8 height 8
click at [626, 335] on input "الموافقة للمتابعة" at bounding box center [625, 335] width 1 height 1
checkbox input "true"
click at [83, 363] on button "التالي" at bounding box center [77, 370] width 49 height 23
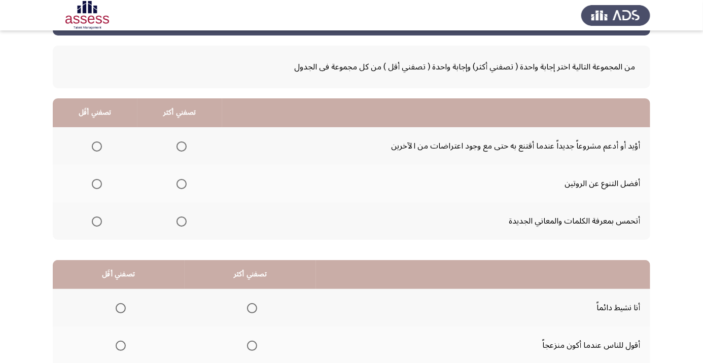
scroll to position [42, 0]
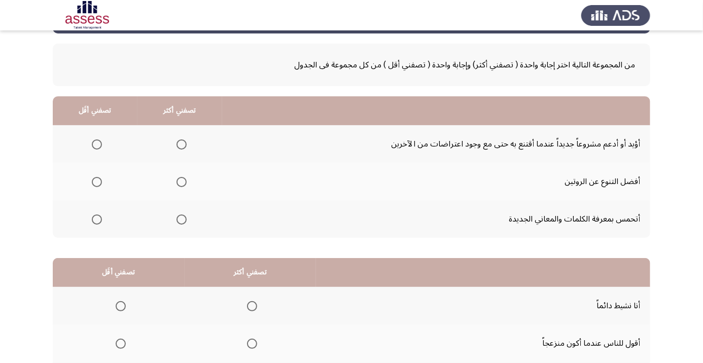
click at [182, 145] on span "Select an option" at bounding box center [182, 145] width 0 height 0
click at [183, 144] on input "Select an option" at bounding box center [181, 144] width 10 height 10
click at [182, 182] on span "Select an option" at bounding box center [182, 182] width 0 height 0
click at [183, 181] on input "Select an option" at bounding box center [181, 182] width 10 height 10
click at [182, 222] on span "Select an option" at bounding box center [181, 220] width 10 height 10
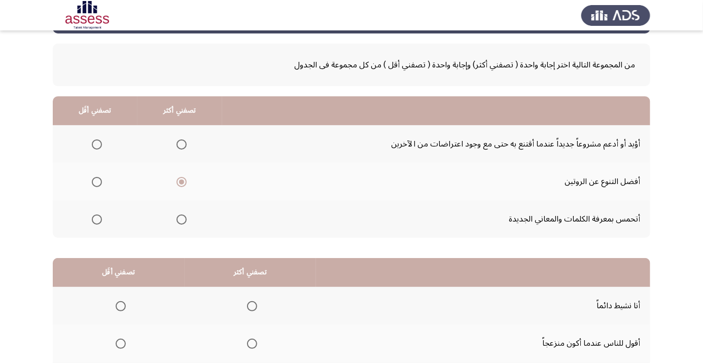
click at [182, 222] on input "Select an option" at bounding box center [181, 220] width 10 height 10
click at [182, 182] on span "Select an option" at bounding box center [182, 182] width 0 height 0
click at [183, 181] on input "Select an option" at bounding box center [181, 182] width 10 height 10
click at [97, 145] on span "Select an option" at bounding box center [97, 145] width 0 height 0
click at [97, 144] on input "Select an option" at bounding box center [97, 144] width 10 height 10
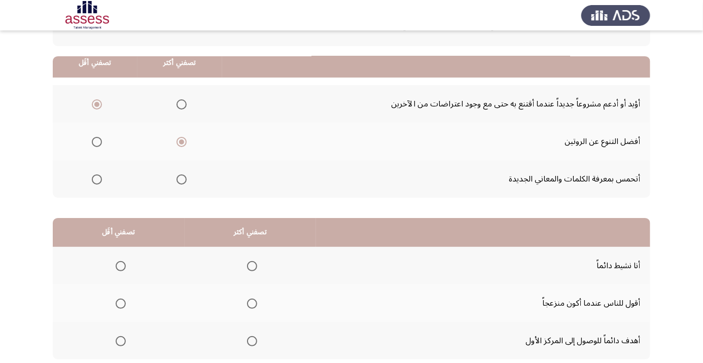
scroll to position [99, 0]
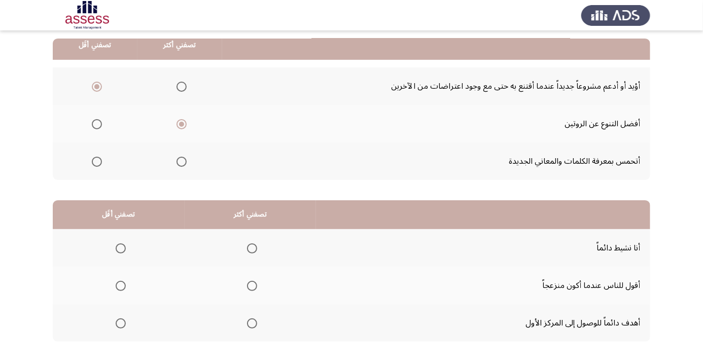
click at [253, 326] on span "Select an option" at bounding box center [252, 323] width 10 height 10
click at [253, 326] on input "Select an option" at bounding box center [252, 323] width 10 height 10
click at [118, 286] on span "Select an option" at bounding box center [121, 286] width 10 height 10
click at [118, 286] on input "Select an option" at bounding box center [121, 286] width 10 height 10
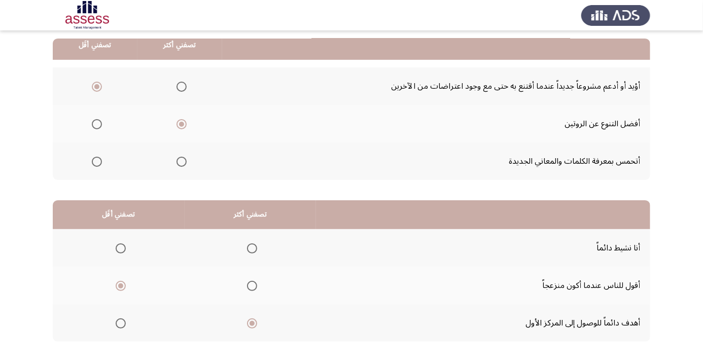
scroll to position [0, 0]
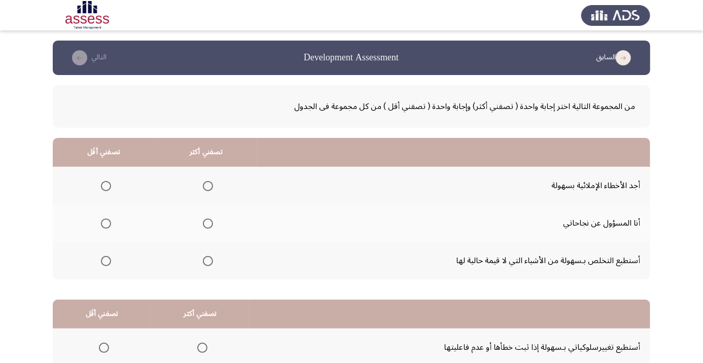
click at [106, 224] on span "Select an option" at bounding box center [106, 224] width 0 height 0
click at [105, 223] on input "Select an option" at bounding box center [106, 224] width 10 height 10
click at [212, 260] on span "Select an option" at bounding box center [208, 261] width 10 height 10
click at [212, 260] on input "Select an option" at bounding box center [208, 261] width 10 height 10
click at [211, 262] on span "Select an option" at bounding box center [208, 261] width 10 height 10
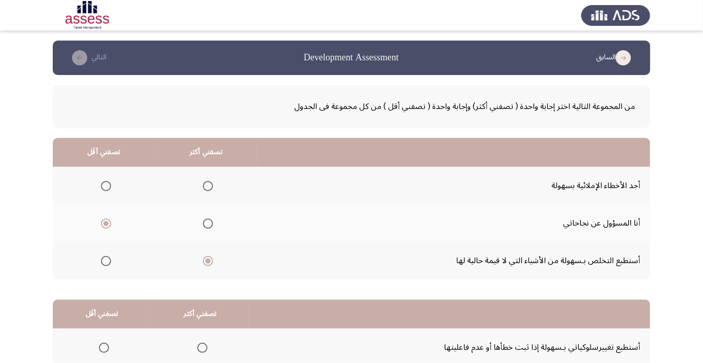
click at [211, 262] on input "Select an option" at bounding box center [208, 261] width 10 height 10
click at [211, 185] on span "Select an option" at bounding box center [208, 186] width 10 height 10
click at [211, 185] on input "Select an option" at bounding box center [208, 186] width 10 height 10
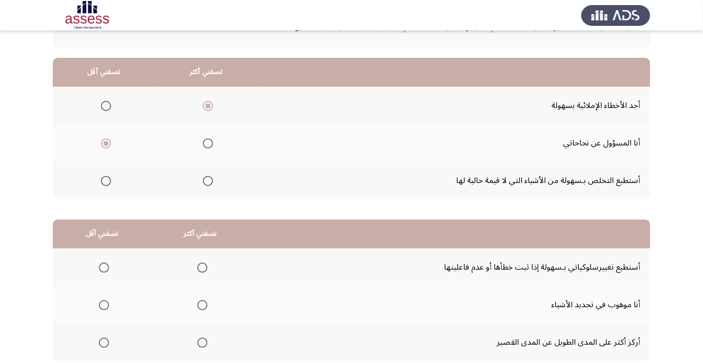
scroll to position [99, 0]
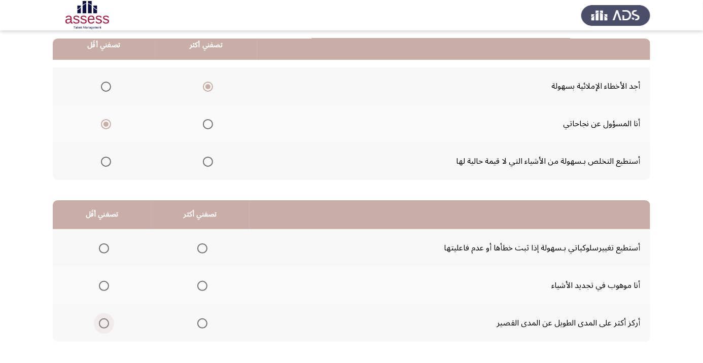
click at [104, 324] on span "Select an option" at bounding box center [104, 324] width 0 height 0
click at [103, 322] on input "Select an option" at bounding box center [104, 323] width 10 height 10
click at [200, 251] on span "Select an option" at bounding box center [202, 248] width 10 height 10
click at [200, 251] on input "Select an option" at bounding box center [202, 248] width 10 height 10
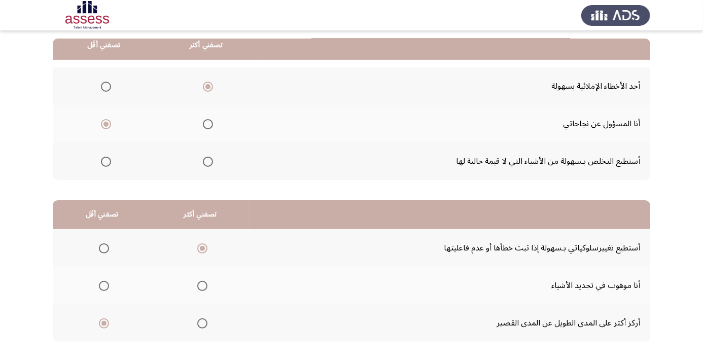
scroll to position [0, 0]
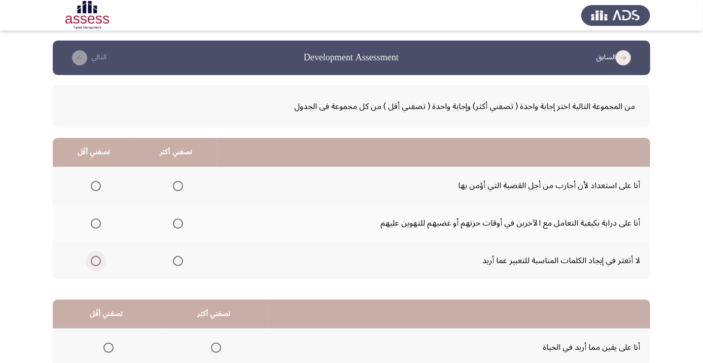
click at [95, 264] on span "Select an option" at bounding box center [96, 261] width 10 height 10
click at [95, 264] on input "Select an option" at bounding box center [96, 261] width 10 height 10
click at [174, 227] on span "Select an option" at bounding box center [178, 224] width 10 height 10
click at [174, 227] on input "Select an option" at bounding box center [178, 224] width 10 height 10
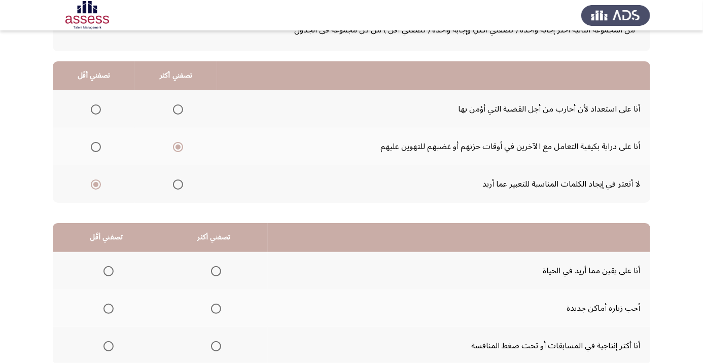
scroll to position [99, 0]
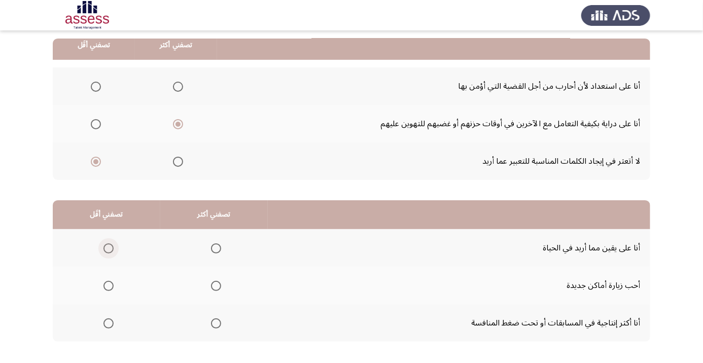
click at [109, 249] on span "Select an option" at bounding box center [109, 249] width 0 height 0
click at [108, 247] on input "Select an option" at bounding box center [108, 248] width 10 height 10
click at [215, 288] on span "Select an option" at bounding box center [216, 286] width 10 height 10
click at [215, 288] on input "Select an option" at bounding box center [216, 286] width 10 height 10
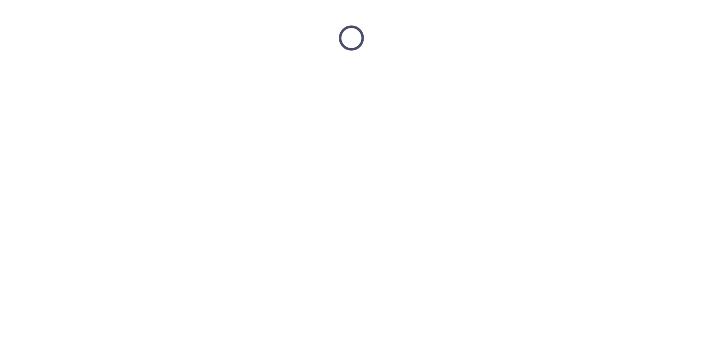
scroll to position [0, 0]
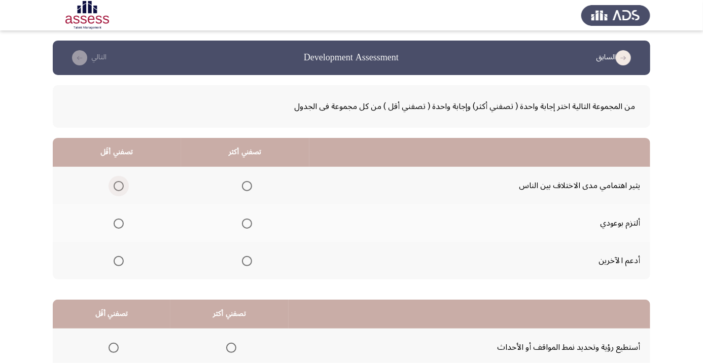
click at [119, 186] on span "Select an option" at bounding box center [119, 186] width 0 height 0
click at [118, 186] on input "Select an option" at bounding box center [119, 186] width 10 height 10
click at [247, 224] on span "Select an option" at bounding box center [247, 224] width 0 height 0
click at [246, 223] on input "Select an option" at bounding box center [247, 224] width 10 height 10
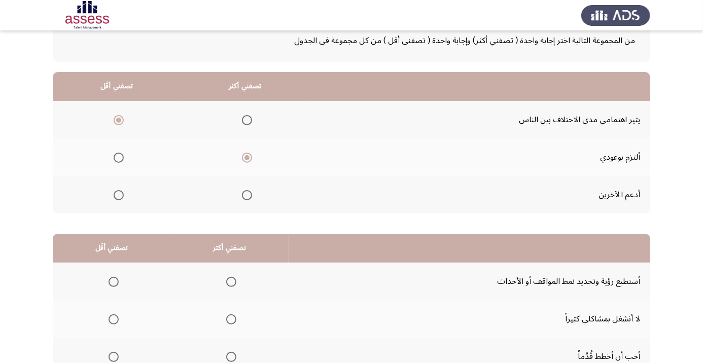
scroll to position [99, 0]
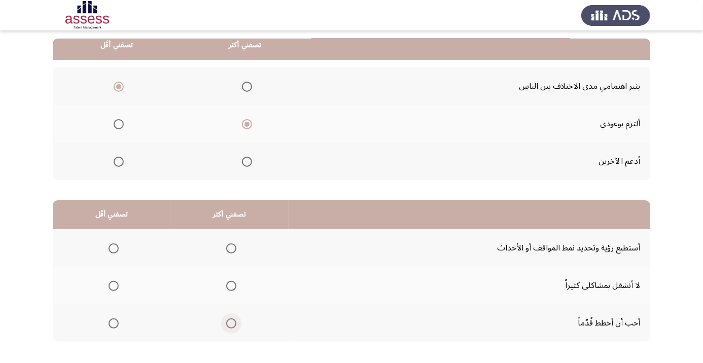
click at [231, 324] on span "Select an option" at bounding box center [231, 324] width 0 height 0
click at [230, 322] on input "Select an option" at bounding box center [231, 323] width 10 height 10
click at [114, 249] on span "Select an option" at bounding box center [114, 249] width 0 height 0
click at [113, 247] on input "Select an option" at bounding box center [114, 248] width 10 height 10
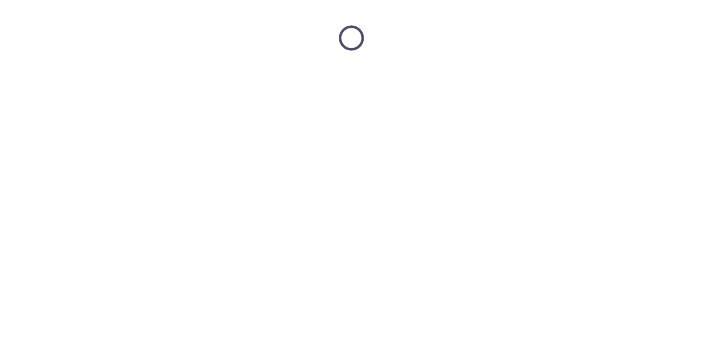
scroll to position [0, 0]
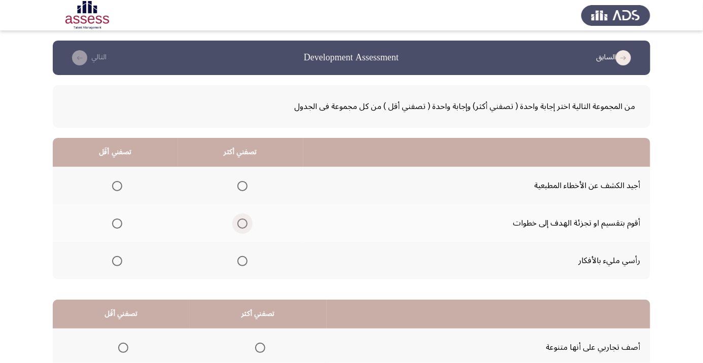
click at [242, 224] on span "Select an option" at bounding box center [242, 224] width 0 height 0
click at [242, 223] on input "Select an option" at bounding box center [242, 224] width 10 height 10
click at [112, 190] on span "Select an option" at bounding box center [117, 186] width 10 height 10
click at [112, 190] on input "Select an option" at bounding box center [117, 186] width 10 height 10
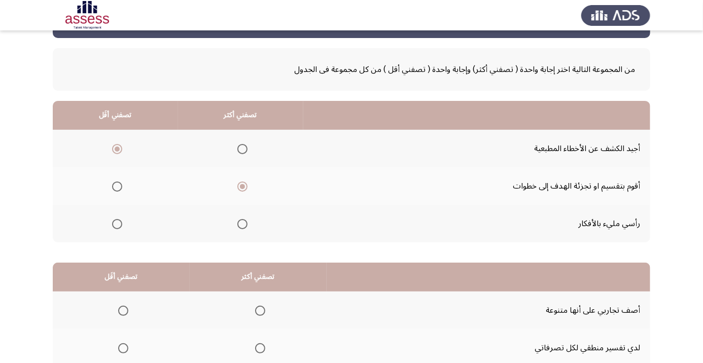
scroll to position [99, 0]
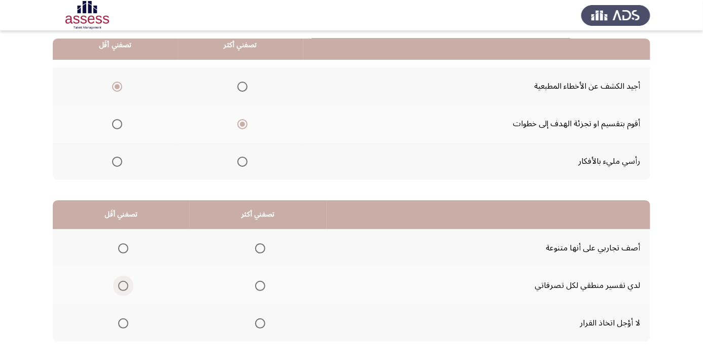
click at [123, 286] on span "Select an option" at bounding box center [123, 286] width 0 height 0
click at [123, 285] on input "Select an option" at bounding box center [123, 286] width 10 height 10
click at [262, 326] on span "Select an option" at bounding box center [260, 323] width 10 height 10
click at [262, 326] on input "Select an option" at bounding box center [260, 323] width 10 height 10
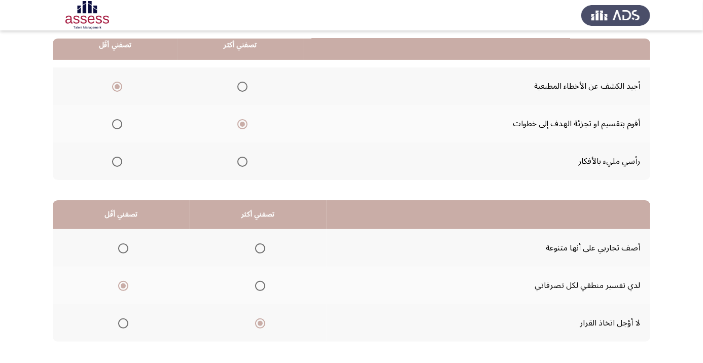
scroll to position [0, 0]
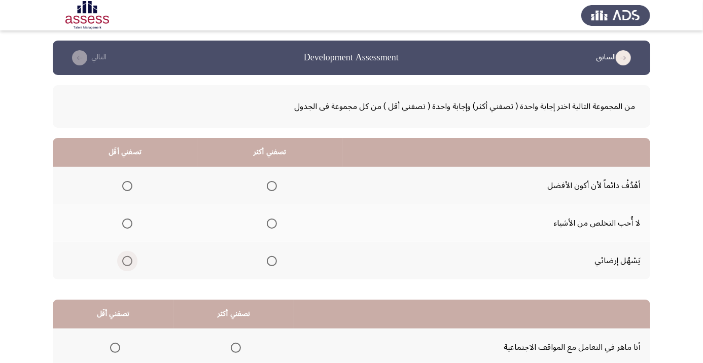
click at [130, 262] on span "Select an option" at bounding box center [127, 261] width 10 height 10
click at [130, 262] on input "Select an option" at bounding box center [127, 261] width 10 height 10
click at [127, 223] on span "Select an option" at bounding box center [127, 224] width 10 height 10
click at [127, 223] on input "Select an option" at bounding box center [127, 224] width 10 height 10
click at [274, 263] on span "Select an option" at bounding box center [272, 261] width 10 height 10
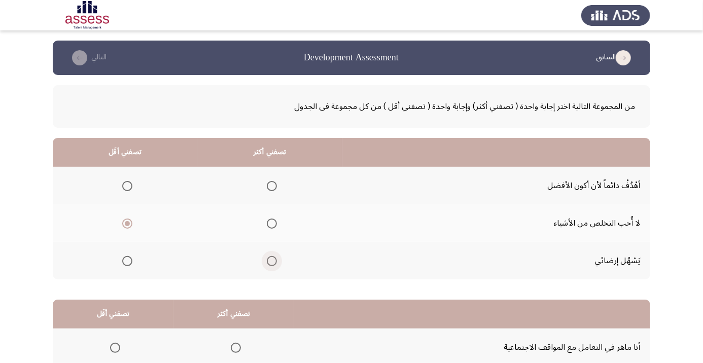
click at [274, 263] on input "Select an option" at bounding box center [272, 261] width 10 height 10
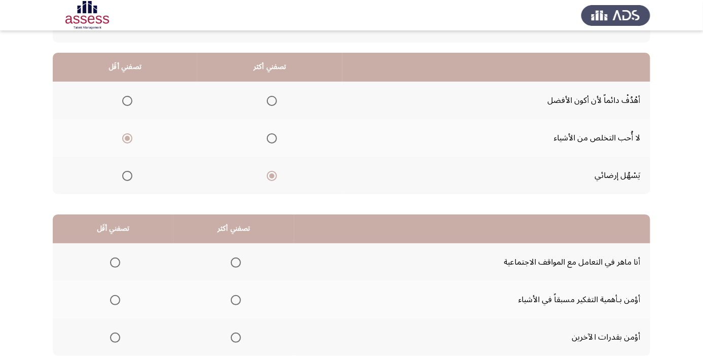
scroll to position [87, 0]
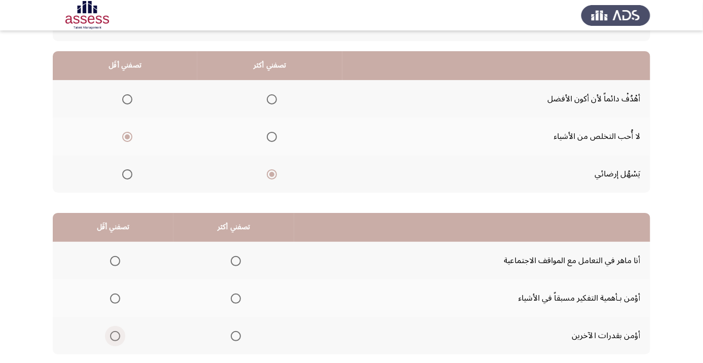
click at [113, 338] on span "Select an option" at bounding box center [115, 336] width 10 height 10
click at [113, 338] on input "Select an option" at bounding box center [115, 336] width 10 height 10
click at [256, 299] on th at bounding box center [233, 298] width 121 height 38
click at [236, 298] on span "Select an option" at bounding box center [236, 299] width 10 height 10
click at [236, 298] on input "Select an option" at bounding box center [236, 299] width 10 height 10
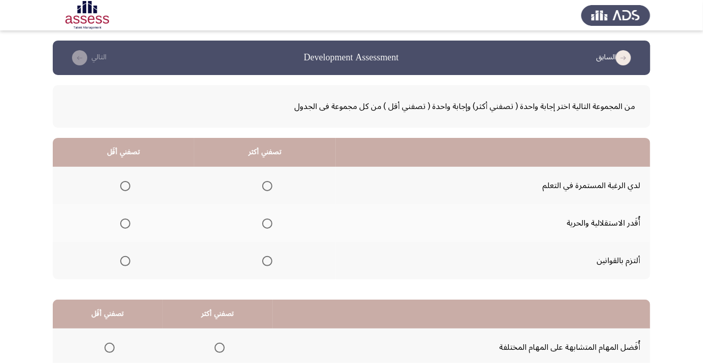
click at [125, 224] on span "Select an option" at bounding box center [125, 224] width 0 height 0
click at [126, 223] on input "Select an option" at bounding box center [125, 224] width 10 height 10
click at [268, 186] on span "Select an option" at bounding box center [267, 186] width 10 height 10
click at [268, 186] on input "Select an option" at bounding box center [267, 186] width 10 height 10
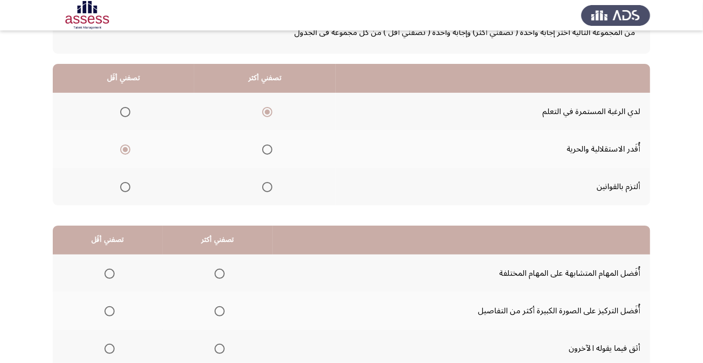
scroll to position [99, 0]
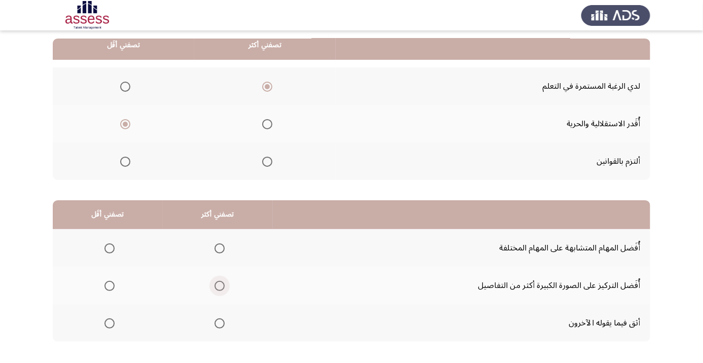
click at [220, 286] on span "Select an option" at bounding box center [220, 286] width 0 height 0
click at [221, 285] on input "Select an option" at bounding box center [220, 286] width 10 height 10
click at [110, 324] on span "Select an option" at bounding box center [110, 324] width 0 height 0
click at [110, 322] on input "Select an option" at bounding box center [109, 323] width 10 height 10
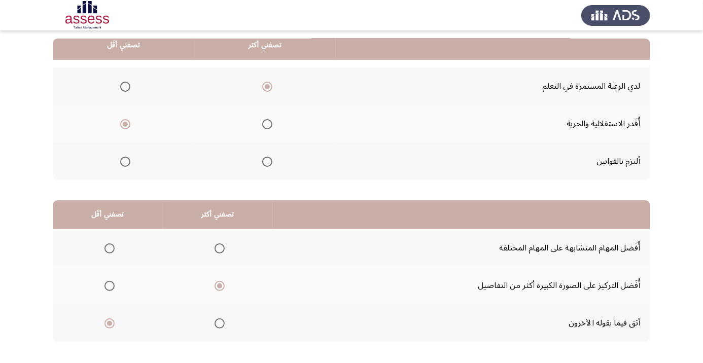
scroll to position [0, 0]
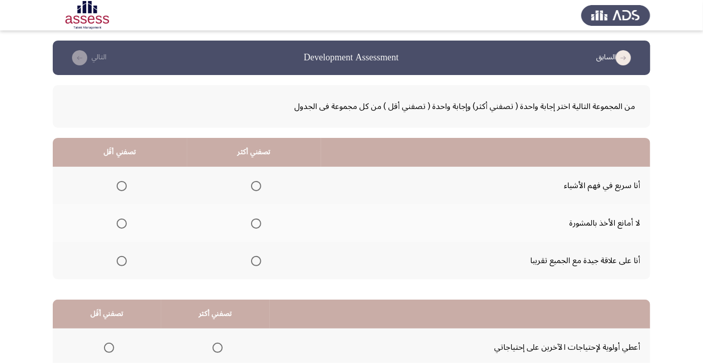
click at [253, 258] on span "Select an option" at bounding box center [256, 261] width 10 height 10
click at [253, 258] on input "Select an option" at bounding box center [256, 261] width 10 height 10
click at [121, 223] on span "Select an option" at bounding box center [122, 224] width 10 height 10
click at [121, 223] on input "Select an option" at bounding box center [122, 224] width 10 height 10
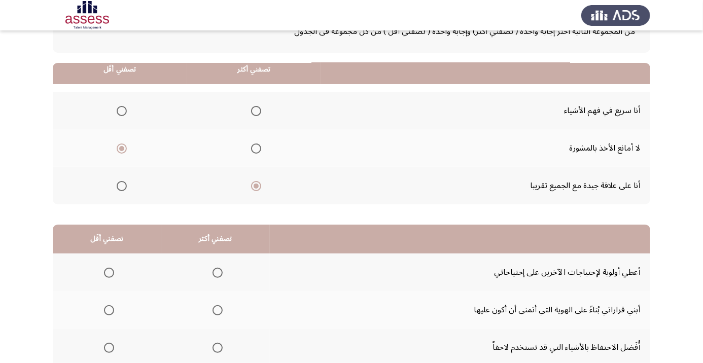
scroll to position [99, 0]
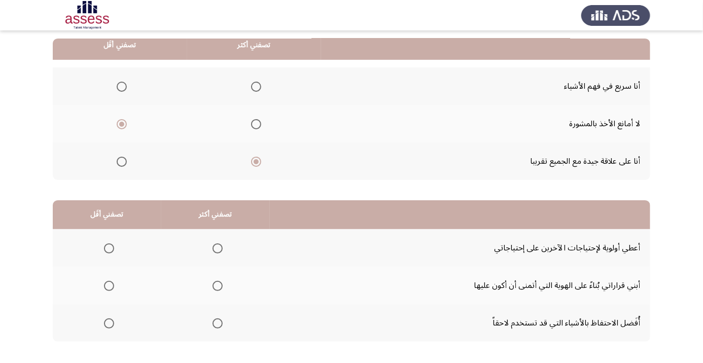
click at [109, 286] on span "Select an option" at bounding box center [109, 286] width 0 height 0
click at [109, 285] on input "Select an option" at bounding box center [109, 286] width 10 height 10
click at [218, 324] on span "Select an option" at bounding box center [218, 324] width 0 height 0
click at [218, 322] on input "Select an option" at bounding box center [217, 323] width 10 height 10
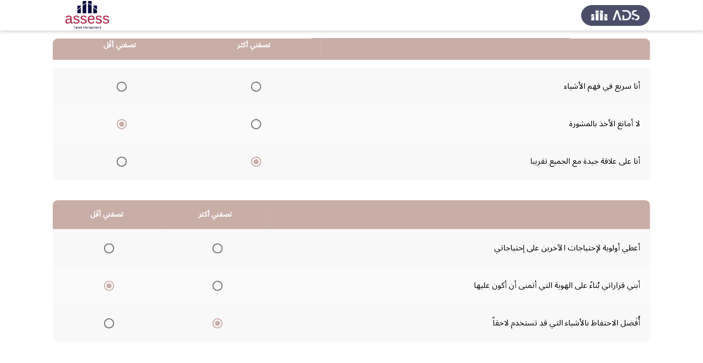
scroll to position [0, 0]
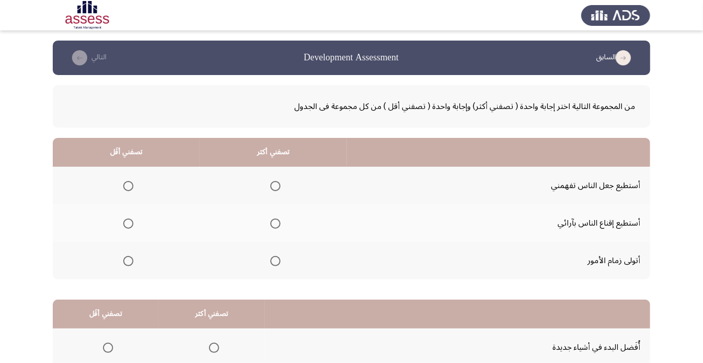
click at [274, 226] on span "Select an option" at bounding box center [275, 224] width 10 height 10
click at [274, 226] on input "Select an option" at bounding box center [275, 224] width 10 height 10
click at [126, 265] on span "Select an option" at bounding box center [128, 261] width 10 height 10
click at [126, 265] on input "Select an option" at bounding box center [128, 261] width 10 height 10
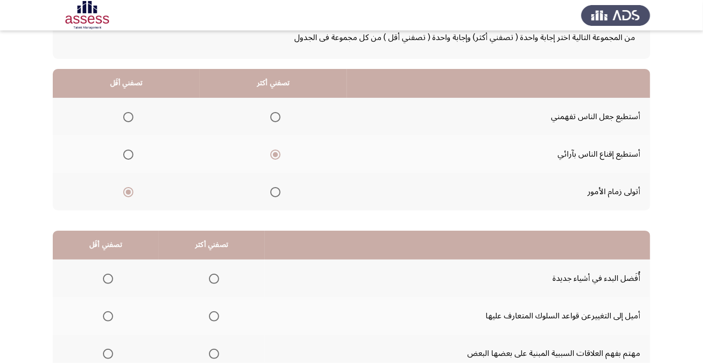
scroll to position [99, 0]
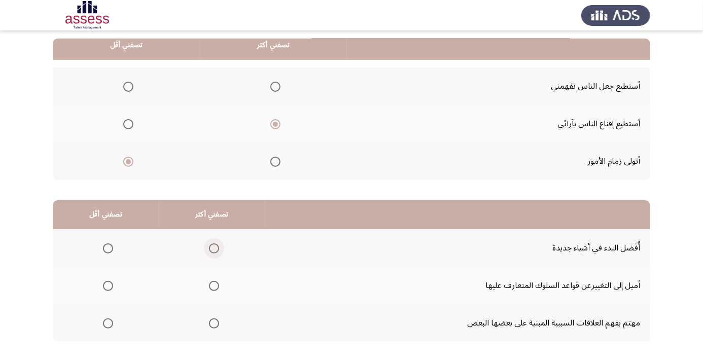
click at [214, 249] on span "Select an option" at bounding box center [214, 249] width 0 height 0
click at [214, 247] on input "Select an option" at bounding box center [214, 248] width 10 height 10
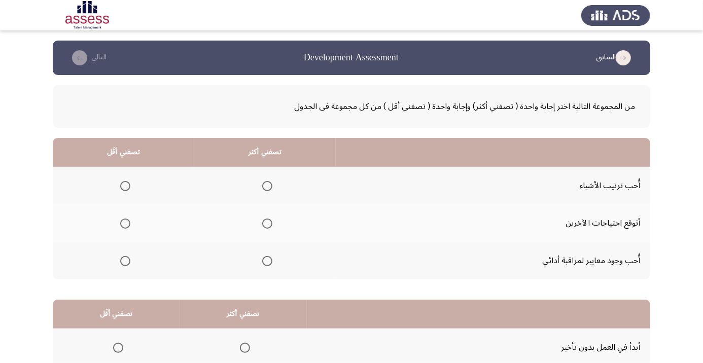
click at [267, 186] on span "Select an option" at bounding box center [267, 186] width 0 height 0
click at [267, 186] on input "Select an option" at bounding box center [267, 186] width 10 height 10
click at [125, 223] on span "Select an option" at bounding box center [125, 224] width 10 height 10
click at [125, 223] on input "Select an option" at bounding box center [125, 224] width 10 height 10
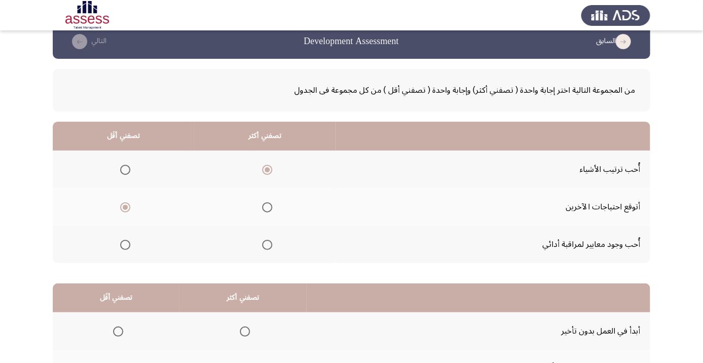
scroll to position [99, 0]
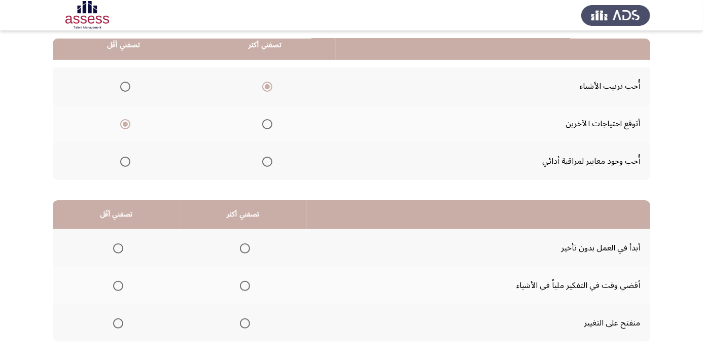
click at [245, 249] on span "Select an option" at bounding box center [245, 249] width 0 height 0
click at [246, 247] on input "Select an option" at bounding box center [245, 248] width 10 height 10
click at [118, 286] on span "Select an option" at bounding box center [118, 286] width 0 height 0
click at [118, 285] on input "Select an option" at bounding box center [118, 286] width 10 height 10
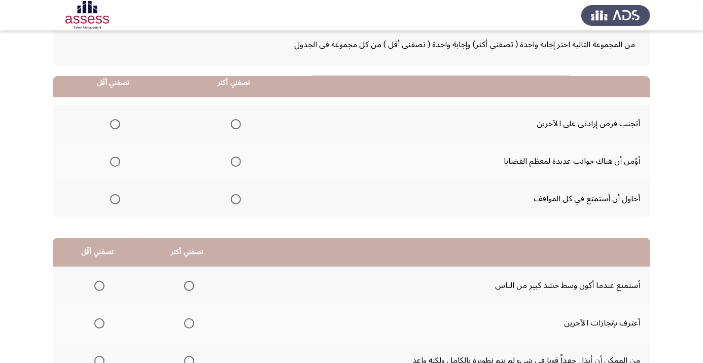
scroll to position [98, 0]
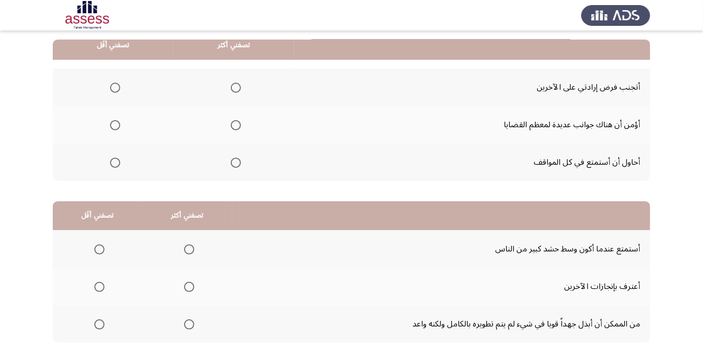
click at [246, 168] on th at bounding box center [233, 163] width 121 height 38
click at [236, 163] on span "Select an option" at bounding box center [236, 163] width 0 height 0
click at [235, 162] on input "Select an option" at bounding box center [236, 163] width 10 height 10
click at [111, 97] on th at bounding box center [113, 87] width 121 height 38
click at [108, 88] on label "Select an option" at bounding box center [113, 88] width 14 height 10
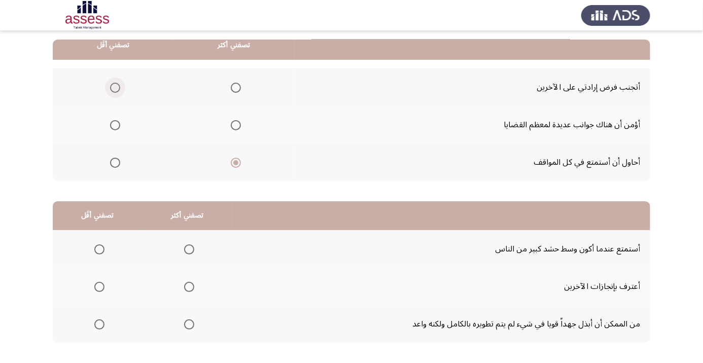
click at [110, 88] on input "Select an option" at bounding box center [115, 88] width 10 height 10
click at [189, 250] on span "Select an option" at bounding box center [189, 250] width 0 height 0
click at [189, 248] on input "Select an option" at bounding box center [189, 249] width 10 height 10
click at [98, 327] on span "Select an option" at bounding box center [99, 325] width 10 height 10
click at [98, 327] on input "Select an option" at bounding box center [99, 325] width 10 height 10
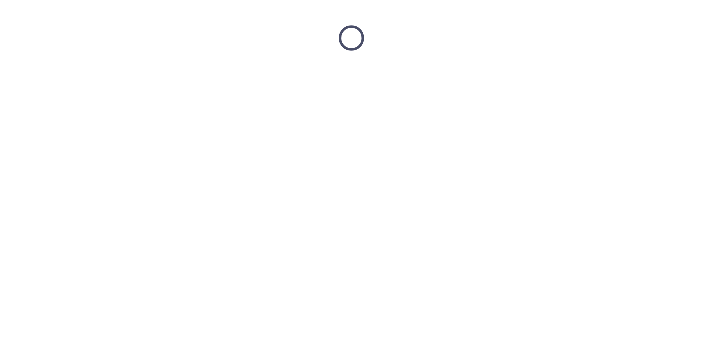
scroll to position [0, 0]
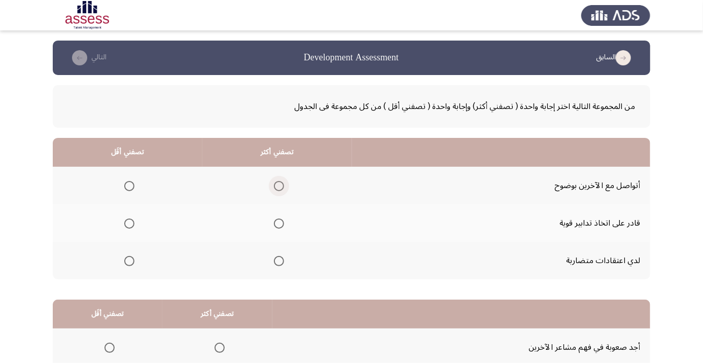
click at [279, 186] on span "Select an option" at bounding box center [279, 186] width 0 height 0
click at [280, 186] on input "Select an option" at bounding box center [279, 186] width 10 height 10
click at [129, 263] on span "Select an option" at bounding box center [129, 261] width 10 height 10
click at [129, 263] on input "Select an option" at bounding box center [129, 261] width 10 height 10
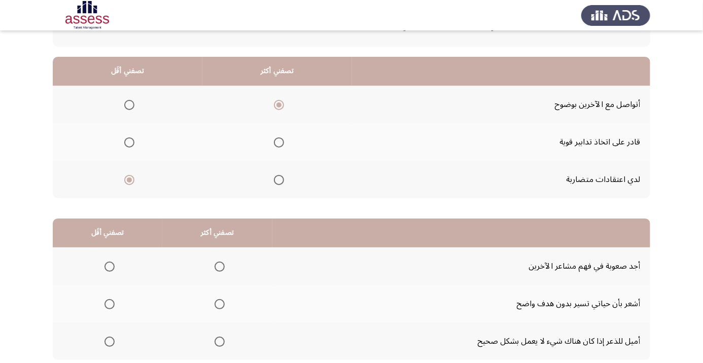
scroll to position [99, 0]
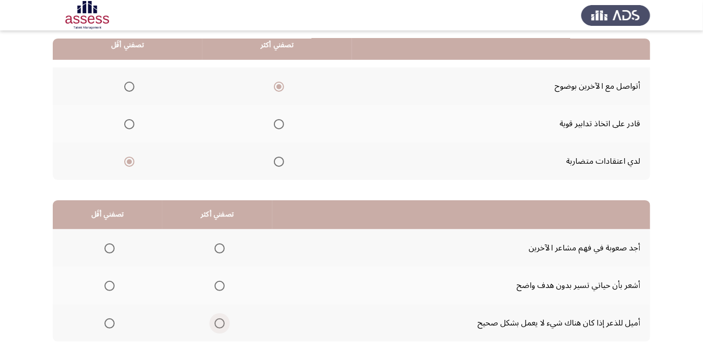
click at [219, 322] on span "Select an option" at bounding box center [220, 323] width 10 height 10
click at [219, 322] on input "Select an option" at bounding box center [220, 323] width 10 height 10
click at [110, 286] on span "Select an option" at bounding box center [110, 286] width 0 height 0
click at [109, 285] on input "Select an option" at bounding box center [109, 286] width 10 height 10
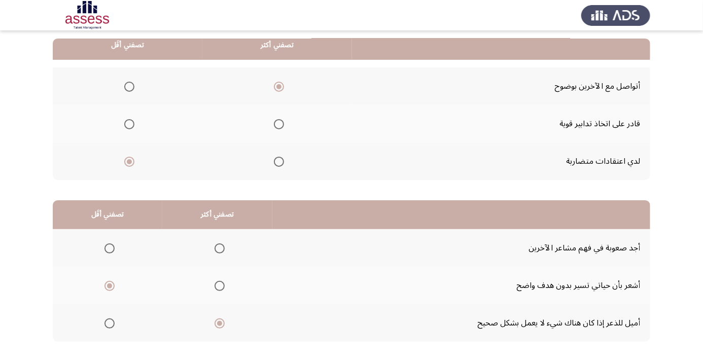
scroll to position [0, 0]
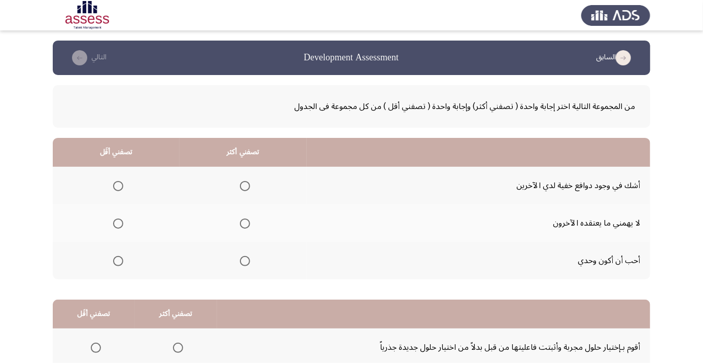
click at [245, 224] on span "Select an option" at bounding box center [245, 224] width 0 height 0
click at [245, 223] on input "Select an option" at bounding box center [245, 224] width 10 height 10
click at [116, 264] on span "Select an option" at bounding box center [118, 261] width 10 height 10
click at [116, 264] on input "Select an option" at bounding box center [118, 261] width 10 height 10
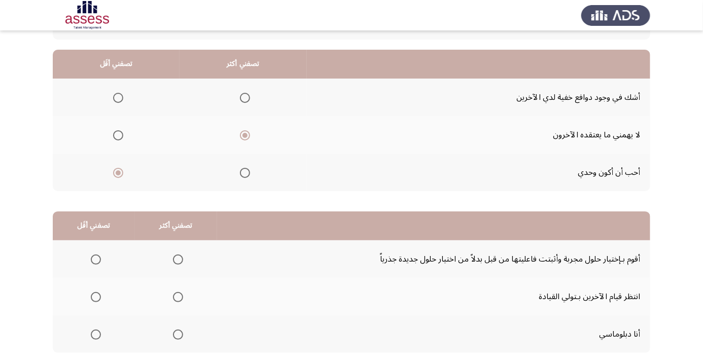
scroll to position [89, 0]
click at [178, 261] on span "Select an option" at bounding box center [178, 259] width 10 height 10
click at [178, 261] on input "Select an option" at bounding box center [178, 259] width 10 height 10
click at [95, 296] on span "Select an option" at bounding box center [96, 297] width 10 height 10
click at [95, 296] on input "Select an option" at bounding box center [96, 297] width 10 height 10
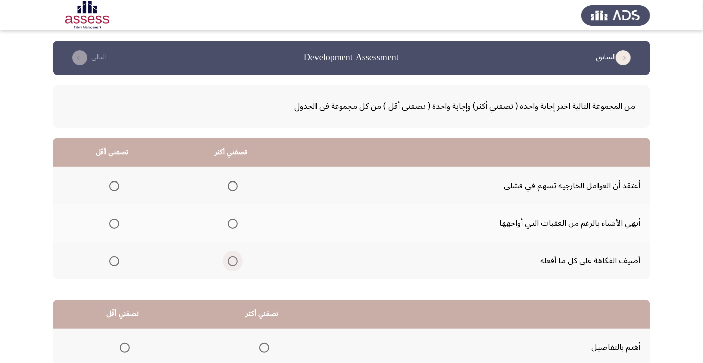
click at [237, 262] on span "Select an option" at bounding box center [233, 261] width 10 height 10
click at [237, 262] on input "Select an option" at bounding box center [233, 261] width 10 height 10
click at [118, 185] on span "Select an option" at bounding box center [114, 186] width 10 height 10
click at [118, 185] on input "Select an option" at bounding box center [114, 186] width 10 height 10
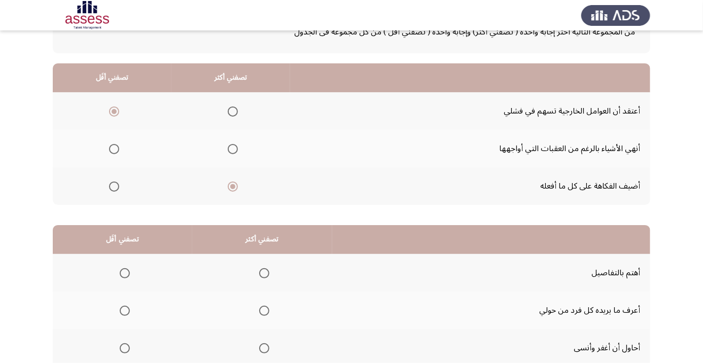
scroll to position [99, 0]
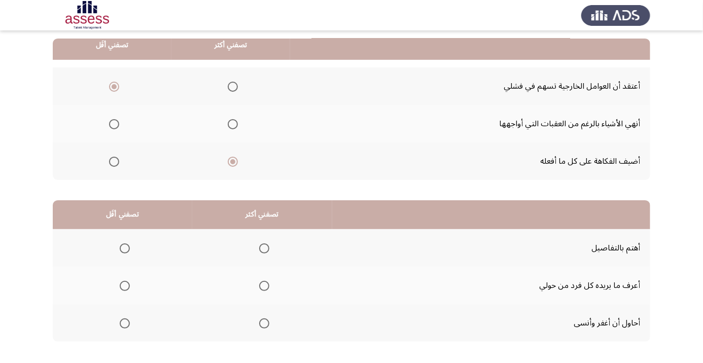
click at [264, 286] on span "Select an option" at bounding box center [264, 286] width 0 height 0
click at [266, 285] on input "Select an option" at bounding box center [264, 286] width 10 height 10
click at [125, 324] on span "Select an option" at bounding box center [125, 324] width 0 height 0
click at [125, 322] on input "Select an option" at bounding box center [125, 323] width 10 height 10
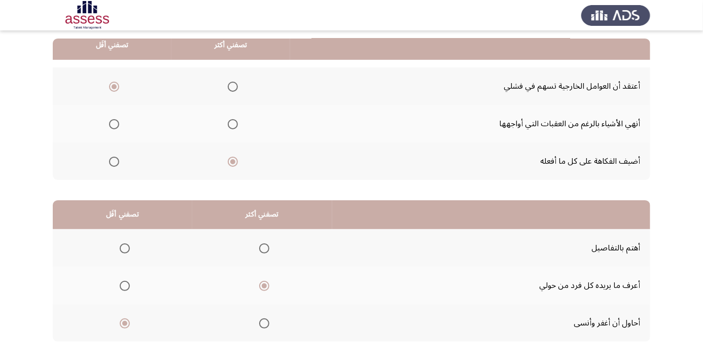
scroll to position [0, 0]
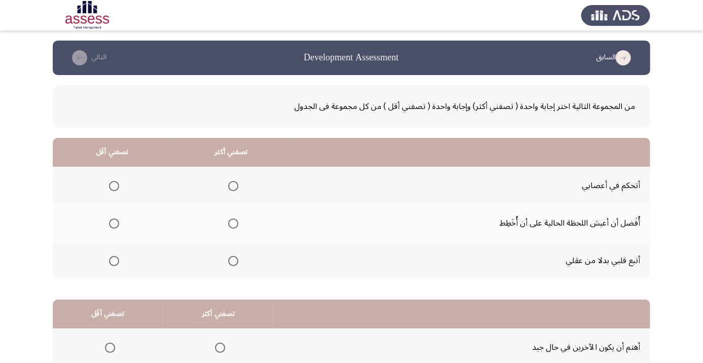
click at [233, 186] on span "Select an option" at bounding box center [233, 186] width 0 height 0
click at [232, 186] on input "Select an option" at bounding box center [233, 186] width 10 height 10
click at [106, 227] on label "Select an option" at bounding box center [112, 224] width 14 height 10
click at [109, 227] on input "Select an option" at bounding box center [114, 224] width 10 height 10
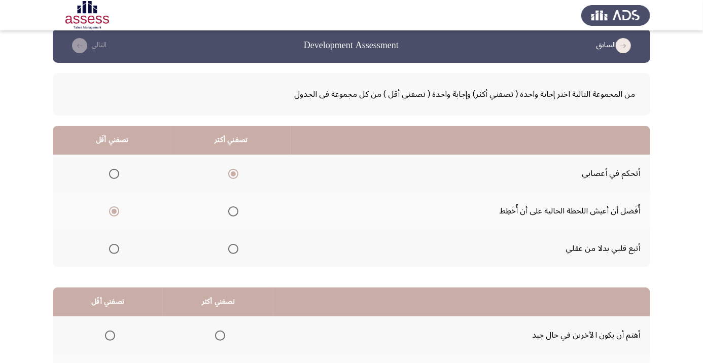
scroll to position [99, 0]
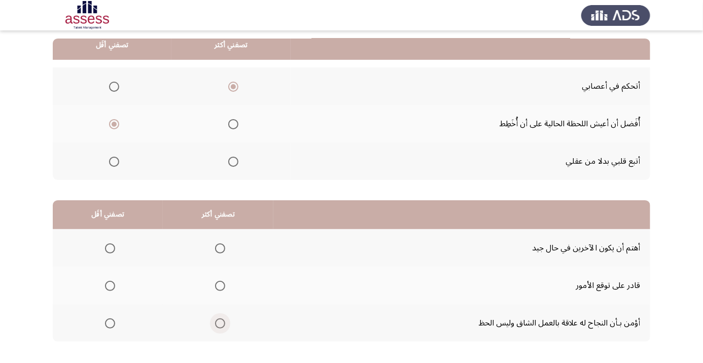
click at [220, 324] on span "Select an option" at bounding box center [220, 324] width 0 height 0
click at [219, 322] on input "Select an option" at bounding box center [220, 323] width 10 height 10
click at [110, 286] on span "Select an option" at bounding box center [110, 286] width 0 height 0
click at [110, 285] on input "Select an option" at bounding box center [110, 286] width 10 height 10
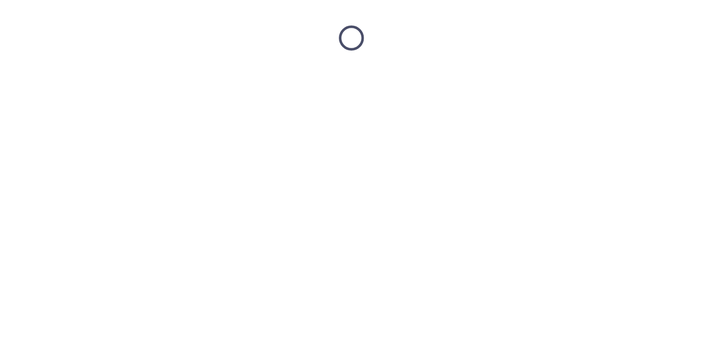
scroll to position [0, 0]
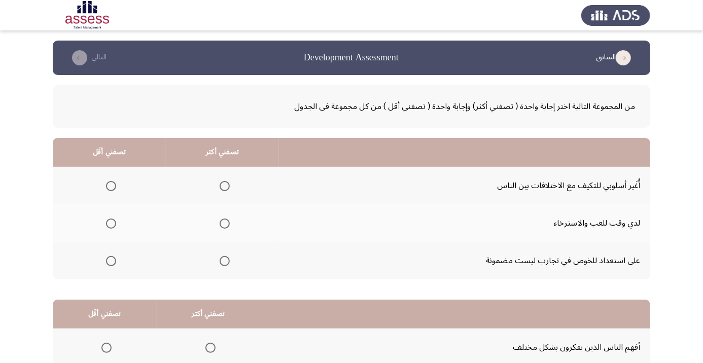
click at [111, 224] on span "Select an option" at bounding box center [111, 224] width 0 height 0
click at [111, 223] on input "Select an option" at bounding box center [111, 224] width 10 height 10
click at [225, 186] on span "Select an option" at bounding box center [225, 186] width 0 height 0
click at [225, 186] on input "Select an option" at bounding box center [225, 186] width 10 height 10
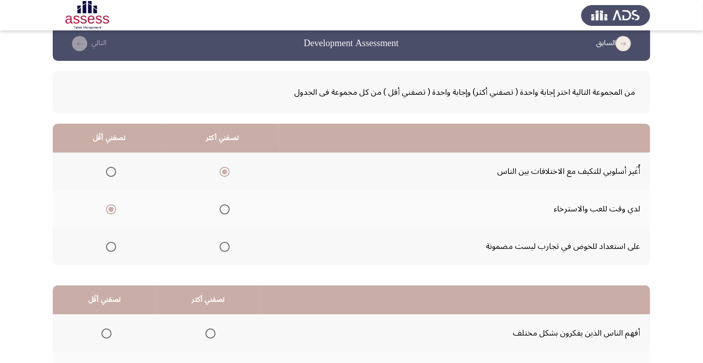
scroll to position [99, 0]
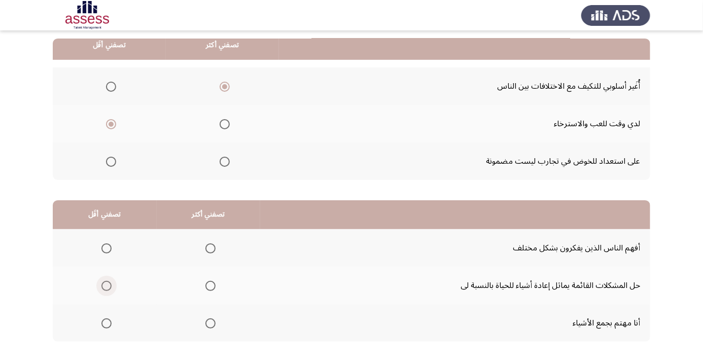
click at [107, 286] on span "Select an option" at bounding box center [107, 286] width 0 height 0
click at [106, 285] on input "Select an option" at bounding box center [106, 286] width 10 height 10
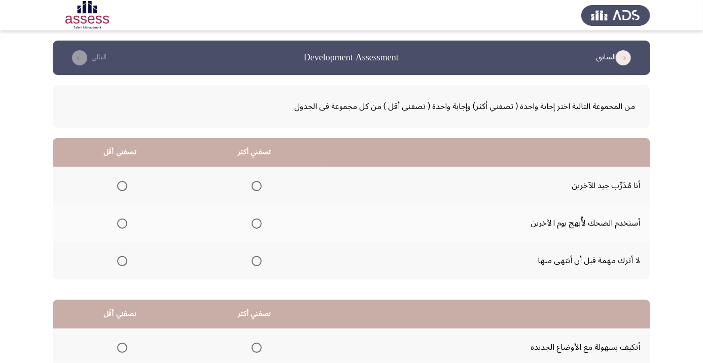
click at [260, 261] on span "Select an option" at bounding box center [257, 261] width 10 height 10
click at [260, 261] on input "Select an option" at bounding box center [257, 261] width 10 height 10
click at [119, 223] on span "Select an option" at bounding box center [122, 224] width 10 height 10
click at [119, 223] on input "Select an option" at bounding box center [122, 224] width 10 height 10
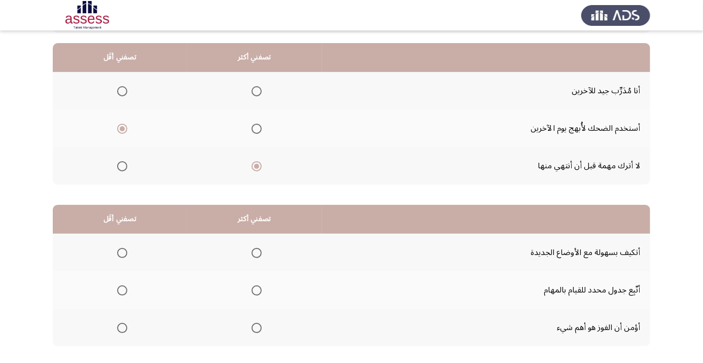
scroll to position [99, 0]
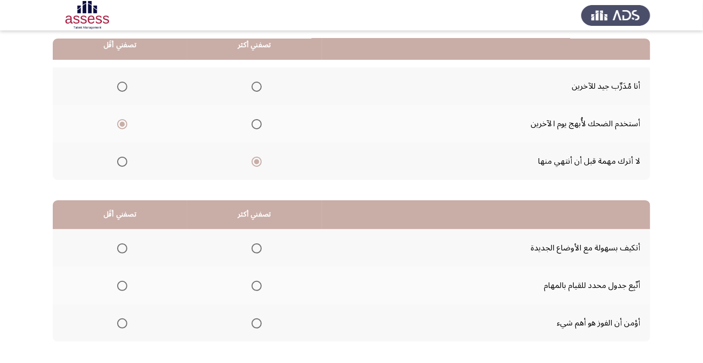
click at [257, 247] on span "Select an option" at bounding box center [257, 248] width 10 height 10
click at [257, 247] on input "Select an option" at bounding box center [257, 248] width 10 height 10
click at [119, 290] on span "Select an option" at bounding box center [122, 286] width 10 height 10
click at [119, 290] on input "Select an option" at bounding box center [122, 286] width 10 height 10
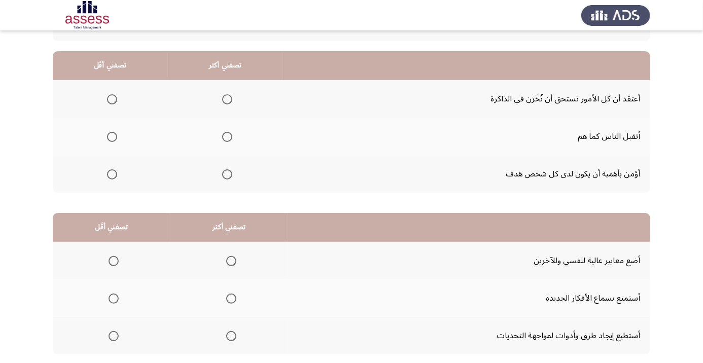
scroll to position [88, 0]
click at [231, 138] on span "Select an option" at bounding box center [227, 136] width 10 height 10
click at [231, 138] on input "Select an option" at bounding box center [227, 136] width 10 height 10
click at [112, 98] on span "Select an option" at bounding box center [112, 98] width 0 height 0
click at [113, 97] on input "Select an option" at bounding box center [112, 98] width 10 height 10
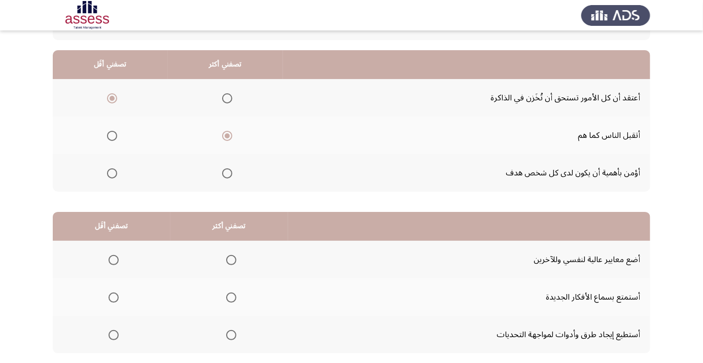
click at [231, 335] on span "Select an option" at bounding box center [231, 335] width 0 height 0
click at [231, 334] on input "Select an option" at bounding box center [231, 335] width 10 height 10
click at [110, 260] on span "Select an option" at bounding box center [114, 260] width 10 height 10
click at [110, 260] on input "Select an option" at bounding box center [114, 260] width 10 height 10
click at [114, 294] on span "Select an option" at bounding box center [114, 298] width 10 height 10
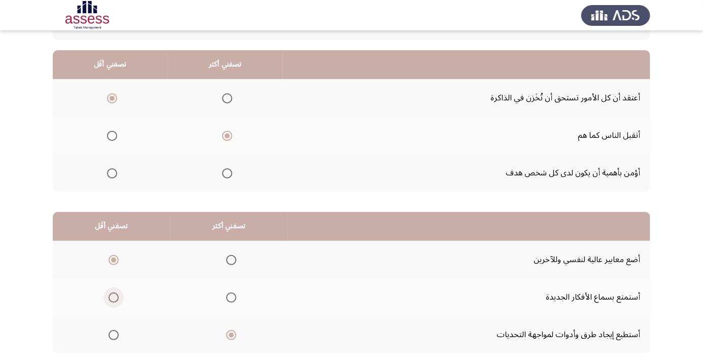
click at [114, 294] on input "Select an option" at bounding box center [114, 298] width 10 height 10
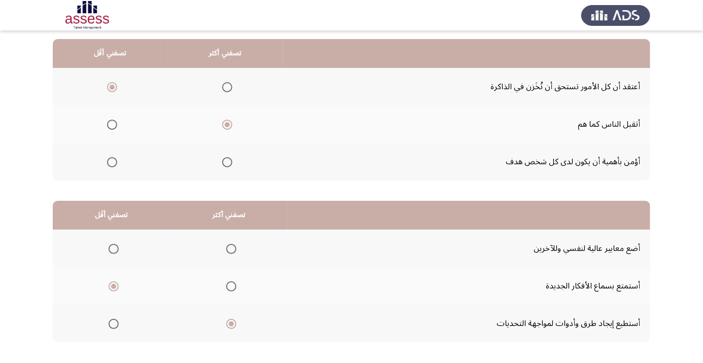
scroll to position [99, 0]
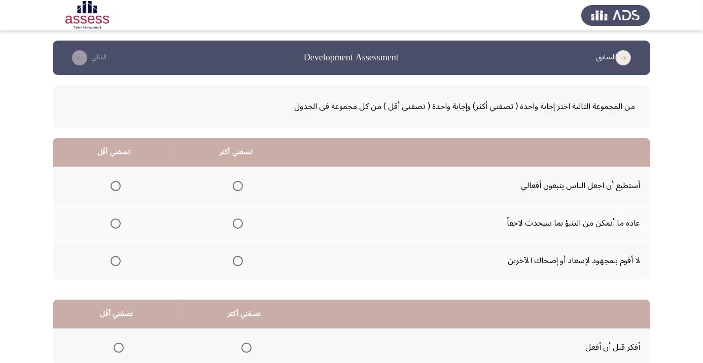
click at [240, 226] on span "Select an option" at bounding box center [238, 224] width 10 height 10
click at [240, 226] on input "Select an option" at bounding box center [238, 224] width 10 height 10
click at [116, 186] on span "Select an option" at bounding box center [116, 186] width 10 height 10
click at [116, 186] on input "Select an option" at bounding box center [116, 186] width 10 height 10
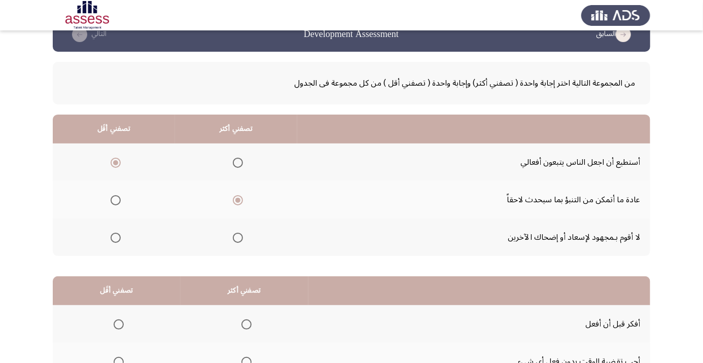
scroll to position [99, 0]
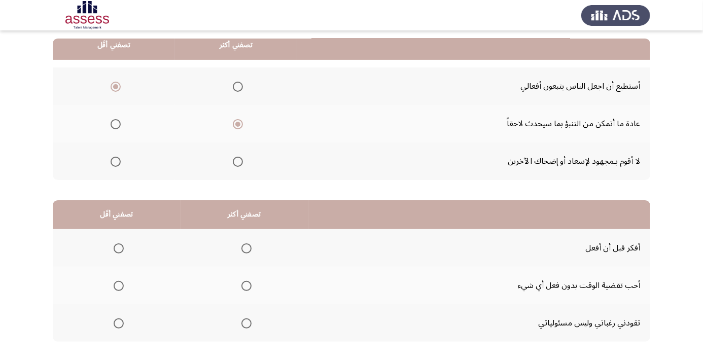
click at [246, 249] on span "Select an option" at bounding box center [246, 249] width 0 height 0
click at [245, 247] on input "Select an option" at bounding box center [246, 248] width 10 height 10
click at [118, 322] on span "Select an option" at bounding box center [119, 323] width 10 height 10
click at [118, 322] on input "Select an option" at bounding box center [119, 323] width 10 height 10
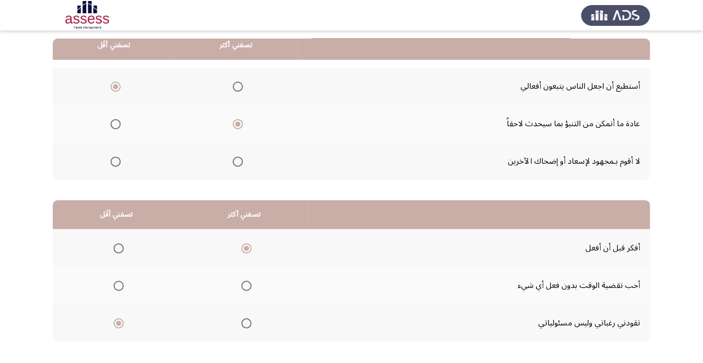
scroll to position [0, 0]
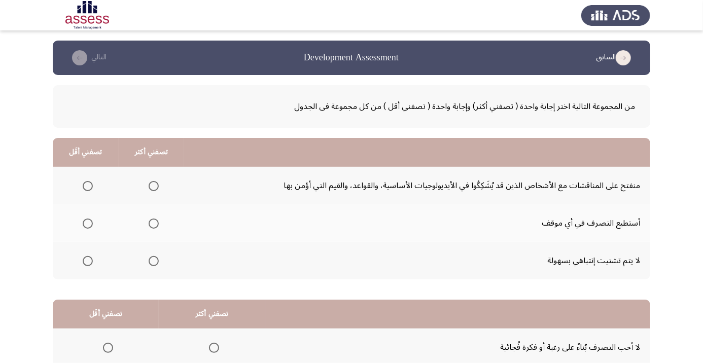
click at [88, 186] on span "Select an option" at bounding box center [88, 186] width 0 height 0
click at [87, 186] on input "Select an option" at bounding box center [88, 186] width 10 height 10
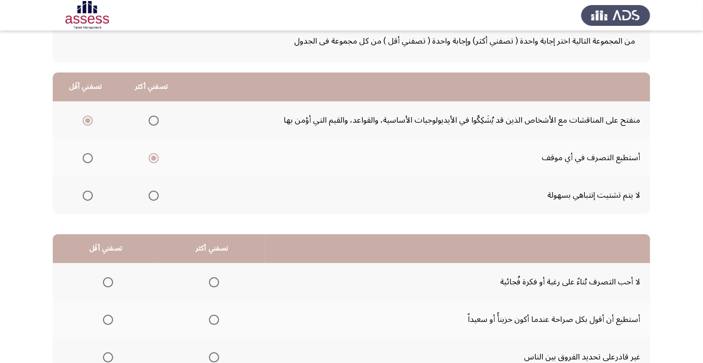
scroll to position [99, 0]
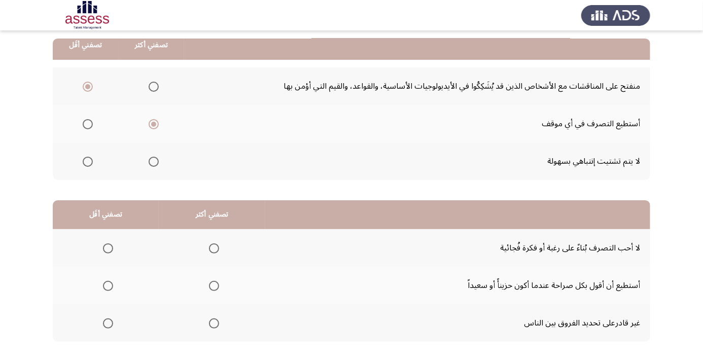
click at [670, 223] on app-assessment-container "السابق Development Assessment التالي من المجموعة التالية اختر إجابة واحدة ( تصف…" at bounding box center [351, 156] width 703 height 431
click at [210, 283] on span "Select an option" at bounding box center [214, 286] width 10 height 10
click at [210, 283] on input "Select an option" at bounding box center [214, 286] width 10 height 10
click at [108, 252] on span "Select an option" at bounding box center [108, 248] width 10 height 10
click at [108, 252] on input "Select an option" at bounding box center [108, 248] width 10 height 10
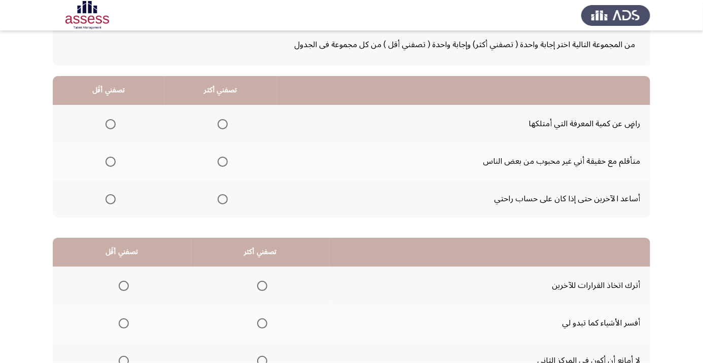
scroll to position [64, 0]
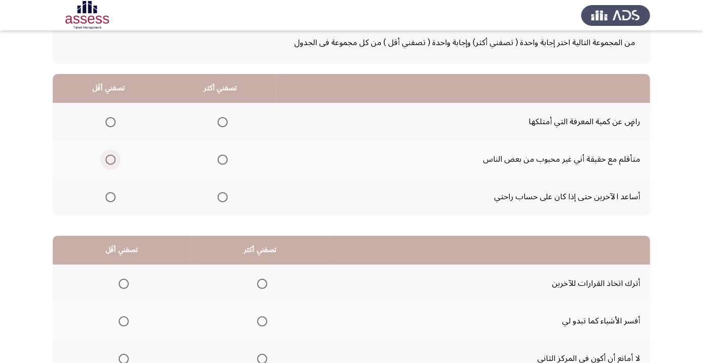
click at [111, 160] on span "Select an option" at bounding box center [111, 160] width 0 height 0
click at [111, 159] on input "Select an option" at bounding box center [110, 160] width 10 height 10
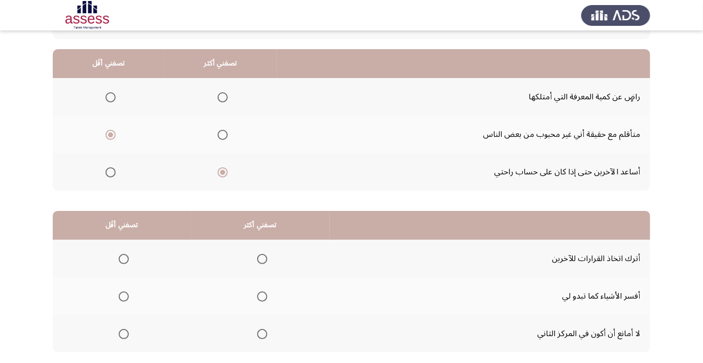
scroll to position [99, 0]
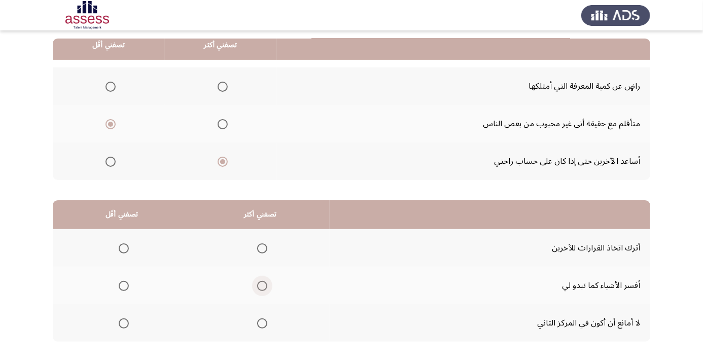
click at [262, 286] on span "Select an option" at bounding box center [262, 286] width 0 height 0
click at [264, 285] on input "Select an option" at bounding box center [262, 286] width 10 height 10
click at [124, 249] on span "Select an option" at bounding box center [124, 249] width 0 height 0
click at [124, 247] on input "Select an option" at bounding box center [124, 248] width 10 height 10
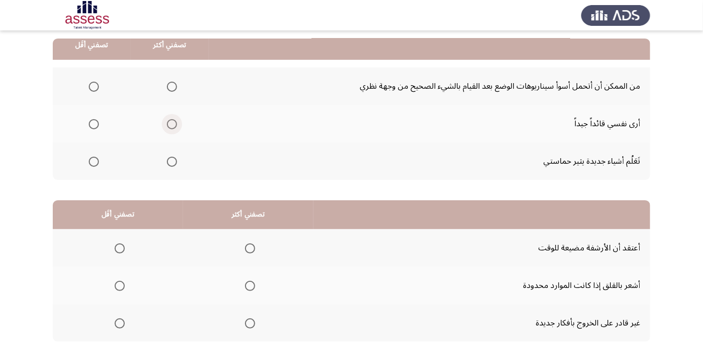
click at [171, 119] on span "Select an option" at bounding box center [172, 124] width 10 height 10
click at [171, 119] on input "Select an option" at bounding box center [172, 124] width 10 height 10
click at [94, 87] on span "Select an option" at bounding box center [94, 87] width 0 height 0
click at [93, 86] on input "Select an option" at bounding box center [94, 87] width 10 height 10
click at [120, 324] on span "Select an option" at bounding box center [120, 324] width 0 height 0
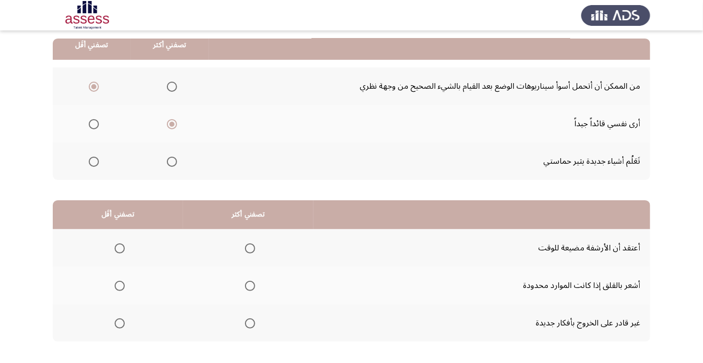
click at [120, 322] on input "Select an option" at bounding box center [120, 323] width 10 height 10
click at [251, 288] on span "Select an option" at bounding box center [250, 286] width 10 height 10
click at [251, 288] on input "Select an option" at bounding box center [250, 286] width 10 height 10
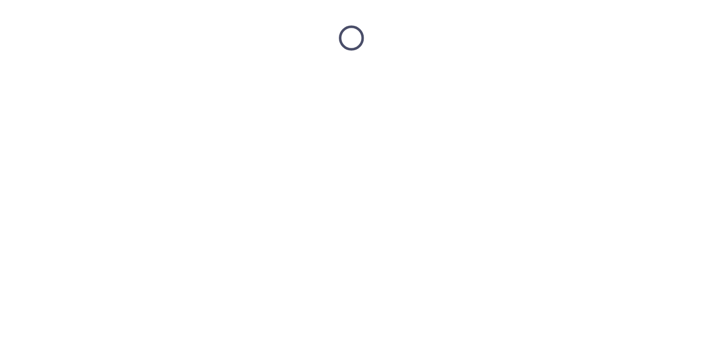
scroll to position [0, 0]
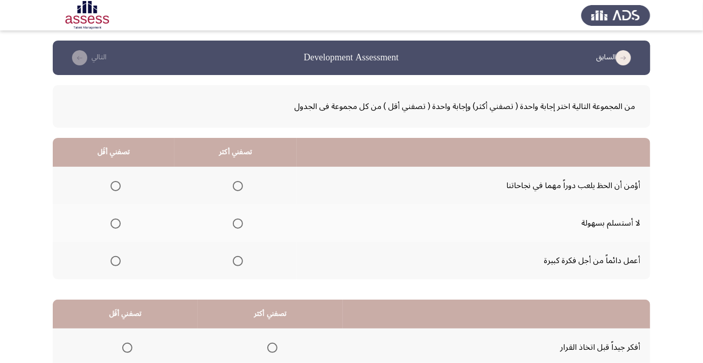
click at [118, 201] on th at bounding box center [114, 186] width 122 height 38
click at [115, 186] on span "Select an option" at bounding box center [116, 186] width 10 height 10
click at [115, 186] on input "Select an option" at bounding box center [116, 186] width 10 height 10
click at [247, 222] on th at bounding box center [235, 223] width 122 height 38
click at [238, 224] on span "Select an option" at bounding box center [238, 224] width 0 height 0
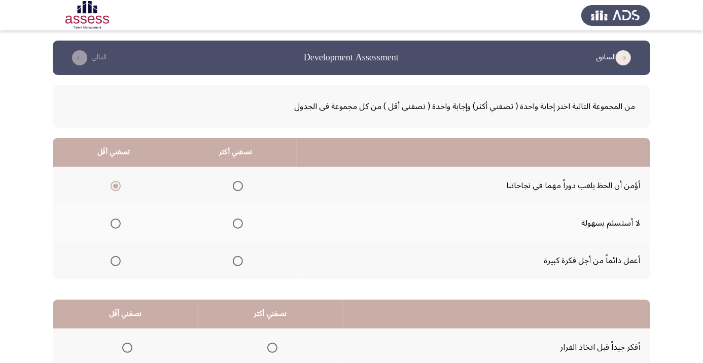
click at [237, 223] on input "Select an option" at bounding box center [238, 224] width 10 height 10
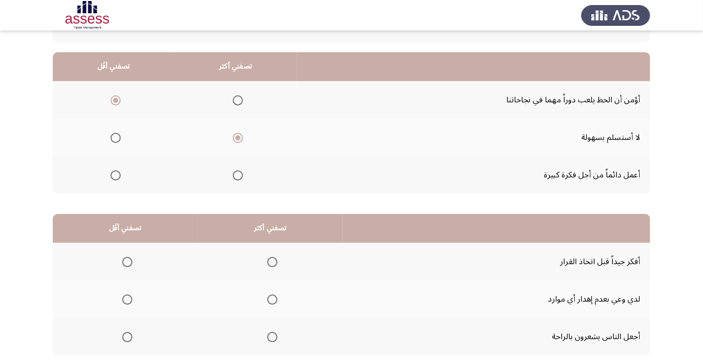
scroll to position [99, 0]
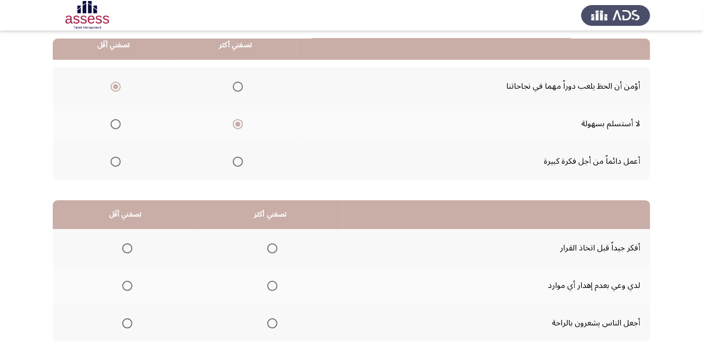
click at [271, 252] on span "Select an option" at bounding box center [272, 248] width 10 height 10
click at [271, 252] on input "Select an option" at bounding box center [272, 248] width 10 height 10
click at [127, 286] on span "Select an option" at bounding box center [127, 286] width 0 height 0
click at [127, 285] on input "Select an option" at bounding box center [127, 286] width 10 height 10
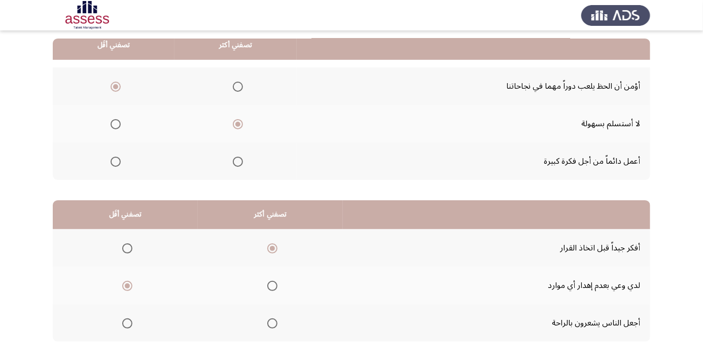
scroll to position [0, 0]
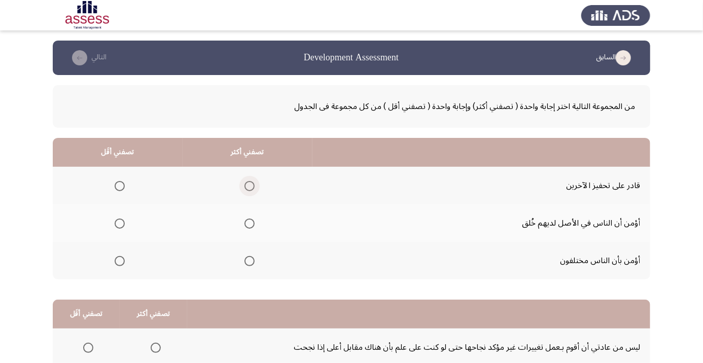
click at [250, 186] on span "Select an option" at bounding box center [250, 186] width 0 height 0
click at [251, 186] on input "Select an option" at bounding box center [249, 186] width 10 height 10
click at [120, 260] on span "Select an option" at bounding box center [120, 261] width 10 height 10
click at [120, 260] on input "Select an option" at bounding box center [120, 261] width 10 height 10
click at [120, 223] on span "Select an option" at bounding box center [120, 224] width 10 height 10
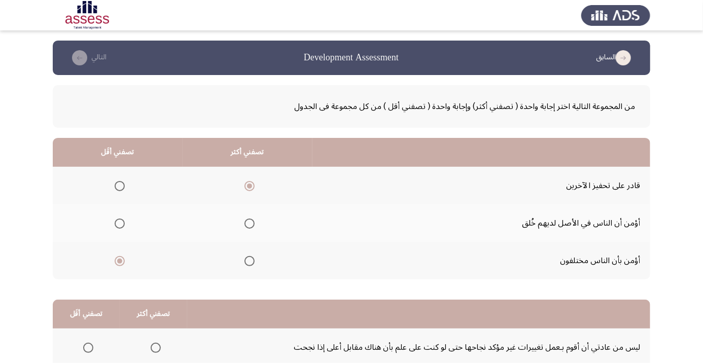
click at [120, 223] on input "Select an option" at bounding box center [120, 224] width 10 height 10
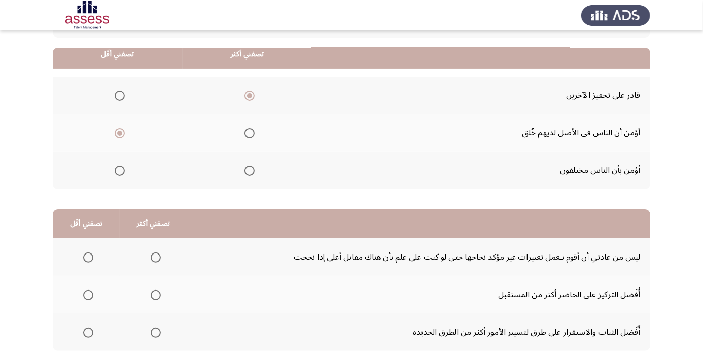
scroll to position [99, 0]
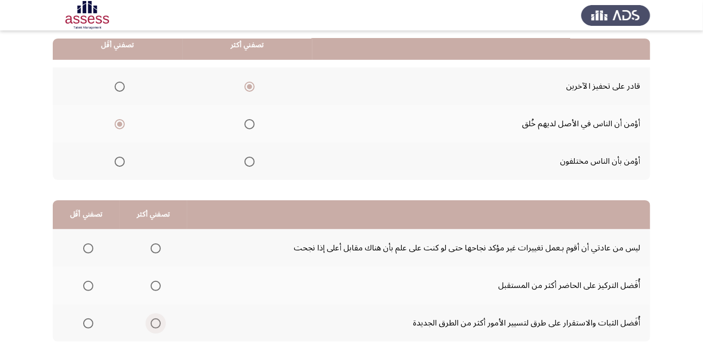
click at [152, 321] on span "Select an option" at bounding box center [156, 323] width 10 height 10
click at [152, 321] on input "Select an option" at bounding box center [156, 323] width 10 height 10
click at [81, 244] on label "Select an option" at bounding box center [86, 248] width 14 height 10
click at [83, 244] on input "Select an option" at bounding box center [88, 248] width 10 height 10
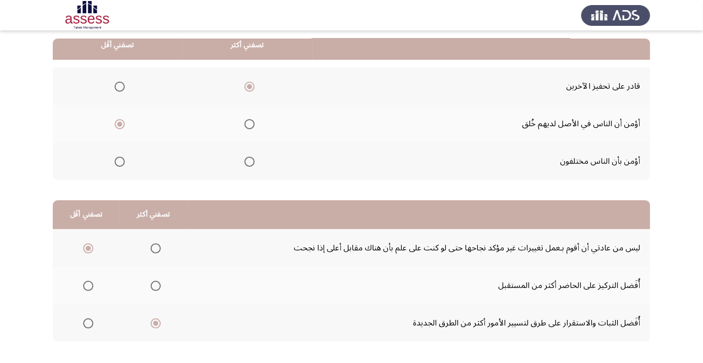
scroll to position [0, 0]
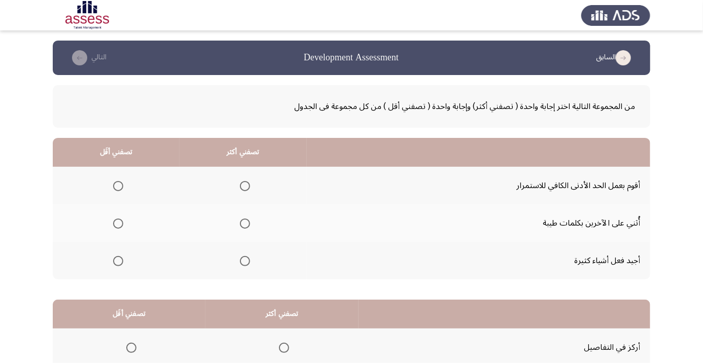
click at [245, 224] on span "Select an option" at bounding box center [245, 224] width 0 height 0
click at [246, 223] on input "Select an option" at bounding box center [245, 224] width 10 height 10
click at [114, 188] on span "Select an option" at bounding box center [118, 186] width 10 height 10
click at [114, 188] on input "Select an option" at bounding box center [118, 186] width 10 height 10
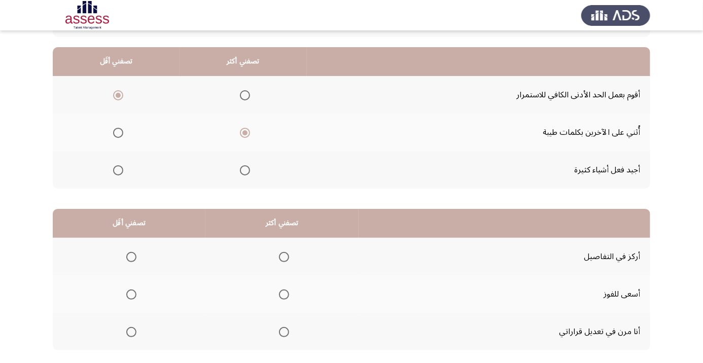
scroll to position [99, 0]
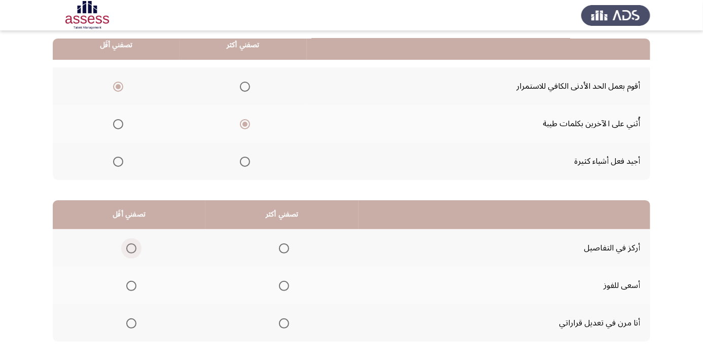
click at [128, 247] on span "Select an option" at bounding box center [131, 248] width 10 height 10
click at [128, 247] on input "Select an option" at bounding box center [131, 248] width 10 height 10
click at [281, 325] on span "Select an option" at bounding box center [284, 323] width 10 height 10
click at [281, 325] on input "Select an option" at bounding box center [284, 323] width 10 height 10
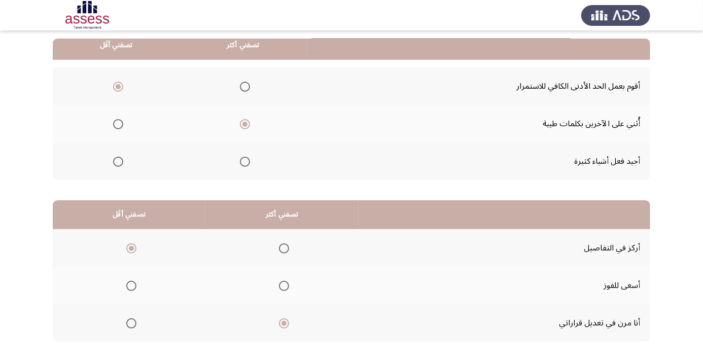
scroll to position [0, 0]
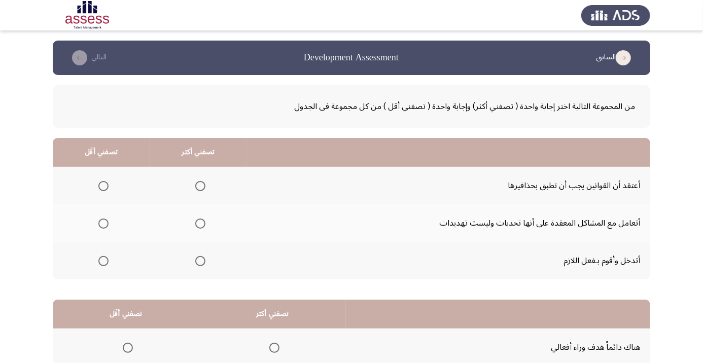
click at [85, 269] on th at bounding box center [101, 261] width 97 height 38
click at [103, 261] on span "Select an option" at bounding box center [103, 261] width 0 height 0
click at [103, 260] on input "Select an option" at bounding box center [103, 261] width 10 height 10
click at [213, 239] on th at bounding box center [198, 223] width 97 height 38
click at [201, 223] on span "Select an option" at bounding box center [200, 224] width 10 height 10
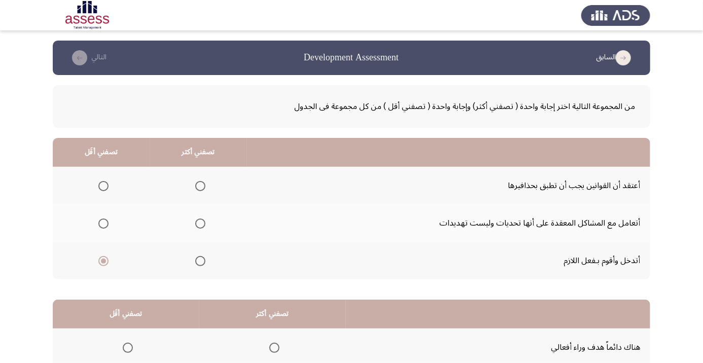
click at [201, 223] on input "Select an option" at bounding box center [200, 224] width 10 height 10
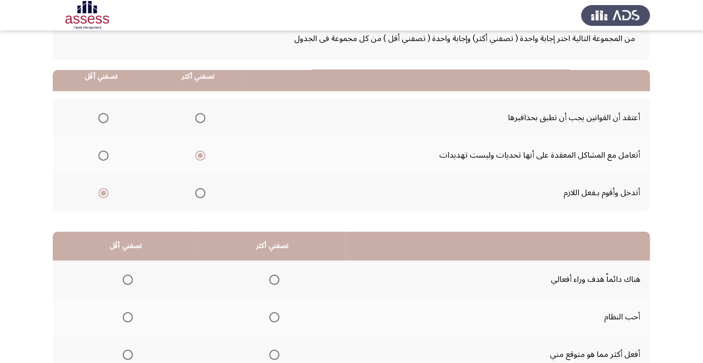
scroll to position [99, 0]
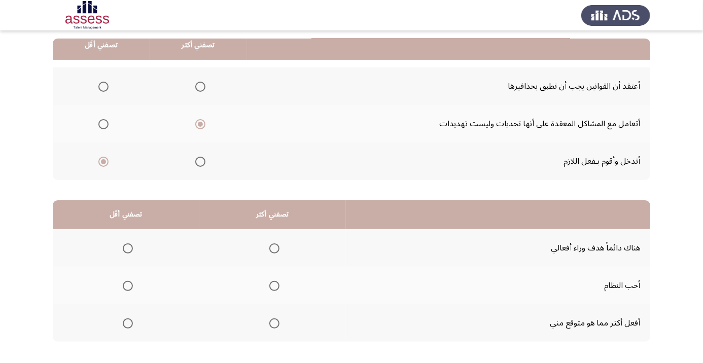
click at [277, 287] on span "Select an option" at bounding box center [274, 286] width 10 height 10
click at [277, 287] on input "Select an option" at bounding box center [274, 286] width 10 height 10
click at [128, 324] on span "Select an option" at bounding box center [128, 324] width 0 height 0
click at [128, 322] on input "Select an option" at bounding box center [128, 323] width 10 height 10
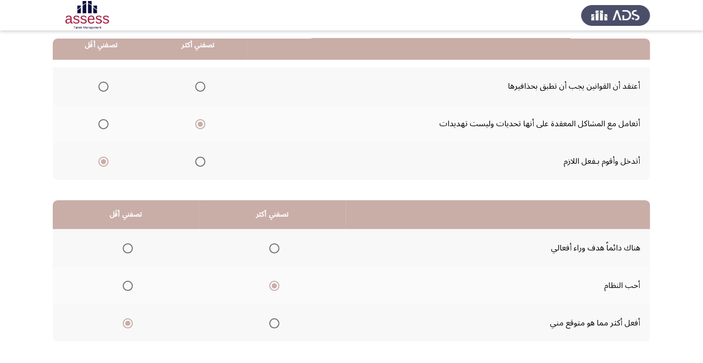
scroll to position [0, 0]
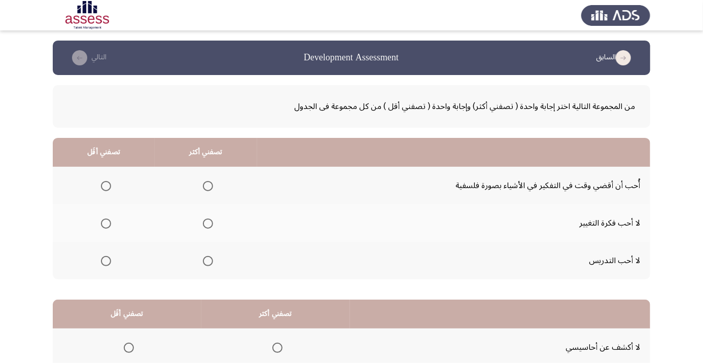
click at [105, 186] on span "Select an option" at bounding box center [106, 186] width 10 height 10
click at [105, 186] on input "Select an option" at bounding box center [106, 186] width 10 height 10
click at [220, 264] on th at bounding box center [206, 261] width 102 height 38
click at [208, 260] on span "Select an option" at bounding box center [208, 261] width 10 height 10
click at [208, 260] on input "Select an option" at bounding box center [208, 261] width 10 height 10
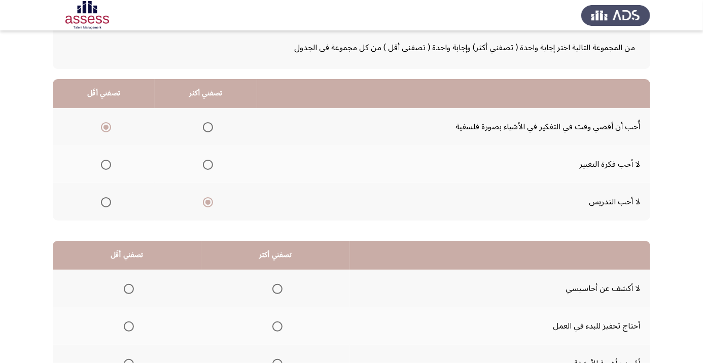
scroll to position [99, 0]
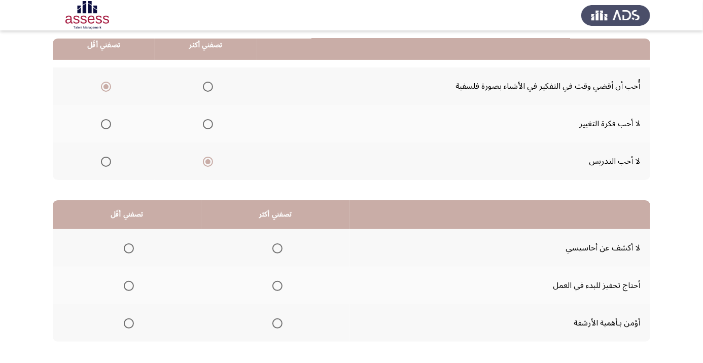
click at [208, 123] on span "Select an option" at bounding box center [208, 124] width 10 height 10
click at [208, 123] on input "Select an option" at bounding box center [208, 124] width 10 height 10
click at [277, 247] on span "Select an option" at bounding box center [277, 248] width 10 height 10
click at [277, 247] on input "Select an option" at bounding box center [277, 248] width 10 height 10
click at [129, 324] on span "Select an option" at bounding box center [129, 324] width 0 height 0
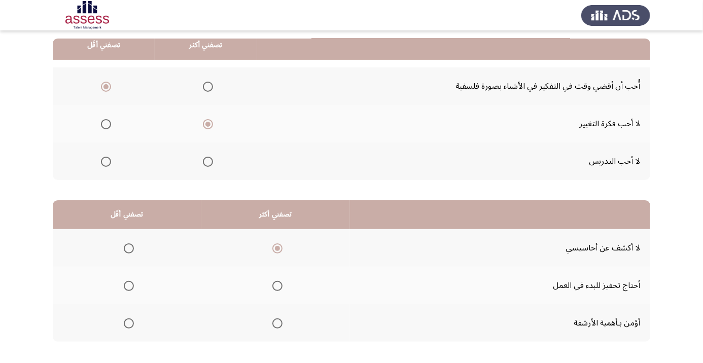
click at [129, 322] on input "Select an option" at bounding box center [129, 323] width 10 height 10
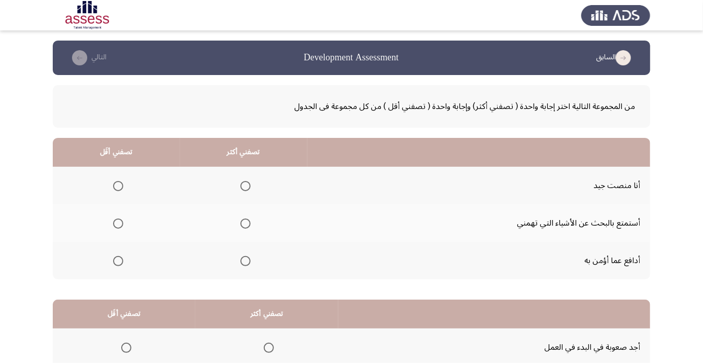
click at [246, 190] on span "Select an option" at bounding box center [245, 186] width 10 height 10
click at [246, 190] on input "Select an option" at bounding box center [245, 186] width 10 height 10
click at [118, 223] on span "Select an option" at bounding box center [118, 224] width 10 height 10
click at [118, 223] on input "Select an option" at bounding box center [118, 224] width 10 height 10
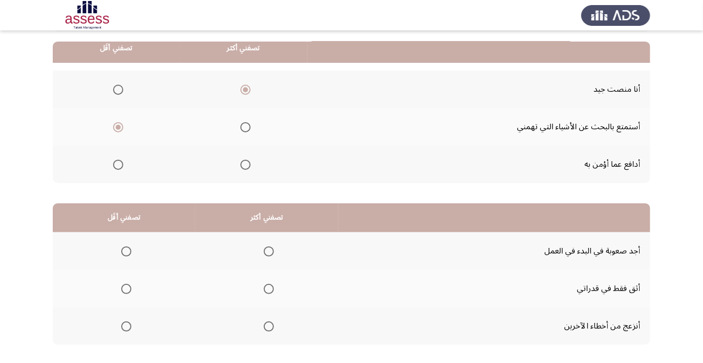
scroll to position [99, 0]
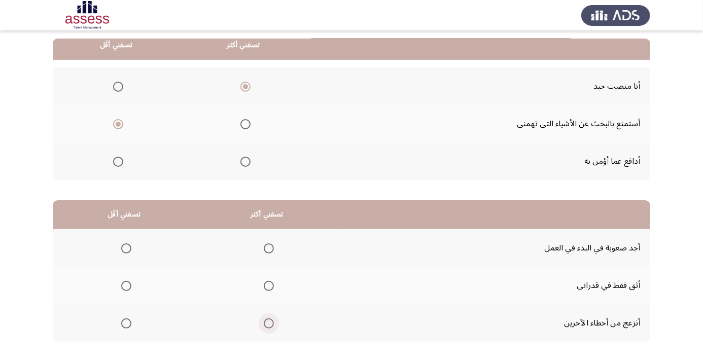
click at [269, 322] on span "Select an option" at bounding box center [269, 323] width 10 height 10
click at [269, 322] on input "Select an option" at bounding box center [269, 323] width 10 height 10
click at [126, 249] on span "Select an option" at bounding box center [126, 249] width 0 height 0
click at [126, 247] on input "Select an option" at bounding box center [126, 248] width 10 height 10
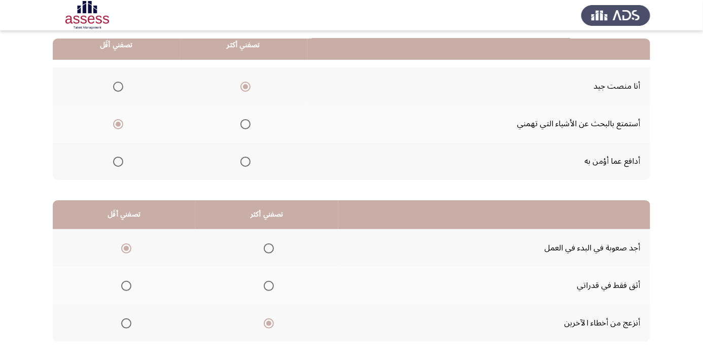
scroll to position [0, 0]
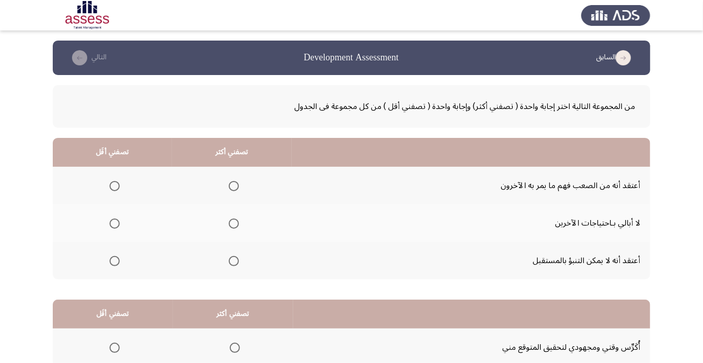
click at [115, 186] on span "Select an option" at bounding box center [115, 186] width 0 height 0
click at [115, 186] on input "Select an option" at bounding box center [115, 186] width 10 height 10
click at [234, 261] on span "Select an option" at bounding box center [234, 261] width 0 height 0
click at [235, 260] on input "Select an option" at bounding box center [234, 261] width 10 height 10
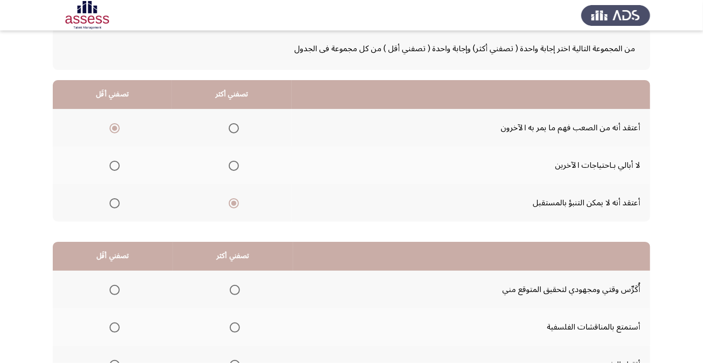
scroll to position [99, 0]
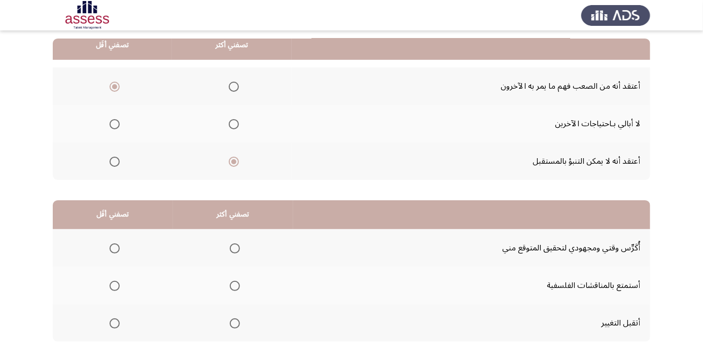
click at [235, 161] on span "Select an option" at bounding box center [233, 161] width 5 height 5
click at [235, 161] on input "Select an option" at bounding box center [234, 162] width 10 height 10
click at [235, 160] on span "Select an option" at bounding box center [233, 161] width 5 height 5
click at [235, 160] on input "Select an option" at bounding box center [234, 162] width 10 height 10
click at [235, 161] on span "Select an option" at bounding box center [233, 161] width 5 height 5
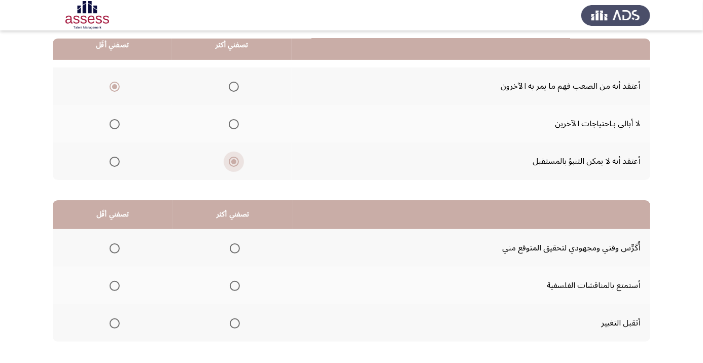
click at [235, 161] on input "Select an option" at bounding box center [234, 162] width 10 height 10
click at [234, 124] on span "Select an option" at bounding box center [234, 124] width 0 height 0
click at [235, 123] on input "Select an option" at bounding box center [234, 124] width 10 height 10
click at [231, 84] on span "Select an option" at bounding box center [234, 87] width 10 height 10
click at [231, 84] on input "Select an option" at bounding box center [234, 87] width 10 height 10
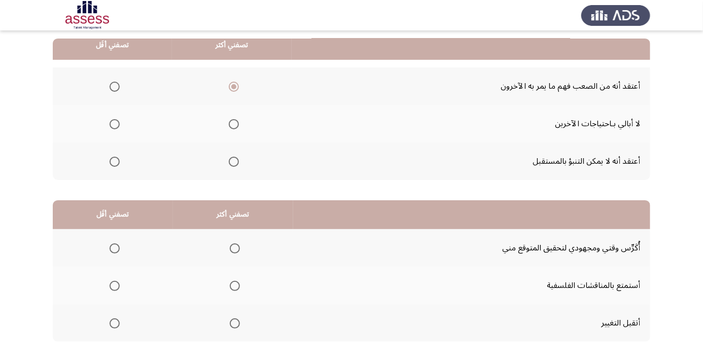
click at [115, 124] on span "Select an option" at bounding box center [115, 124] width 0 height 0
click at [115, 123] on input "Select an option" at bounding box center [115, 124] width 10 height 10
click at [222, 333] on th at bounding box center [233, 323] width 120 height 38
click at [112, 283] on span "Select an option" at bounding box center [115, 286] width 10 height 10
click at [112, 283] on input "Select an option" at bounding box center [115, 286] width 10 height 10
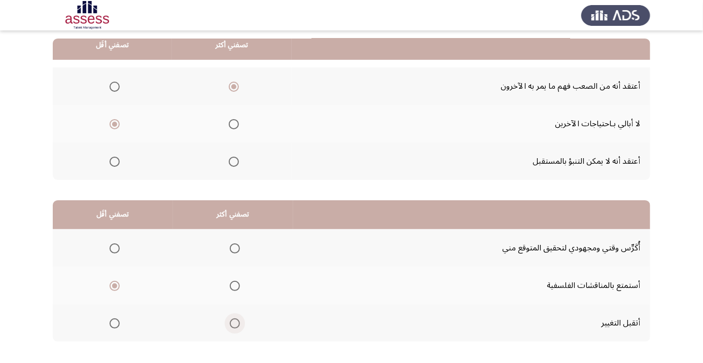
click at [232, 324] on span "Select an option" at bounding box center [235, 323] width 10 height 10
click at [232, 324] on input "Select an option" at bounding box center [235, 323] width 10 height 10
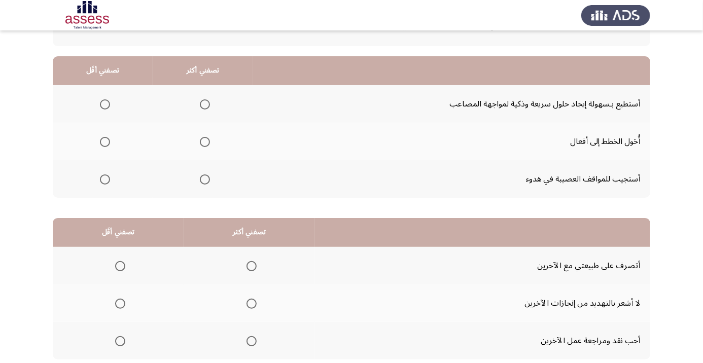
scroll to position [81, 0]
click at [207, 183] on span "Select an option" at bounding box center [205, 180] width 10 height 10
click at [207, 183] on input "Select an option" at bounding box center [205, 180] width 10 height 10
click at [105, 143] on span "Select an option" at bounding box center [105, 143] width 0 height 0
click at [104, 142] on input "Select an option" at bounding box center [105, 142] width 10 height 10
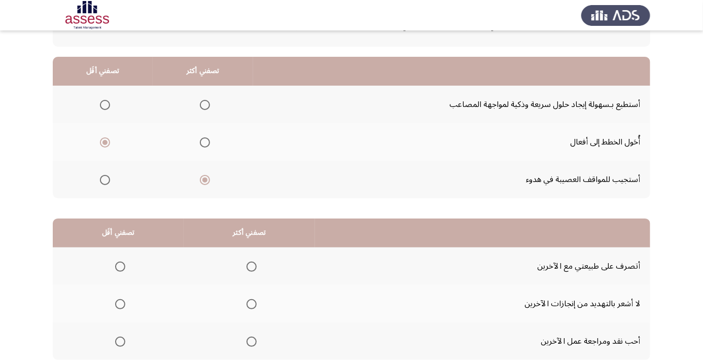
scroll to position [99, 0]
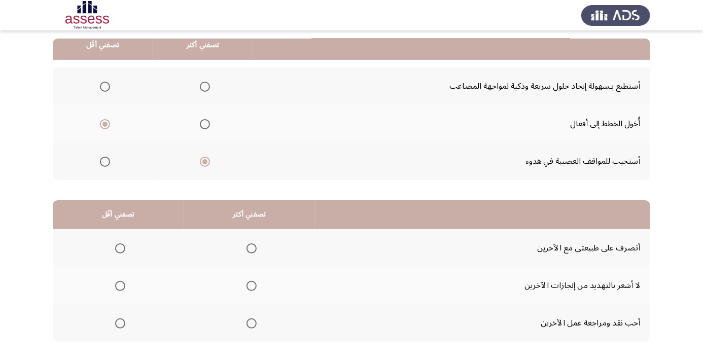
click at [252, 247] on span "Select an option" at bounding box center [251, 248] width 10 height 10
click at [252, 247] on input "Select an option" at bounding box center [251, 248] width 10 height 10
click at [116, 287] on span "Select an option" at bounding box center [120, 286] width 10 height 10
click at [116, 287] on input "Select an option" at bounding box center [120, 286] width 10 height 10
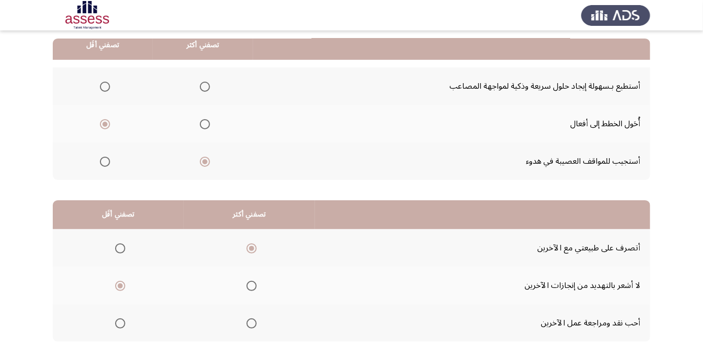
scroll to position [0, 0]
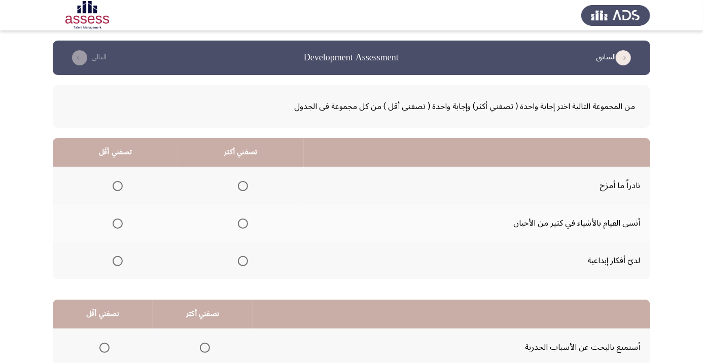
click at [243, 261] on span "Select an option" at bounding box center [243, 261] width 0 height 0
click at [243, 260] on input "Select an option" at bounding box center [243, 261] width 10 height 10
click at [118, 224] on span "Select an option" at bounding box center [118, 224] width 0 height 0
click at [117, 223] on input "Select an option" at bounding box center [118, 224] width 10 height 10
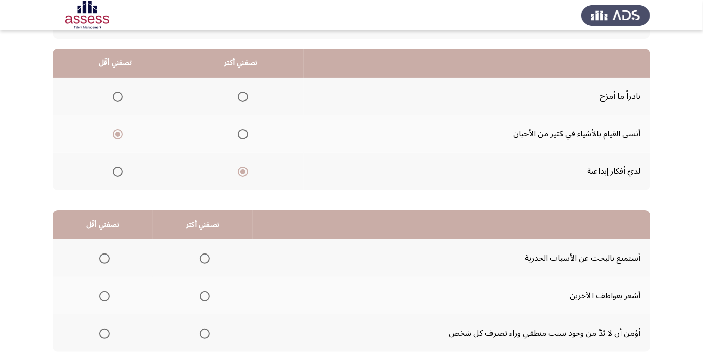
scroll to position [92, 0]
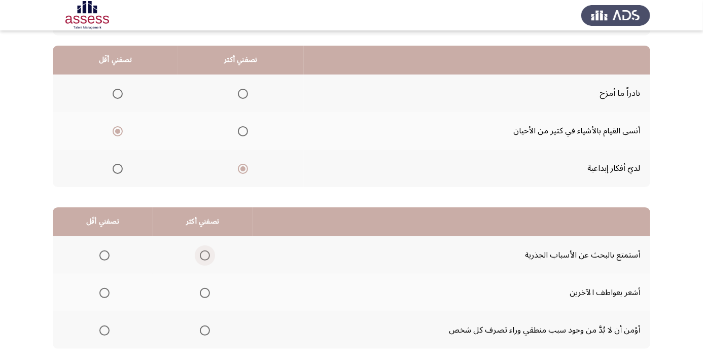
click at [202, 254] on span "Select an option" at bounding box center [205, 256] width 10 height 10
click at [202, 254] on input "Select an option" at bounding box center [205, 256] width 10 height 10
click at [101, 331] on span "Select an option" at bounding box center [104, 331] width 10 height 10
click at [101, 331] on input "Select an option" at bounding box center [104, 331] width 10 height 10
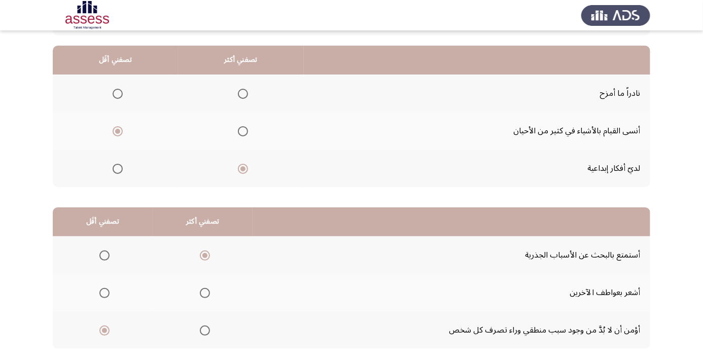
scroll to position [0, 0]
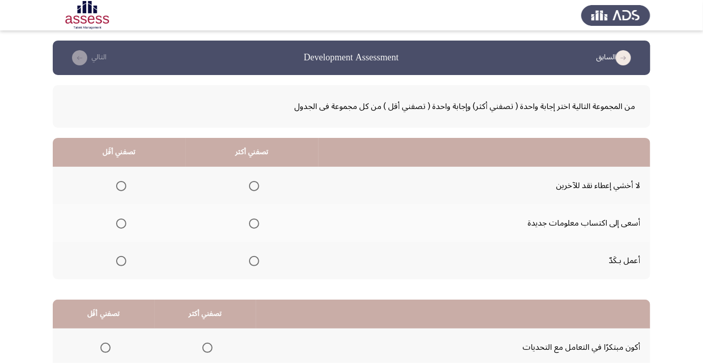
click at [254, 224] on span "Select an option" at bounding box center [254, 224] width 0 height 0
click at [255, 223] on input "Select an option" at bounding box center [254, 224] width 10 height 10
click at [124, 185] on span "Select an option" at bounding box center [121, 186] width 10 height 10
click at [124, 185] on input "Select an option" at bounding box center [121, 186] width 10 height 10
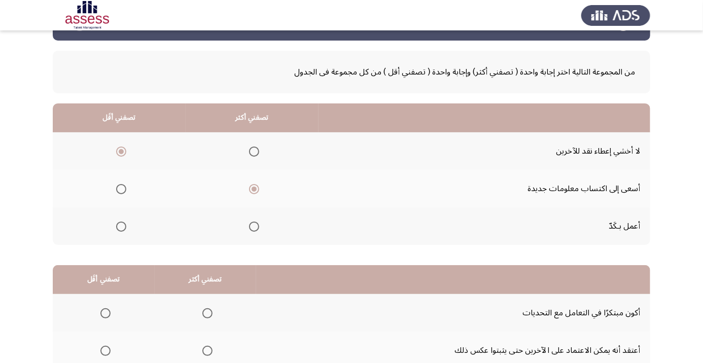
scroll to position [99, 0]
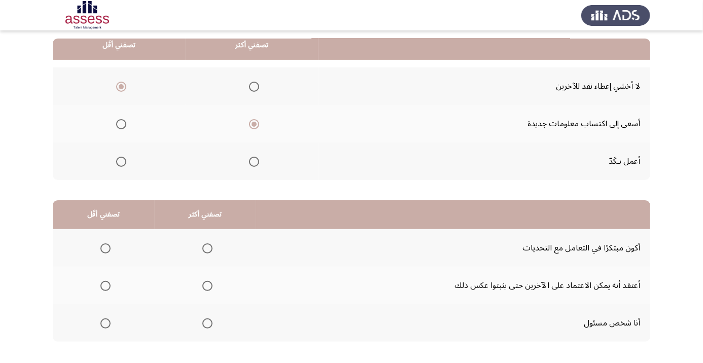
click at [207, 249] on span "Select an option" at bounding box center [207, 249] width 0 height 0
click at [207, 247] on input "Select an option" at bounding box center [207, 248] width 10 height 10
click at [104, 289] on span "Select an option" at bounding box center [105, 286] width 10 height 10
click at [104, 289] on input "Select an option" at bounding box center [105, 286] width 10 height 10
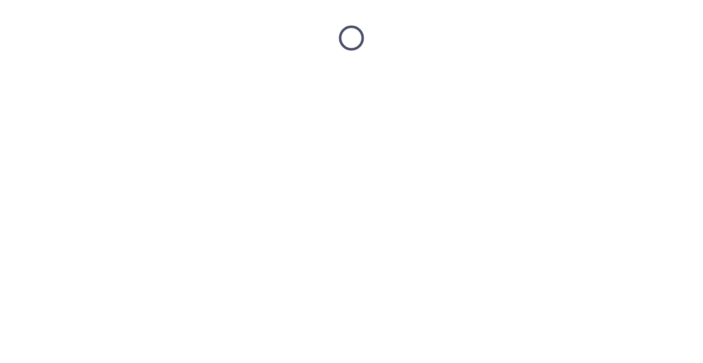
scroll to position [0, 0]
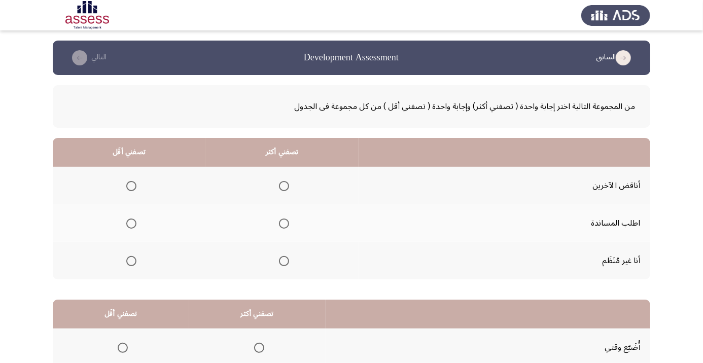
click at [284, 226] on span "Select an option" at bounding box center [284, 224] width 10 height 10
click at [284, 226] on input "Select an option" at bounding box center [284, 224] width 10 height 10
click at [128, 263] on span "Select an option" at bounding box center [131, 261] width 10 height 10
click at [128, 263] on input "Select an option" at bounding box center [131, 261] width 10 height 10
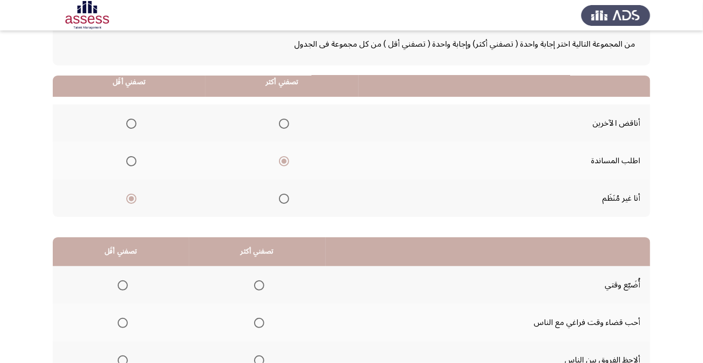
scroll to position [99, 0]
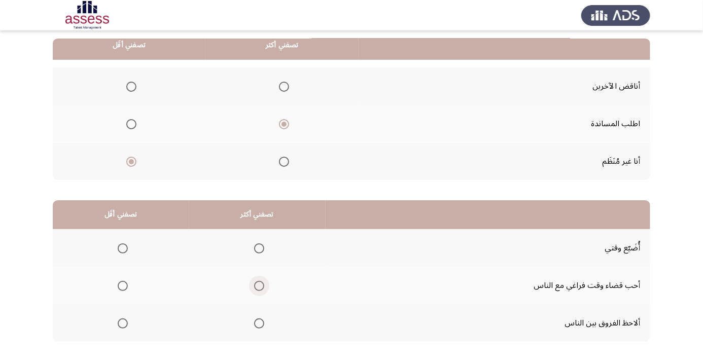
click at [259, 286] on span "Select an option" at bounding box center [259, 286] width 0 height 0
click at [260, 285] on input "Select an option" at bounding box center [259, 286] width 10 height 10
click at [126, 250] on span "Select an option" at bounding box center [123, 248] width 10 height 10
click at [126, 250] on input "Select an option" at bounding box center [123, 248] width 10 height 10
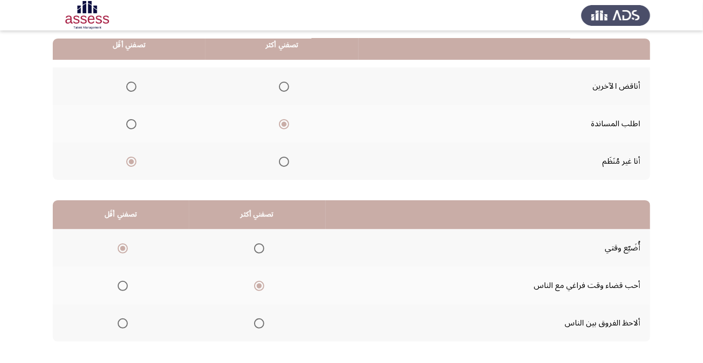
scroll to position [0, 0]
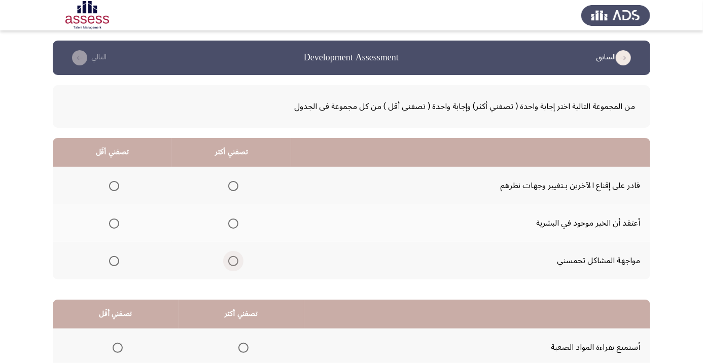
click at [233, 261] on span "Select an option" at bounding box center [233, 261] width 0 height 0
click at [233, 260] on input "Select an option" at bounding box center [233, 261] width 10 height 10
click at [118, 190] on span "Select an option" at bounding box center [114, 186] width 10 height 10
click at [118, 190] on input "Select an option" at bounding box center [114, 186] width 10 height 10
click at [114, 224] on span "Select an option" at bounding box center [114, 224] width 0 height 0
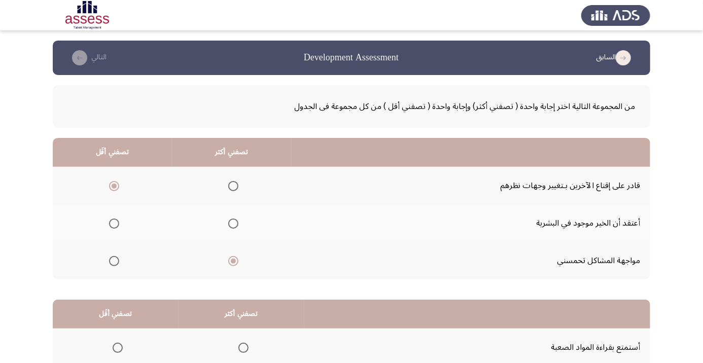
click at [114, 223] on input "Select an option" at bounding box center [114, 224] width 10 height 10
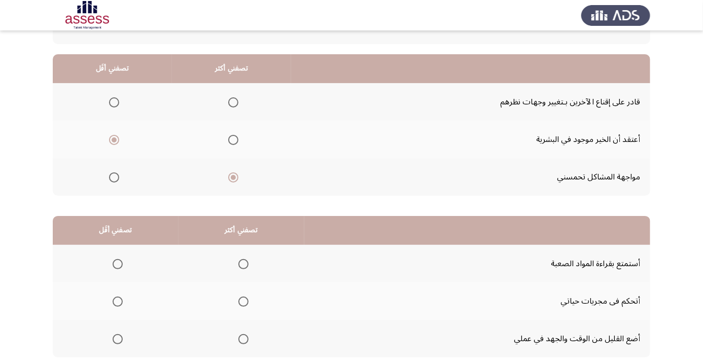
scroll to position [99, 0]
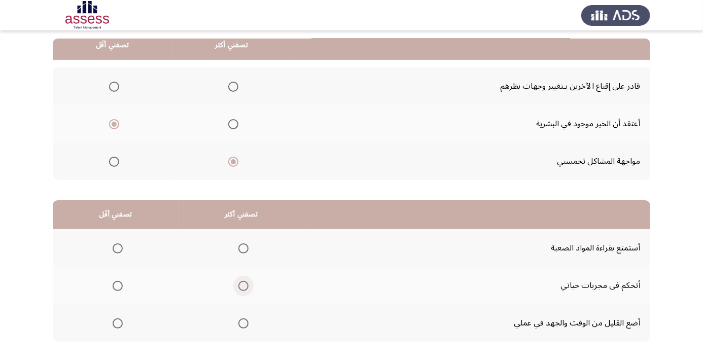
click at [243, 286] on span "Select an option" at bounding box center [243, 286] width 0 height 0
click at [244, 285] on input "Select an option" at bounding box center [243, 286] width 10 height 10
click at [115, 247] on span "Select an option" at bounding box center [118, 248] width 10 height 10
click at [115, 247] on input "Select an option" at bounding box center [118, 248] width 10 height 10
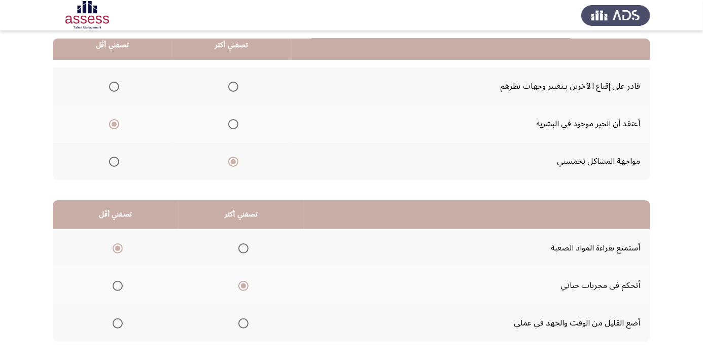
scroll to position [0, 0]
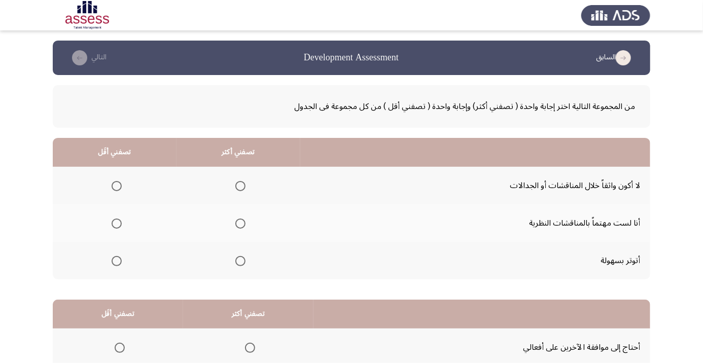
click at [240, 186] on span "Select an option" at bounding box center [240, 186] width 0 height 0
click at [240, 186] on input "Select an option" at bounding box center [240, 186] width 10 height 10
click at [112, 223] on span "Select an option" at bounding box center [117, 224] width 10 height 10
click at [112, 223] on input "Select an option" at bounding box center [117, 224] width 10 height 10
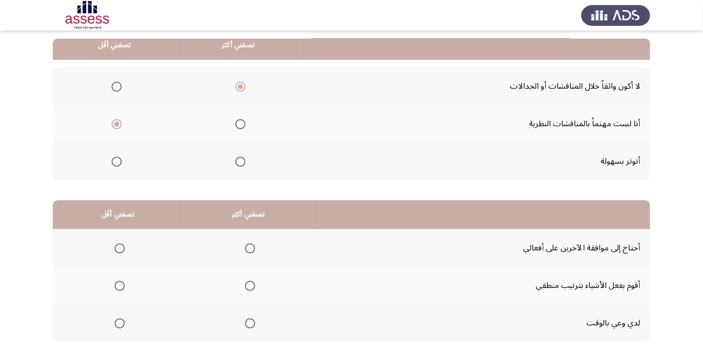
scroll to position [98, 0]
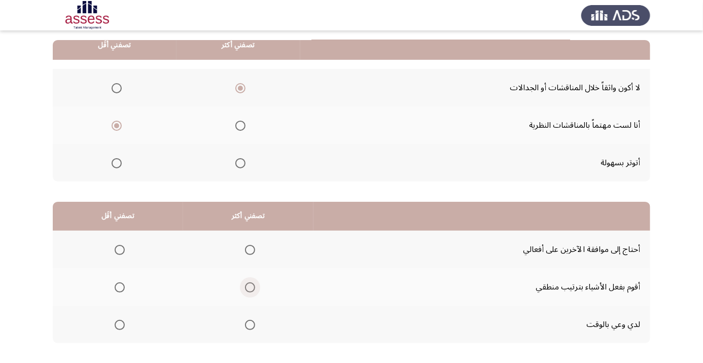
click at [250, 288] on span "Select an option" at bounding box center [250, 288] width 0 height 0
click at [251, 286] on input "Select an option" at bounding box center [250, 287] width 10 height 10
click at [120, 250] on span "Select an option" at bounding box center [120, 250] width 0 height 0
click at [120, 249] on input "Select an option" at bounding box center [120, 250] width 10 height 10
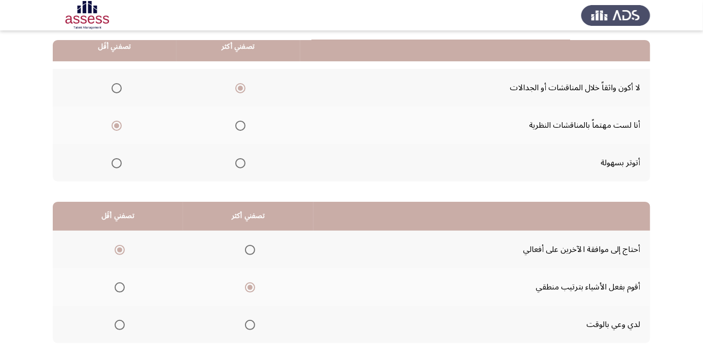
scroll to position [99, 0]
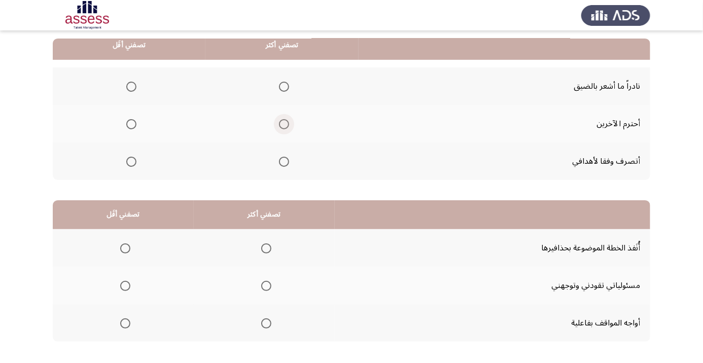
click at [285, 127] on span "Select an option" at bounding box center [284, 124] width 10 height 10
click at [285, 127] on input "Select an option" at bounding box center [284, 124] width 10 height 10
click at [134, 87] on span "Select an option" at bounding box center [131, 87] width 10 height 10
click at [134, 87] on input "Select an option" at bounding box center [131, 87] width 10 height 10
click at [265, 288] on span "Select an option" at bounding box center [266, 286] width 10 height 10
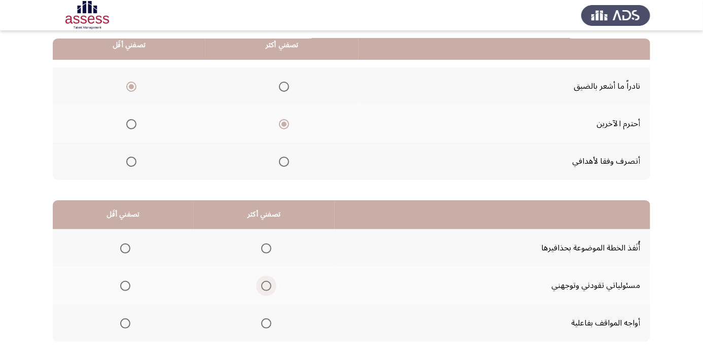
click at [265, 288] on input "Select an option" at bounding box center [266, 286] width 10 height 10
click at [125, 324] on span "Select an option" at bounding box center [125, 324] width 0 height 0
click at [125, 322] on input "Select an option" at bounding box center [125, 323] width 10 height 10
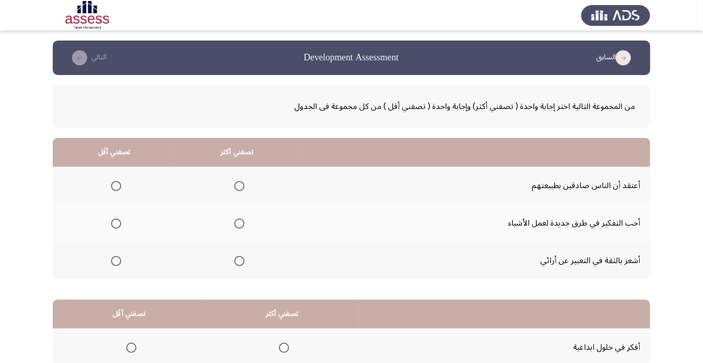
click at [242, 219] on span "Select an option" at bounding box center [239, 224] width 10 height 10
click at [242, 219] on input "Select an option" at bounding box center [239, 224] width 10 height 10
click at [116, 186] on span "Select an option" at bounding box center [116, 186] width 0 height 0
click at [116, 186] on input "Select an option" at bounding box center [116, 186] width 10 height 10
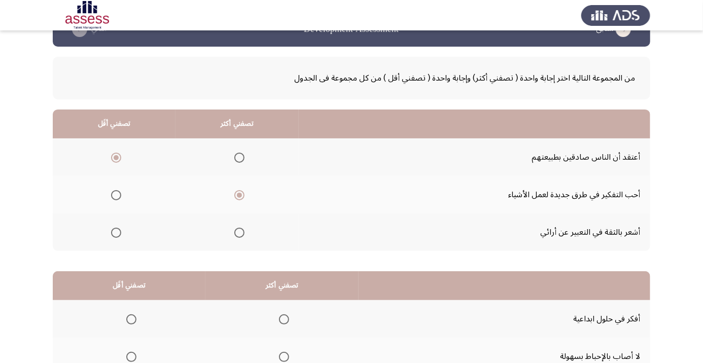
scroll to position [99, 0]
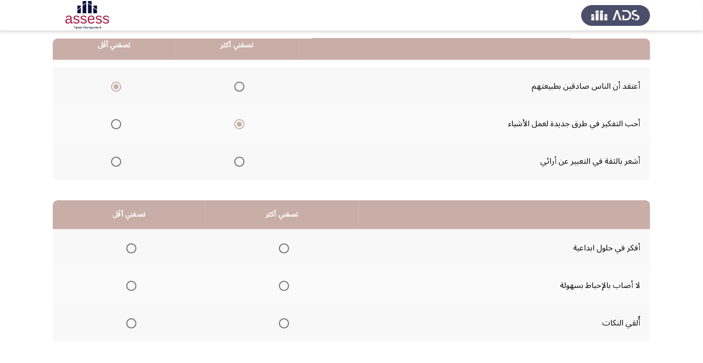
click at [284, 249] on span "Select an option" at bounding box center [284, 249] width 0 height 0
click at [284, 247] on input "Select an option" at bounding box center [284, 248] width 10 height 10
click at [131, 286] on span "Select an option" at bounding box center [131, 286] width 0 height 0
click at [131, 285] on input "Select an option" at bounding box center [131, 286] width 10 height 10
click at [127, 321] on span "Select an option" at bounding box center [131, 323] width 10 height 10
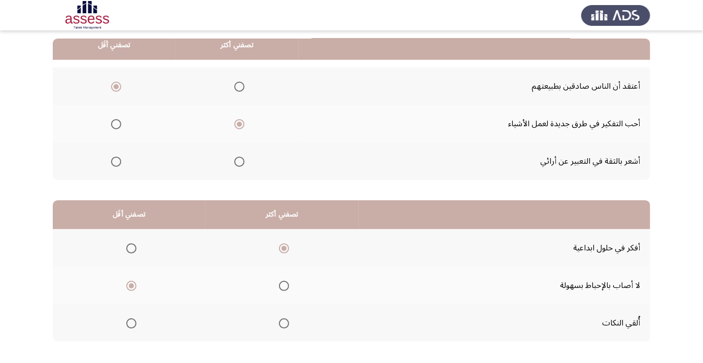
click at [127, 321] on input "Select an option" at bounding box center [131, 323] width 10 height 10
click at [132, 281] on span "Select an option" at bounding box center [131, 286] width 10 height 10
click at [132, 281] on input "Select an option" at bounding box center [131, 286] width 10 height 10
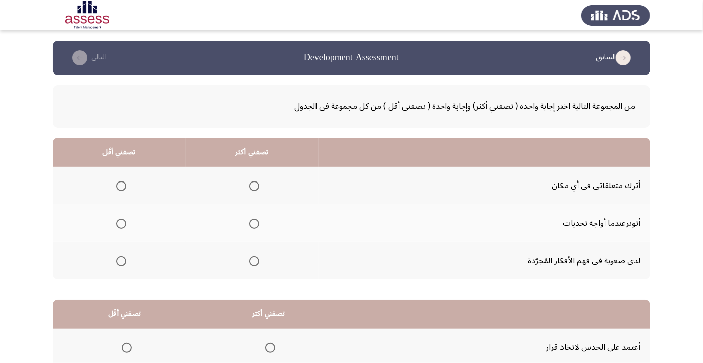
click at [254, 186] on span "Select an option" at bounding box center [254, 186] width 0 height 0
click at [256, 186] on input "Select an option" at bounding box center [254, 186] width 10 height 10
click at [121, 226] on span "Select an option" at bounding box center [121, 224] width 10 height 10
click at [121, 226] on input "Select an option" at bounding box center [121, 224] width 10 height 10
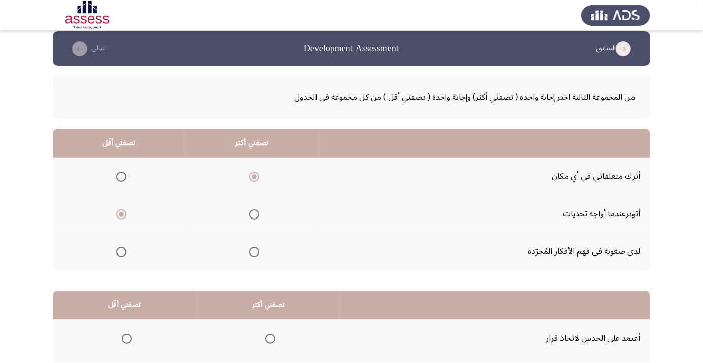
scroll to position [99, 0]
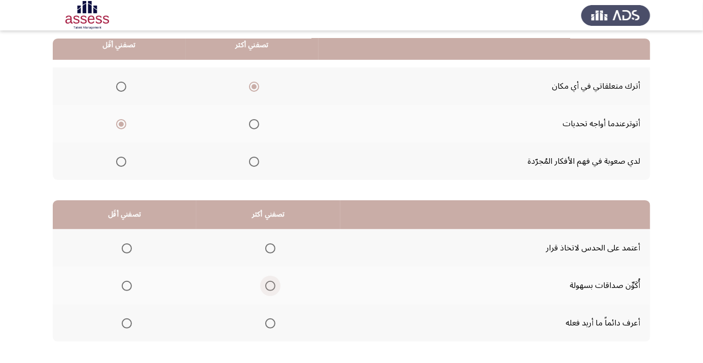
click at [270, 286] on span "Select an option" at bounding box center [270, 286] width 0 height 0
click at [272, 285] on input "Select an option" at bounding box center [270, 286] width 10 height 10
click at [127, 250] on span "Select an option" at bounding box center [127, 248] width 10 height 10
click at [127, 250] on input "Select an option" at bounding box center [127, 248] width 10 height 10
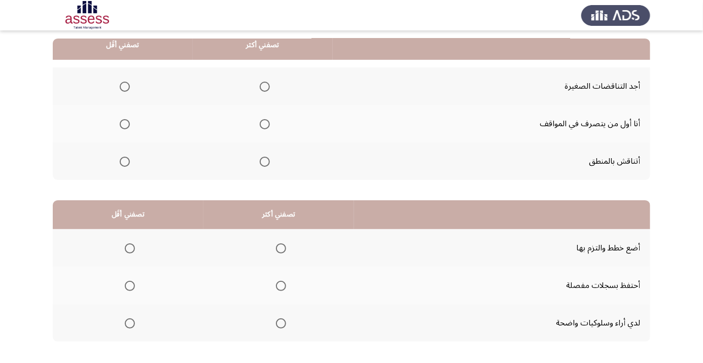
click at [125, 86] on span "Select an option" at bounding box center [125, 87] width 10 height 10
click at [125, 86] on input "Select an option" at bounding box center [125, 87] width 10 height 10
click at [268, 128] on span "Select an option" at bounding box center [265, 124] width 10 height 10
click at [268, 128] on input "Select an option" at bounding box center [265, 124] width 10 height 10
click at [291, 259] on th at bounding box center [278, 248] width 151 height 38
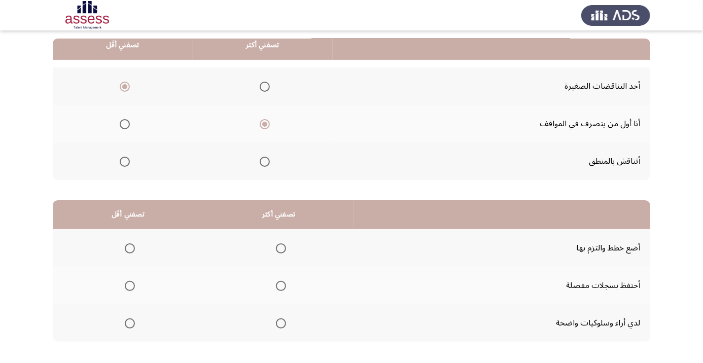
click at [130, 324] on span "Select an option" at bounding box center [130, 324] width 0 height 0
click at [130, 322] on input "Select an option" at bounding box center [130, 323] width 10 height 10
click at [298, 249] on th at bounding box center [278, 248] width 151 height 38
click at [285, 247] on span "Select an option" at bounding box center [281, 248] width 10 height 10
click at [285, 247] on input "Select an option" at bounding box center [281, 248] width 10 height 10
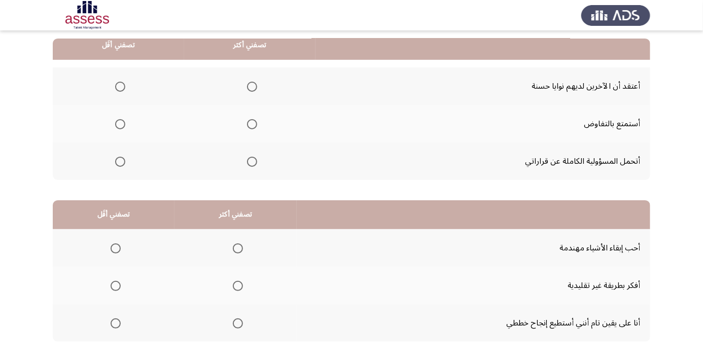
click at [120, 86] on span "Select an option" at bounding box center [120, 87] width 10 height 10
click at [120, 86] on input "Select an option" at bounding box center [120, 87] width 10 height 10
click at [249, 159] on span "Select an option" at bounding box center [252, 162] width 10 height 10
click at [249, 159] on input "Select an option" at bounding box center [252, 162] width 10 height 10
click at [238, 249] on span "Select an option" at bounding box center [238, 249] width 0 height 0
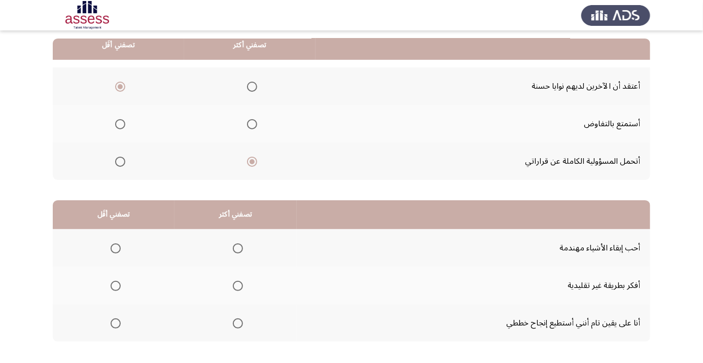
click at [237, 247] on input "Select an option" at bounding box center [238, 248] width 10 height 10
click at [111, 284] on span "Select an option" at bounding box center [116, 286] width 10 height 10
click at [111, 284] on input "Select an option" at bounding box center [116, 286] width 10 height 10
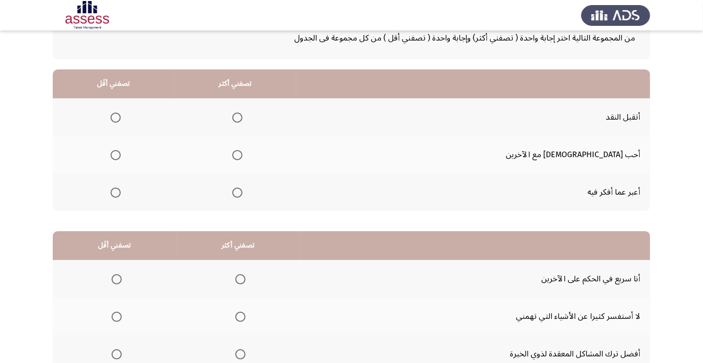
scroll to position [75, 0]
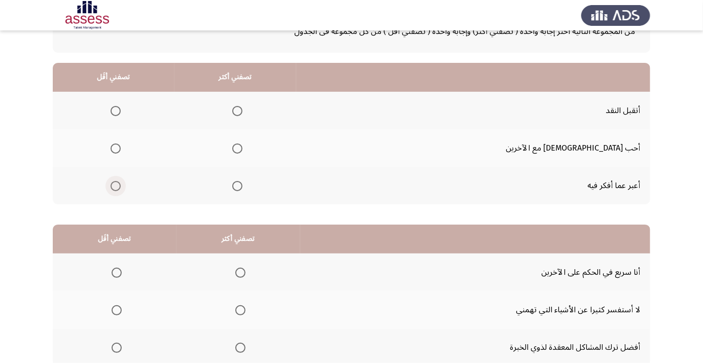
click at [121, 185] on span "Select an option" at bounding box center [116, 186] width 10 height 10
click at [121, 185] on input "Select an option" at bounding box center [116, 186] width 10 height 10
click at [237, 111] on span "Select an option" at bounding box center [237, 111] width 0 height 0
click at [242, 110] on input "Select an option" at bounding box center [237, 111] width 10 height 10
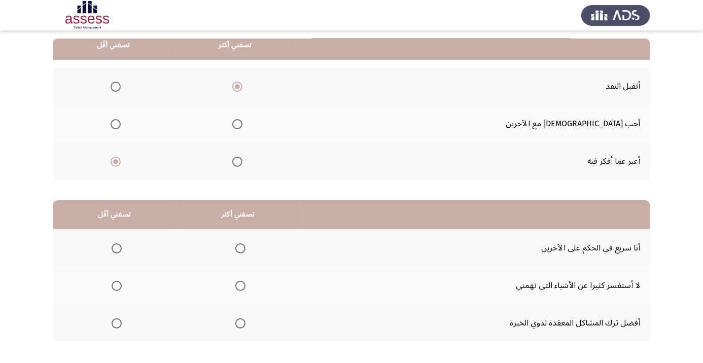
click at [117, 249] on span "Select an option" at bounding box center [117, 249] width 0 height 0
click at [117, 247] on input "Select an option" at bounding box center [117, 248] width 10 height 10
click at [240, 286] on span "Select an option" at bounding box center [240, 286] width 0 height 0
click at [241, 285] on input "Select an option" at bounding box center [240, 286] width 10 height 10
click at [240, 324] on span "Select an option" at bounding box center [240, 324] width 0 height 0
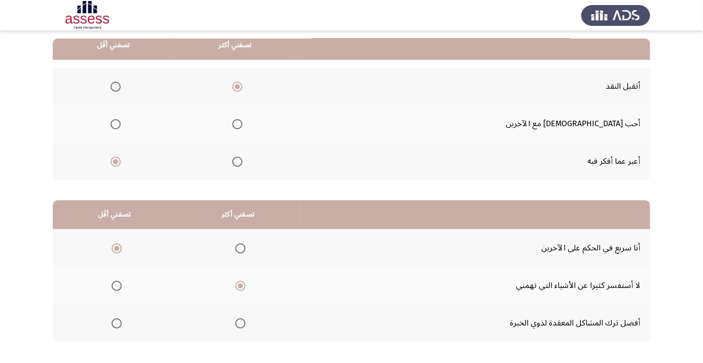
click at [241, 322] on input "Select an option" at bounding box center [240, 323] width 10 height 10
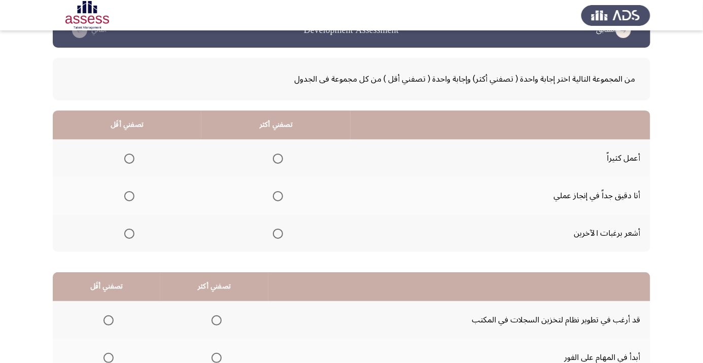
scroll to position [28, 0]
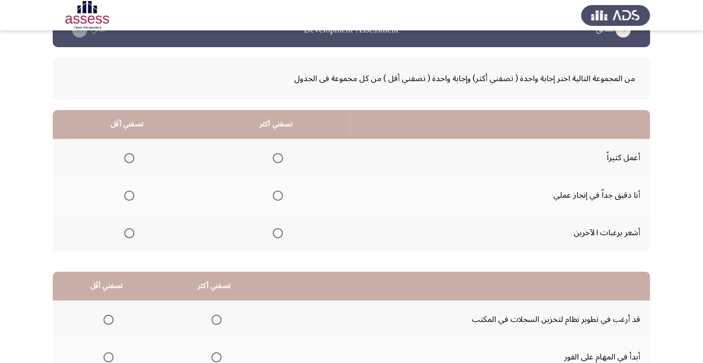
click at [129, 233] on span "Select an option" at bounding box center [129, 233] width 0 height 0
click at [129, 232] on input "Select an option" at bounding box center [129, 233] width 10 height 10
click at [278, 192] on span "Select an option" at bounding box center [278, 196] width 10 height 10
click at [278, 192] on input "Select an option" at bounding box center [278, 196] width 10 height 10
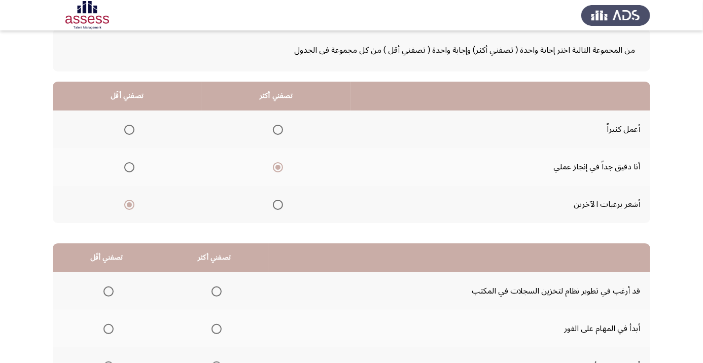
scroll to position [99, 0]
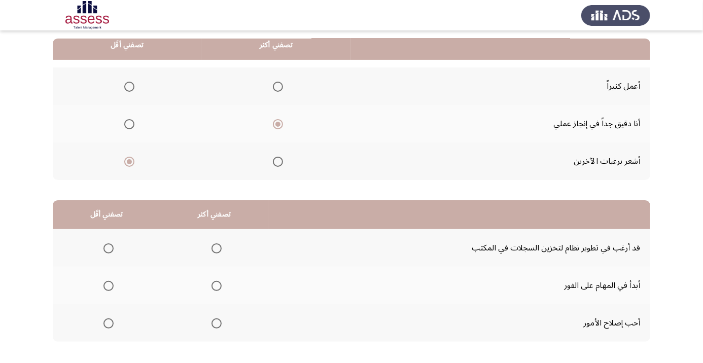
click at [215, 322] on span "Select an option" at bounding box center [216, 323] width 10 height 10
click at [215, 322] on input "Select an option" at bounding box center [216, 323] width 10 height 10
click at [109, 286] on span "Select an option" at bounding box center [109, 286] width 0 height 0
click at [108, 285] on input "Select an option" at bounding box center [108, 286] width 10 height 10
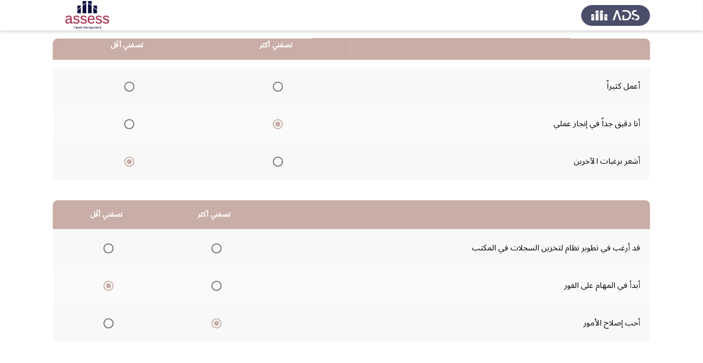
scroll to position [0, 0]
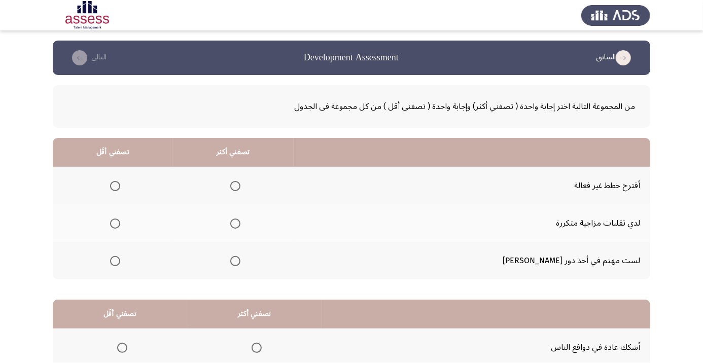
click at [240, 223] on span "Select an option" at bounding box center [235, 224] width 10 height 10
click at [240, 223] on input "Select an option" at bounding box center [235, 224] width 10 height 10
click at [136, 187] on th at bounding box center [113, 186] width 120 height 38
click at [115, 186] on span "Select an option" at bounding box center [115, 186] width 0 height 0
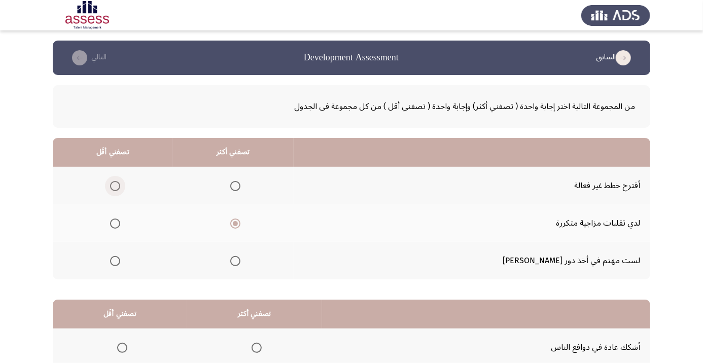
click at [120, 186] on input "Select an option" at bounding box center [115, 186] width 10 height 10
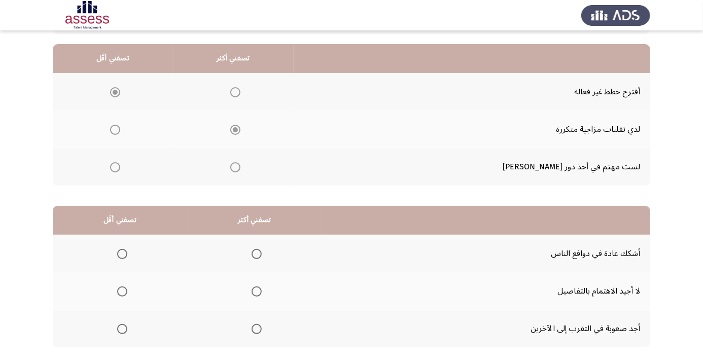
scroll to position [99, 0]
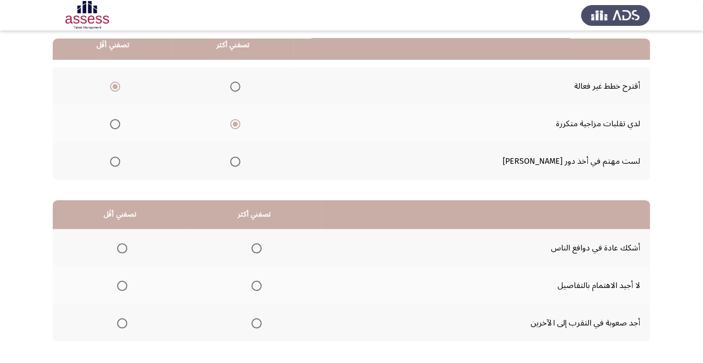
click at [122, 285] on span "Select an option" at bounding box center [122, 286] width 10 height 10
click at [122, 285] on input "Select an option" at bounding box center [122, 286] width 10 height 10
click at [257, 249] on span "Select an option" at bounding box center [257, 249] width 0 height 0
click at [257, 247] on input "Select an option" at bounding box center [257, 248] width 10 height 10
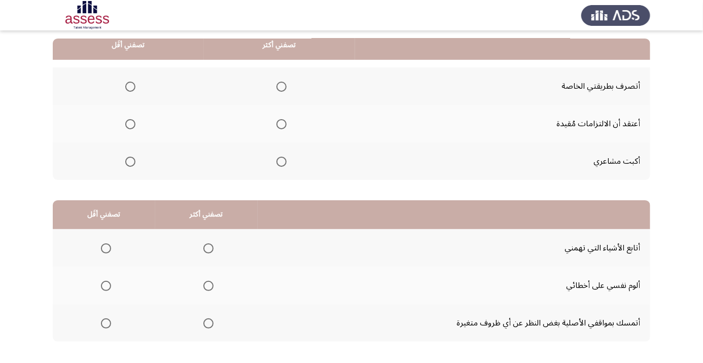
click at [130, 162] on span "Select an option" at bounding box center [130, 162] width 0 height 0
click at [130, 161] on input "Select an option" at bounding box center [130, 162] width 10 height 10
click at [286, 88] on span "Select an option" at bounding box center [281, 87] width 10 height 10
click at [286, 88] on input "Select an option" at bounding box center [281, 87] width 10 height 10
click at [208, 286] on span "Select an option" at bounding box center [208, 286] width 0 height 0
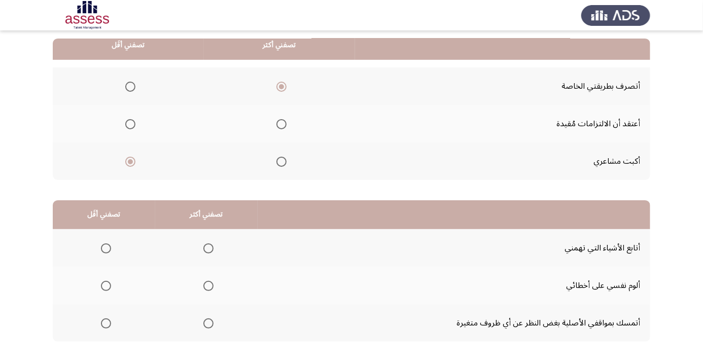
click at [208, 285] on input "Select an option" at bounding box center [208, 286] width 10 height 10
click at [106, 324] on span "Select an option" at bounding box center [106, 324] width 0 height 0
click at [105, 322] on input "Select an option" at bounding box center [106, 323] width 10 height 10
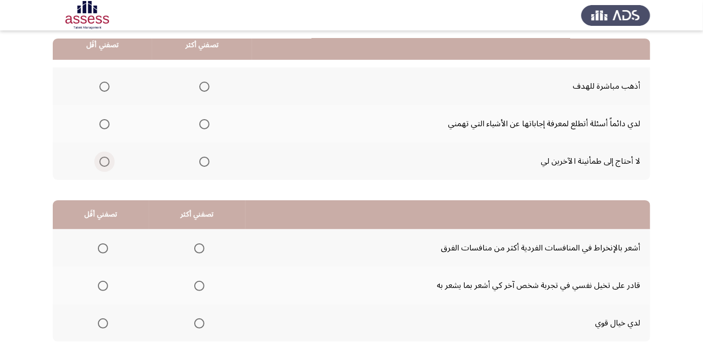
click at [104, 162] on span "Select an option" at bounding box center [104, 162] width 0 height 0
click at [104, 161] on input "Select an option" at bounding box center [104, 162] width 10 height 10
click at [204, 124] on span "Select an option" at bounding box center [204, 124] width 0 height 0
click at [205, 123] on input "Select an option" at bounding box center [204, 124] width 10 height 10
click at [199, 286] on span "Select an option" at bounding box center [199, 286] width 0 height 0
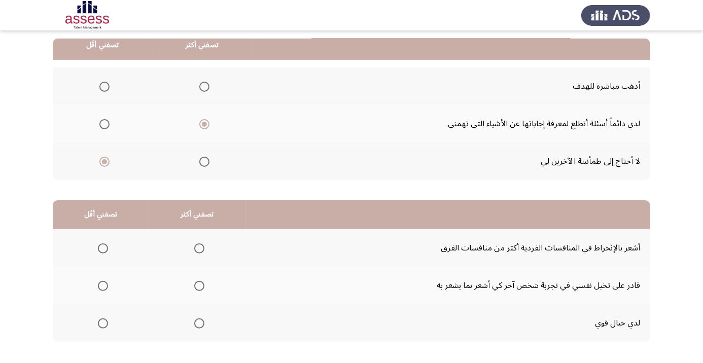
click at [199, 285] on input "Select an option" at bounding box center [199, 286] width 10 height 10
click at [105, 246] on span "Select an option" at bounding box center [103, 248] width 10 height 10
click at [105, 246] on input "Select an option" at bounding box center [103, 248] width 10 height 10
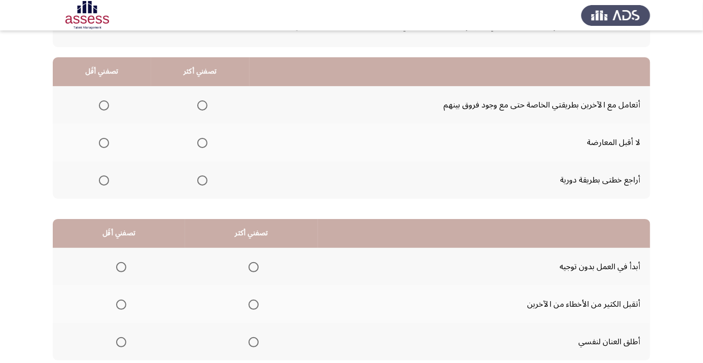
scroll to position [81, 0]
click at [104, 143] on span "Select an option" at bounding box center [104, 143] width 0 height 0
click at [104, 142] on input "Select an option" at bounding box center [104, 142] width 10 height 10
click at [203, 107] on span "Select an option" at bounding box center [202, 105] width 10 height 10
click at [203, 107] on input "Select an option" at bounding box center [202, 105] width 10 height 10
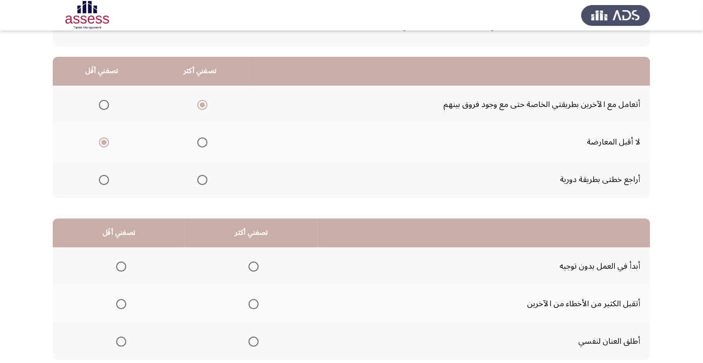
click at [0, 363] on app-assessment-container "السابق Development Assessment التالي من المجموعة التالية اختر إجابة واحدة ( تصف…" at bounding box center [351, 174] width 703 height 431
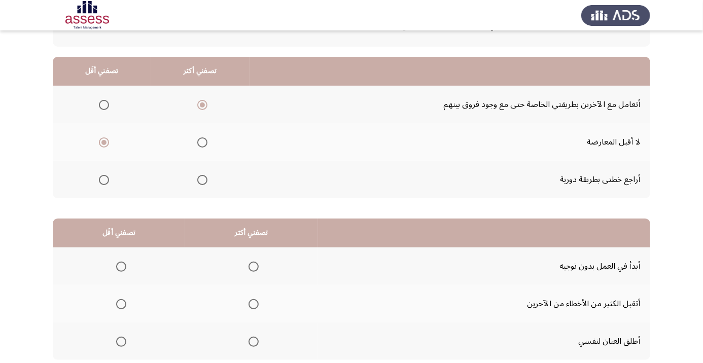
click at [0, 363] on app-assessment-container "السابق Development Assessment التالي من المجموعة التالية اختر إجابة واحدة ( تصف…" at bounding box center [351, 174] width 703 height 431
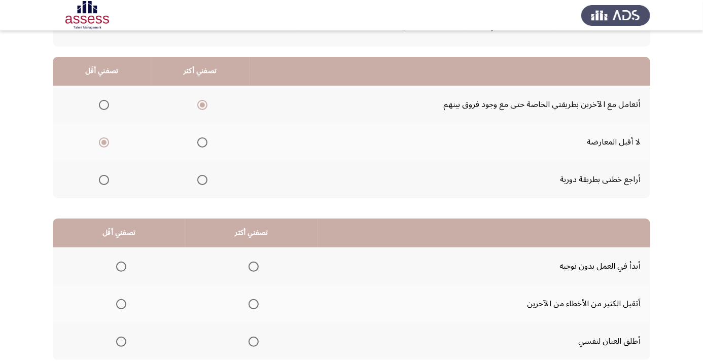
click at [0, 363] on app-assessment-container "السابق Development Assessment التالي من المجموعة التالية اختر إجابة واحدة ( تصف…" at bounding box center [351, 174] width 703 height 431
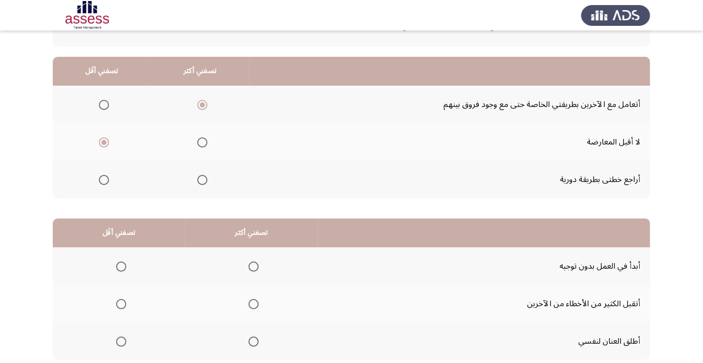
click at [0, 363] on app-assessment-container "السابق Development Assessment التالي من المجموعة التالية اختر إجابة واحدة ( تصف…" at bounding box center [351, 174] width 703 height 431
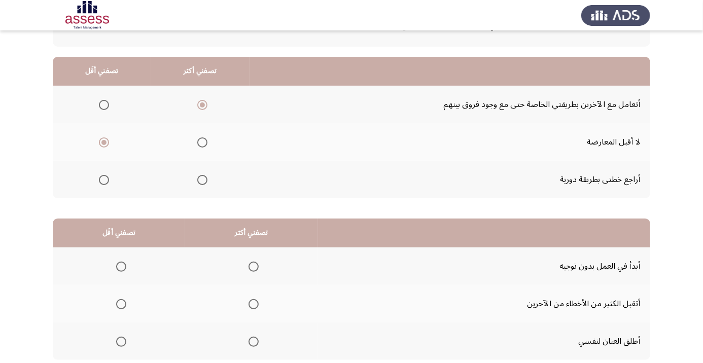
click at [0, 363] on app-assessment-container "السابق Development Assessment التالي من المجموعة التالية اختر إجابة واحدة ( تصف…" at bounding box center [351, 174] width 703 height 431
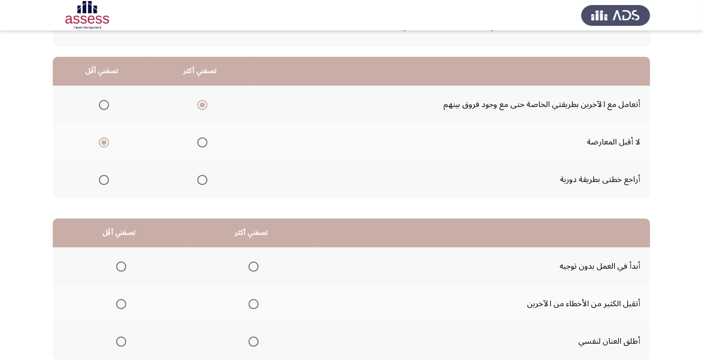
click at [0, 363] on app-assessment-container "السابق Development Assessment التالي من المجموعة التالية اختر إجابة واحدة ( تصف…" at bounding box center [351, 174] width 703 height 431
click at [121, 267] on span "Select an option" at bounding box center [121, 267] width 0 height 0
click at [121, 266] on input "Select an option" at bounding box center [121, 267] width 10 height 10
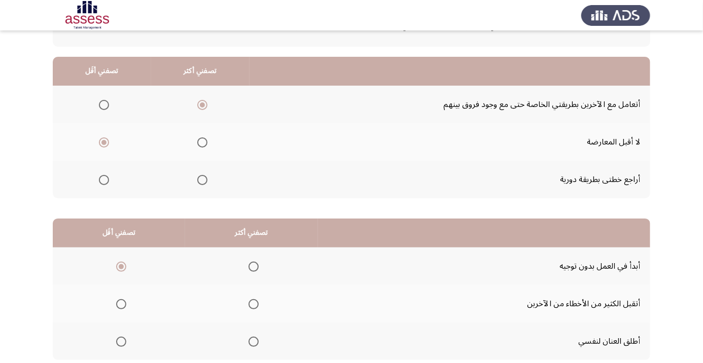
scroll to position [99, 0]
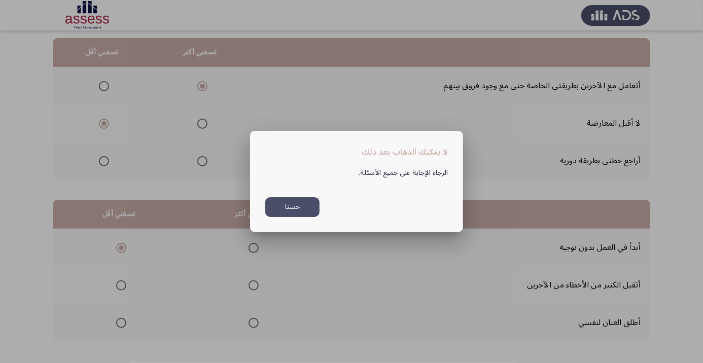
click at [672, 176] on div at bounding box center [351, 181] width 703 height 363
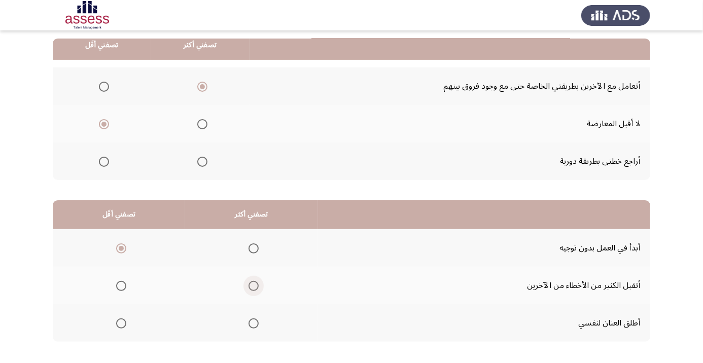
click at [251, 286] on span "Select an option" at bounding box center [254, 286] width 10 height 10
click at [251, 286] on input "Select an option" at bounding box center [254, 286] width 10 height 10
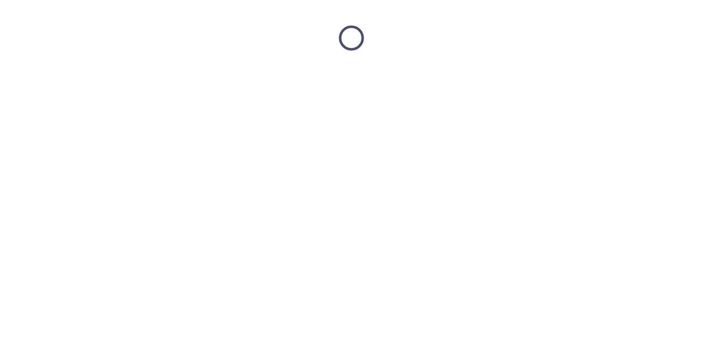
scroll to position [0, 0]
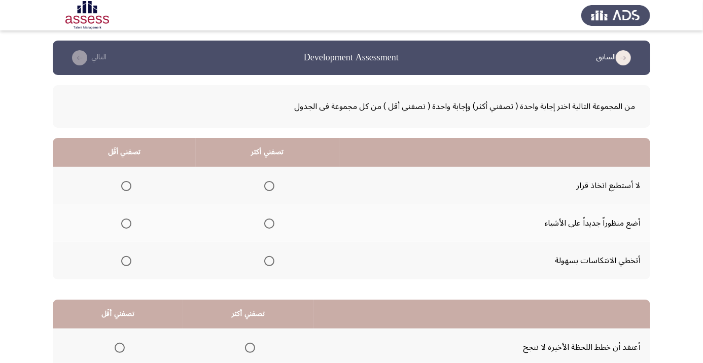
click at [265, 227] on span "Select an option" at bounding box center [269, 224] width 10 height 10
click at [265, 227] on input "Select an option" at bounding box center [269, 224] width 10 height 10
click at [122, 187] on span "Select an option" at bounding box center [126, 186] width 10 height 10
click at [122, 187] on input "Select an option" at bounding box center [126, 186] width 10 height 10
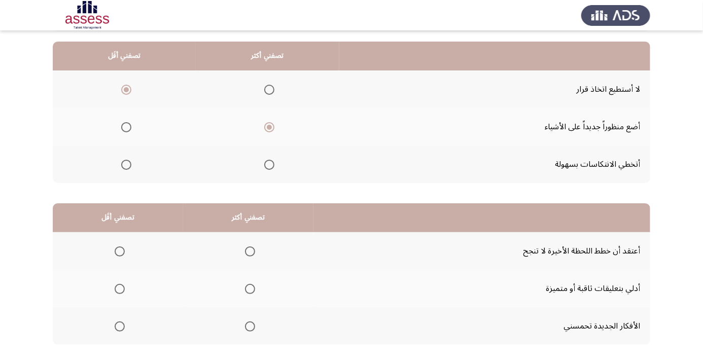
scroll to position [99, 0]
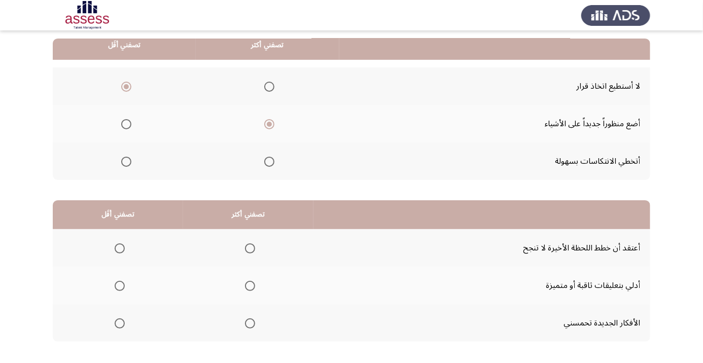
click at [250, 324] on span "Select an option" at bounding box center [250, 324] width 0 height 0
click at [250, 322] on input "Select an option" at bounding box center [250, 323] width 10 height 10
click at [119, 247] on span "Select an option" at bounding box center [120, 248] width 10 height 10
click at [119, 247] on input "Select an option" at bounding box center [120, 248] width 10 height 10
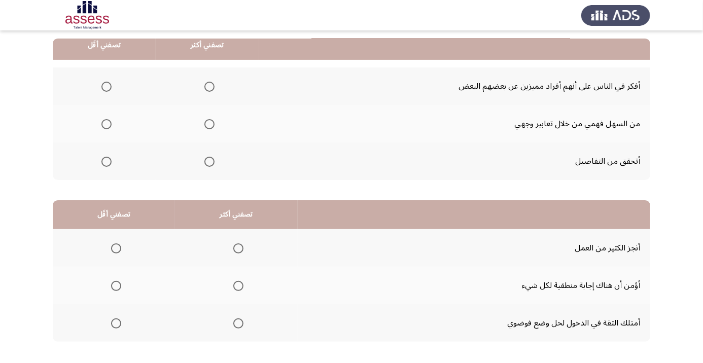
click at [105, 82] on span "Select an option" at bounding box center [106, 87] width 10 height 10
click at [105, 82] on input "Select an option" at bounding box center [106, 87] width 10 height 10
click at [210, 127] on span "Select an option" at bounding box center [209, 124] width 10 height 10
click at [210, 127] on input "Select an option" at bounding box center [209, 124] width 10 height 10
click at [238, 286] on span "Select an option" at bounding box center [238, 286] width 0 height 0
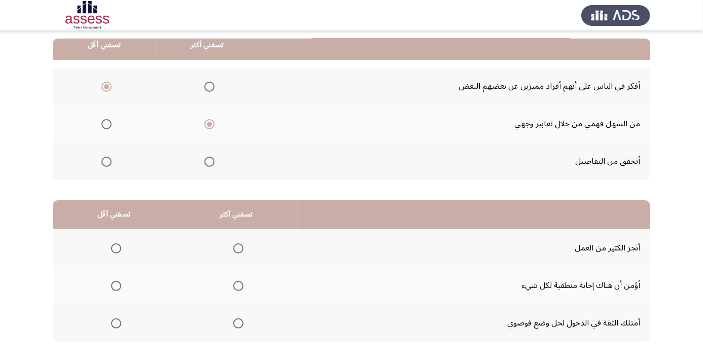
click at [238, 285] on input "Select an option" at bounding box center [238, 286] width 10 height 10
click at [120, 322] on span "Select an option" at bounding box center [116, 323] width 10 height 10
click at [120, 322] on input "Select an option" at bounding box center [116, 323] width 10 height 10
